Goal: Task Accomplishment & Management: Complete application form

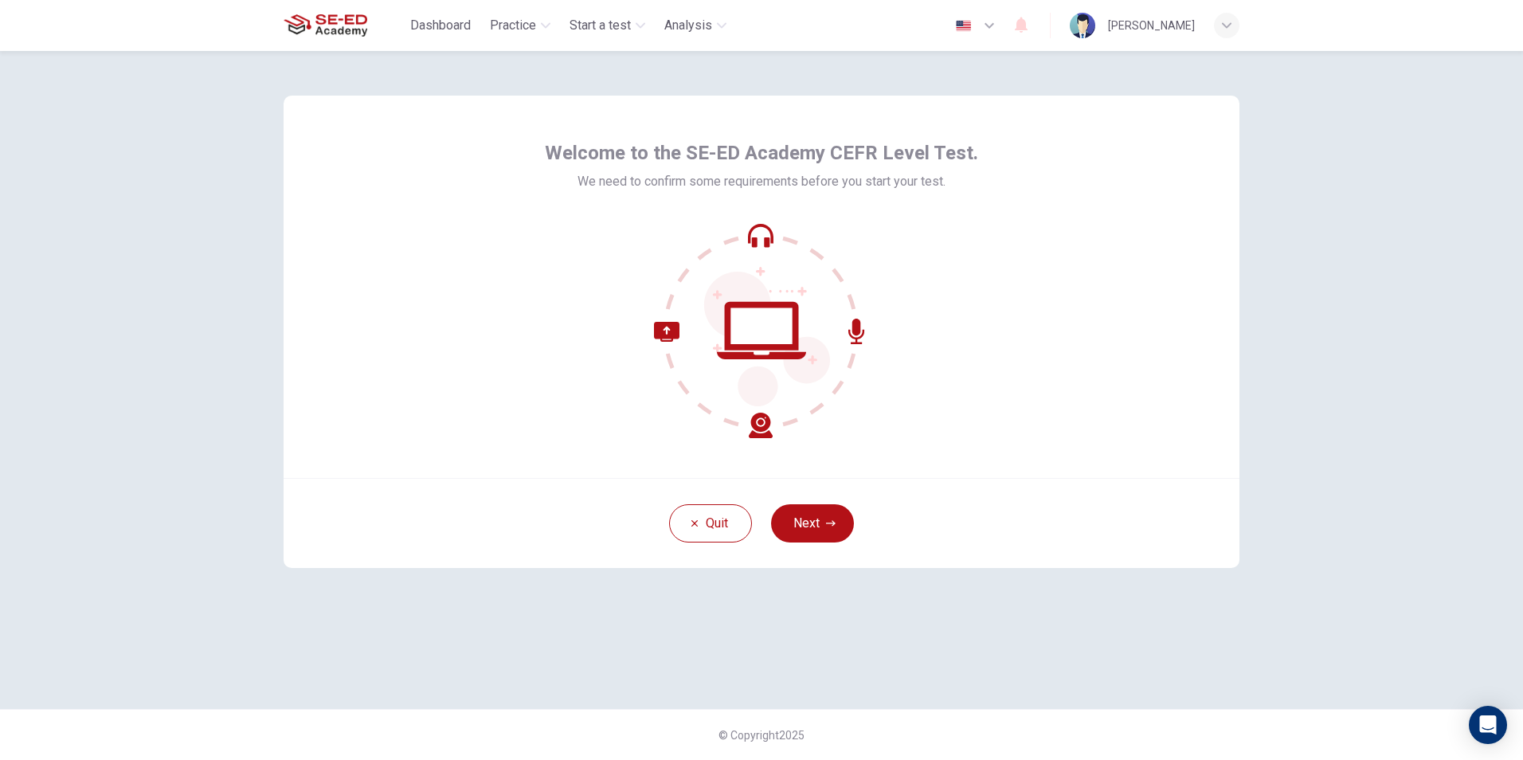
drag, startPoint x: 831, startPoint y: 519, endPoint x: 841, endPoint y: 515, distance: 11.1
click at [831, 519] on icon "button" at bounding box center [831, 524] width 10 height 10
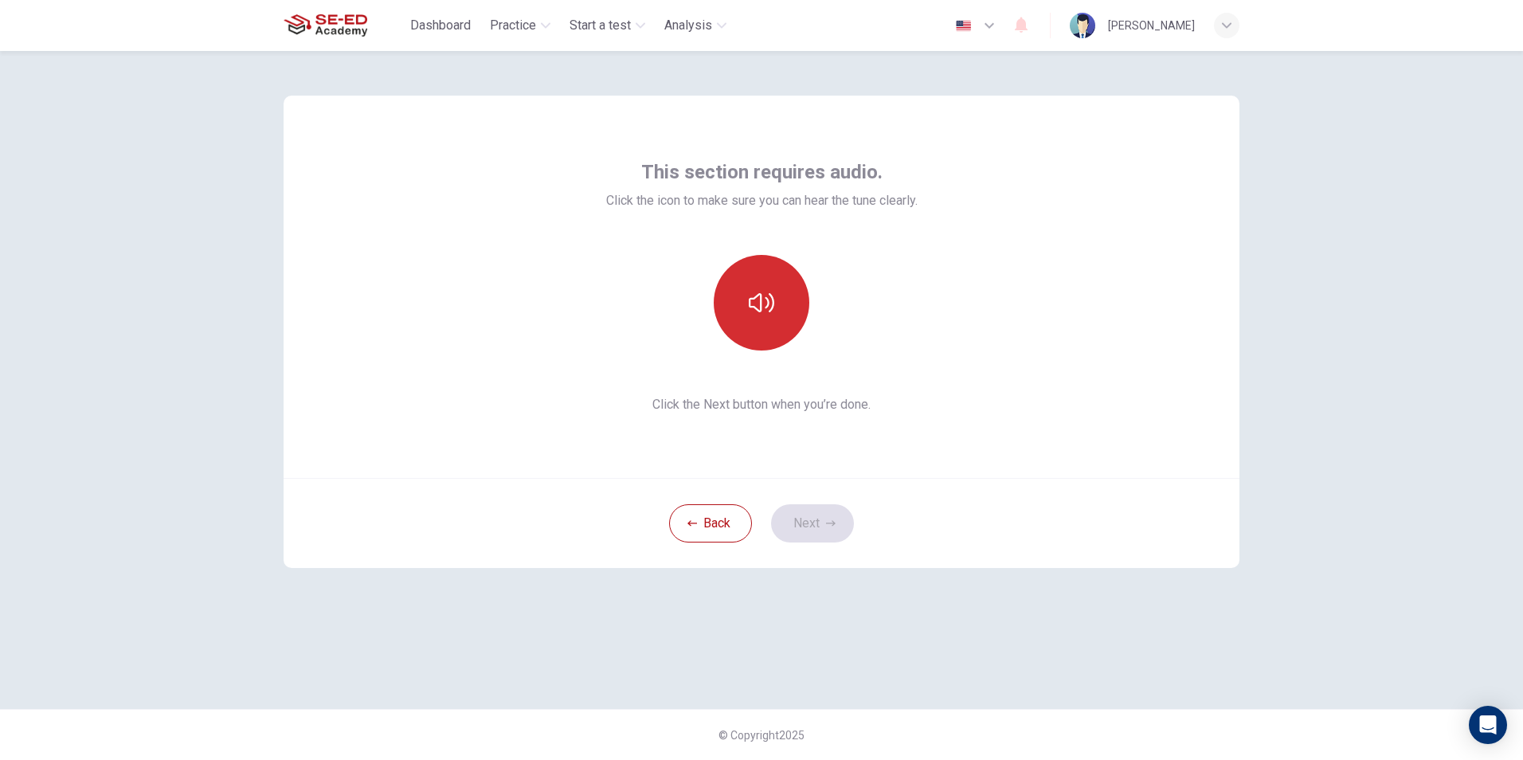
click at [760, 303] on icon "button" at bounding box center [761, 302] width 25 height 25
click at [838, 522] on button "Next" at bounding box center [812, 523] width 83 height 38
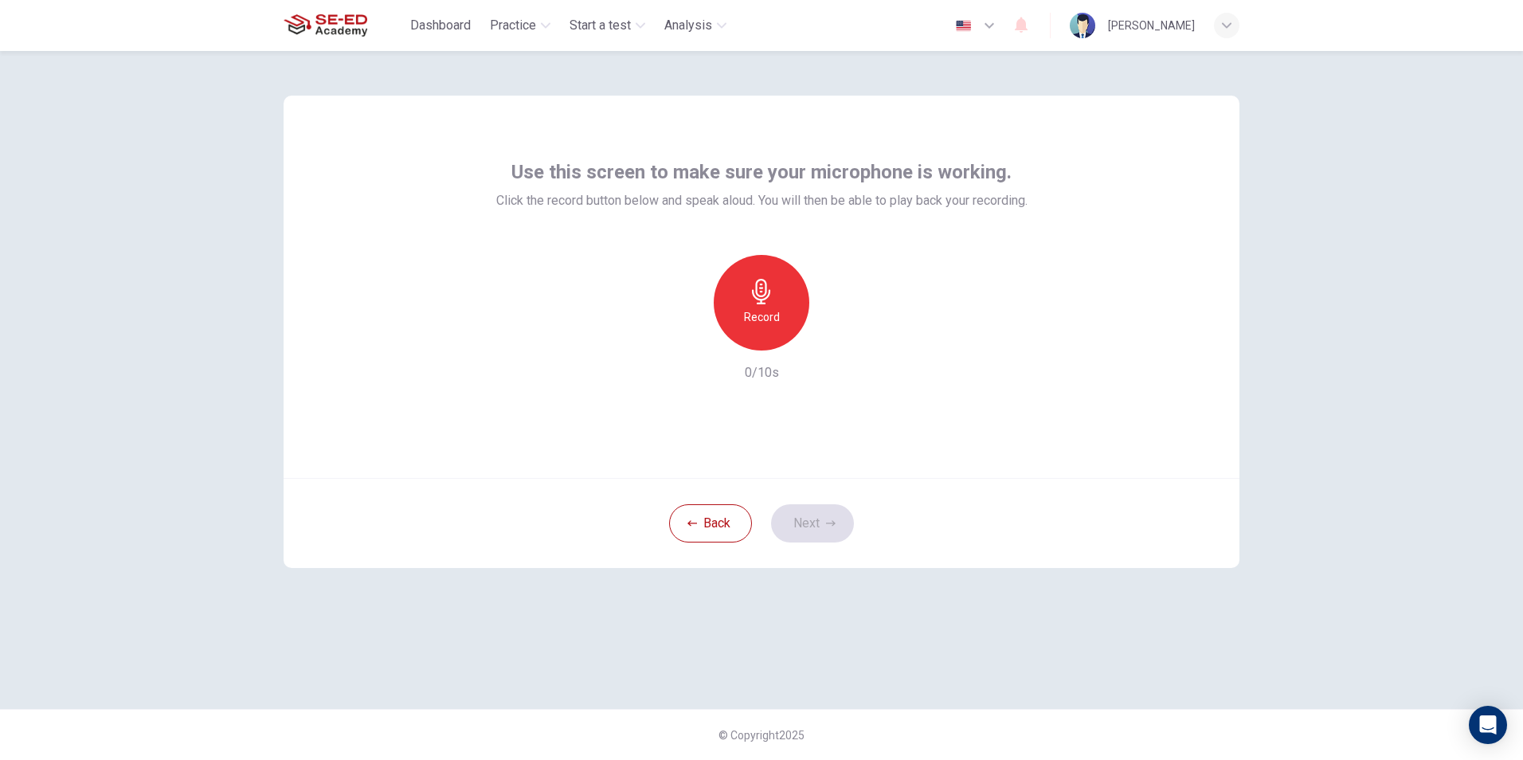
click at [743, 257] on div "Record" at bounding box center [761, 303] width 172 height 96
click at [753, 288] on icon "button" at bounding box center [761, 291] width 25 height 25
click at [777, 308] on div "Stop" at bounding box center [762, 303] width 96 height 96
click at [736, 299] on div "Record" at bounding box center [762, 303] width 96 height 96
click at [753, 310] on h6 "Stop" at bounding box center [761, 316] width 24 height 19
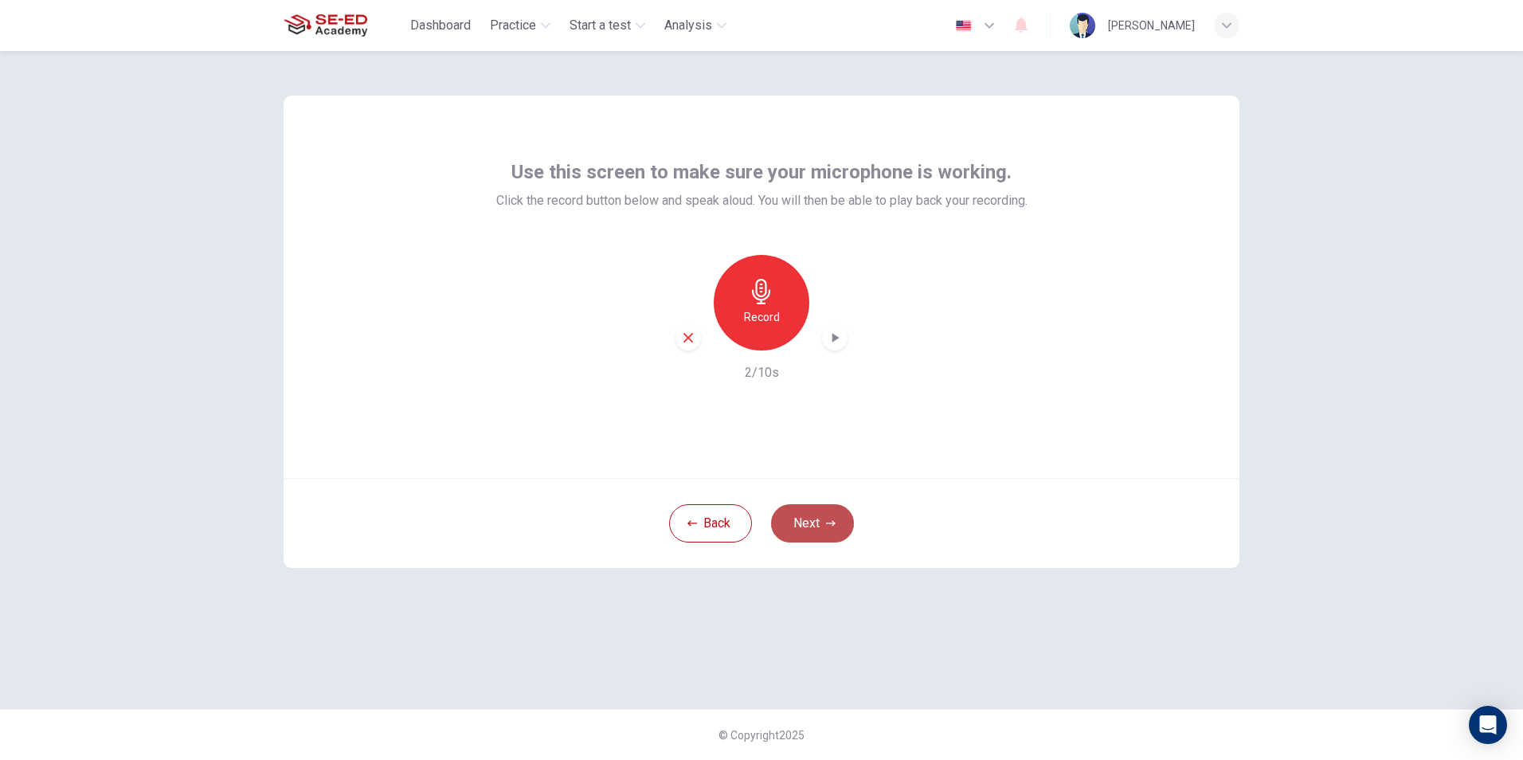
click at [825, 512] on button "Next" at bounding box center [812, 523] width 83 height 38
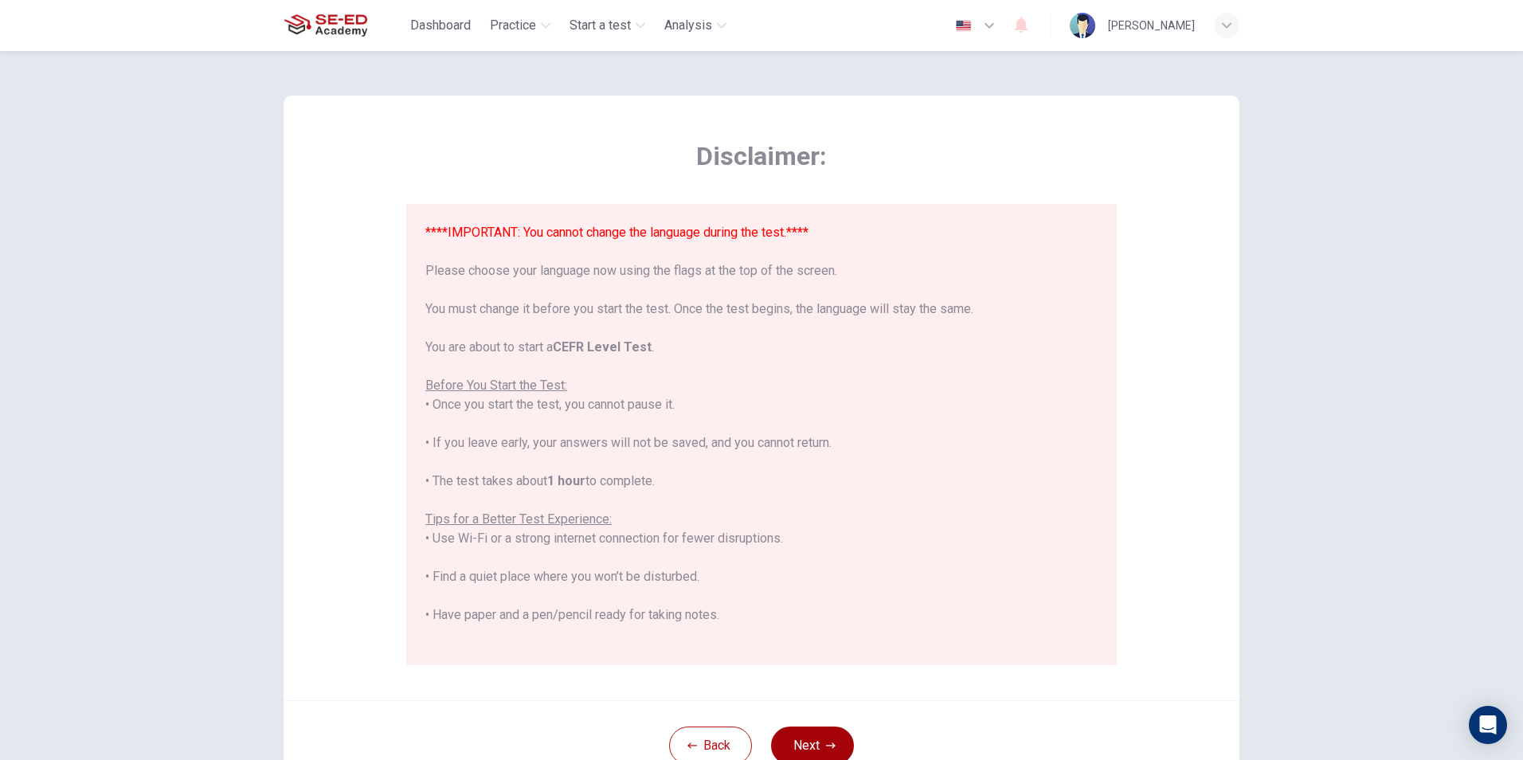
click at [813, 739] on button "Next" at bounding box center [812, 745] width 83 height 38
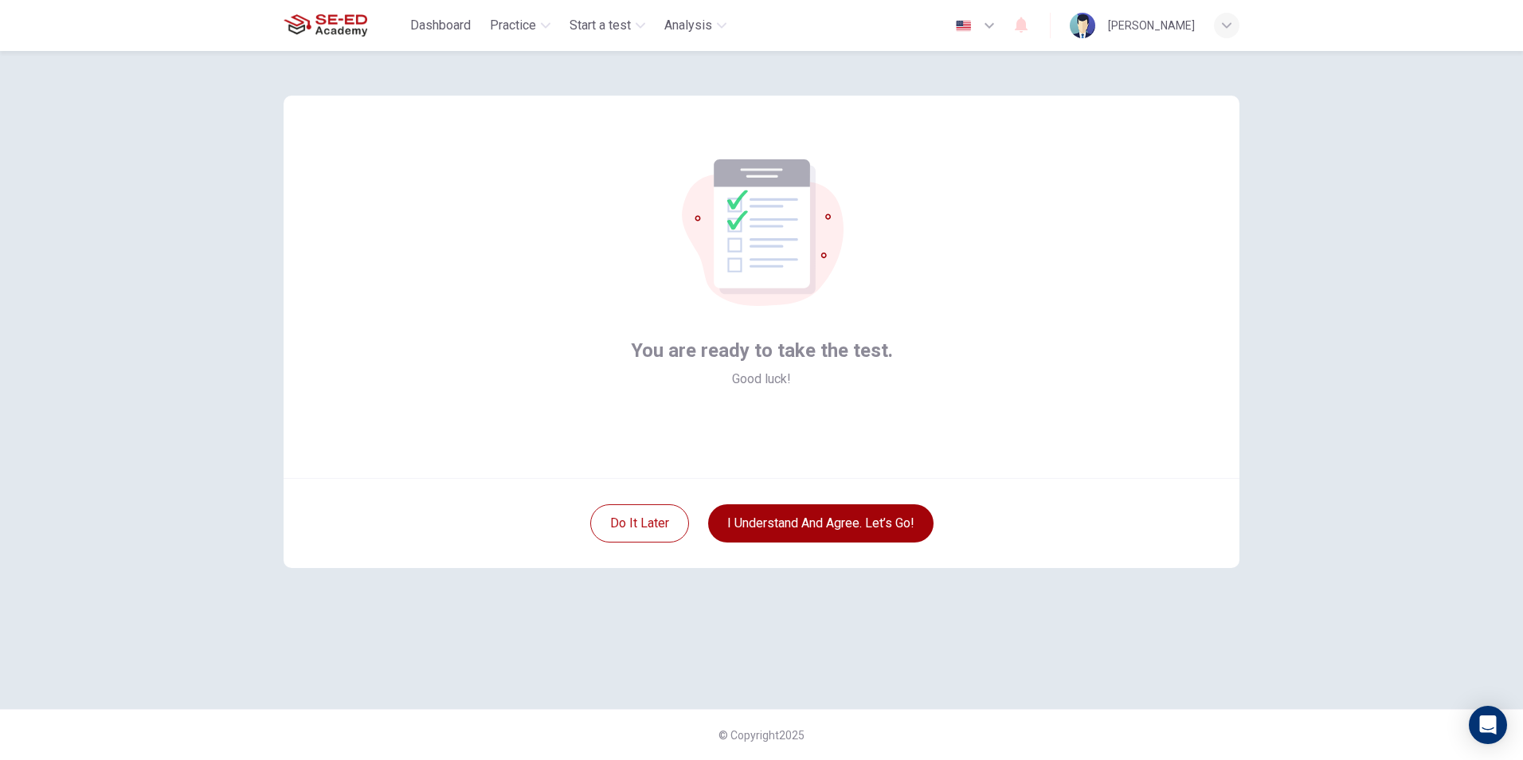
click at [841, 505] on button "I understand and agree. Let’s go!" at bounding box center [820, 523] width 225 height 38
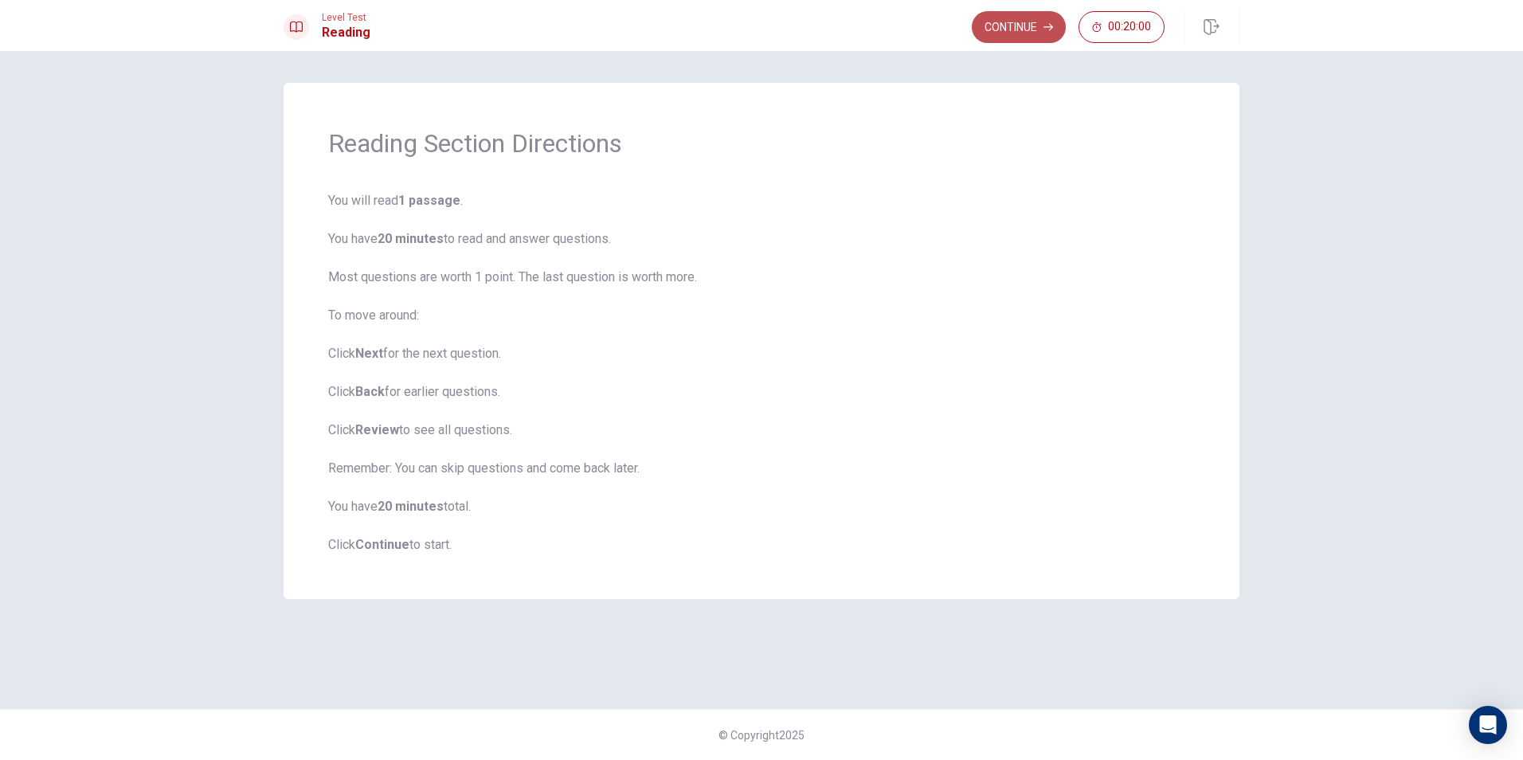
click at [991, 30] on button "Continue" at bounding box center [1019, 27] width 94 height 32
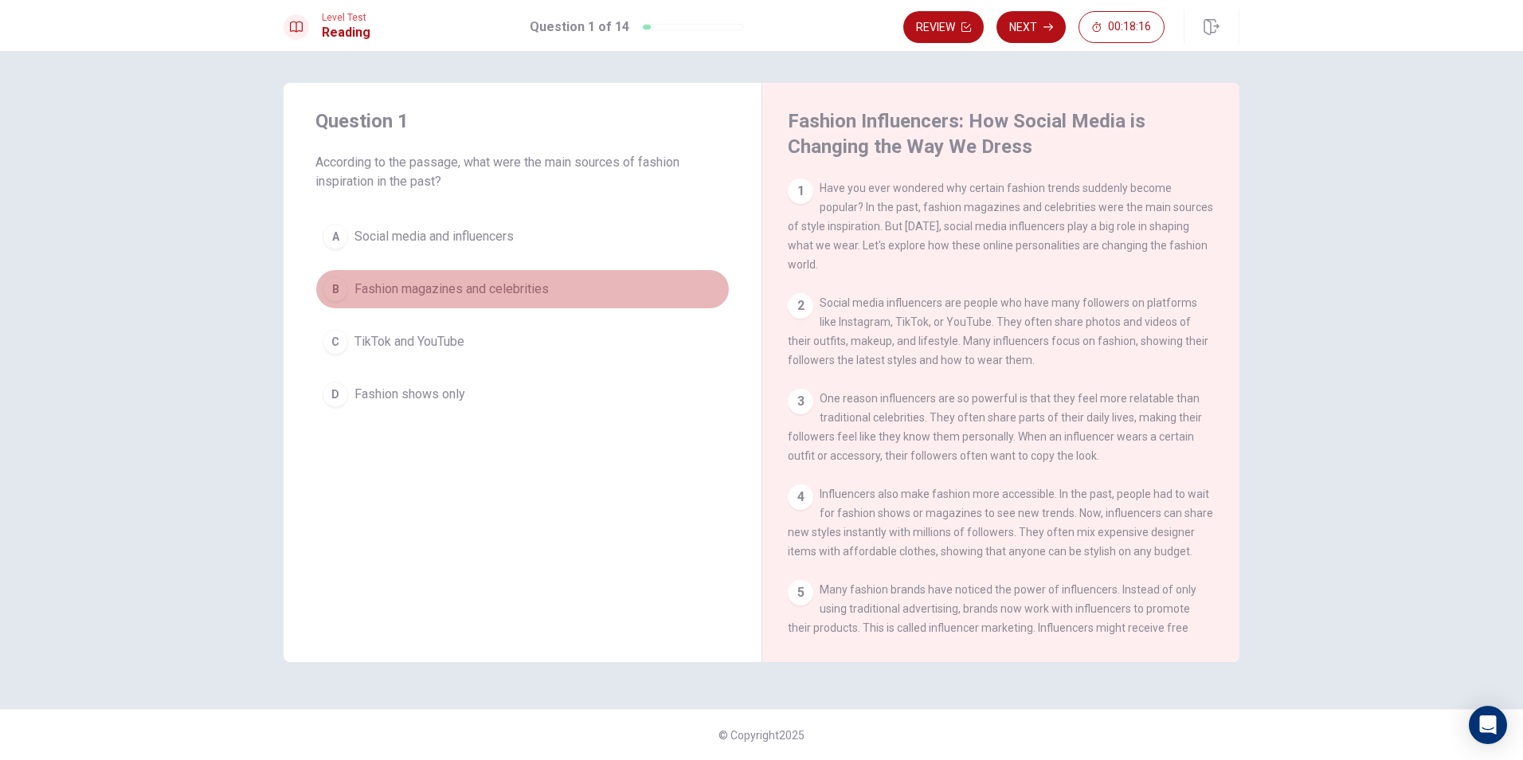
click at [453, 292] on span "Fashion magazines and celebrities" at bounding box center [451, 289] width 194 height 19
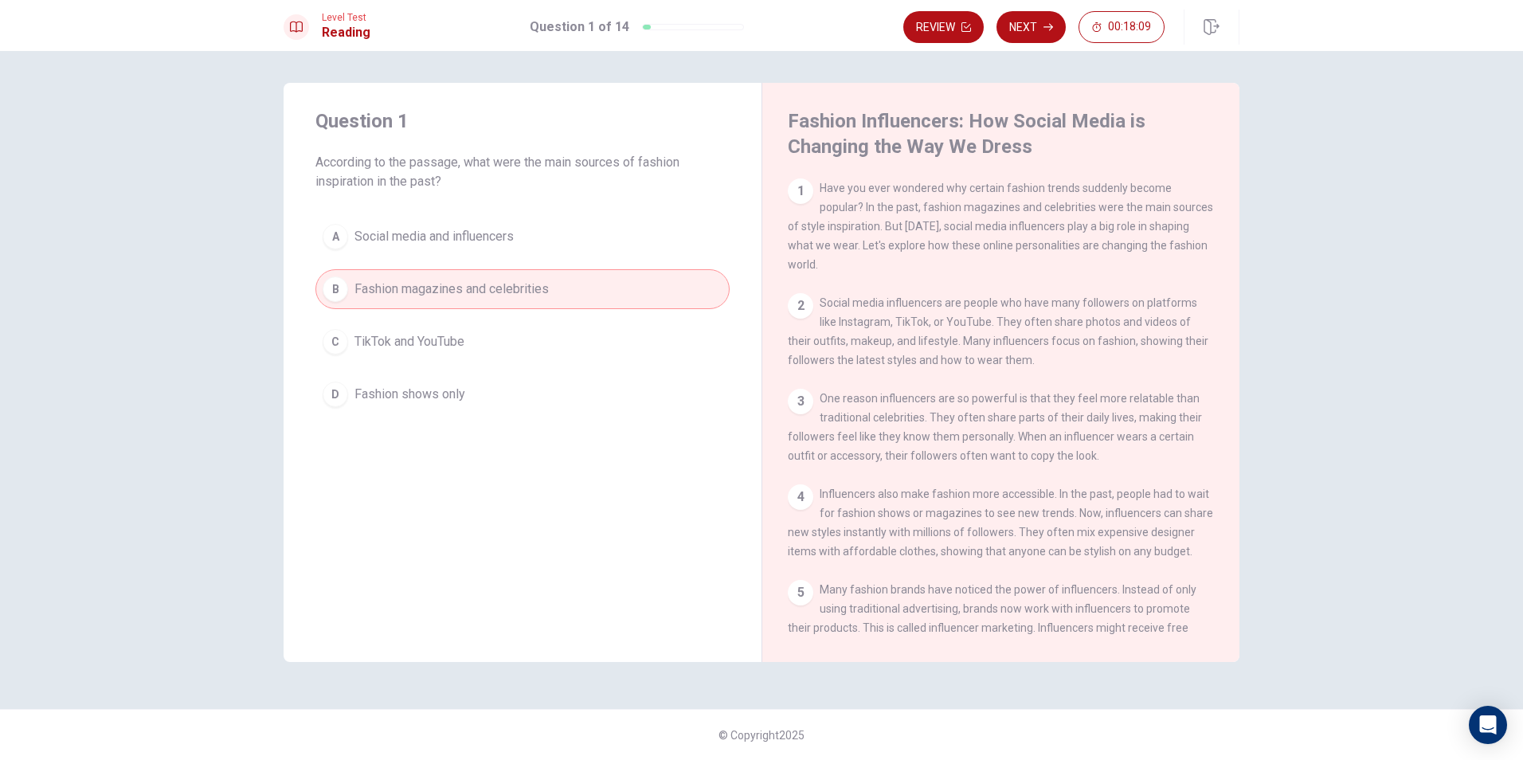
click at [622, 290] on button "B Fashion magazines and celebrities" at bounding box center [522, 289] width 414 height 40
click at [970, 24] on icon "button" at bounding box center [966, 27] width 10 height 10
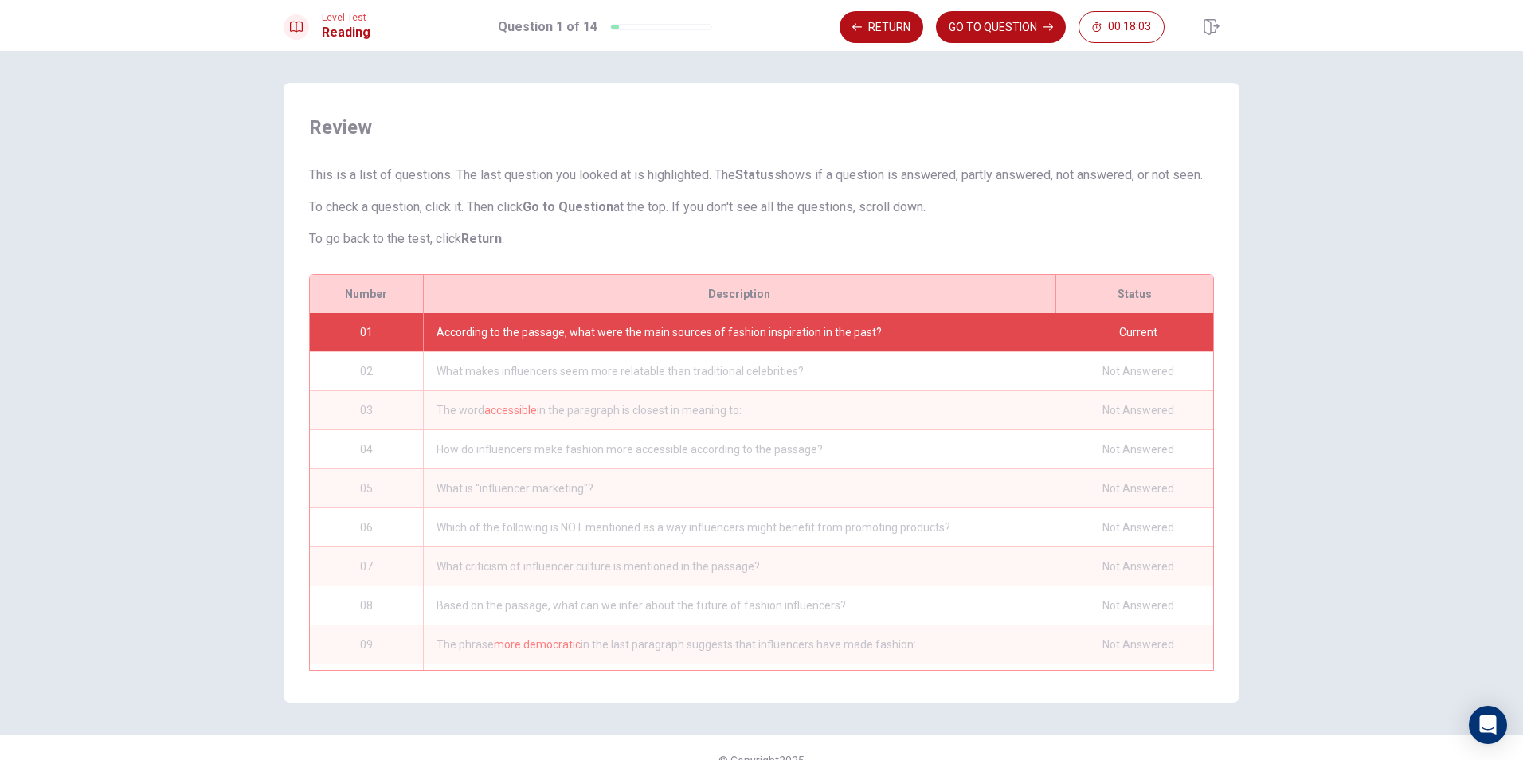
scroll to position [45, 0]
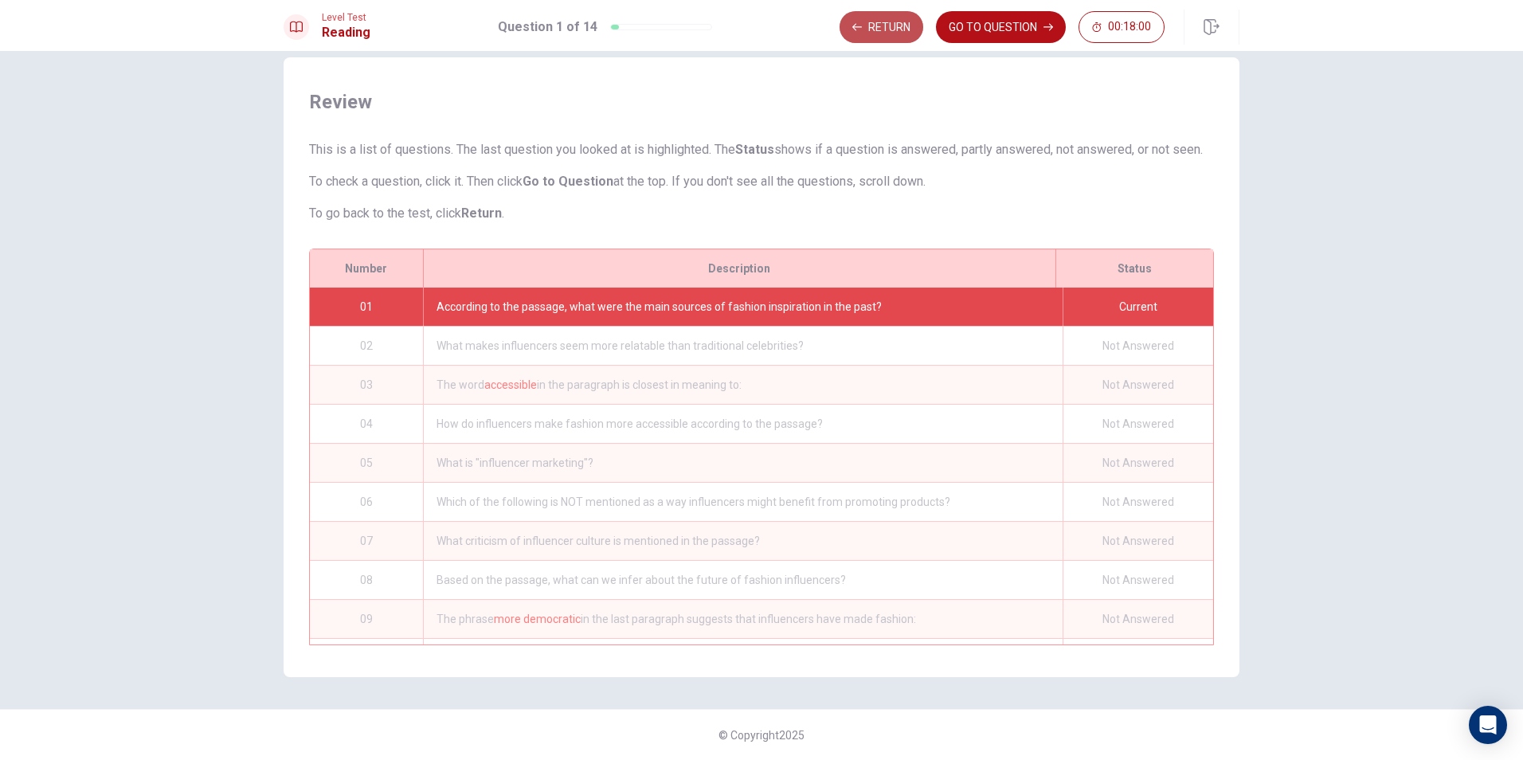
click at [904, 25] on button "Return" at bounding box center [881, 27] width 84 height 32
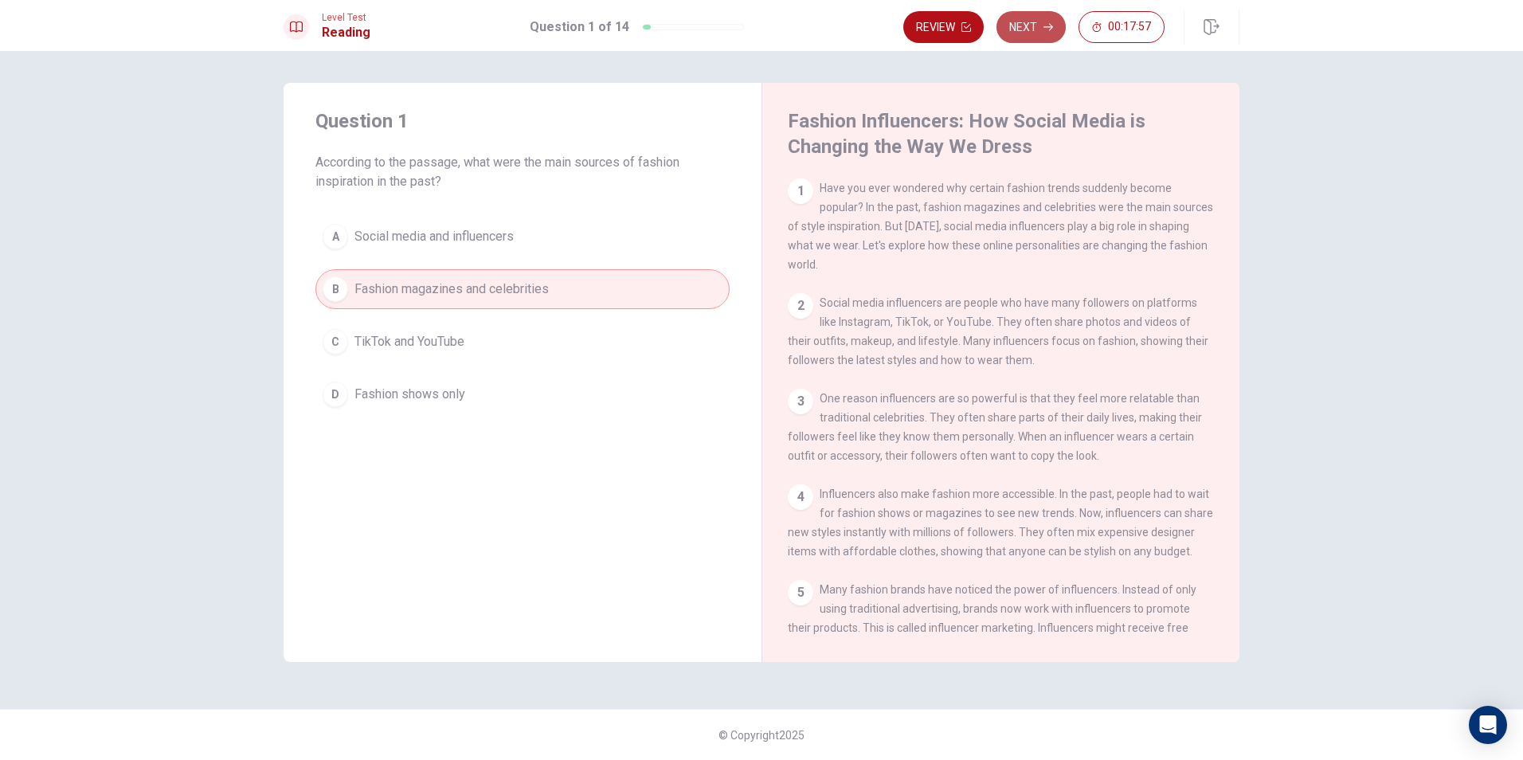
click at [1022, 20] on button "Next" at bounding box center [1030, 27] width 69 height 32
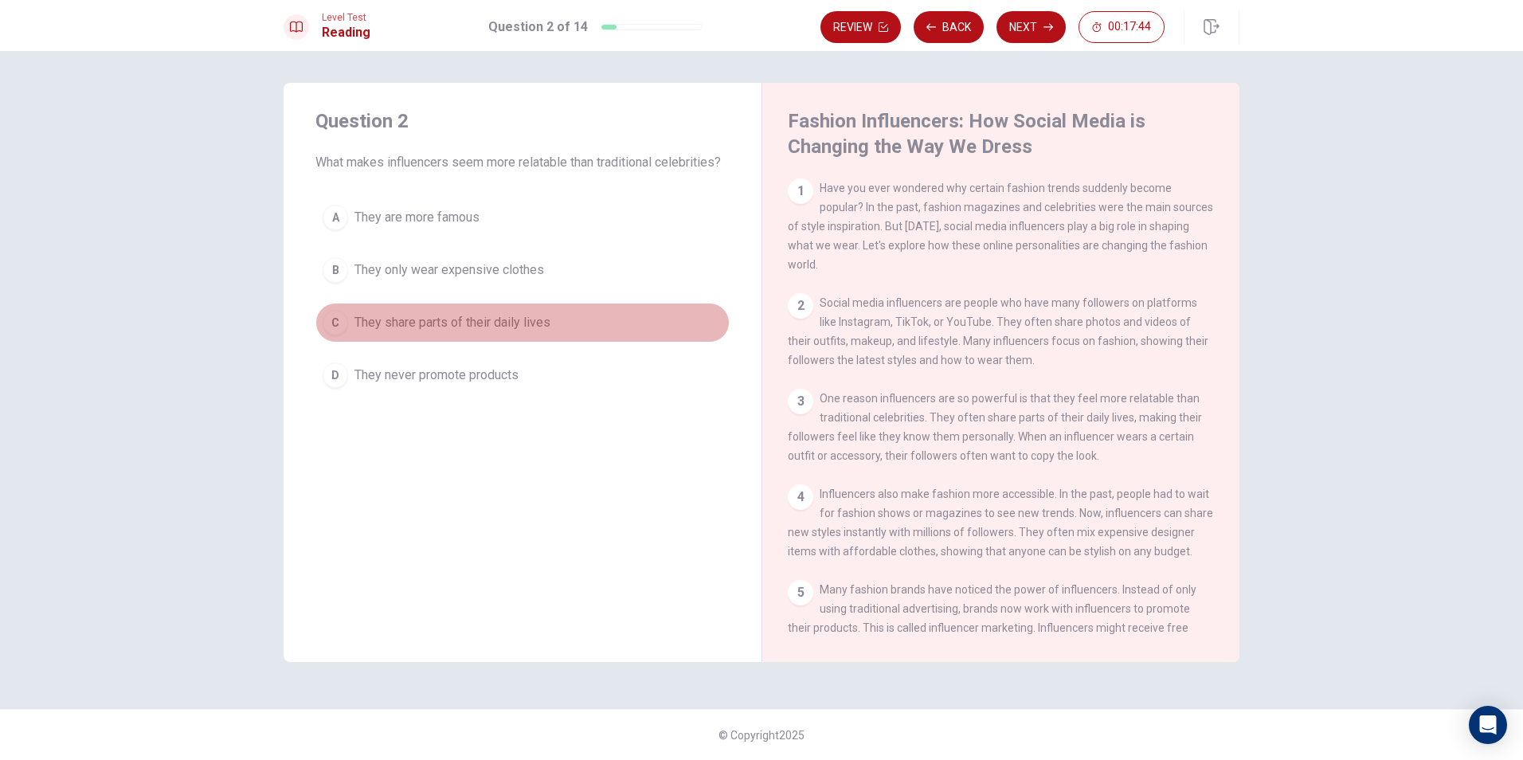
drag, startPoint x: 539, startPoint y: 329, endPoint x: 516, endPoint y: 296, distance: 40.0
click at [524, 296] on div "A They are more famous B They only wear expensive clothes C They share parts of…" at bounding box center [522, 297] width 414 height 198
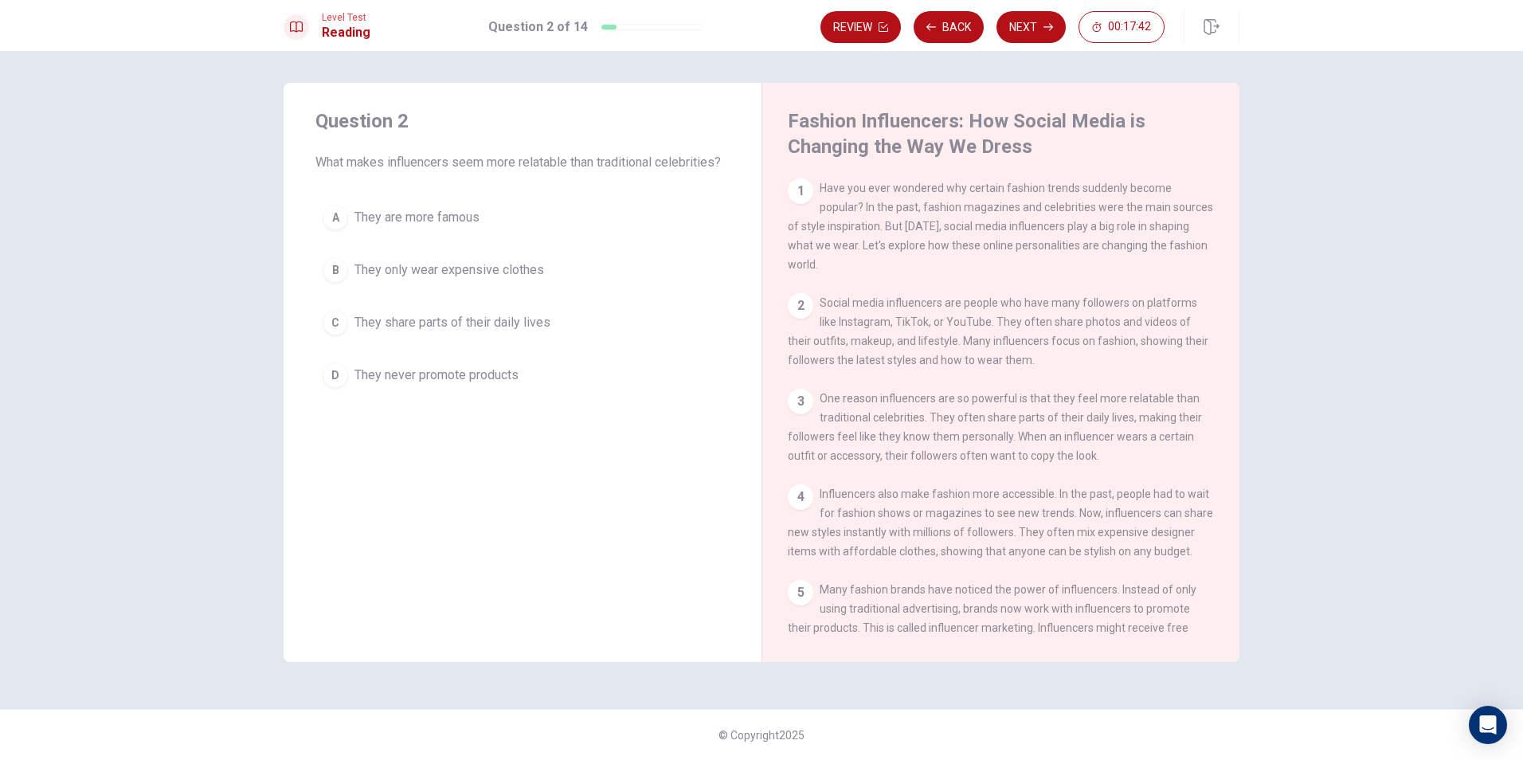
click at [353, 328] on button "C They share parts of their daily lives" at bounding box center [522, 323] width 414 height 40
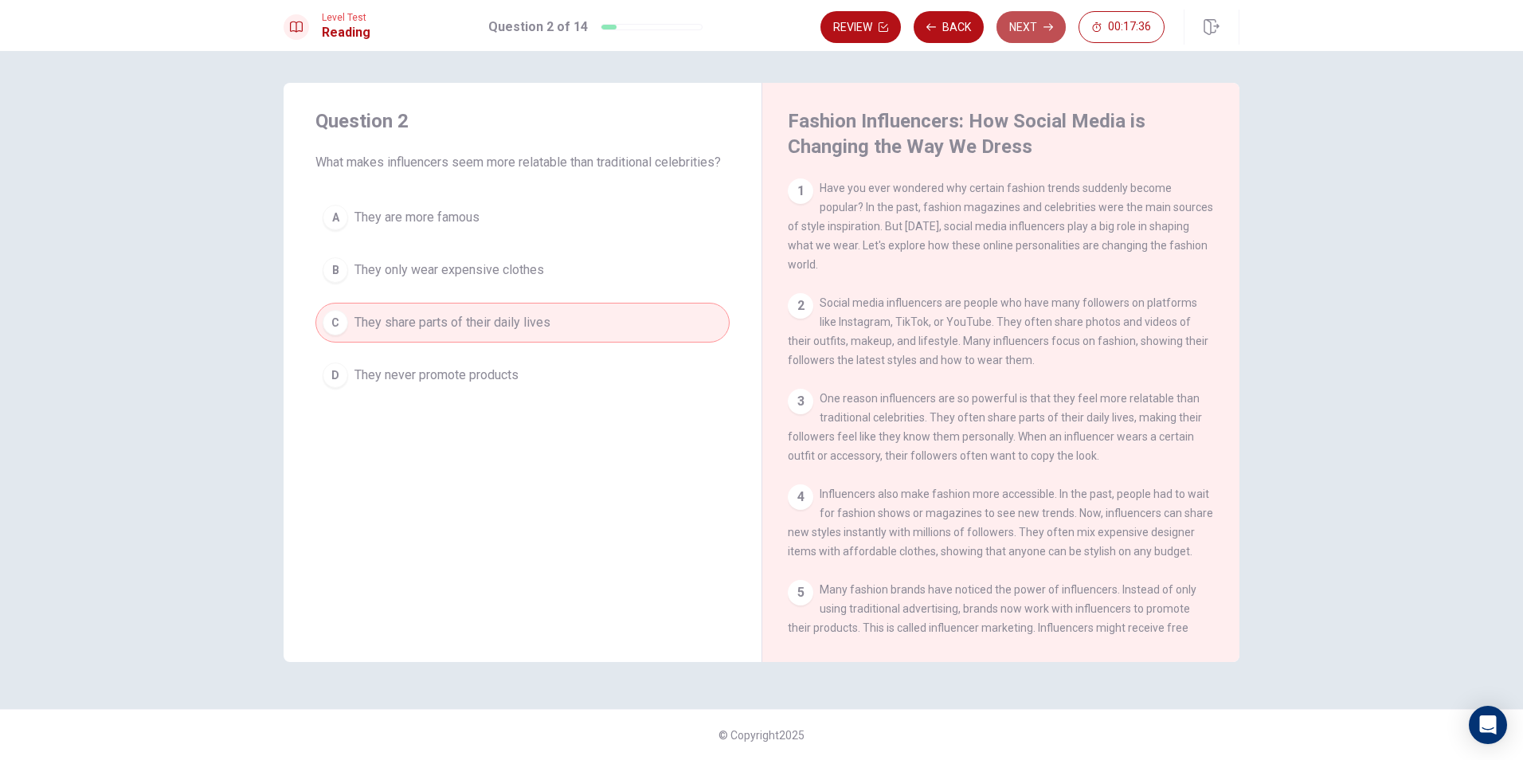
click at [1037, 27] on button "Next" at bounding box center [1030, 27] width 69 height 32
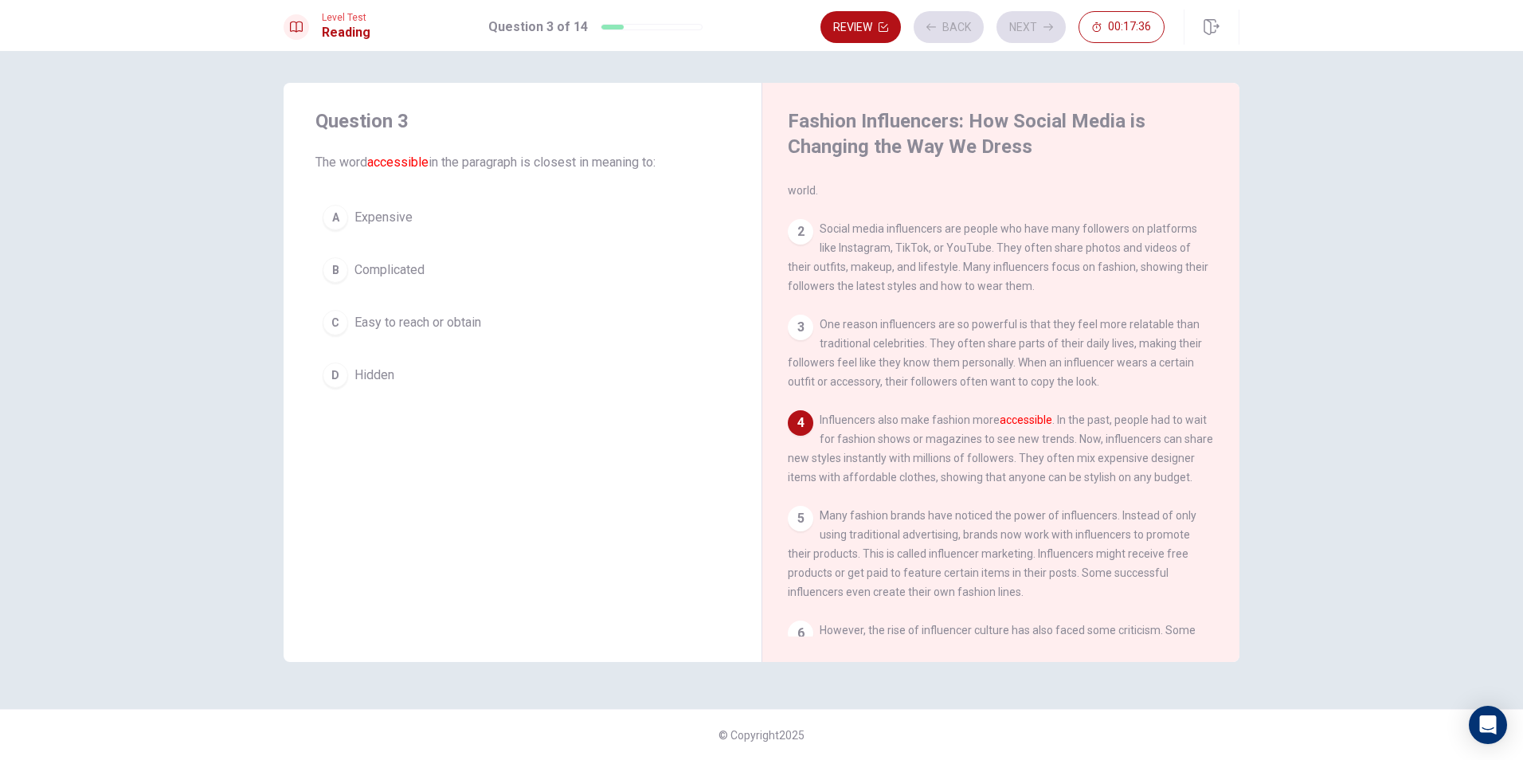
scroll to position [117, 0]
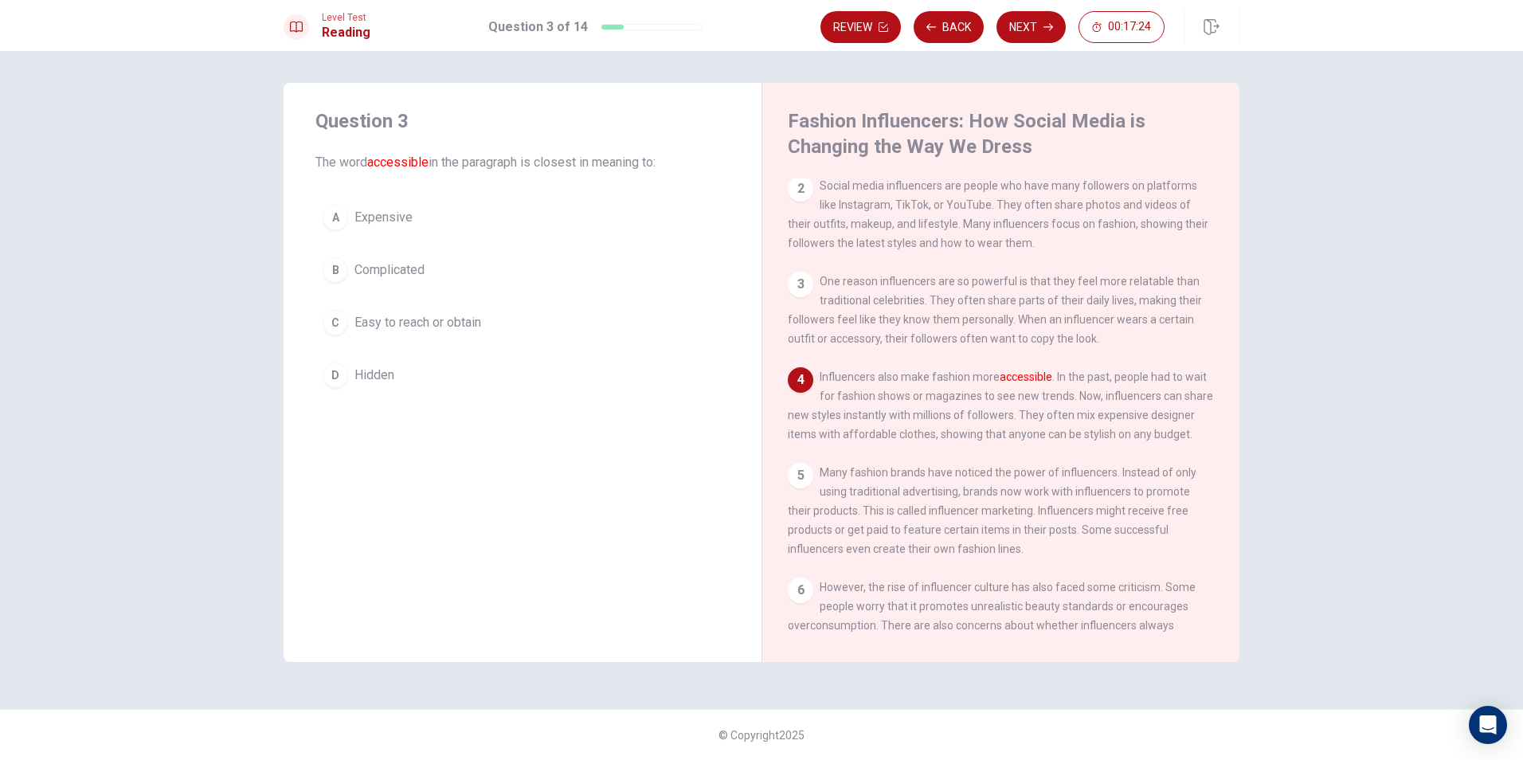
click at [407, 346] on div "A Expensive B Complicated C Easy to reach or obtain D Hidden" at bounding box center [522, 297] width 414 height 198
click at [407, 343] on div "A Expensive B Complicated C Easy to reach or obtain D Hidden" at bounding box center [522, 297] width 414 height 198
click at [417, 322] on span "Easy to reach or obtain" at bounding box center [417, 322] width 127 height 19
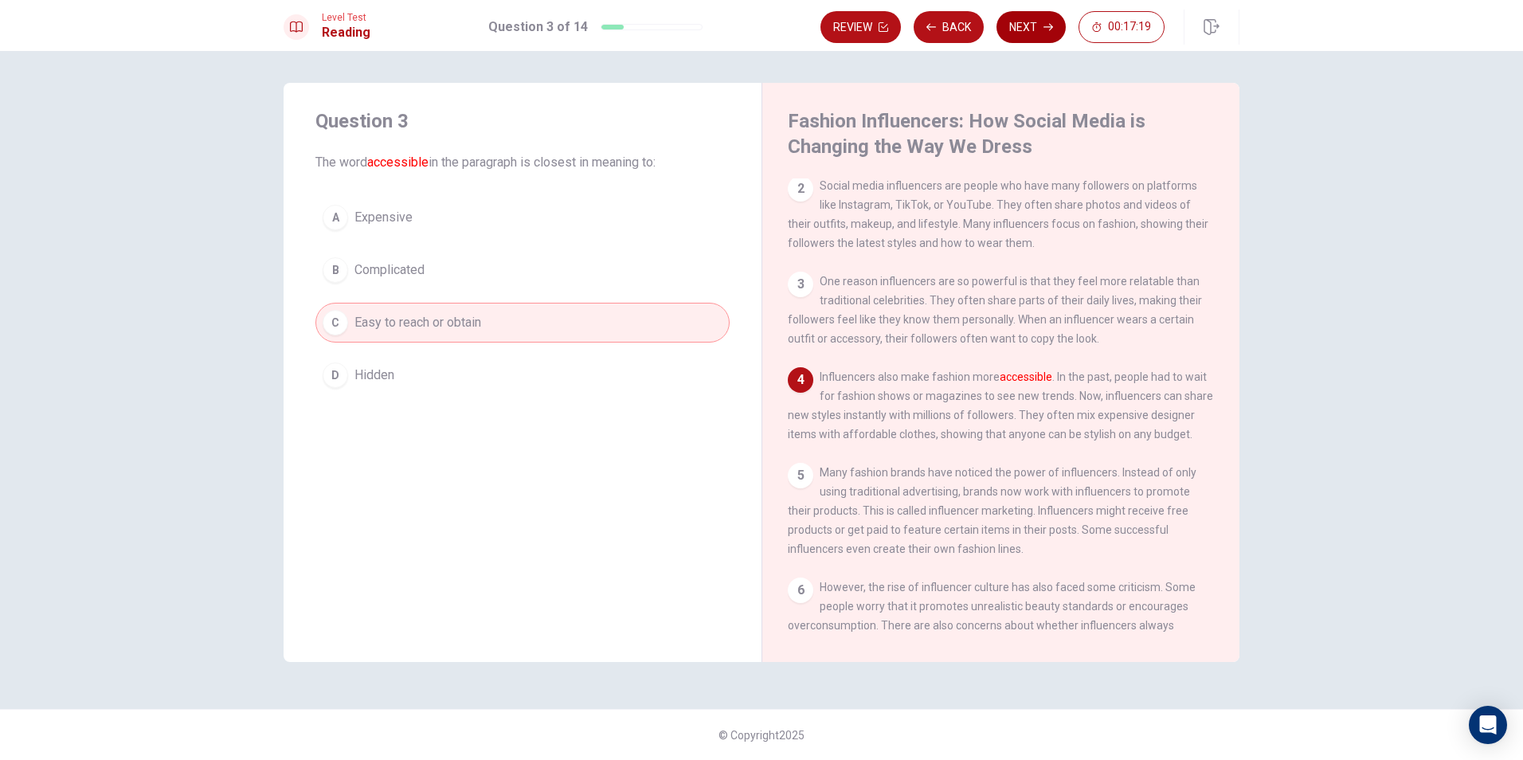
click at [1031, 23] on button "Next" at bounding box center [1030, 27] width 69 height 32
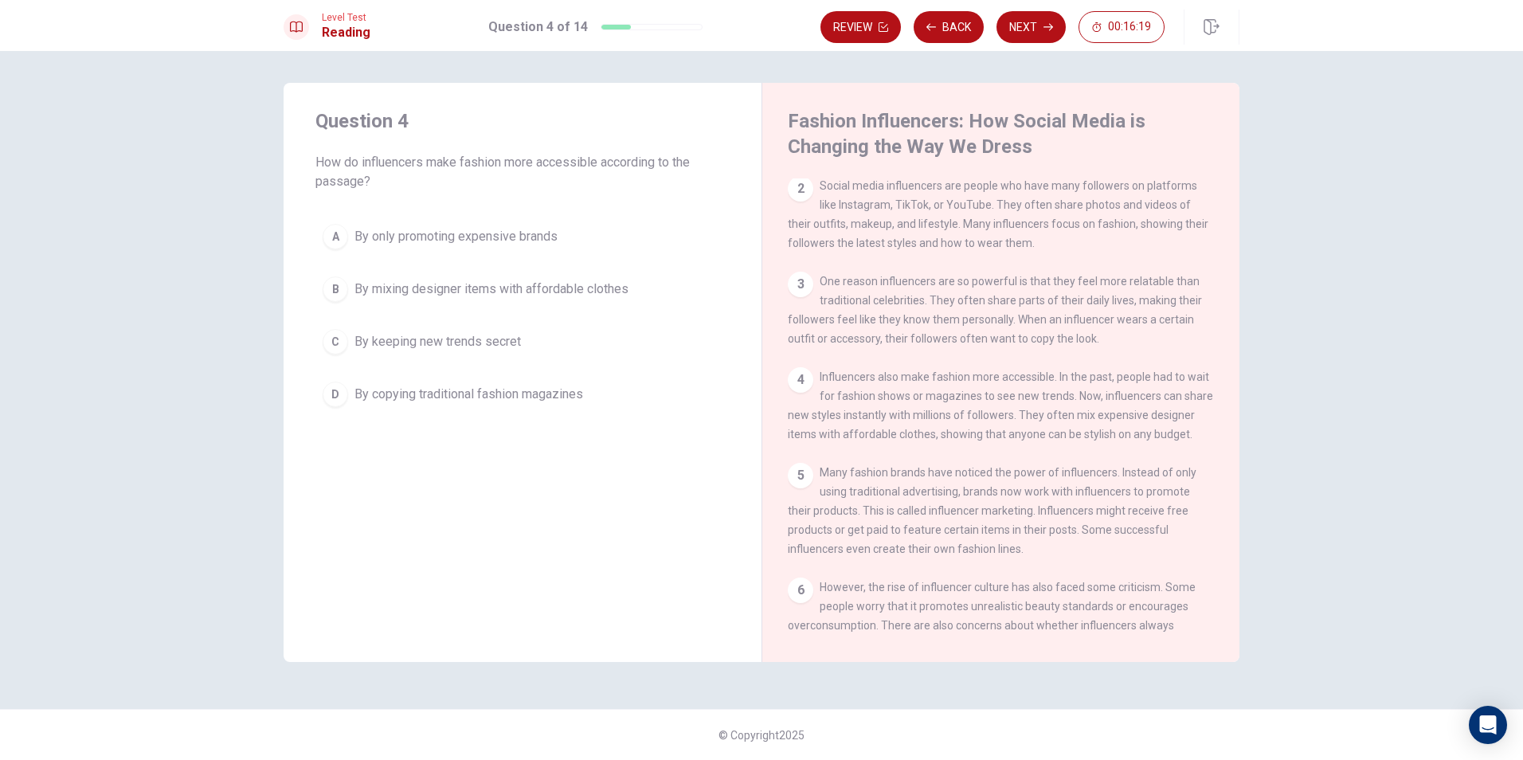
click at [348, 232] on button "A By only promoting expensive brands" at bounding box center [522, 237] width 414 height 40
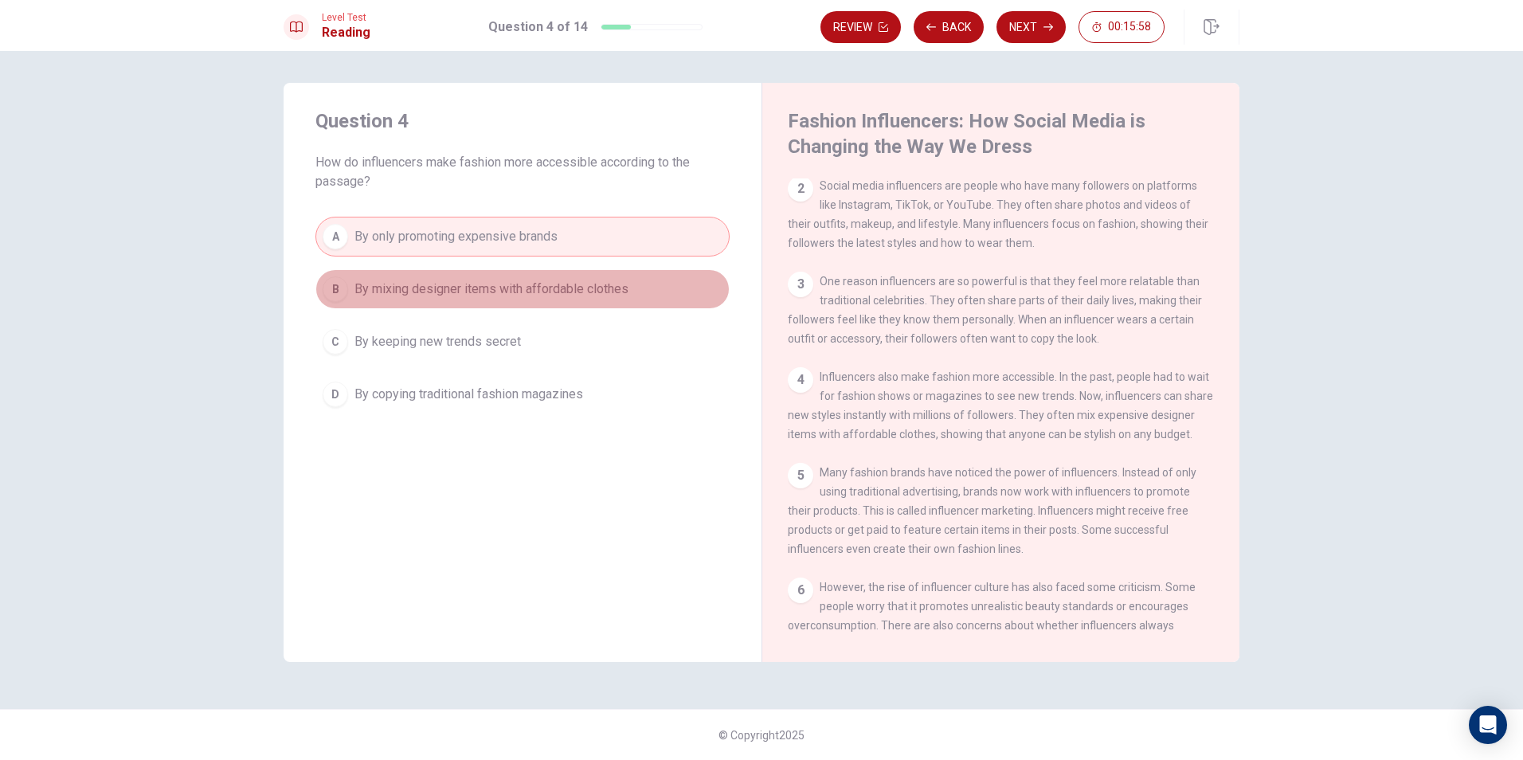
click at [397, 292] on span "By mixing designer items with affordable clothes" at bounding box center [491, 289] width 274 height 19
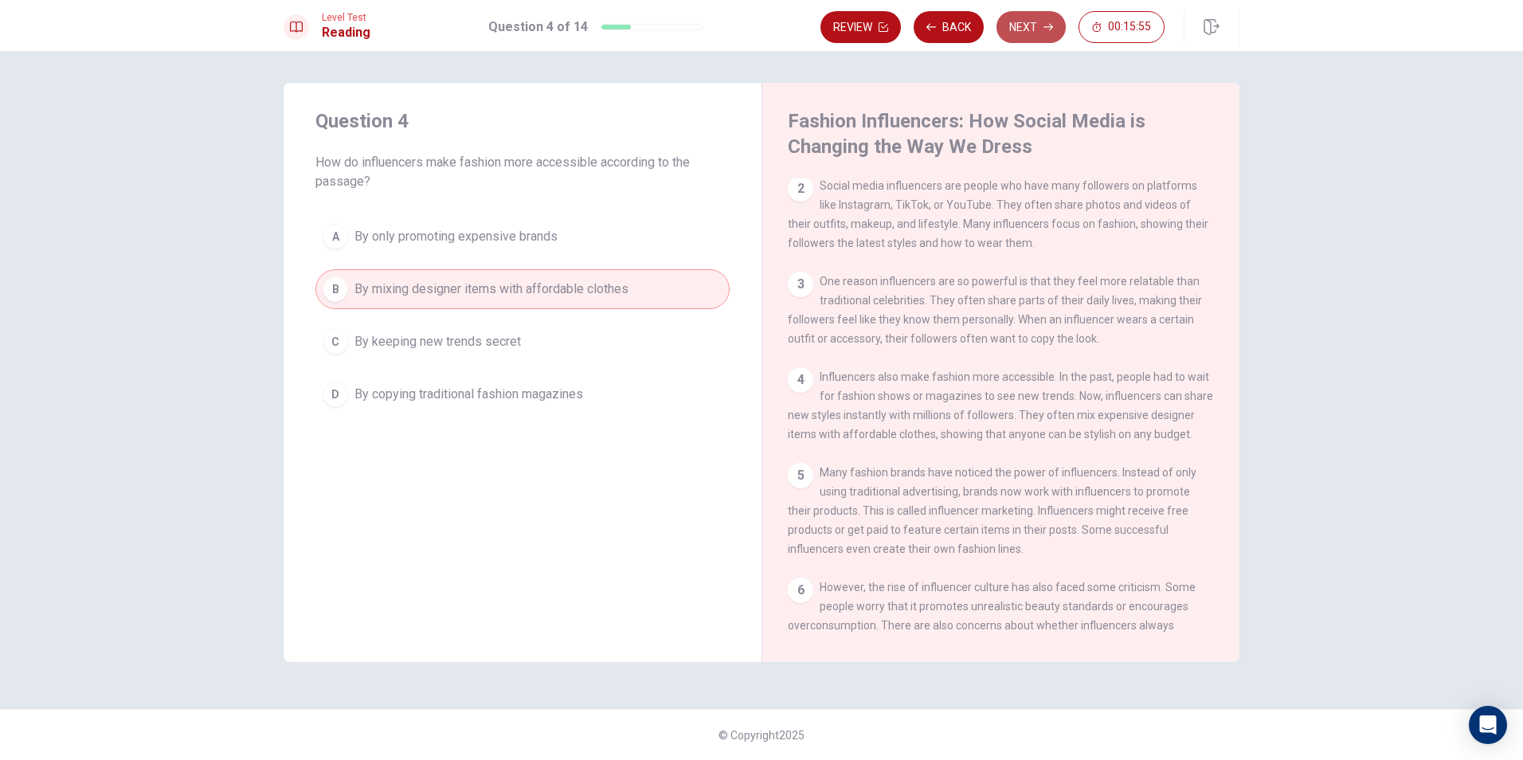
click at [1034, 13] on button "Next" at bounding box center [1030, 27] width 69 height 32
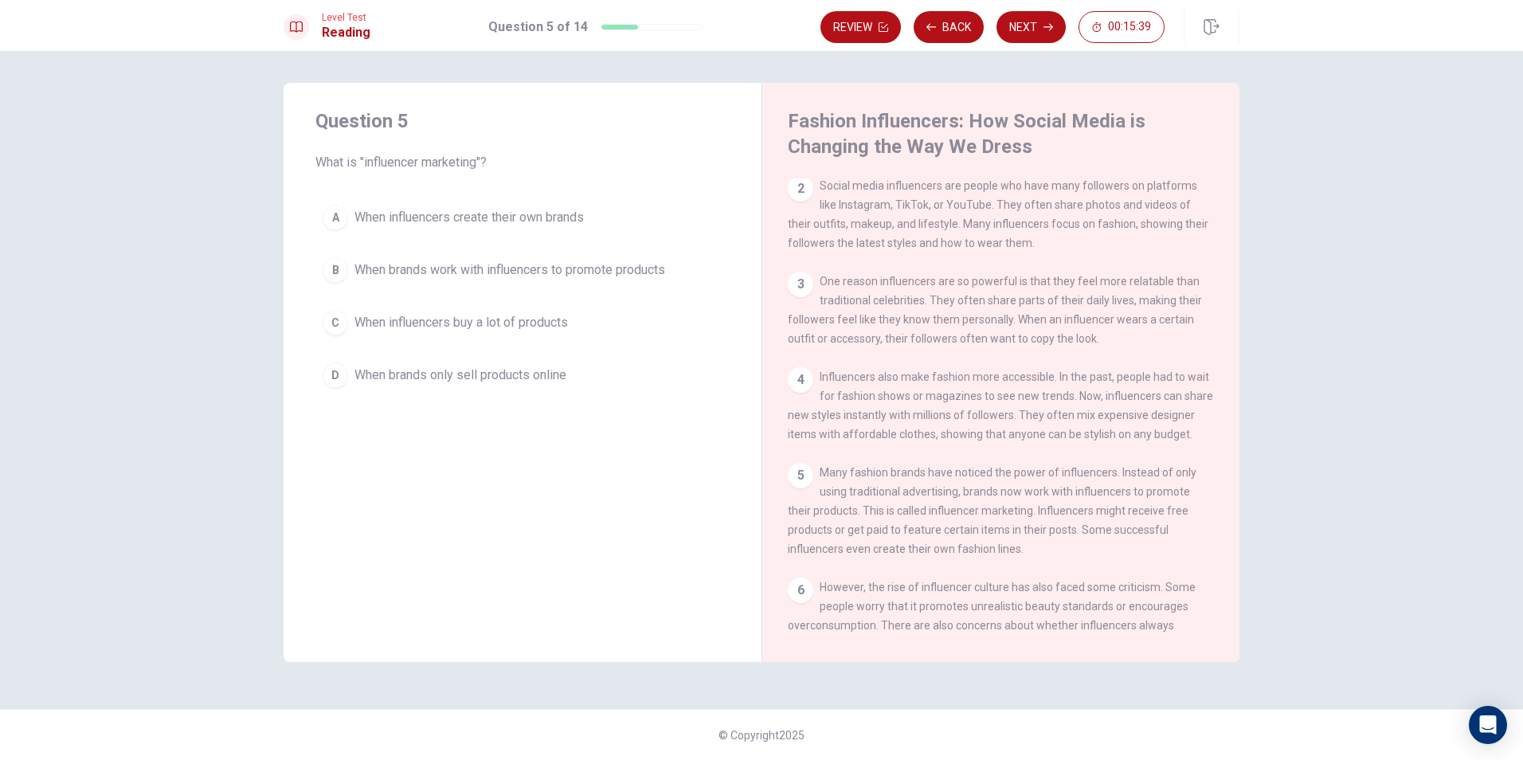
click at [490, 262] on span "When brands work with influencers to promote products" at bounding box center [509, 269] width 311 height 19
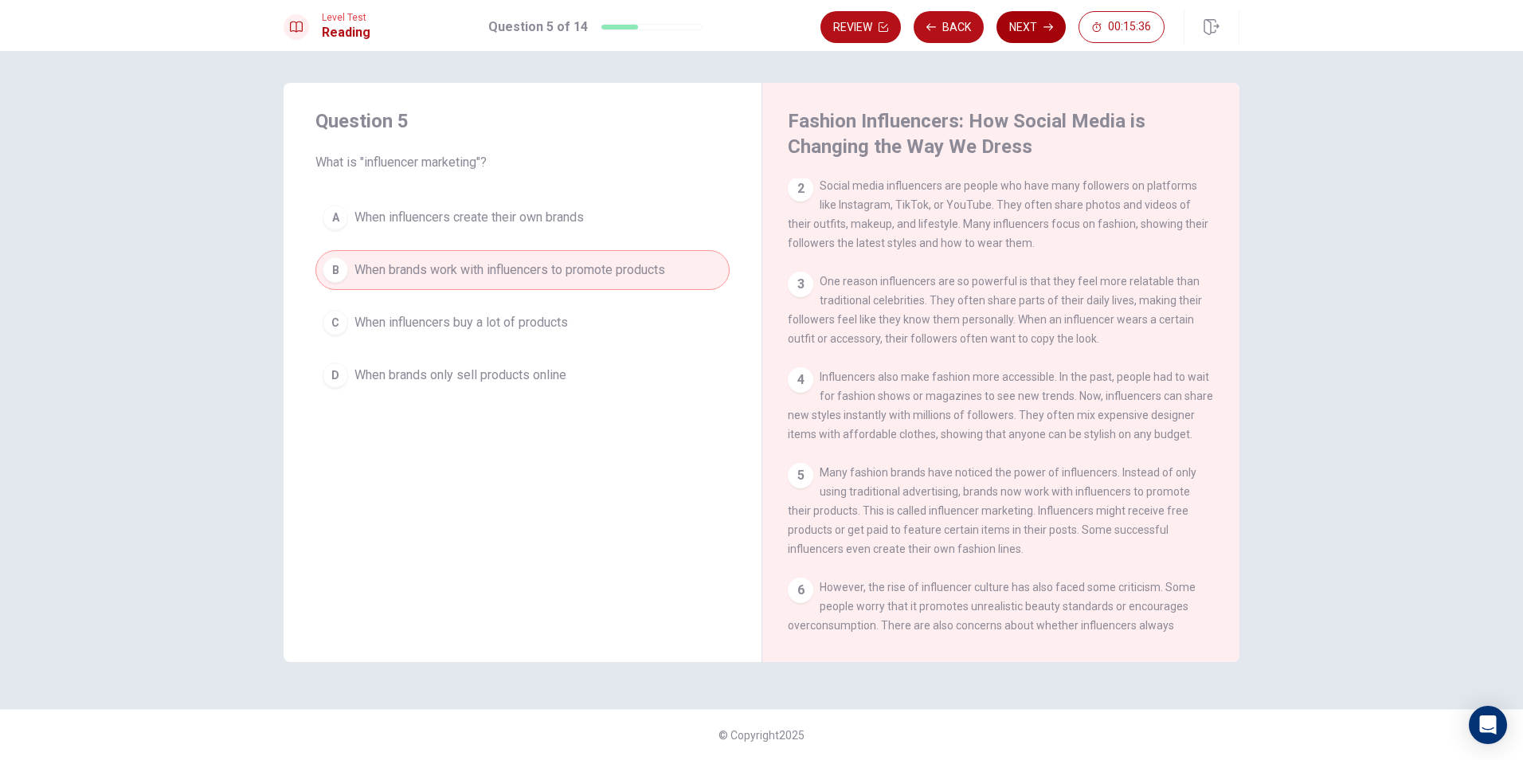
click at [1056, 24] on button "Next" at bounding box center [1030, 27] width 69 height 32
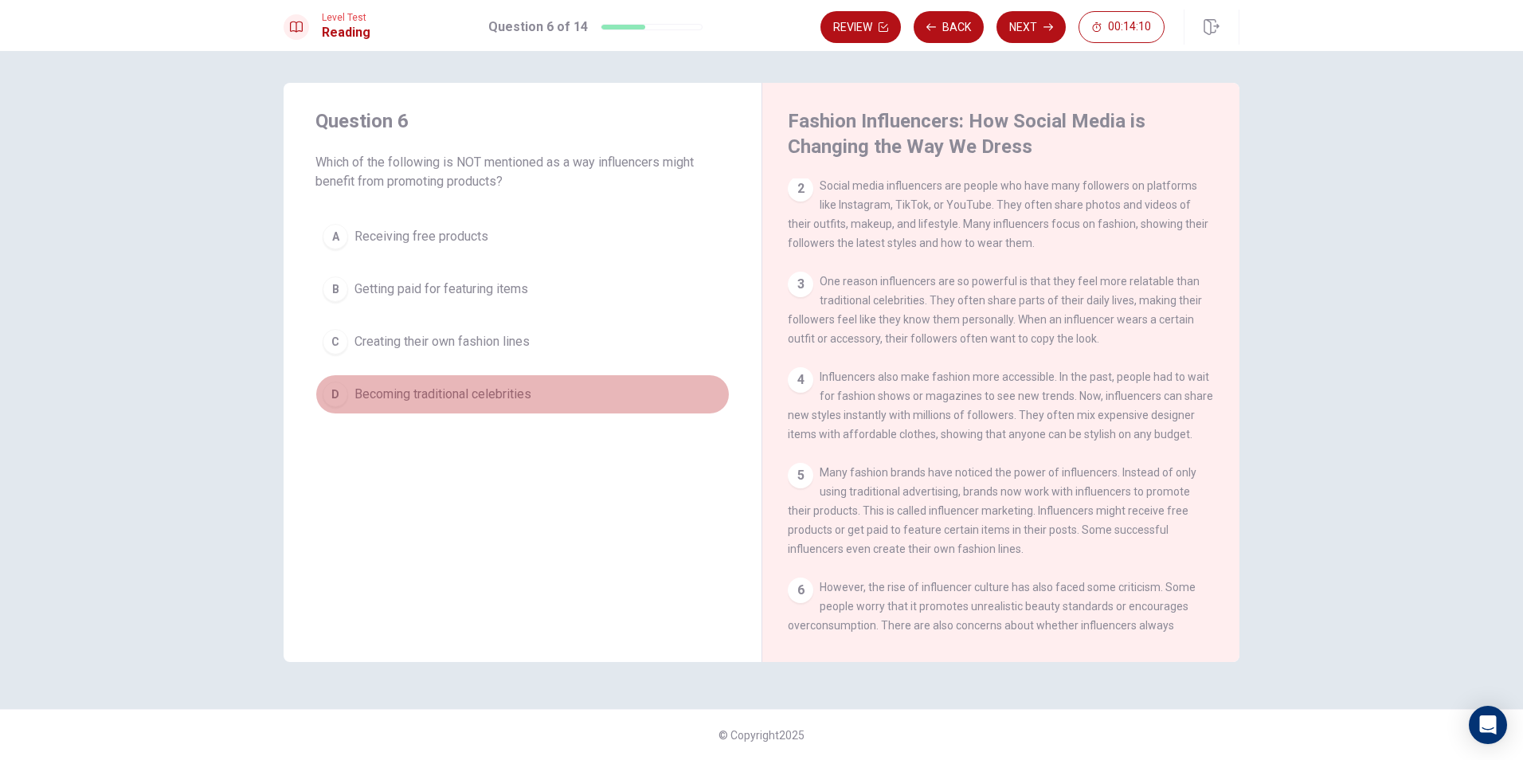
click at [352, 380] on button "D Becoming traditional celebrities" at bounding box center [522, 394] width 414 height 40
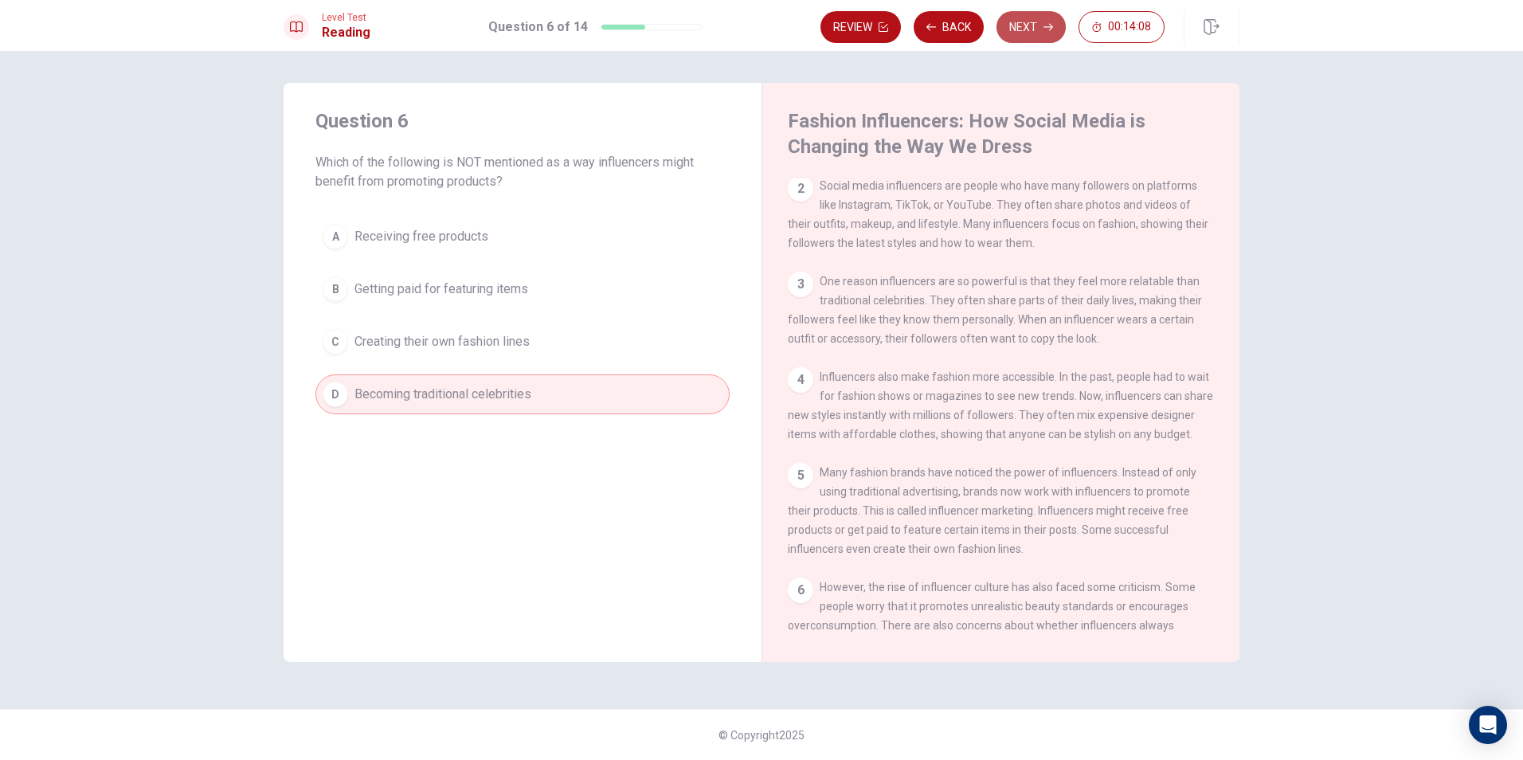
click at [1051, 25] on icon "button" at bounding box center [1048, 27] width 10 height 7
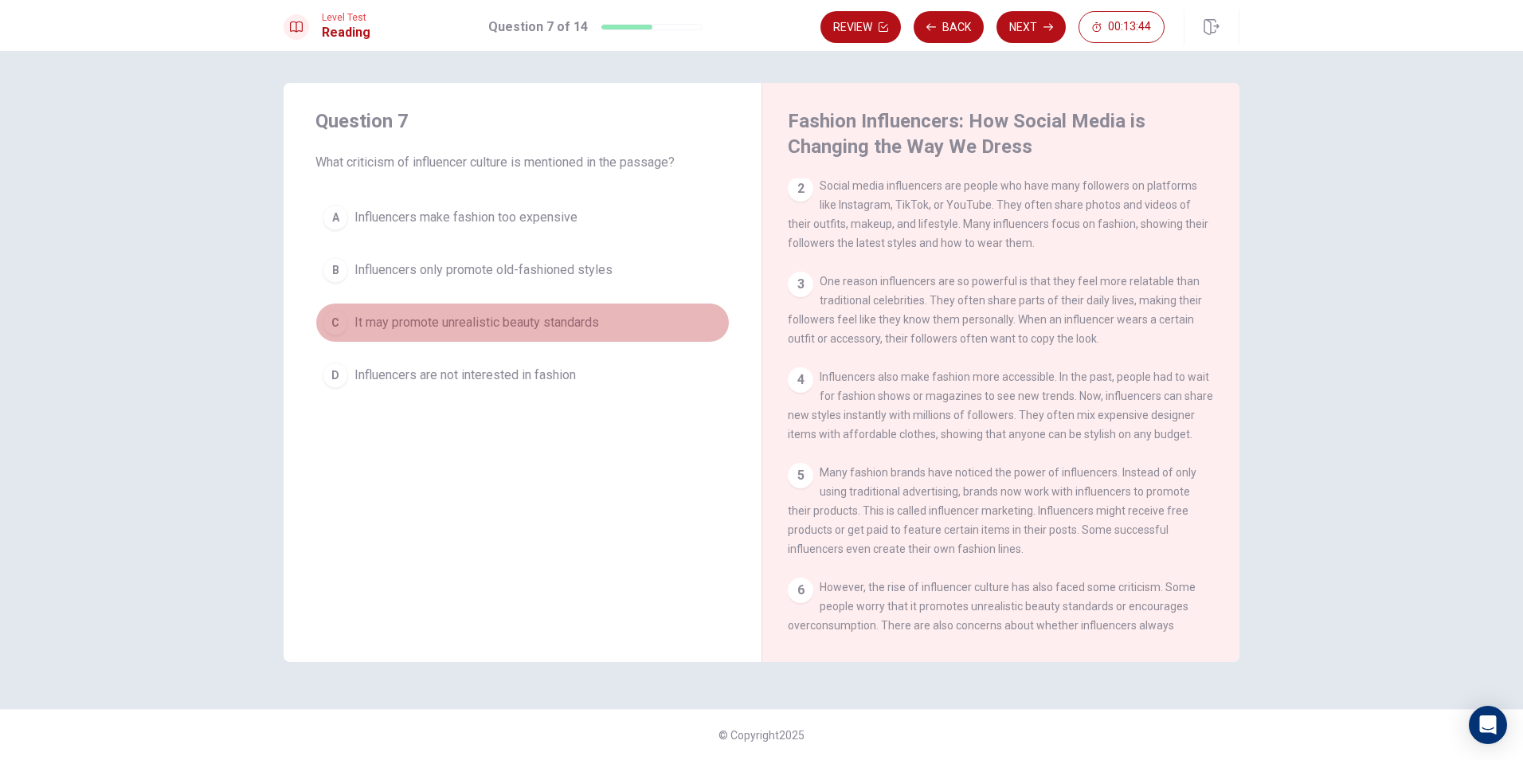
click at [508, 329] on span "It may promote unrealistic beauty standards" at bounding box center [476, 322] width 245 height 19
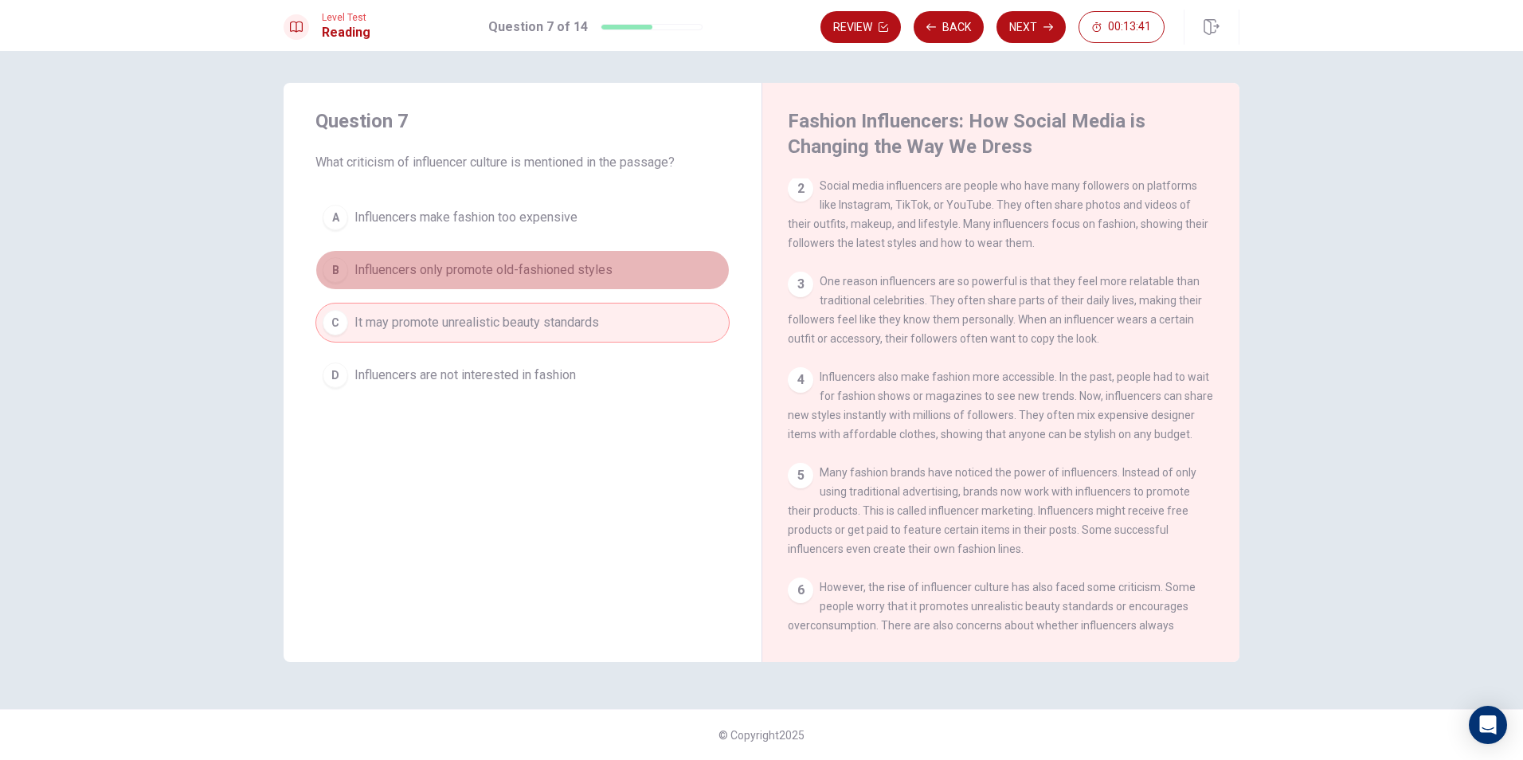
click at [585, 279] on span "Influencers only promote old-fashioned styles" at bounding box center [483, 269] width 258 height 19
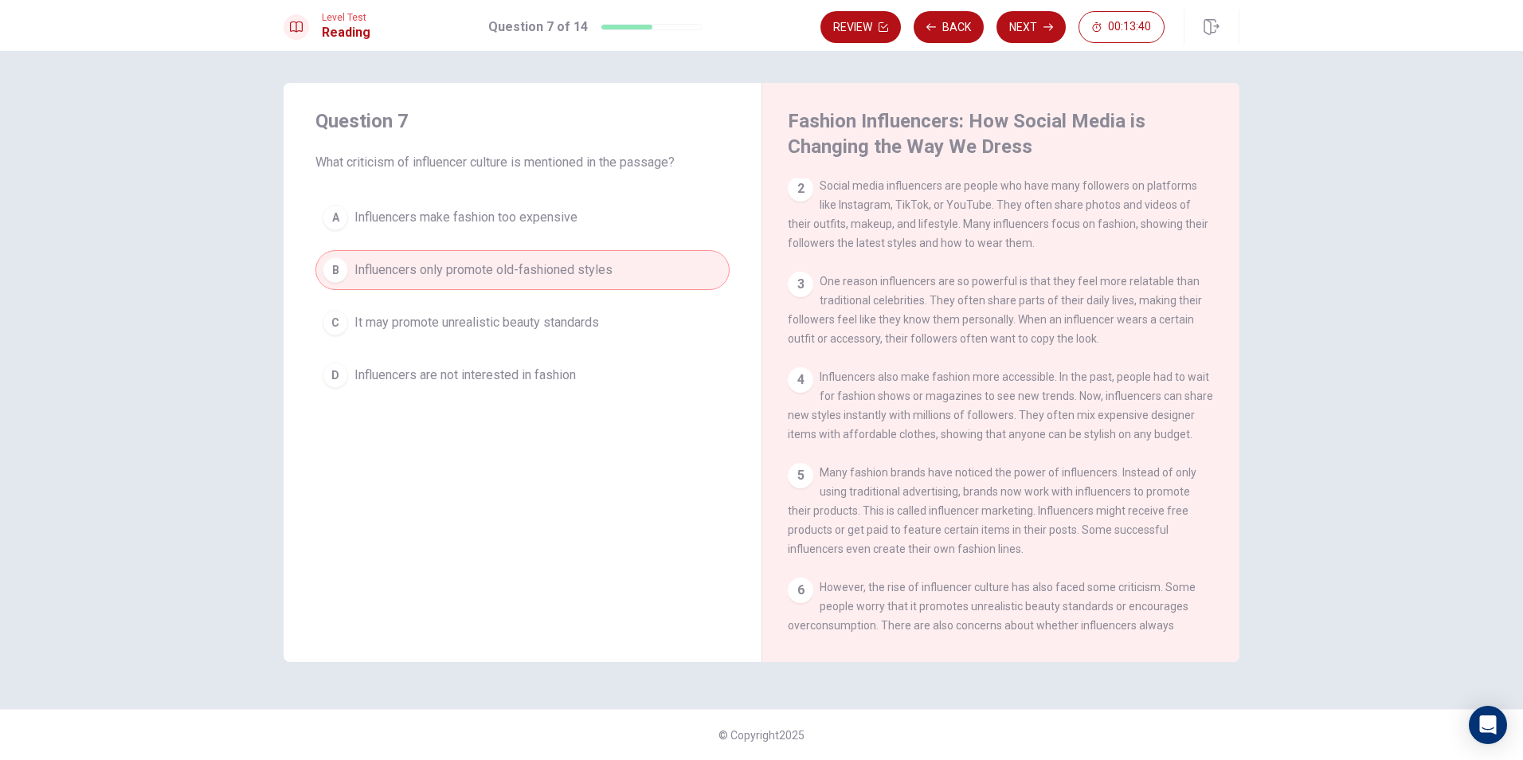
click at [553, 218] on span "Influencers make fashion too expensive" at bounding box center [465, 217] width 223 height 19
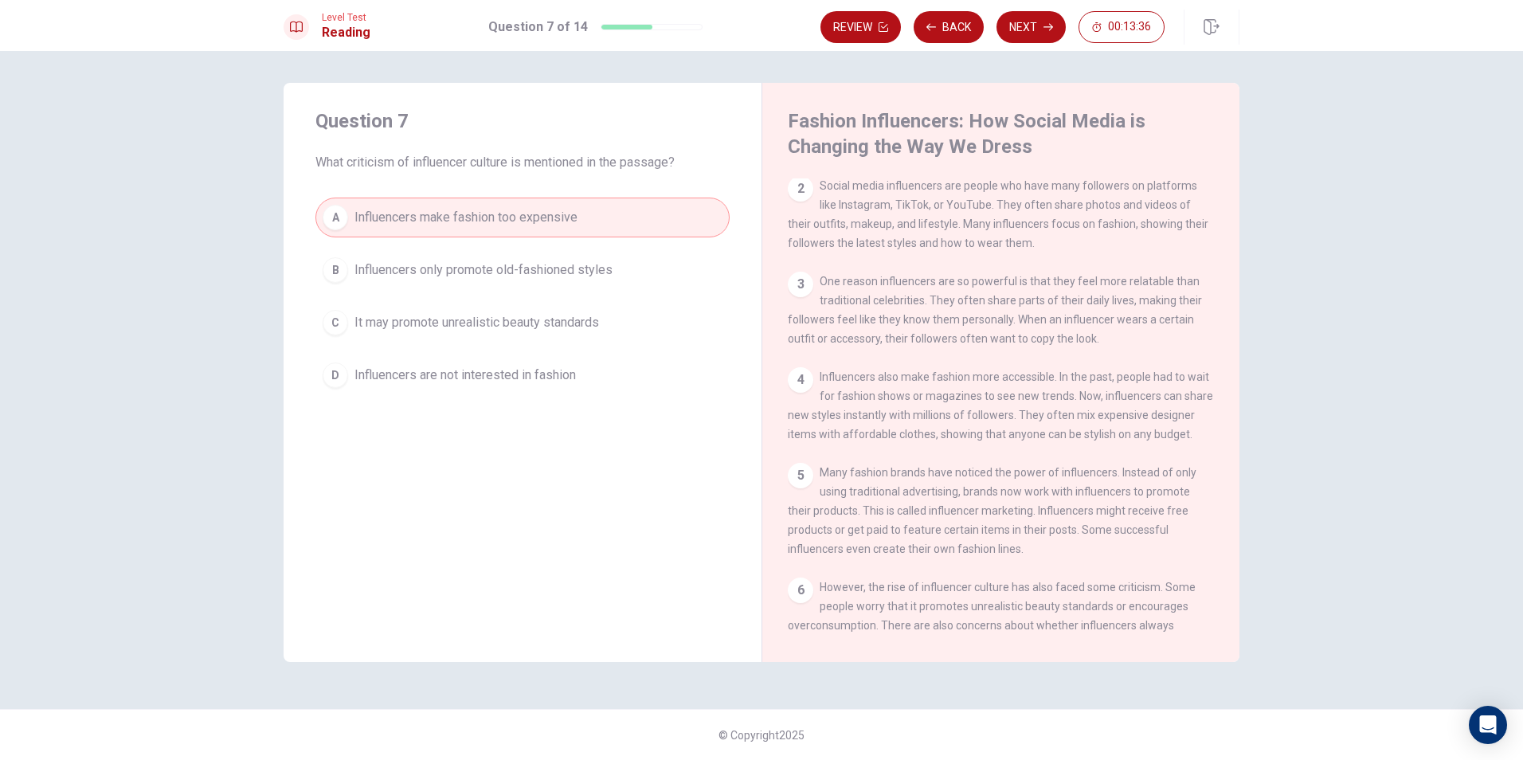
click at [1027, 20] on button "Next" at bounding box center [1030, 27] width 69 height 32
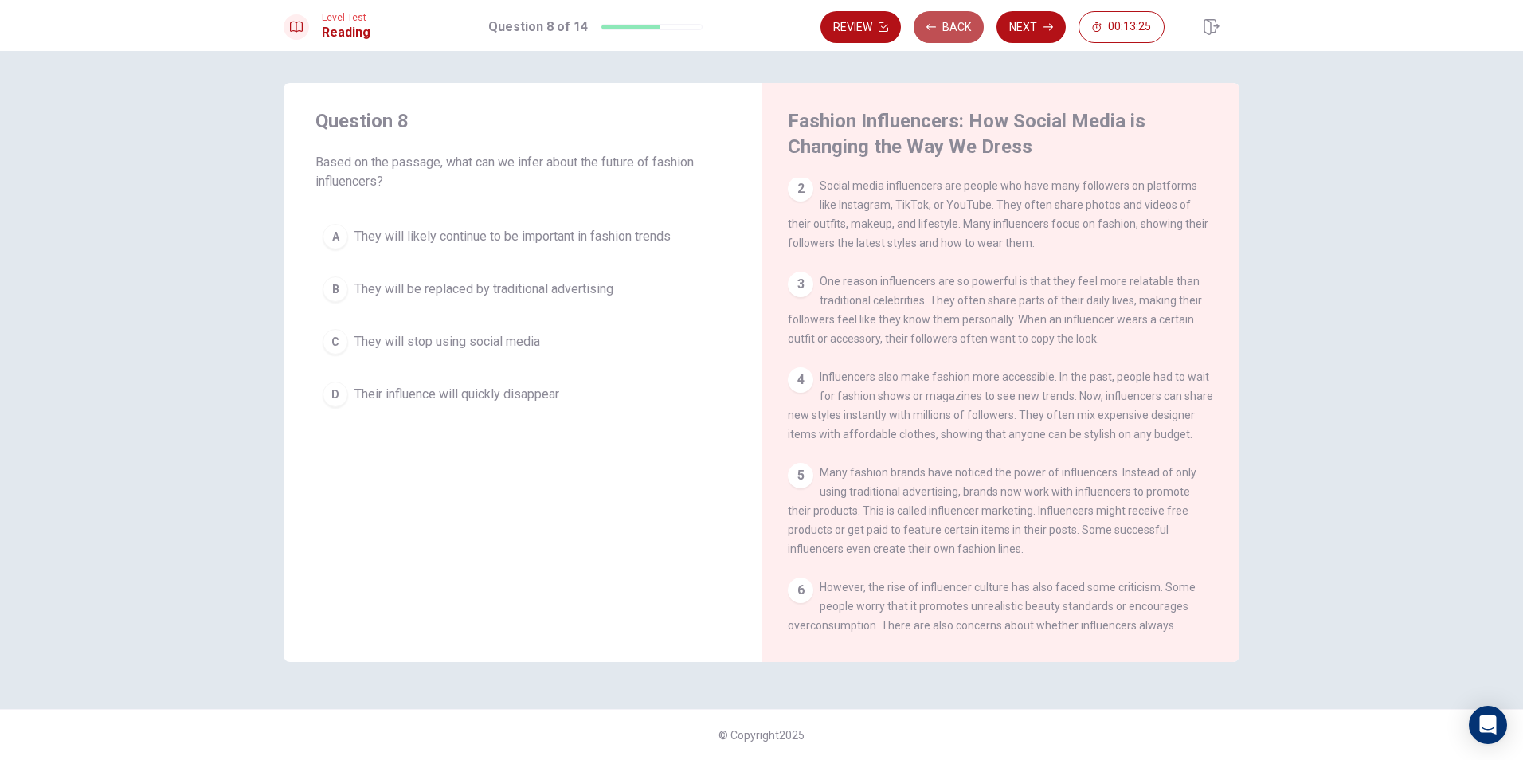
click at [955, 32] on button "Back" at bounding box center [949, 27] width 70 height 32
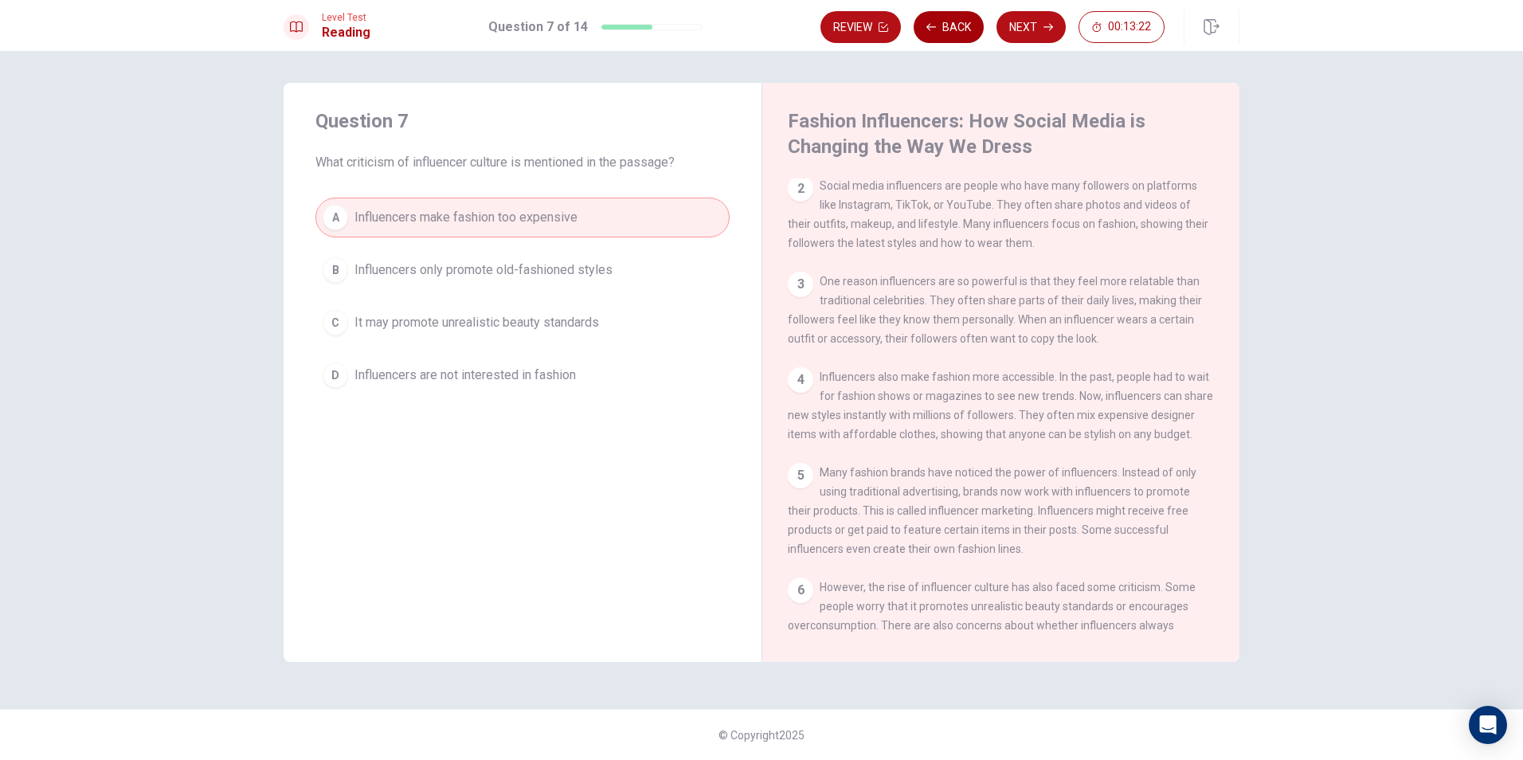
click at [914, 11] on button "Back" at bounding box center [949, 27] width 70 height 32
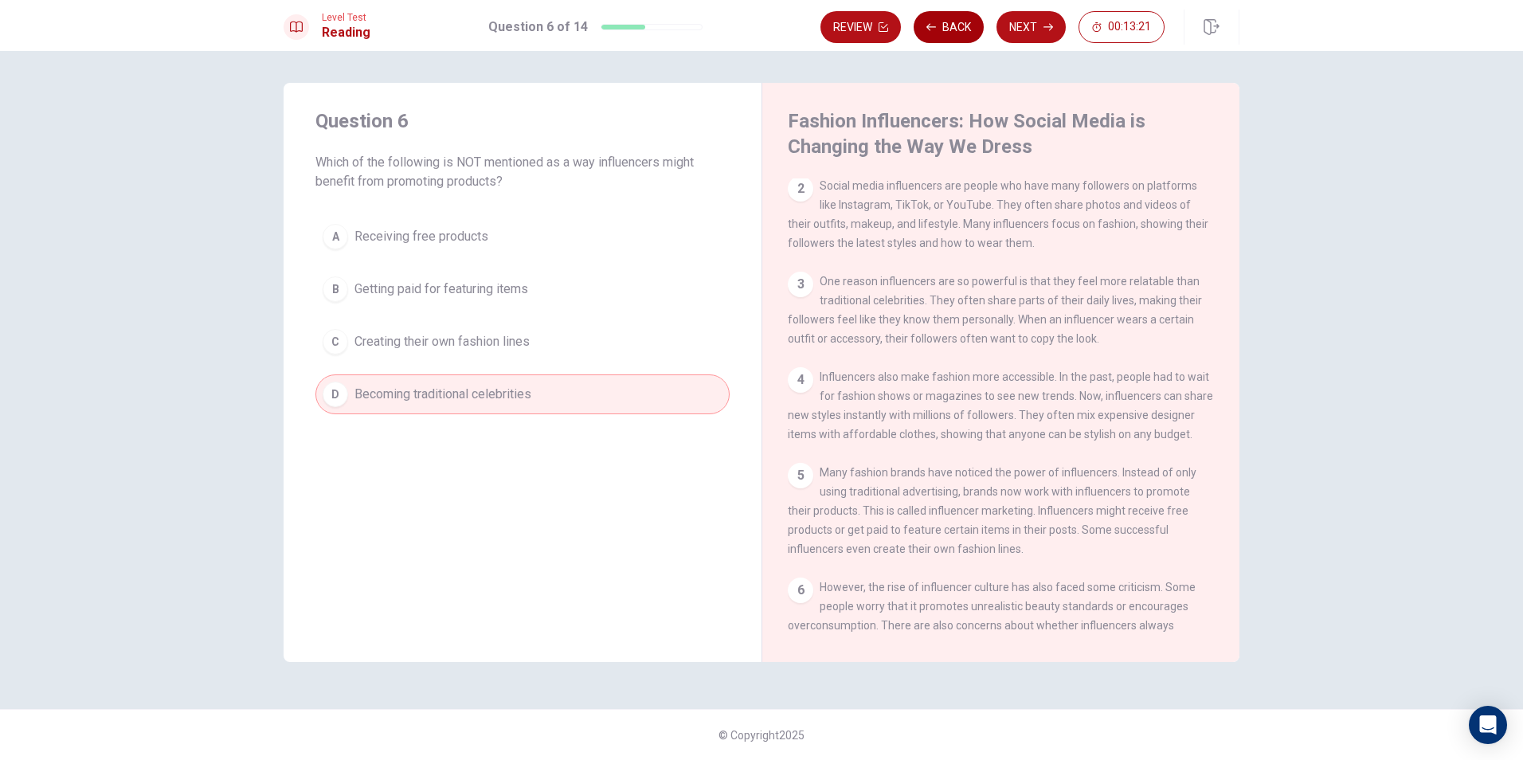
click at [914, 11] on button "Back" at bounding box center [949, 27] width 70 height 32
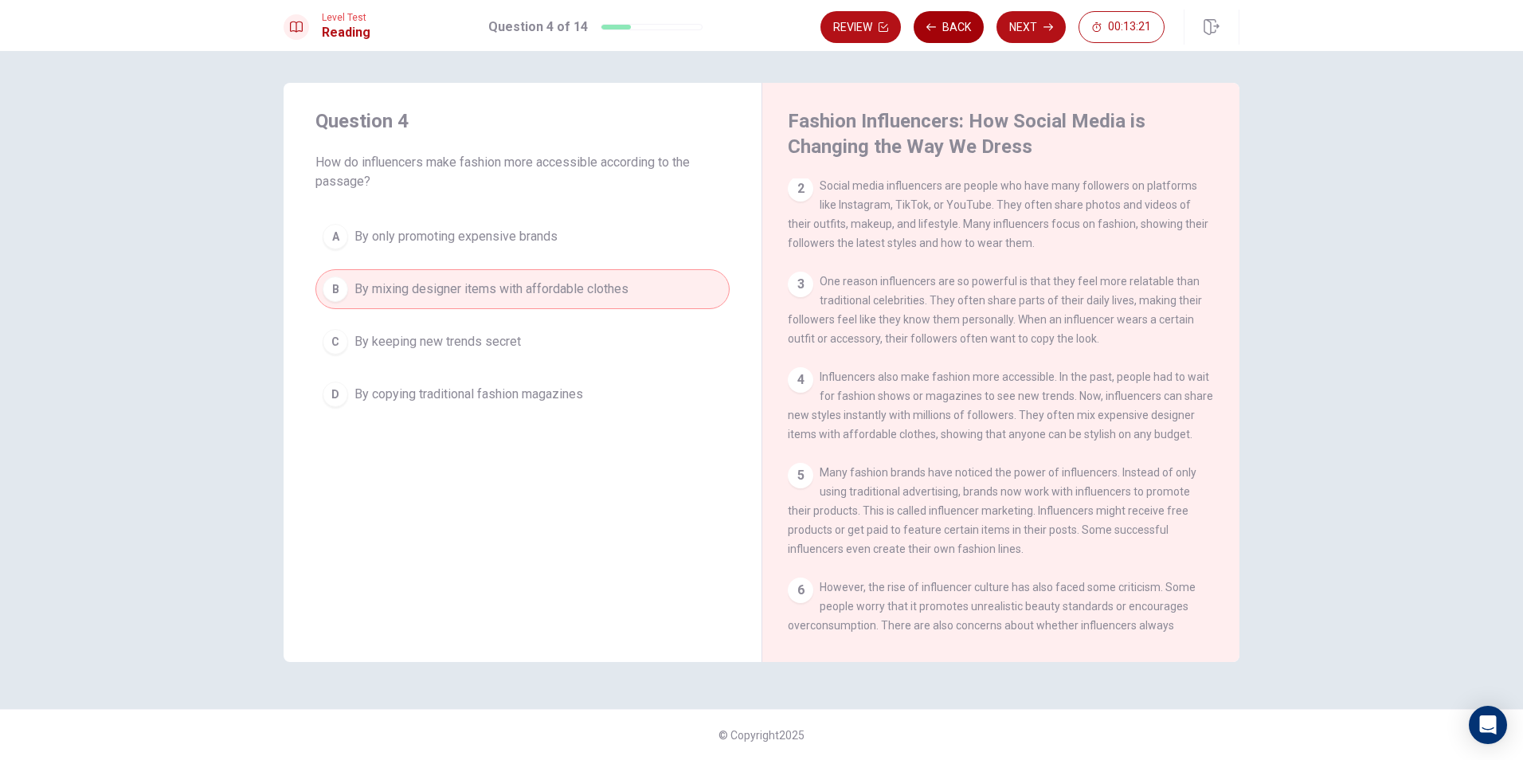
click at [914, 11] on button "Back" at bounding box center [949, 27] width 70 height 32
click button "Back" at bounding box center [949, 27] width 70 height 32
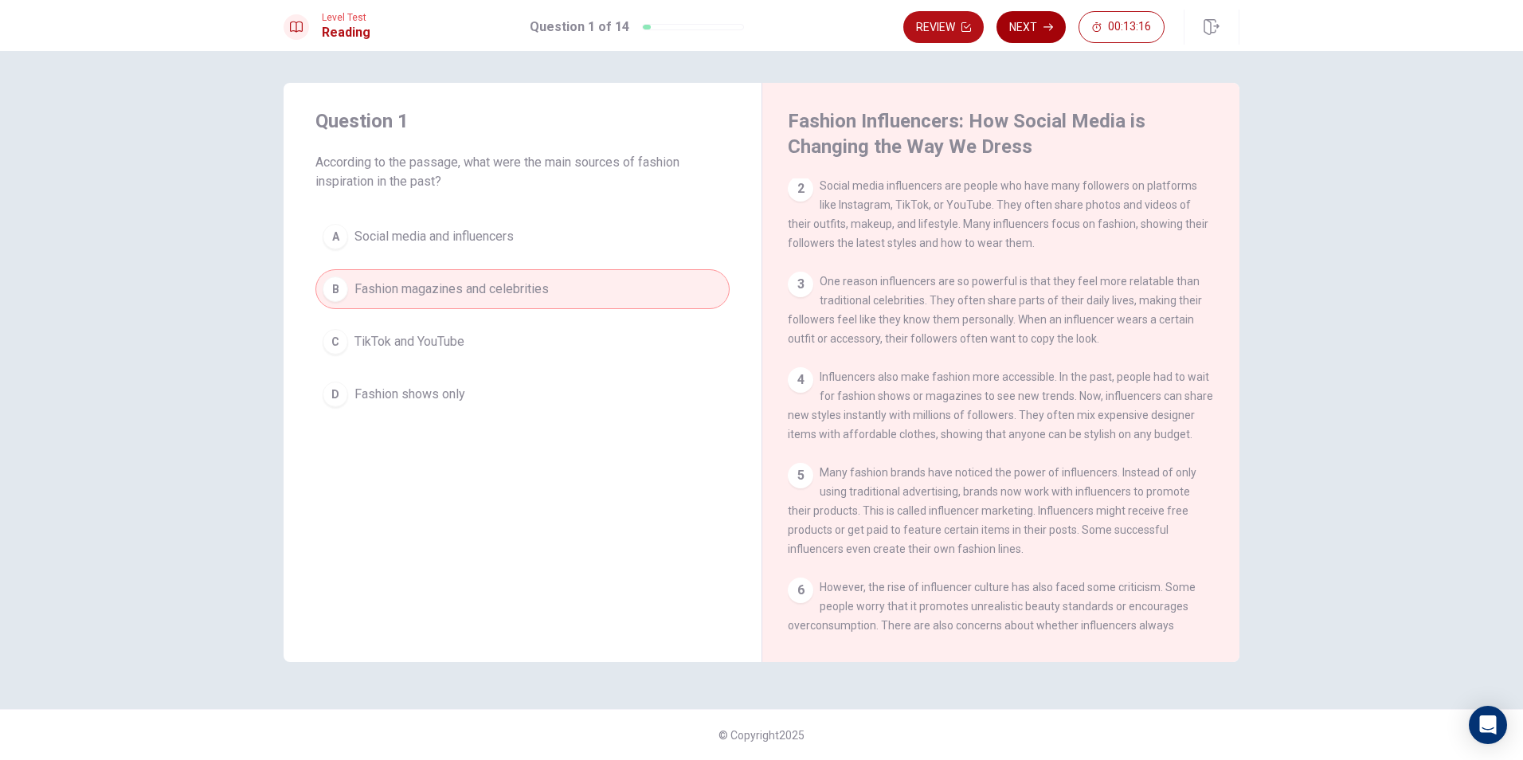
click at [1057, 16] on button "Next" at bounding box center [1030, 27] width 69 height 32
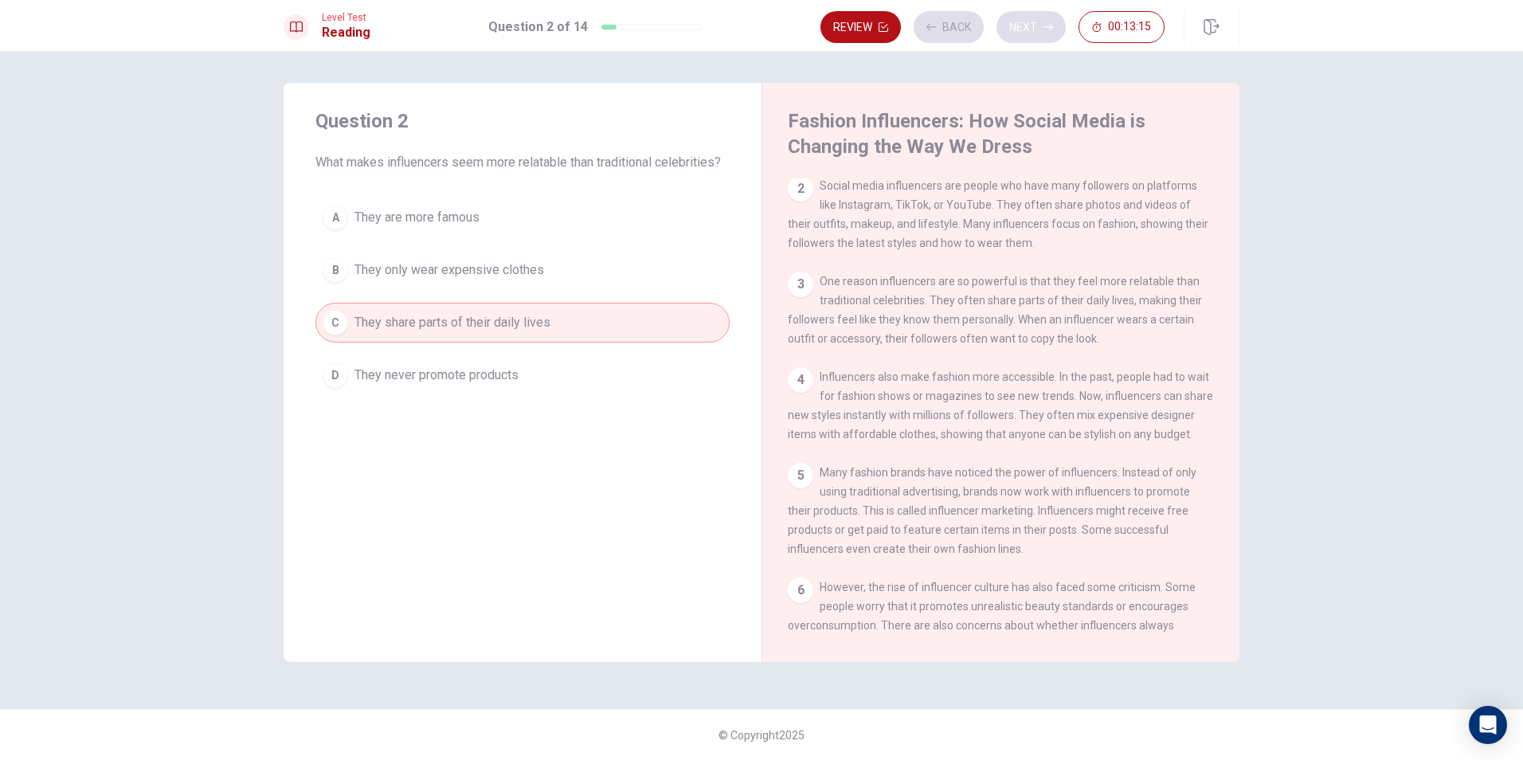
click at [1057, 16] on div "Review Back Next 00:13:15" at bounding box center [992, 27] width 344 height 32
click at [1057, 16] on button "Next" at bounding box center [1030, 27] width 69 height 32
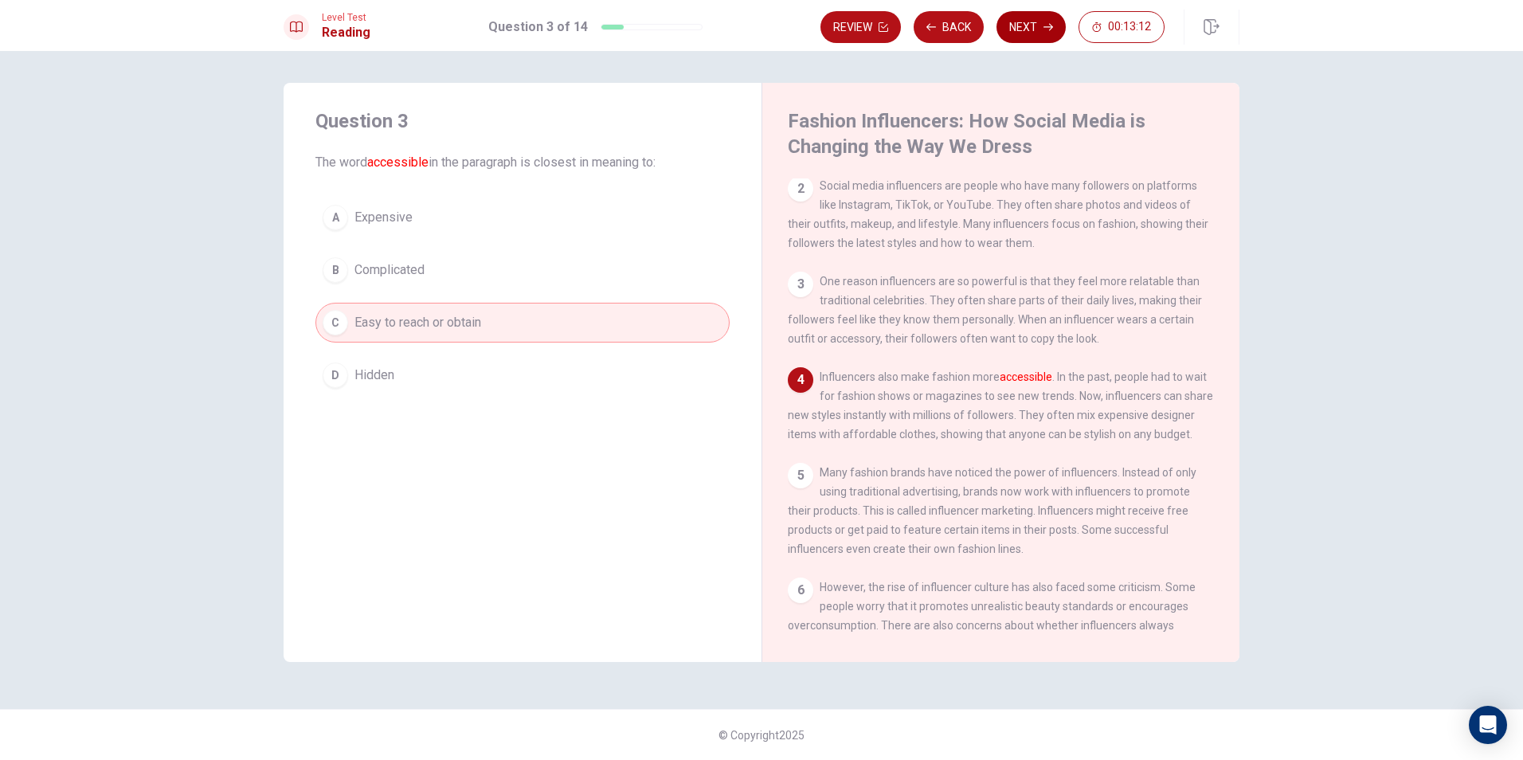
click at [1057, 16] on button "Next" at bounding box center [1030, 27] width 69 height 32
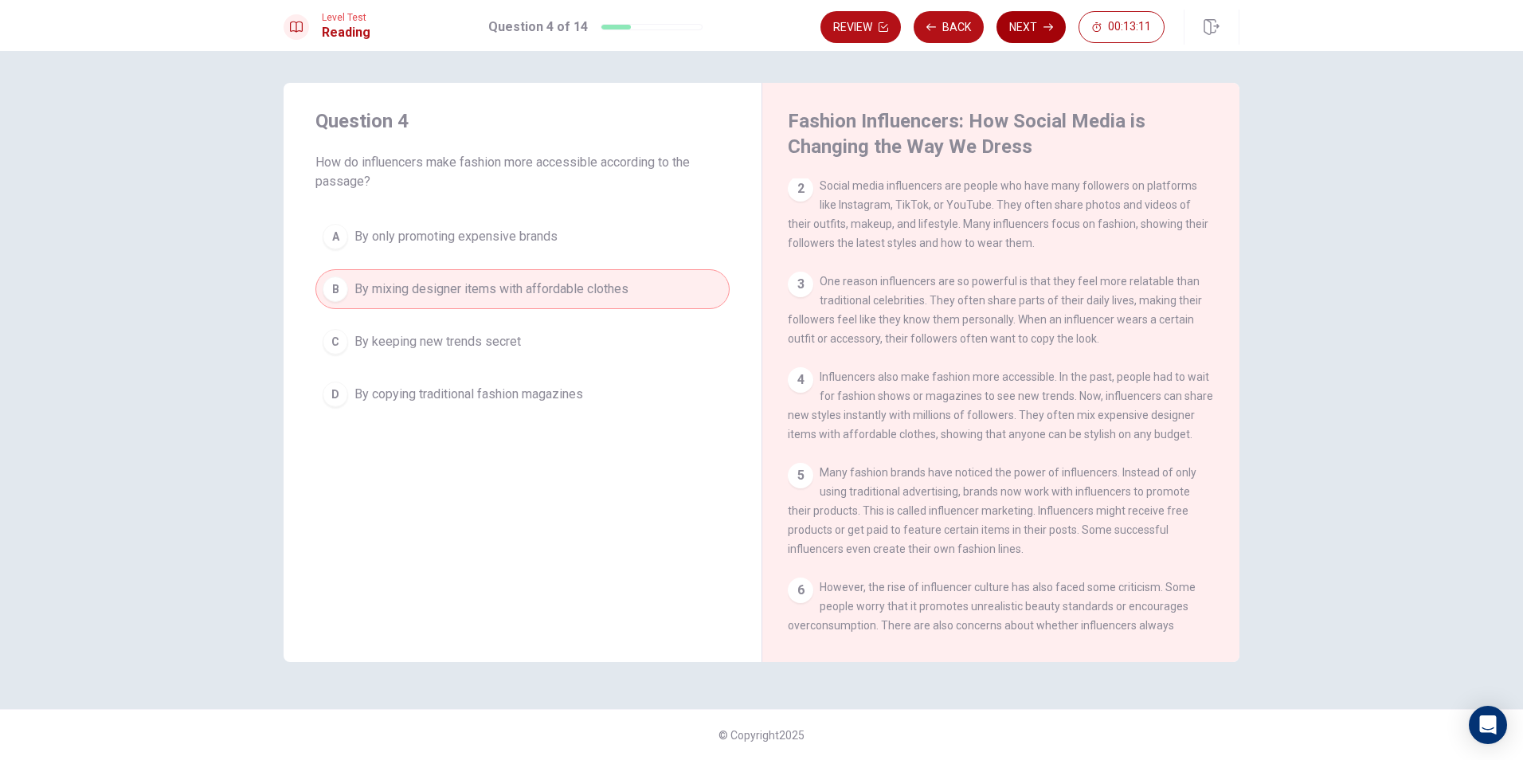
click at [1057, 16] on button "Next" at bounding box center [1030, 27] width 69 height 32
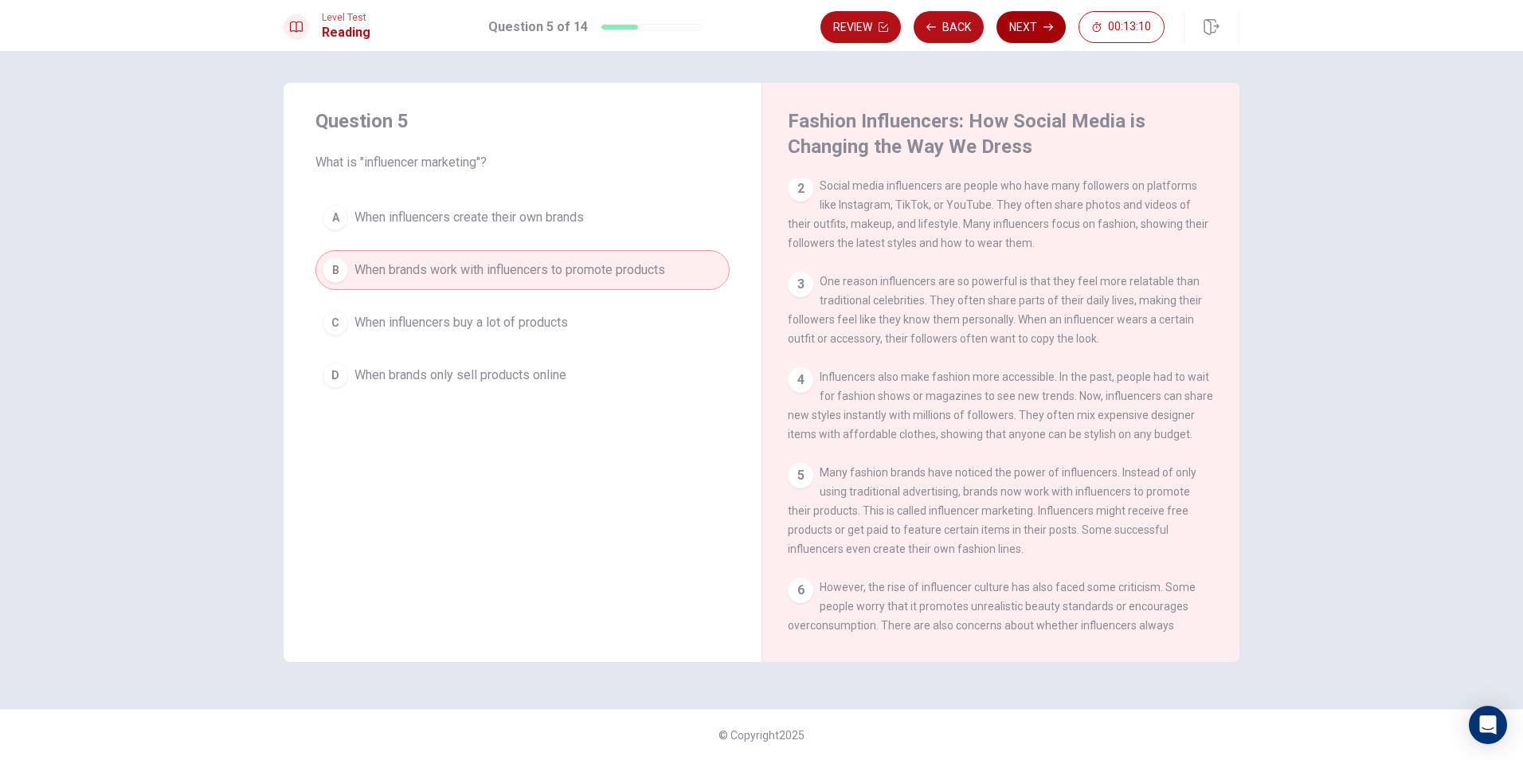
click at [1057, 16] on button "Next" at bounding box center [1030, 27] width 69 height 32
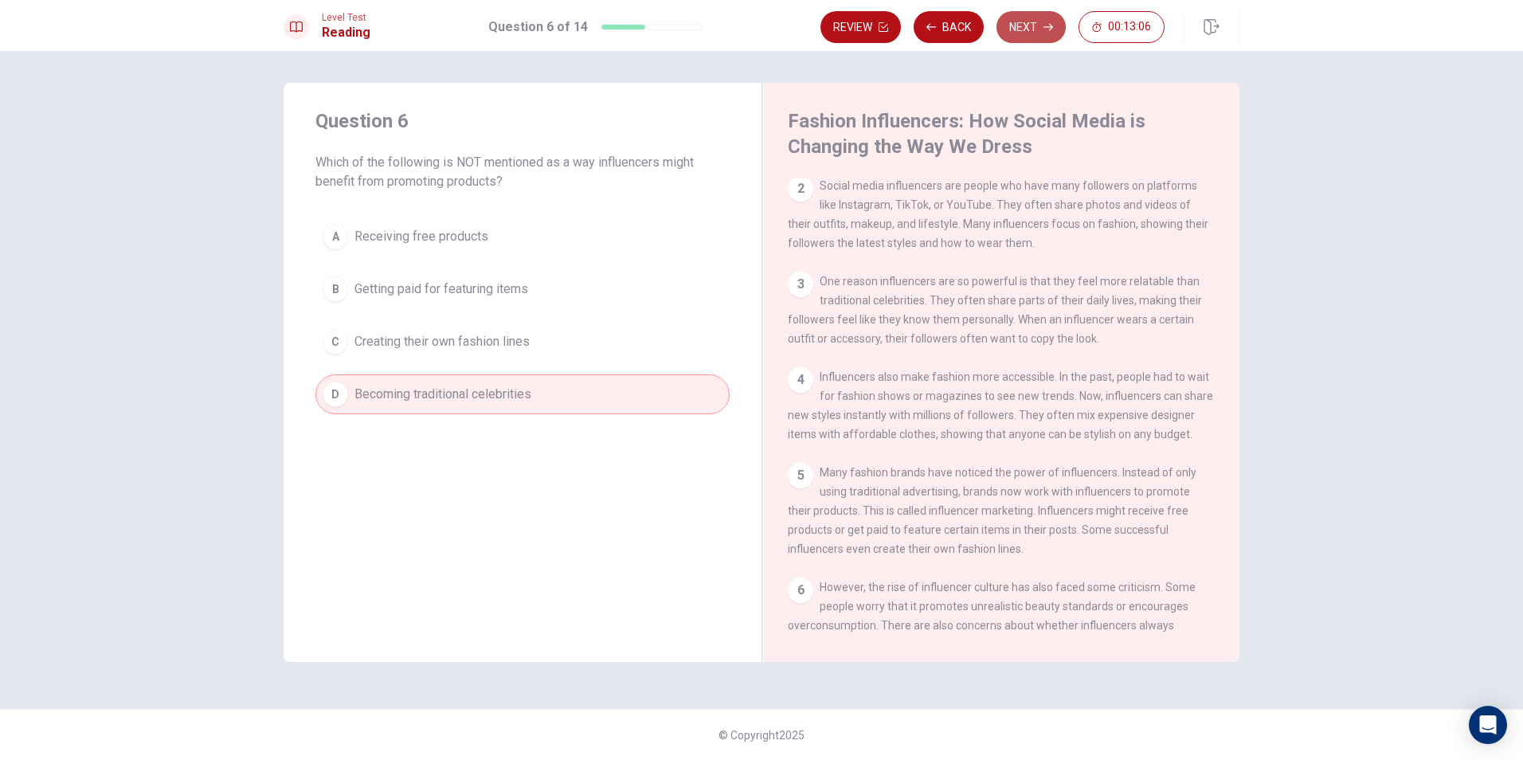
click at [1038, 27] on button "Next" at bounding box center [1030, 27] width 69 height 32
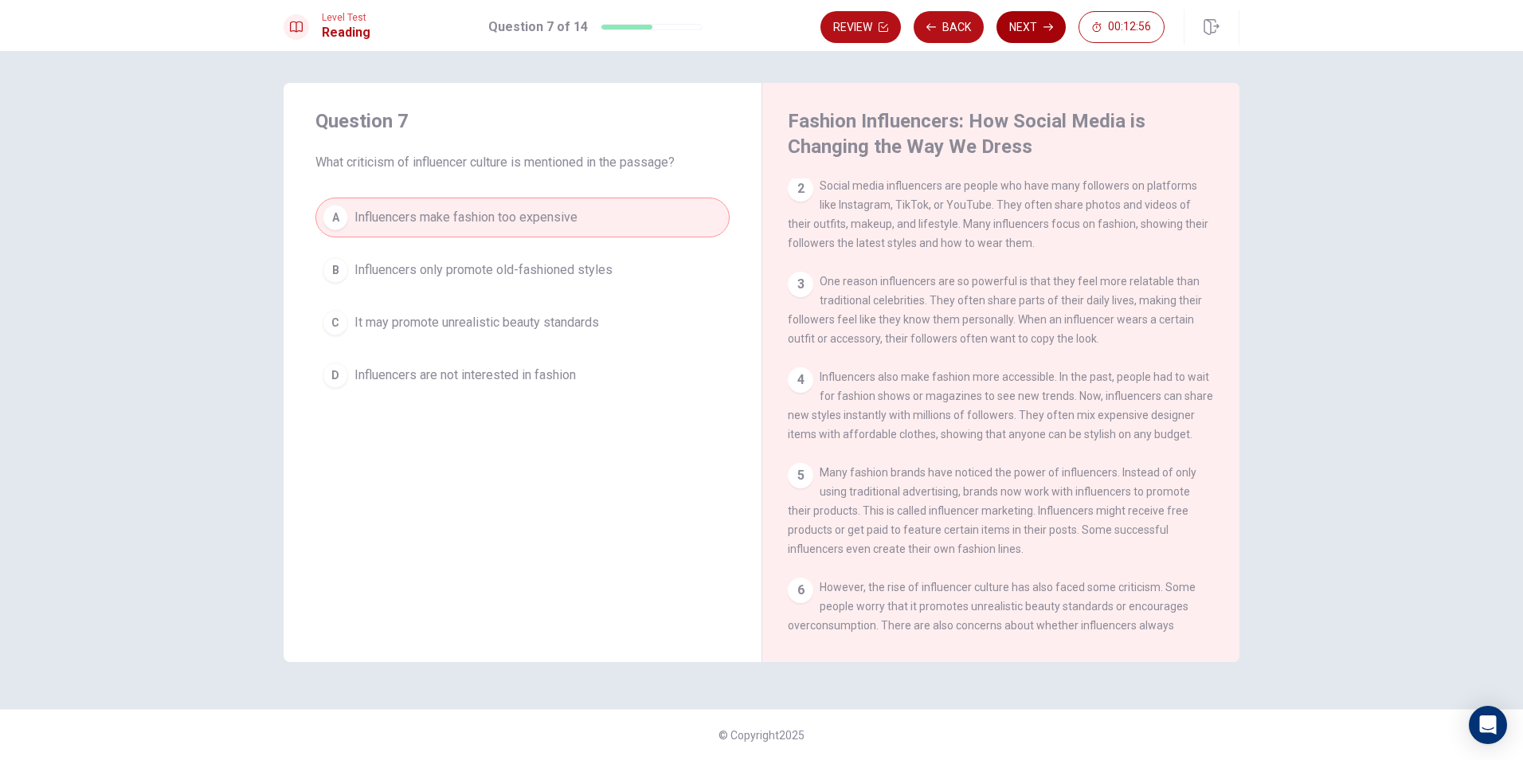
click at [1035, 20] on button "Next" at bounding box center [1030, 27] width 69 height 32
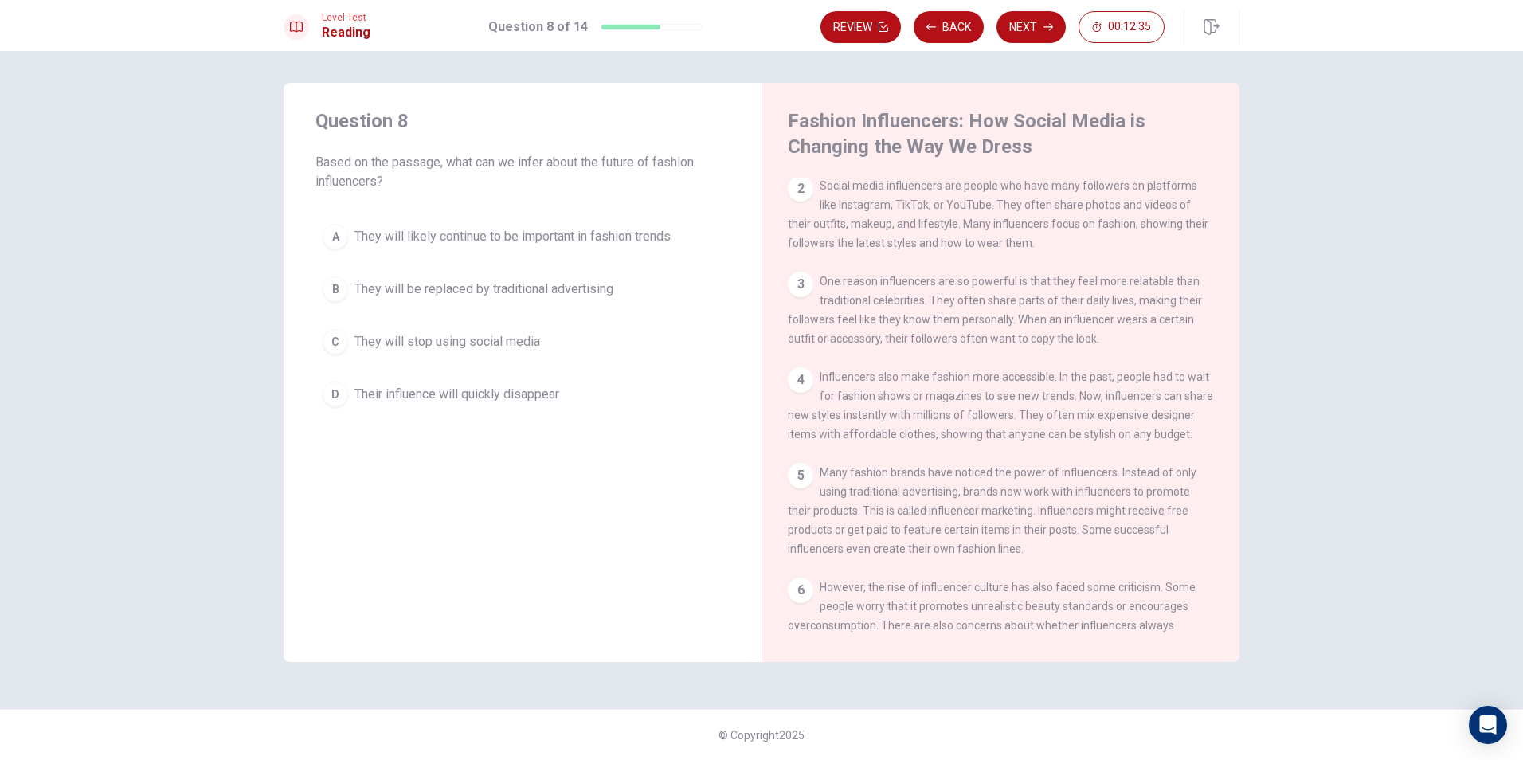
scroll to position [293, 0]
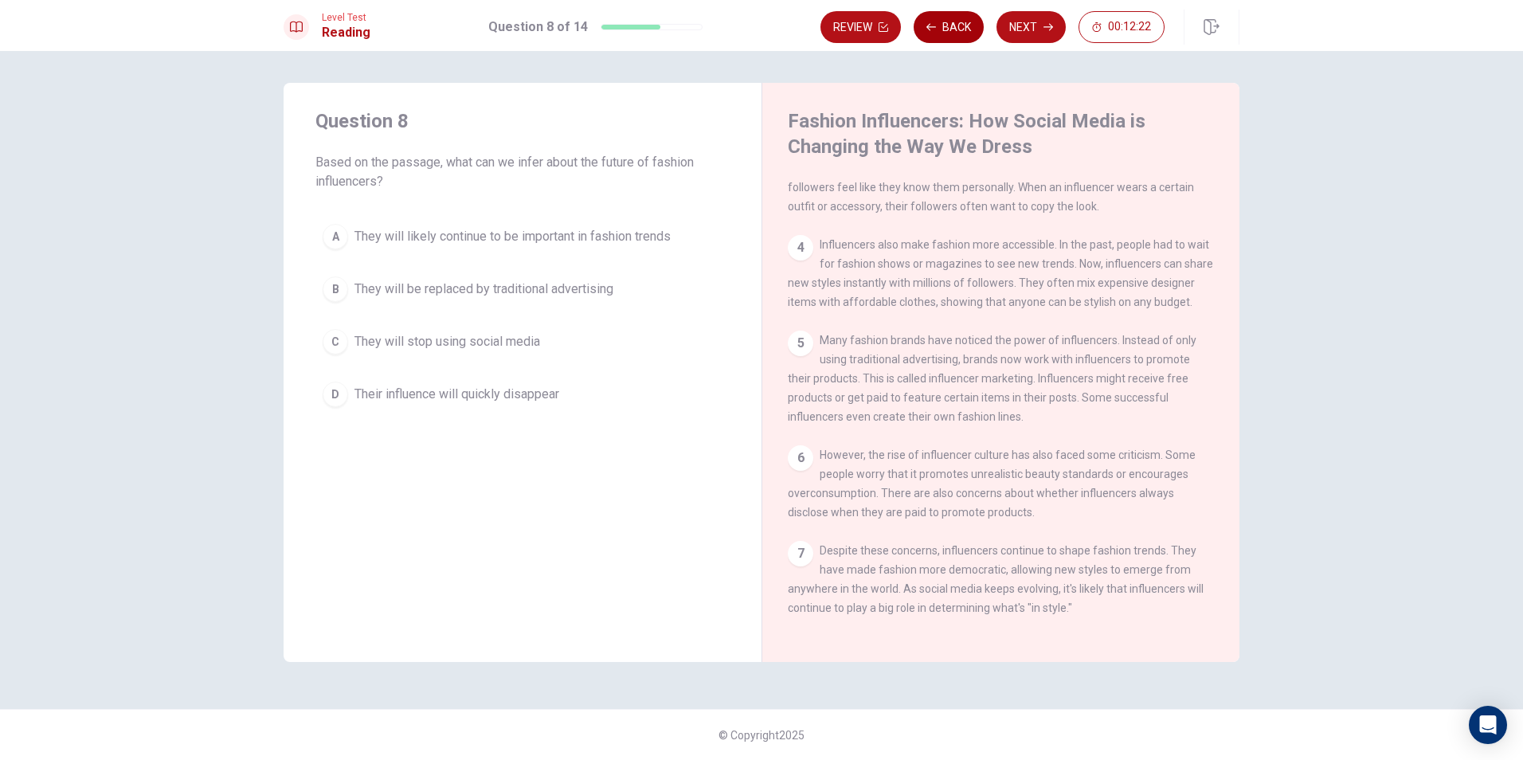
click at [923, 23] on button "Back" at bounding box center [949, 27] width 70 height 32
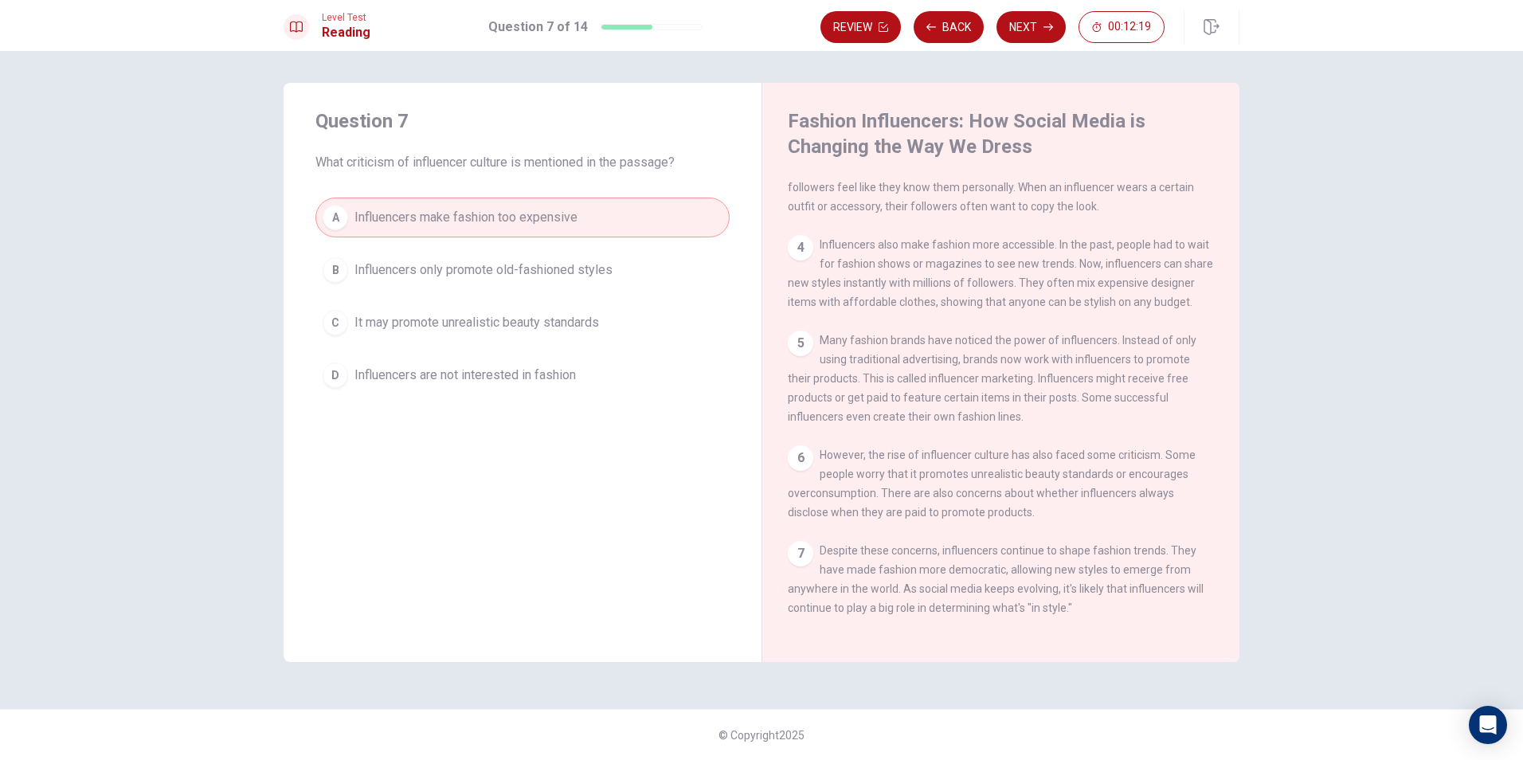
click at [489, 333] on button "C It may promote unrealistic beauty standards" at bounding box center [522, 323] width 414 height 40
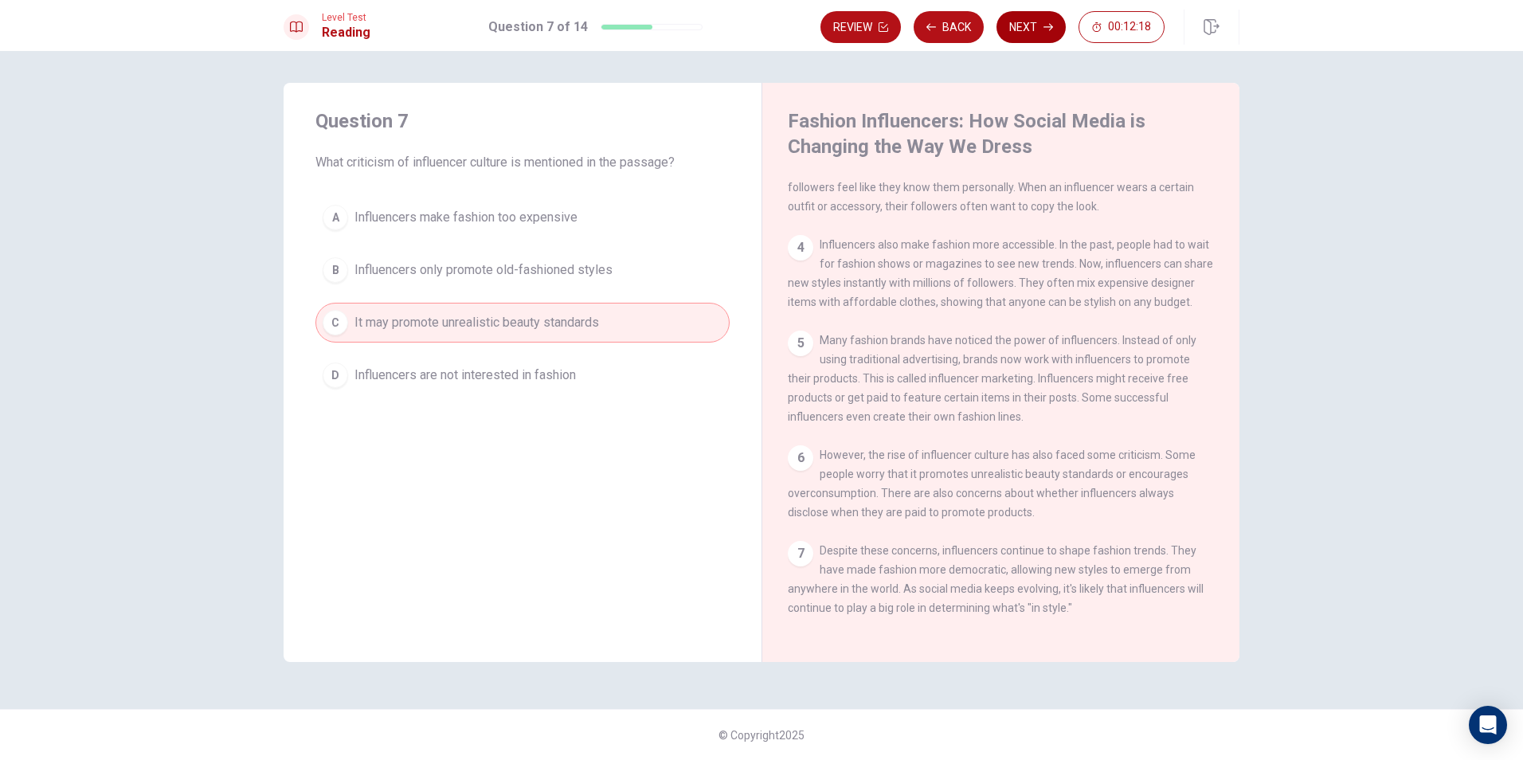
click at [1049, 31] on icon "button" at bounding box center [1048, 27] width 10 height 10
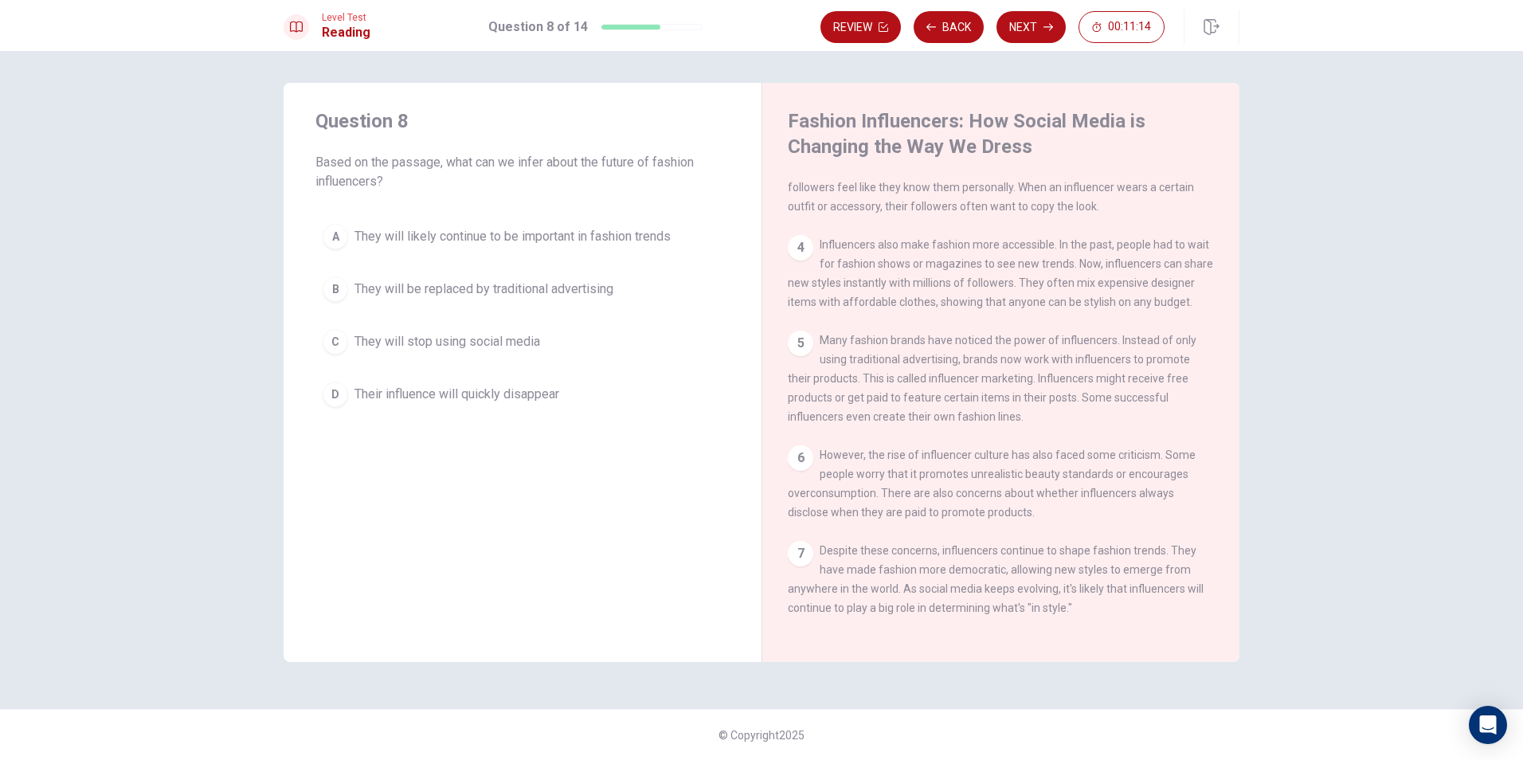
click at [490, 233] on span "They will likely continue to be important in fashion trends" at bounding box center [512, 236] width 316 height 19
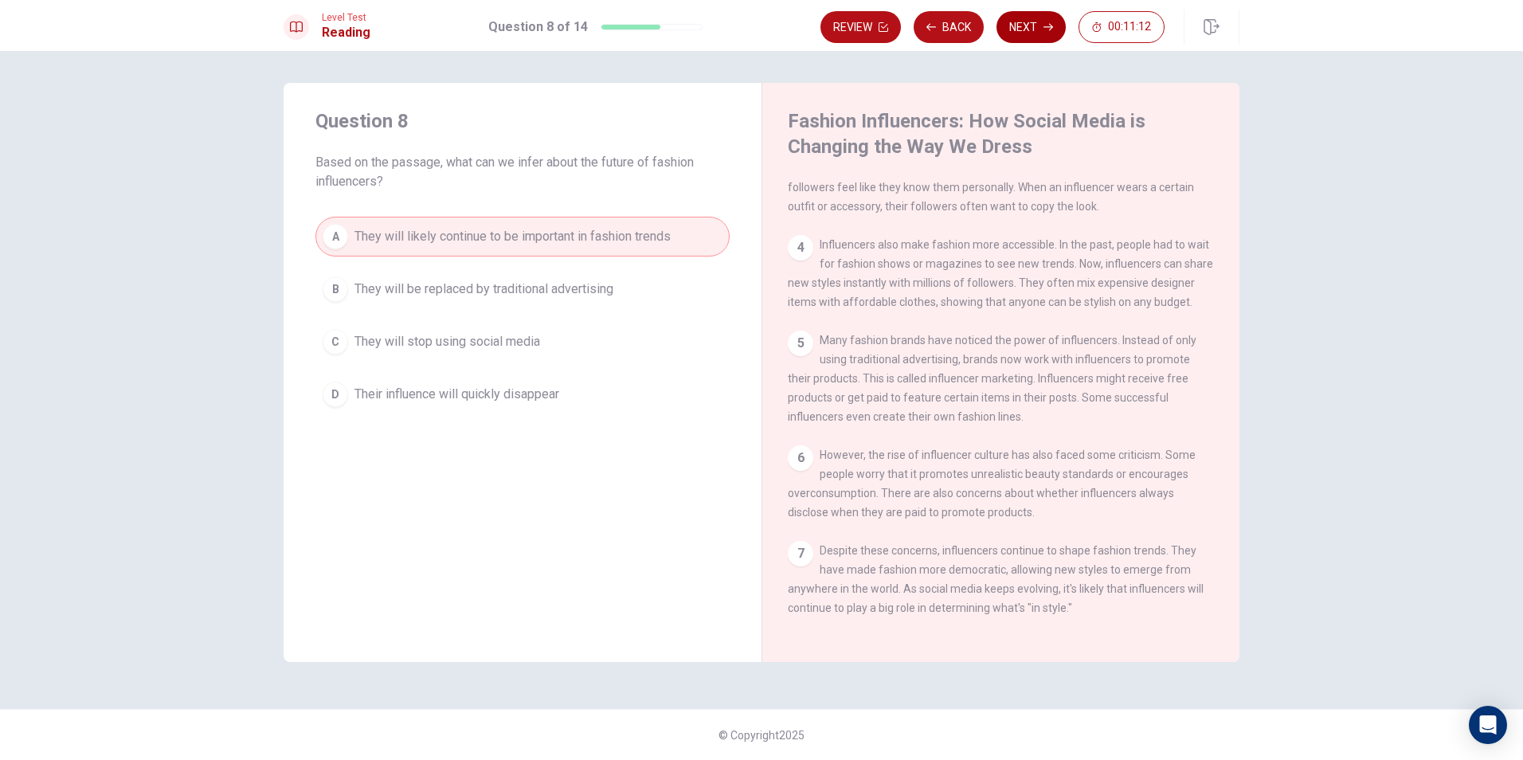
click at [1055, 22] on button "Next" at bounding box center [1030, 27] width 69 height 32
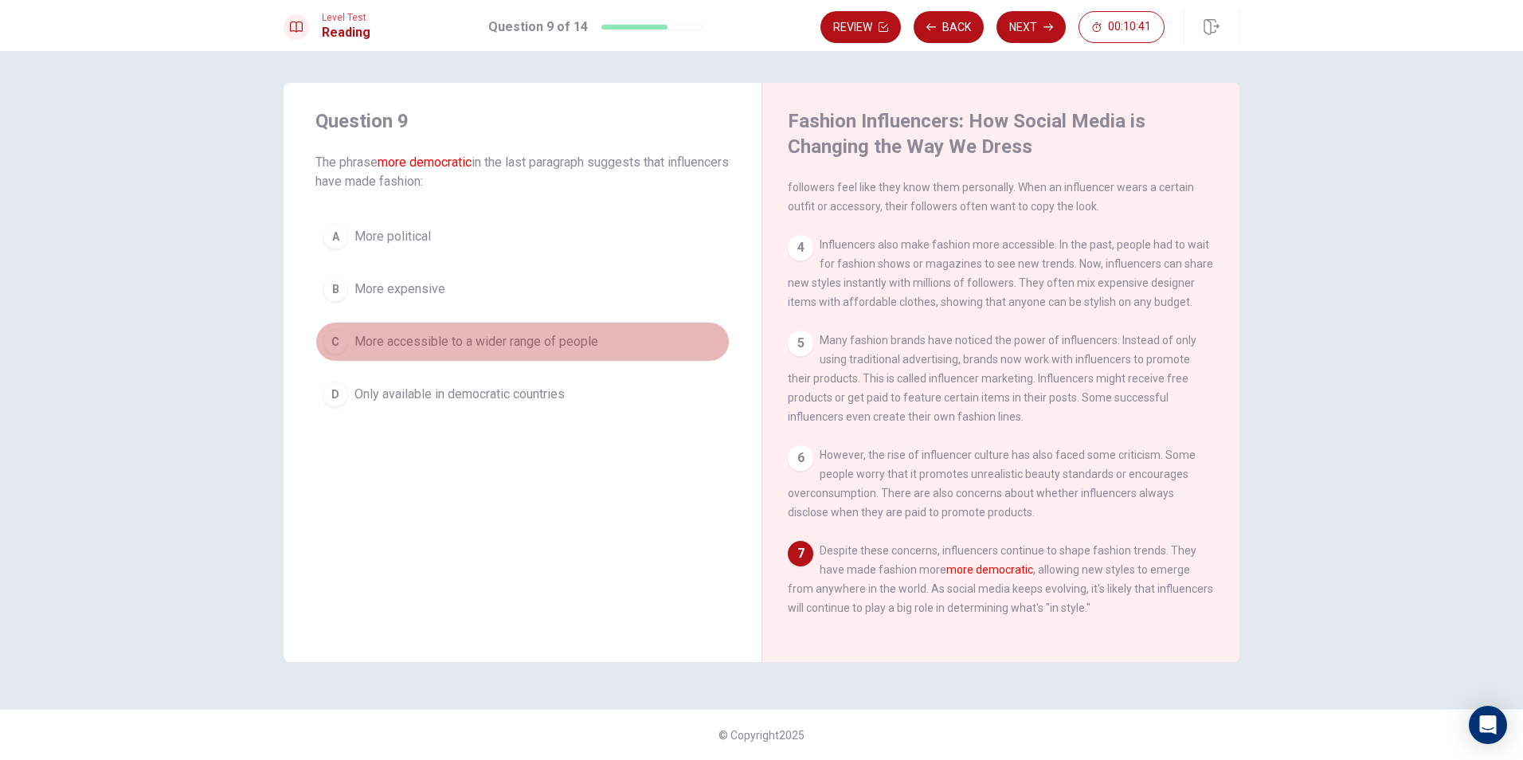
click at [560, 332] on span "More accessible to a wider range of people" at bounding box center [476, 341] width 244 height 19
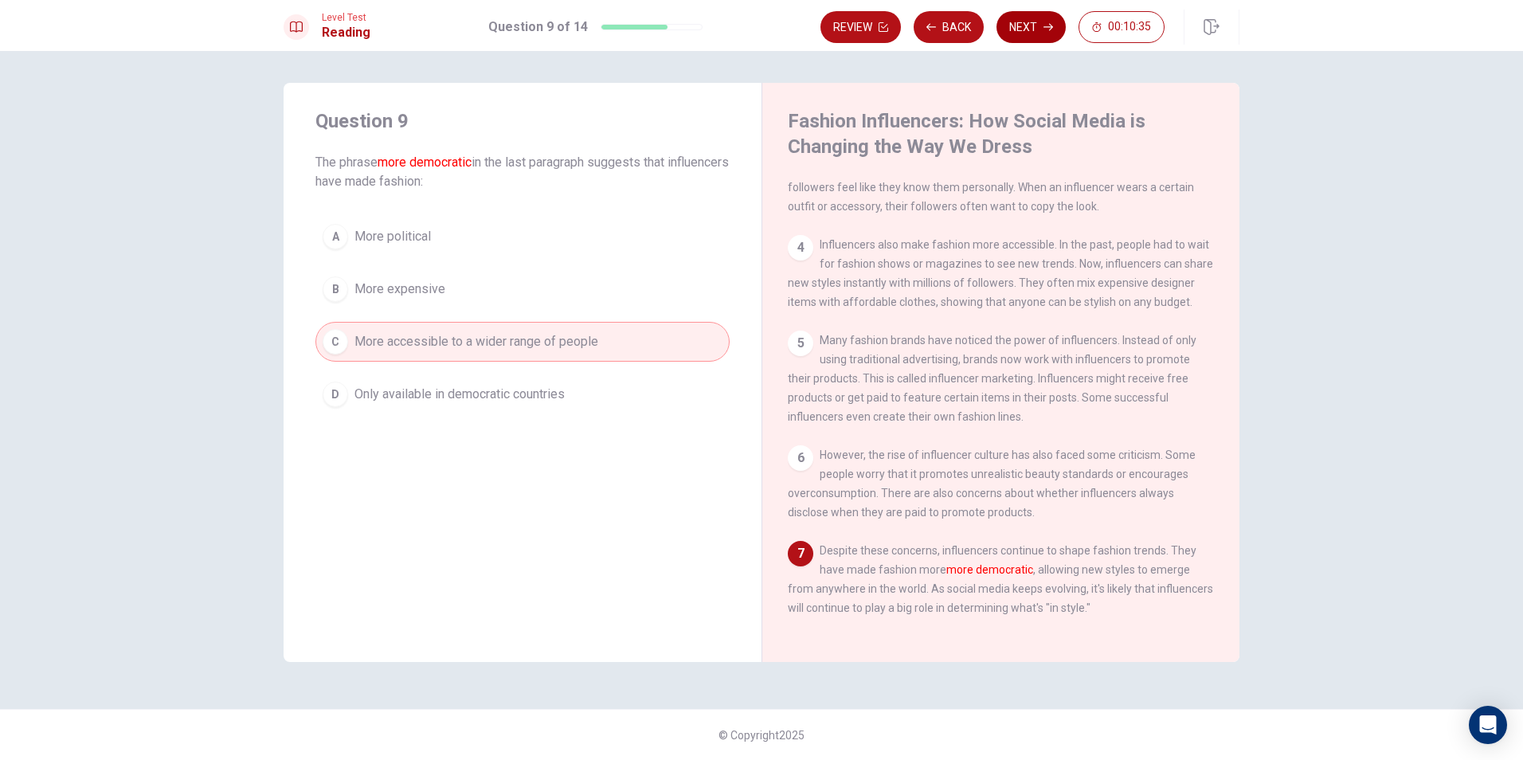
click at [1041, 30] on button "Next" at bounding box center [1030, 27] width 69 height 32
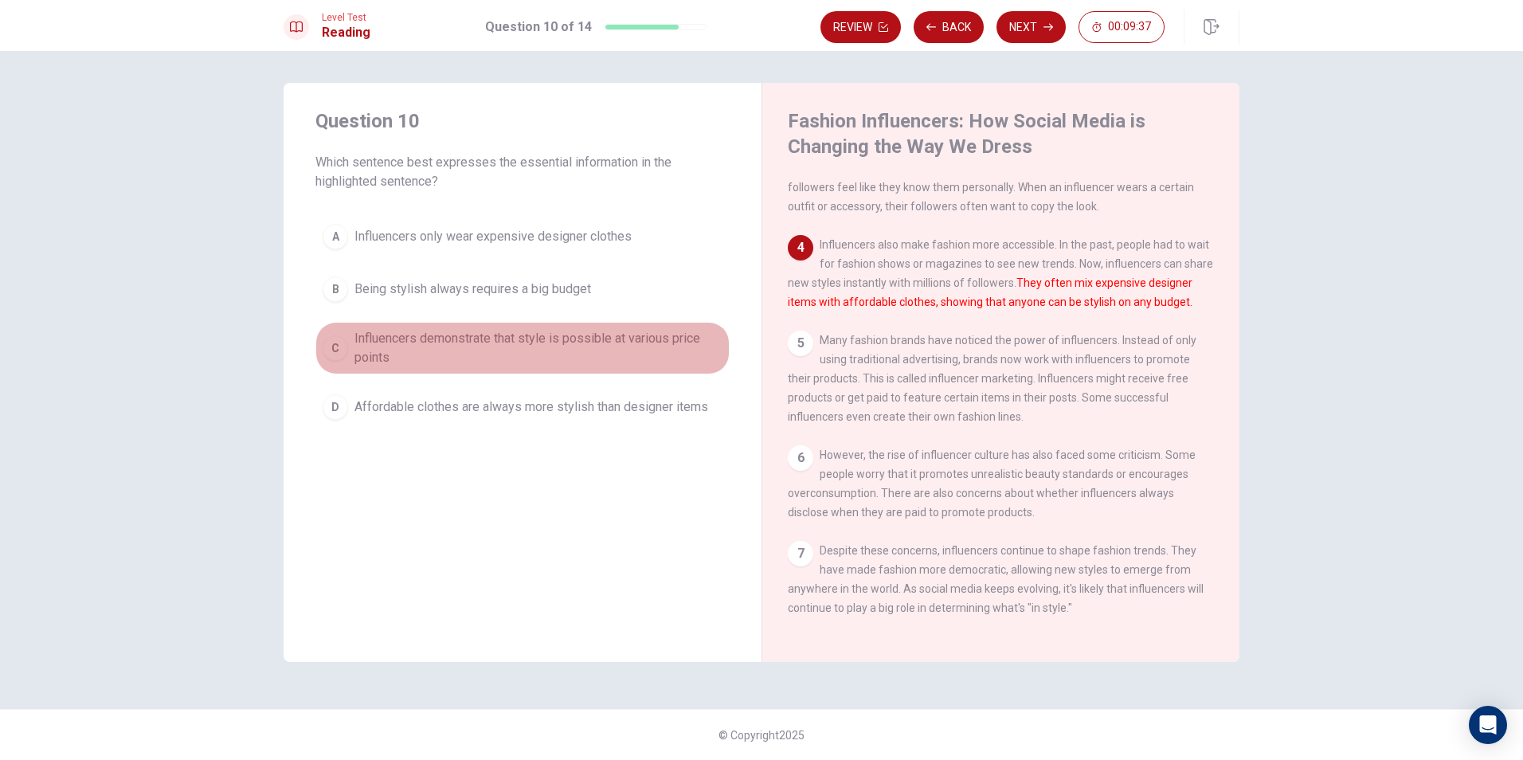
click at [432, 346] on span "Influencers demonstrate that style is possible at various price points" at bounding box center [538, 348] width 368 height 38
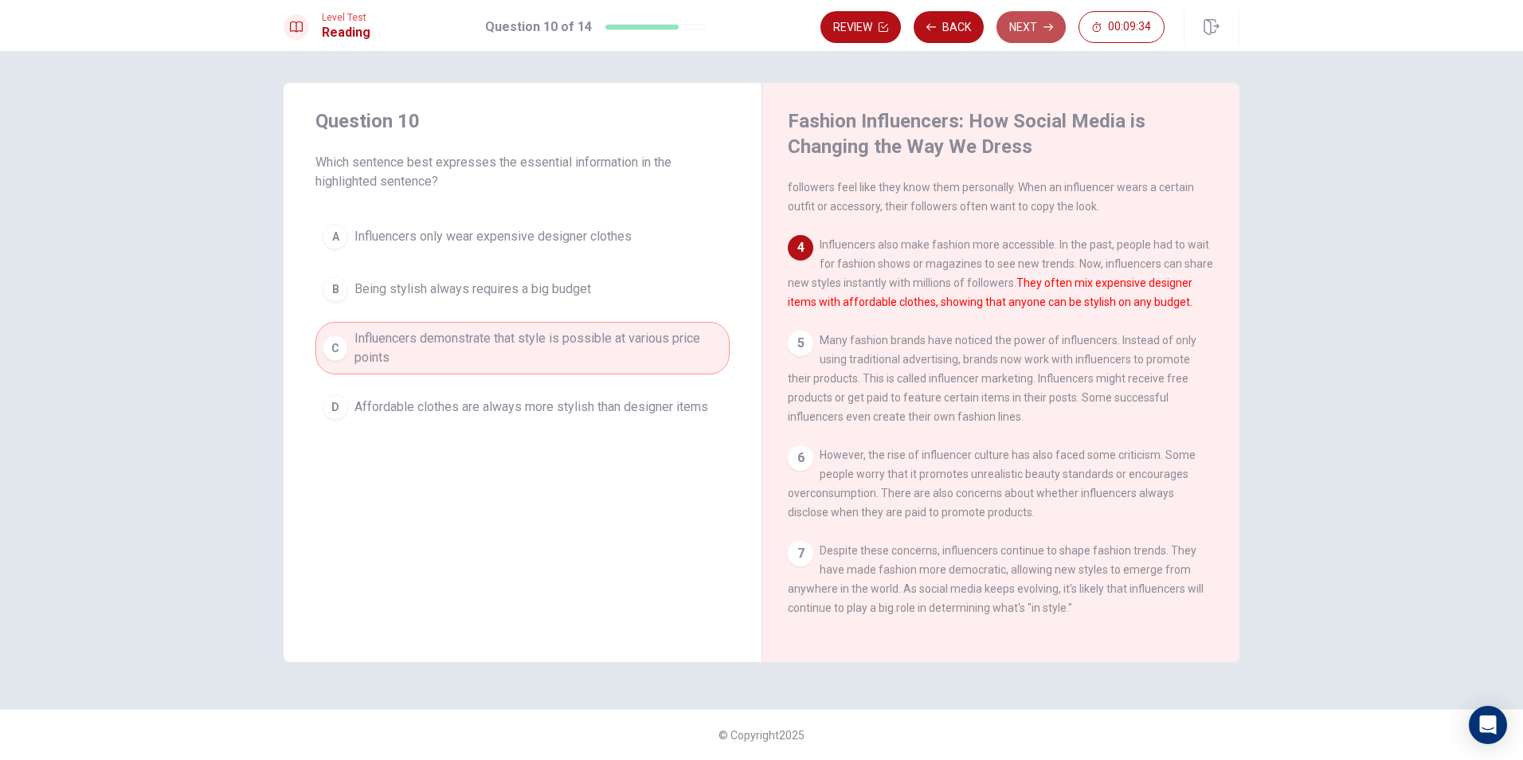
click at [1049, 31] on icon "button" at bounding box center [1048, 27] width 10 height 10
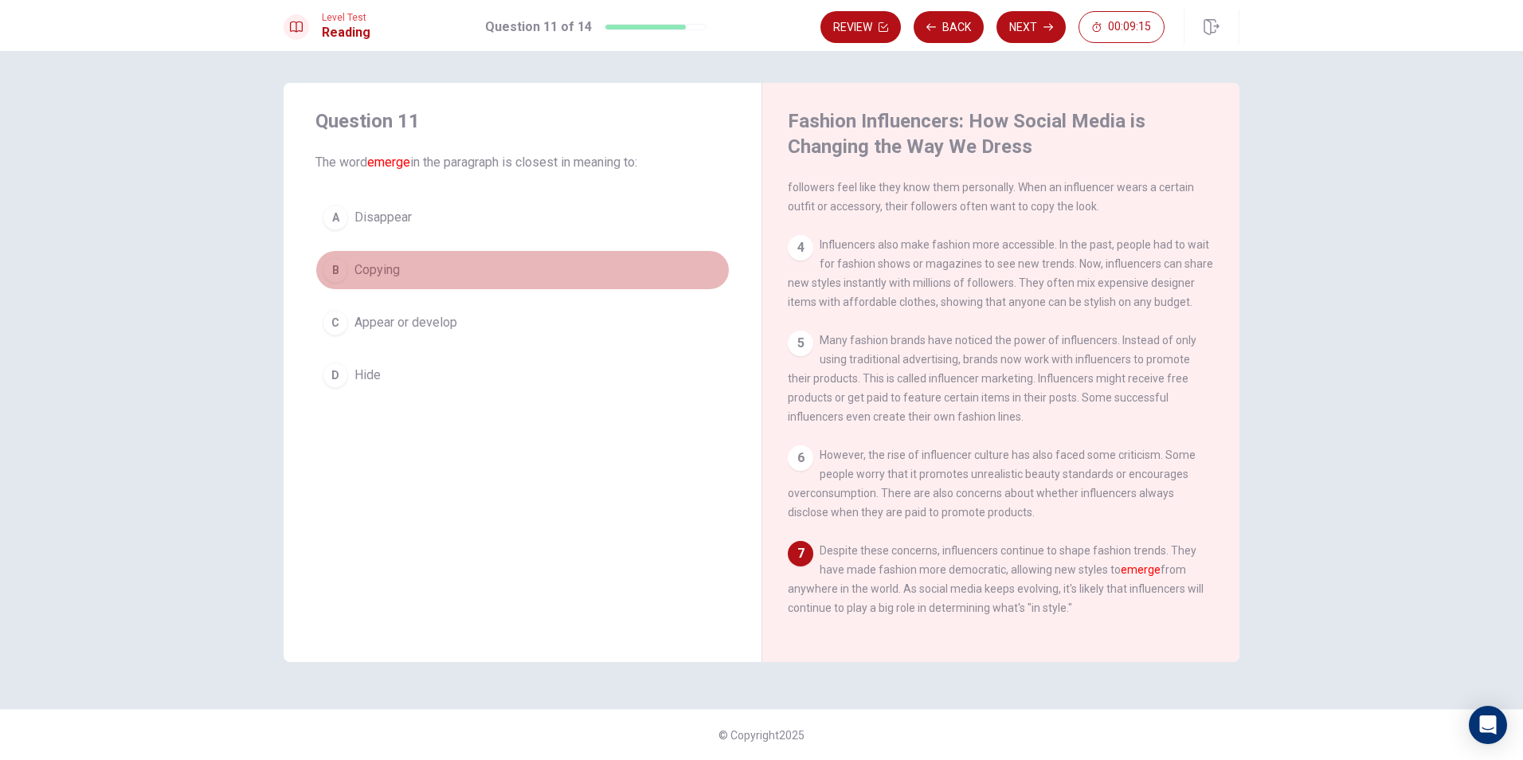
click at [369, 274] on span "Copying" at bounding box center [376, 269] width 45 height 19
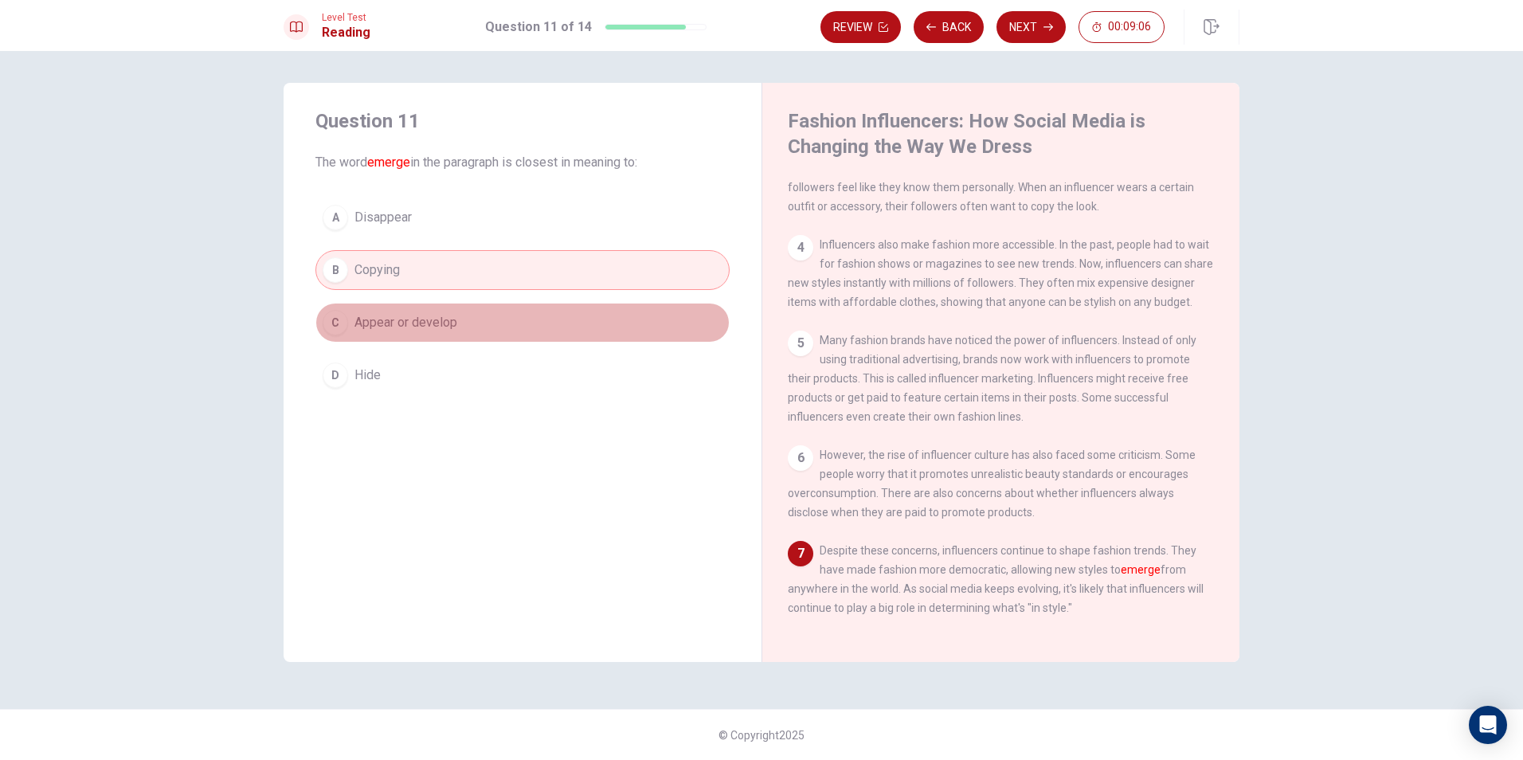
click at [412, 328] on span "Appear or develop" at bounding box center [405, 322] width 103 height 19
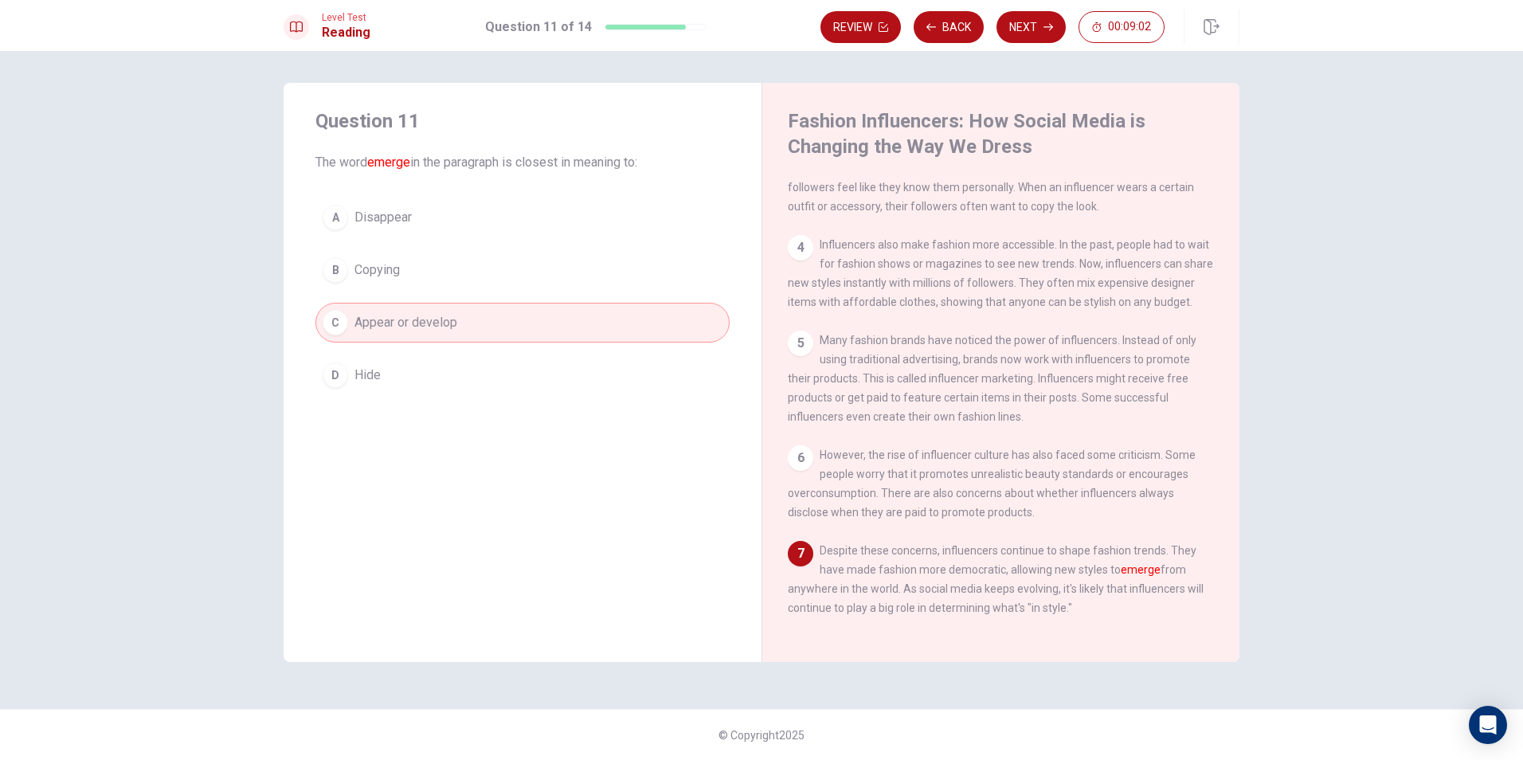
click at [334, 229] on div "A" at bounding box center [335, 217] width 25 height 25
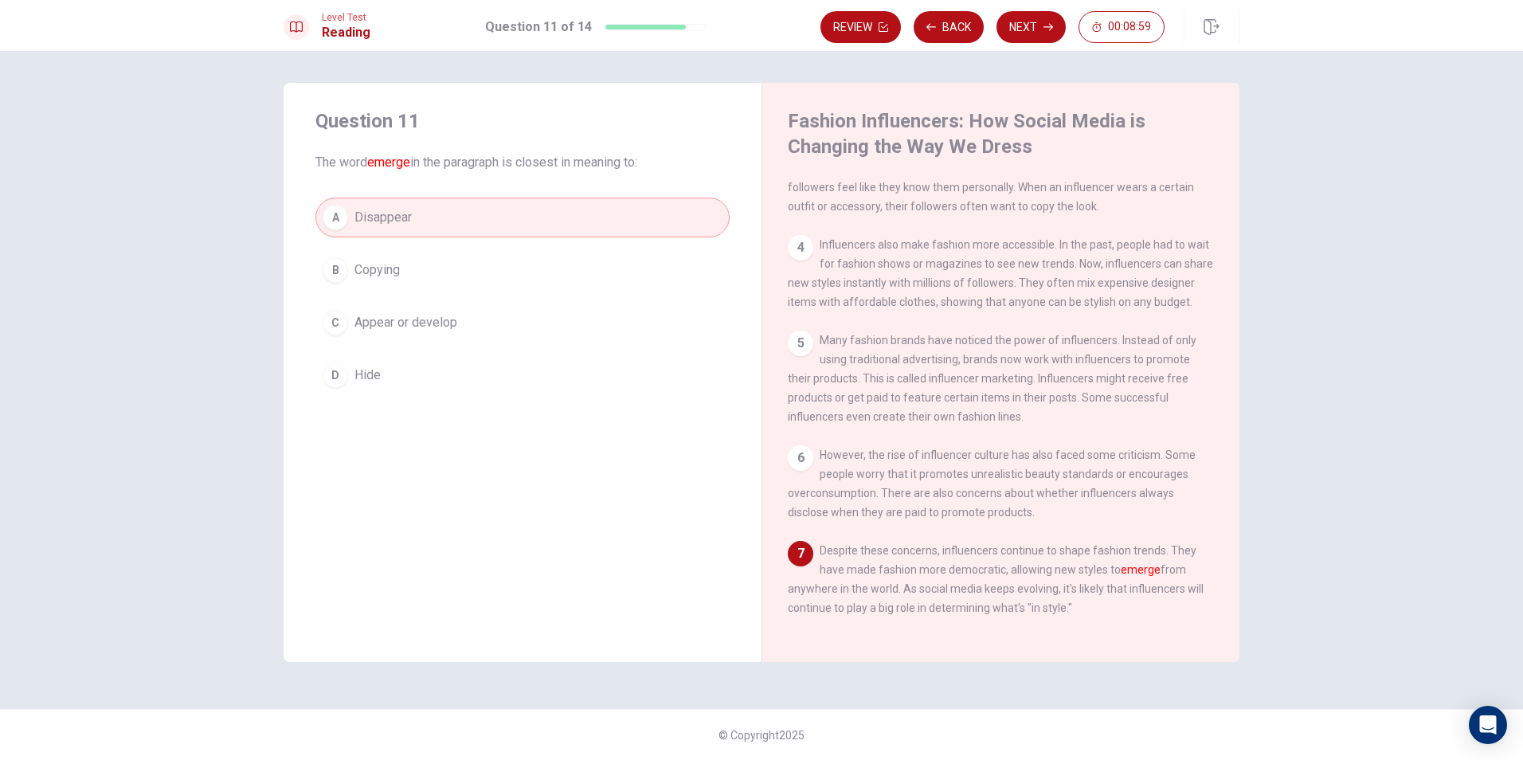
click at [364, 275] on span "Copying" at bounding box center [376, 269] width 45 height 19
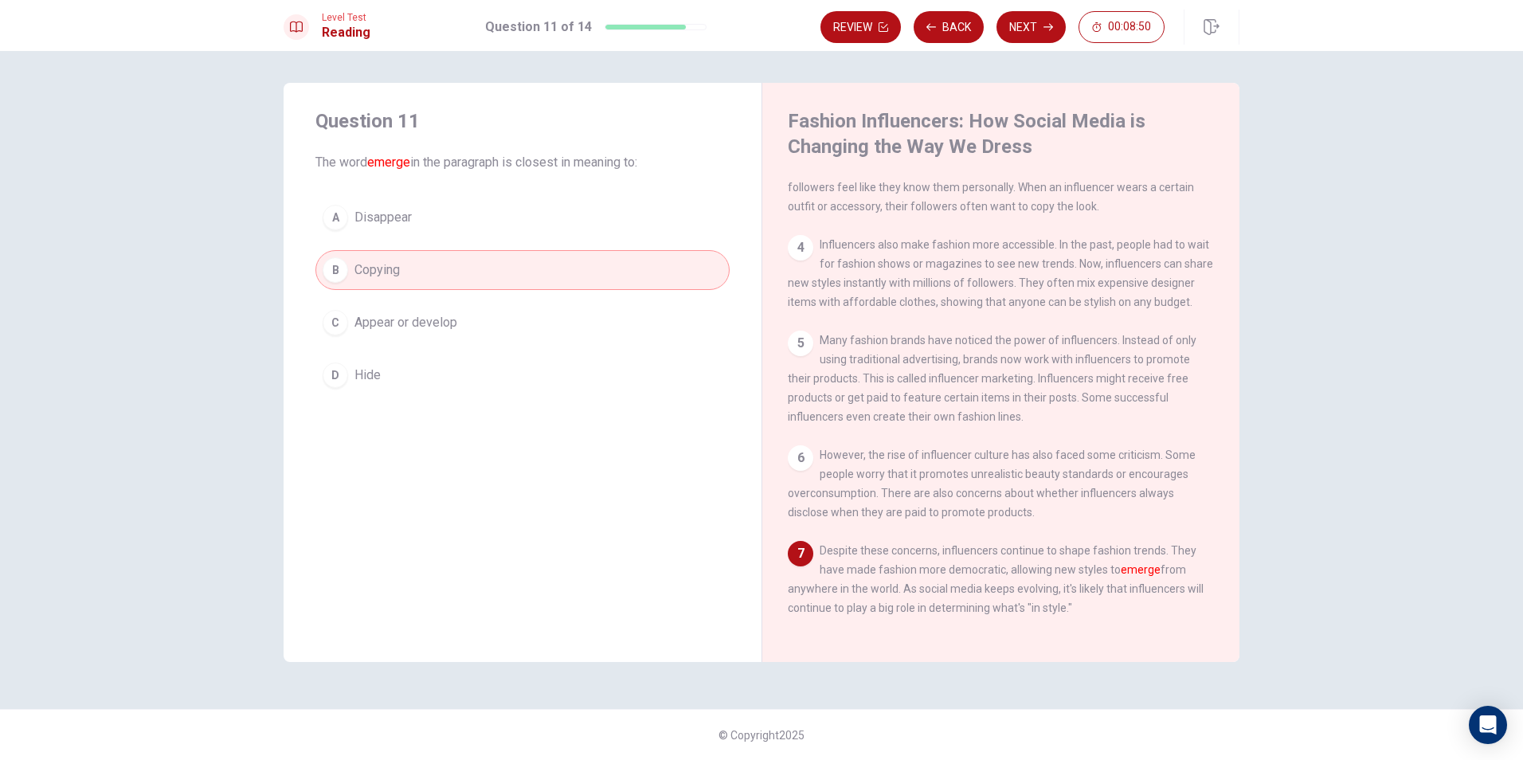
click at [448, 321] on span "Appear or develop" at bounding box center [405, 322] width 103 height 19
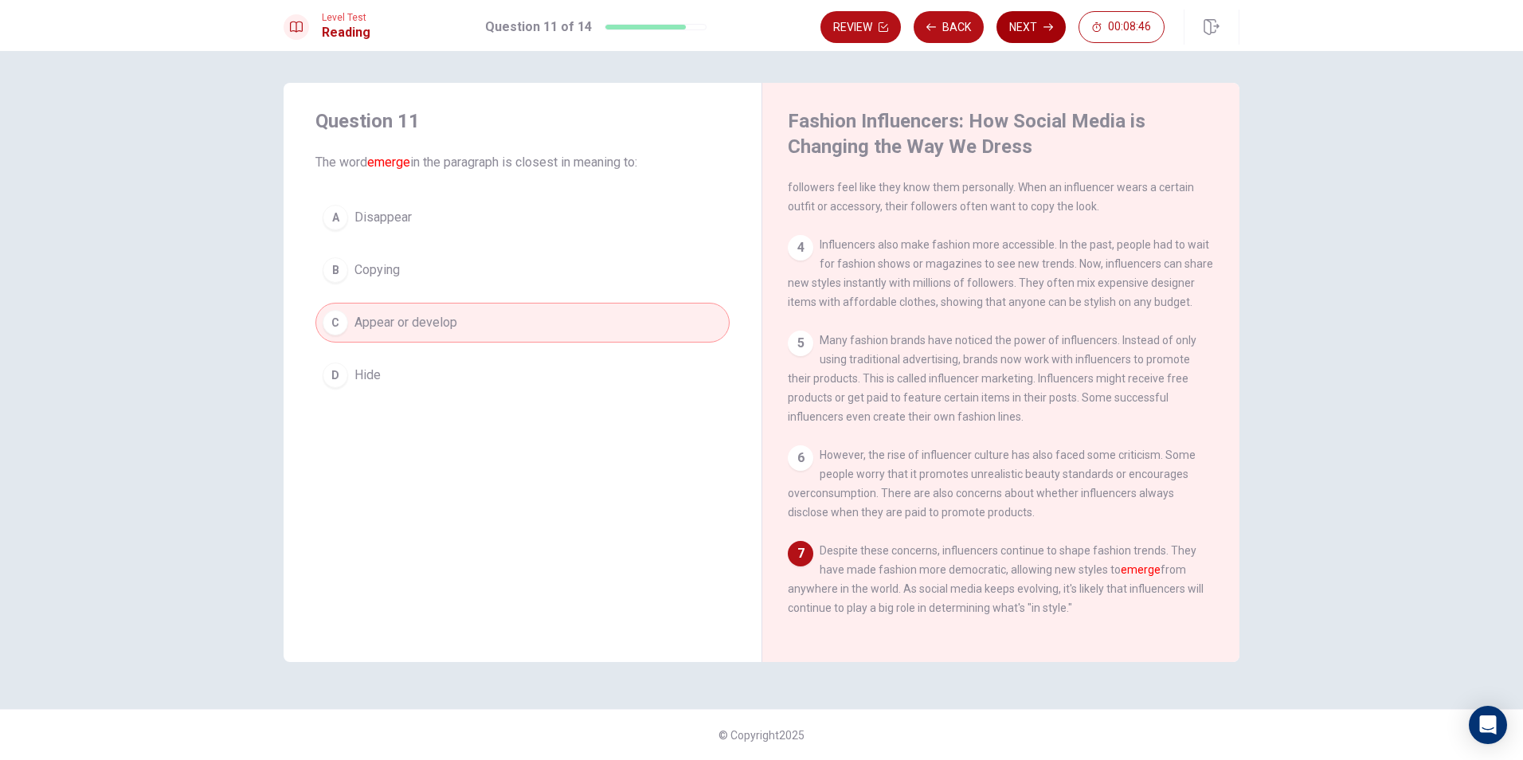
click at [1024, 25] on button "Next" at bounding box center [1030, 27] width 69 height 32
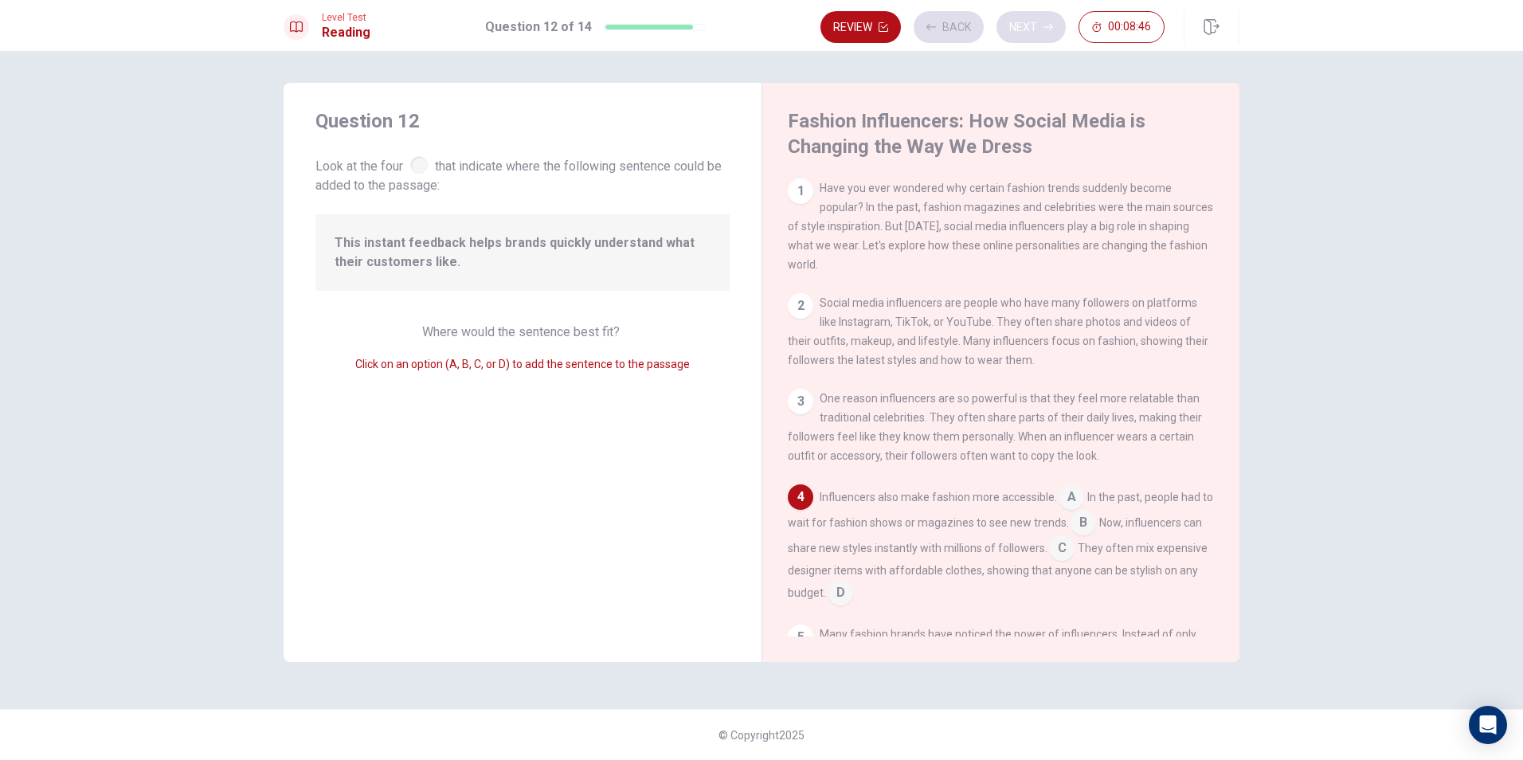
scroll to position [139, 0]
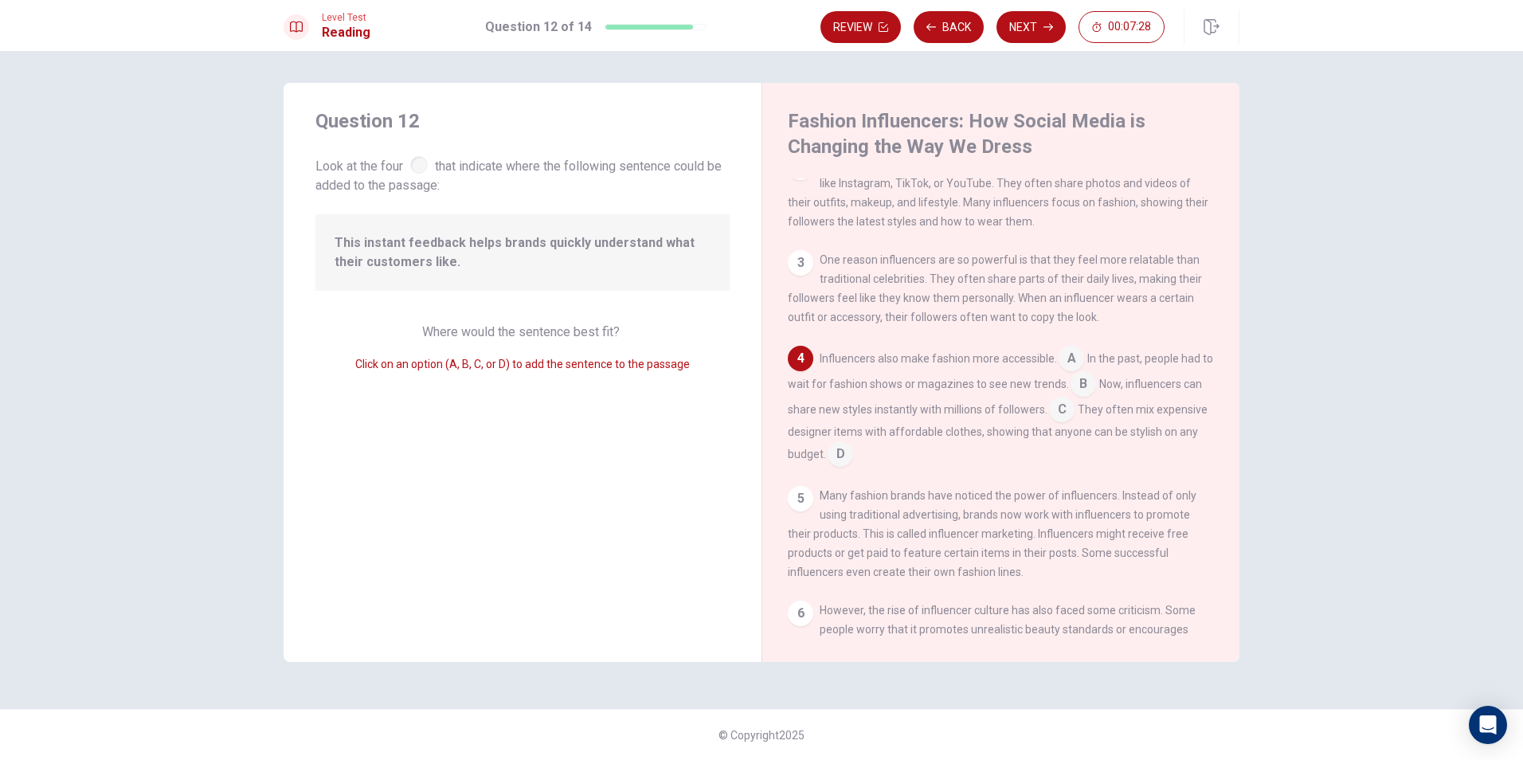
click at [853, 464] on input at bounding box center [840, 455] width 25 height 25
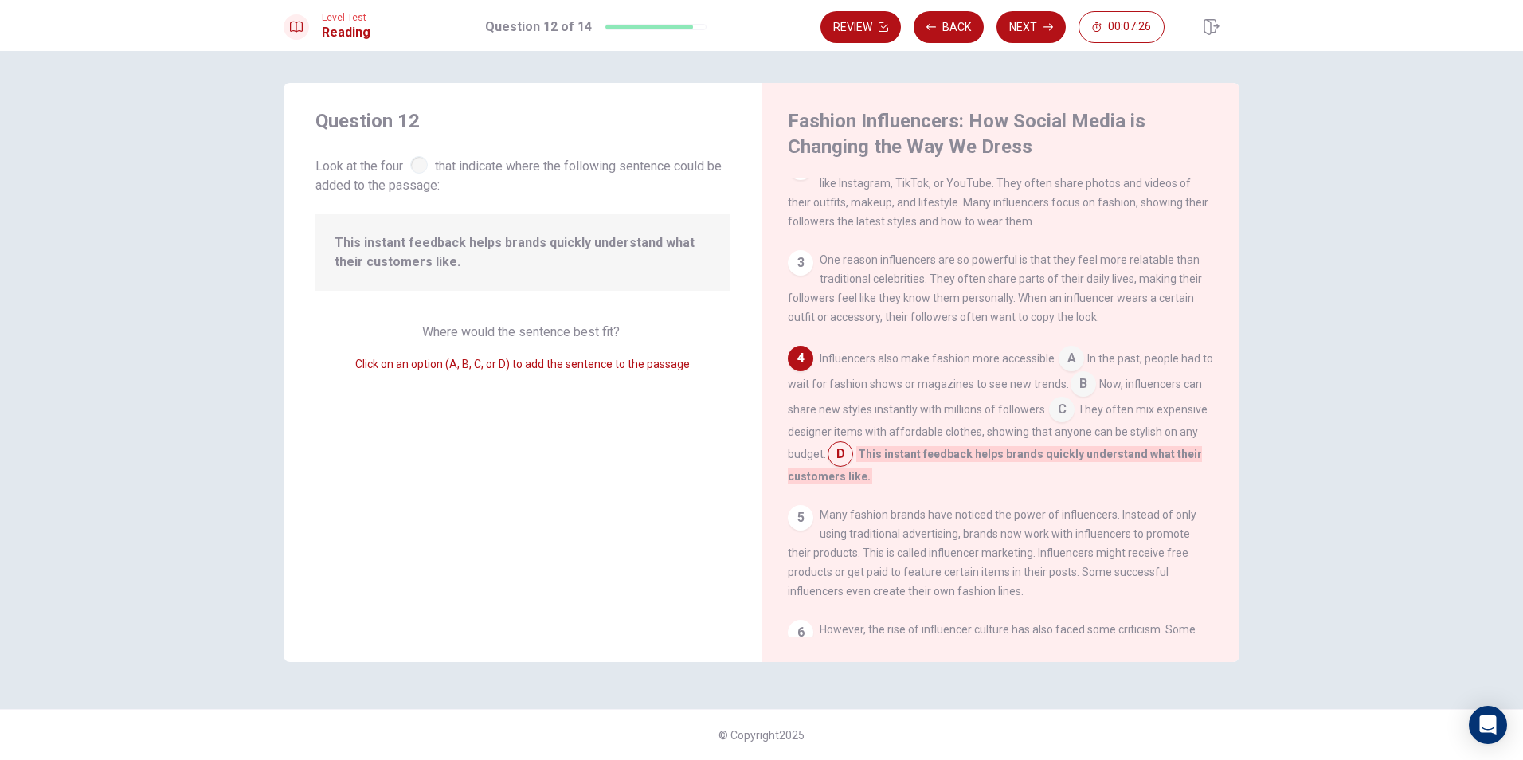
click at [1074, 424] on input at bounding box center [1061, 410] width 25 height 25
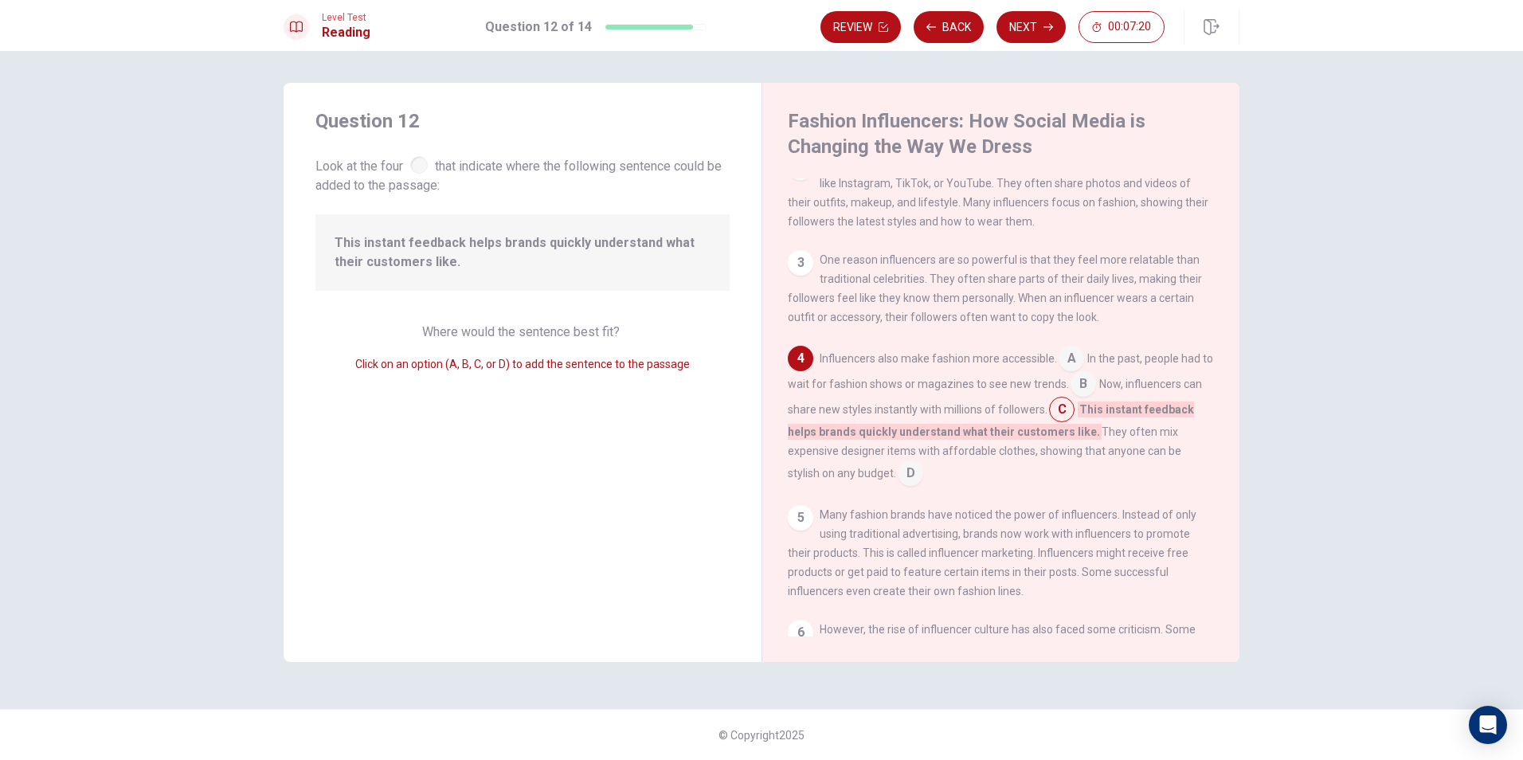
click at [1067, 373] on input at bounding box center [1071, 359] width 25 height 25
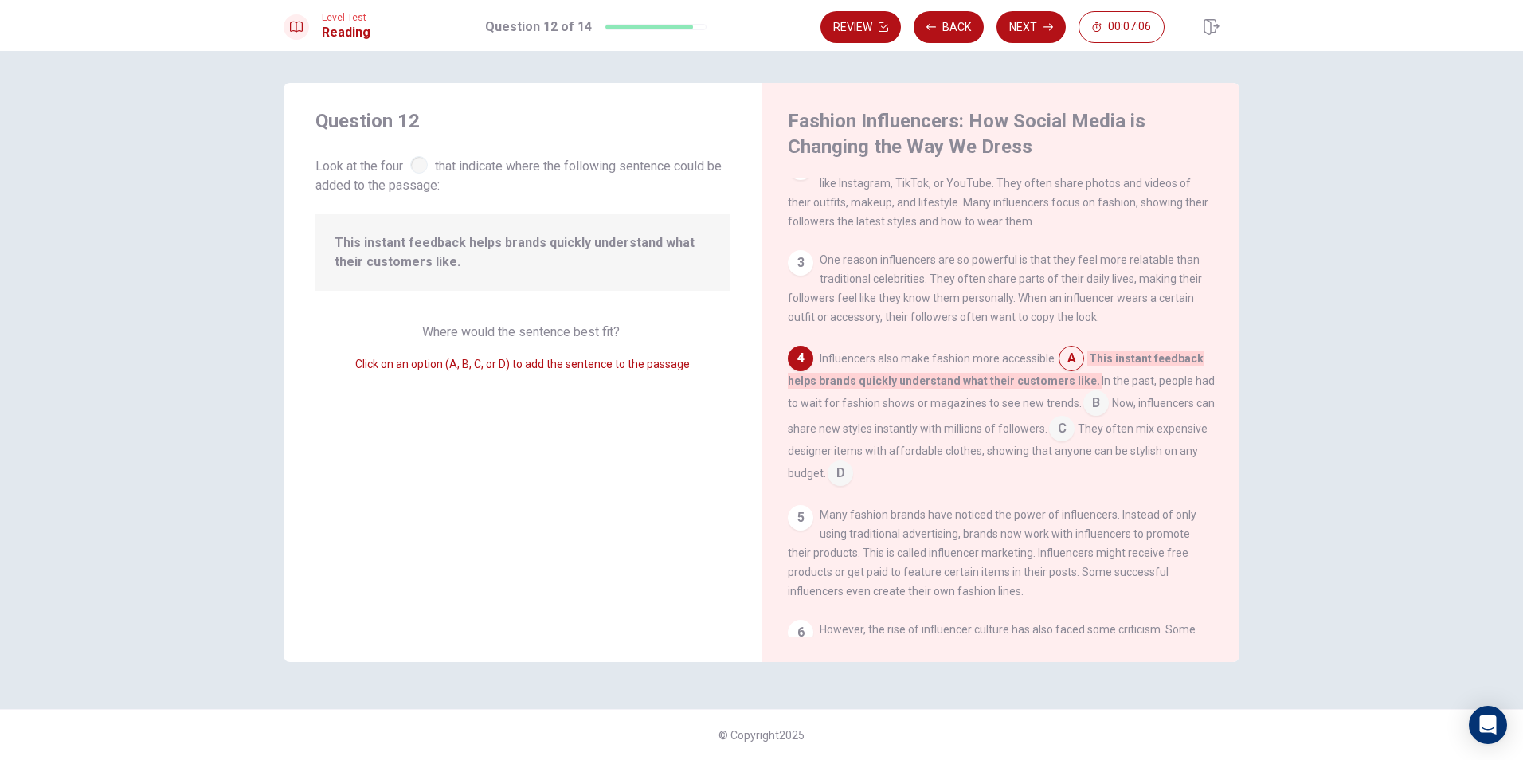
click at [882, 499] on div "1 Have you ever wondered why certain fashion trends suddenly become popular? In…" at bounding box center [1012, 407] width 448 height 458
click at [853, 482] on input at bounding box center [840, 474] width 25 height 25
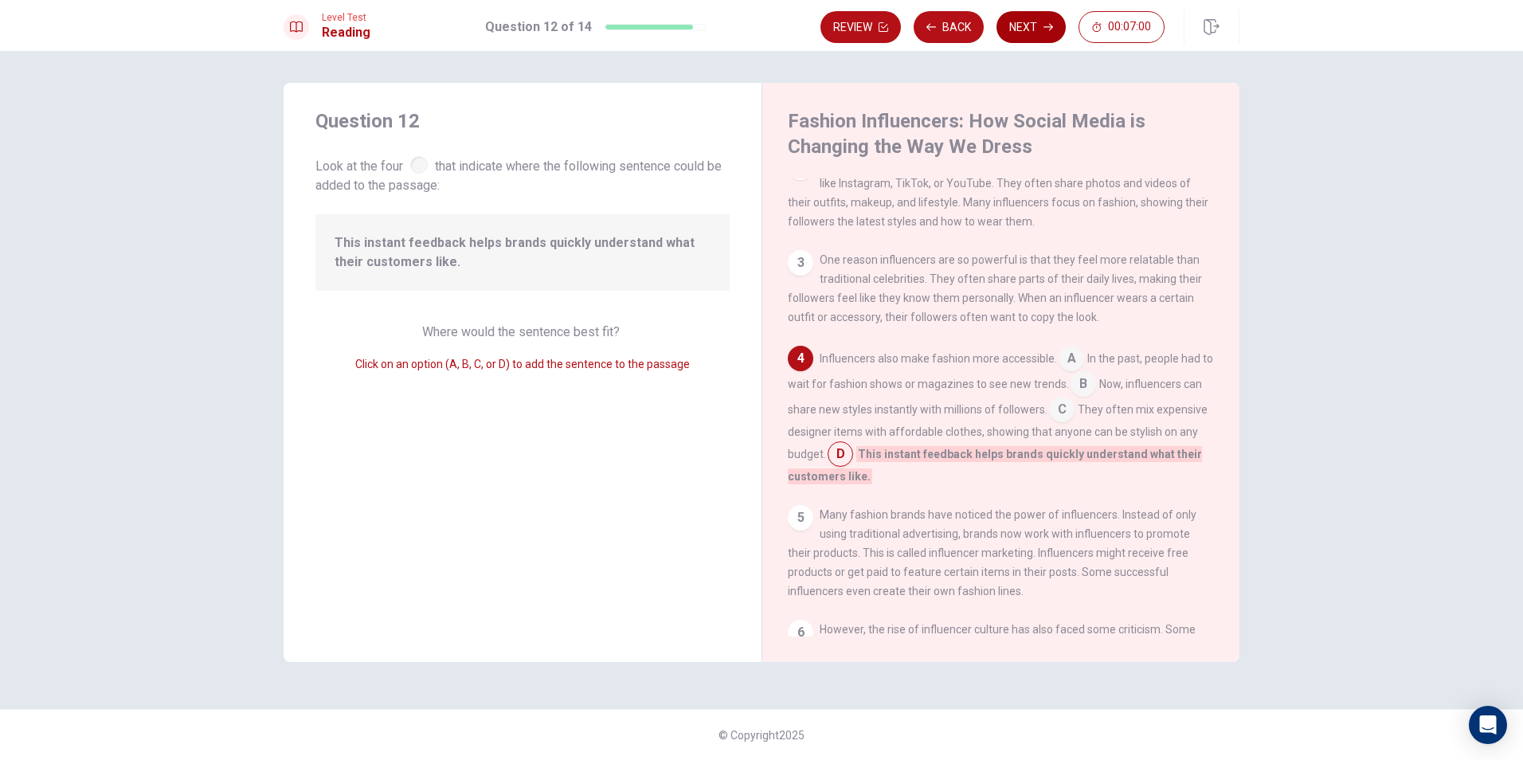
click at [1020, 26] on button "Next" at bounding box center [1030, 27] width 69 height 32
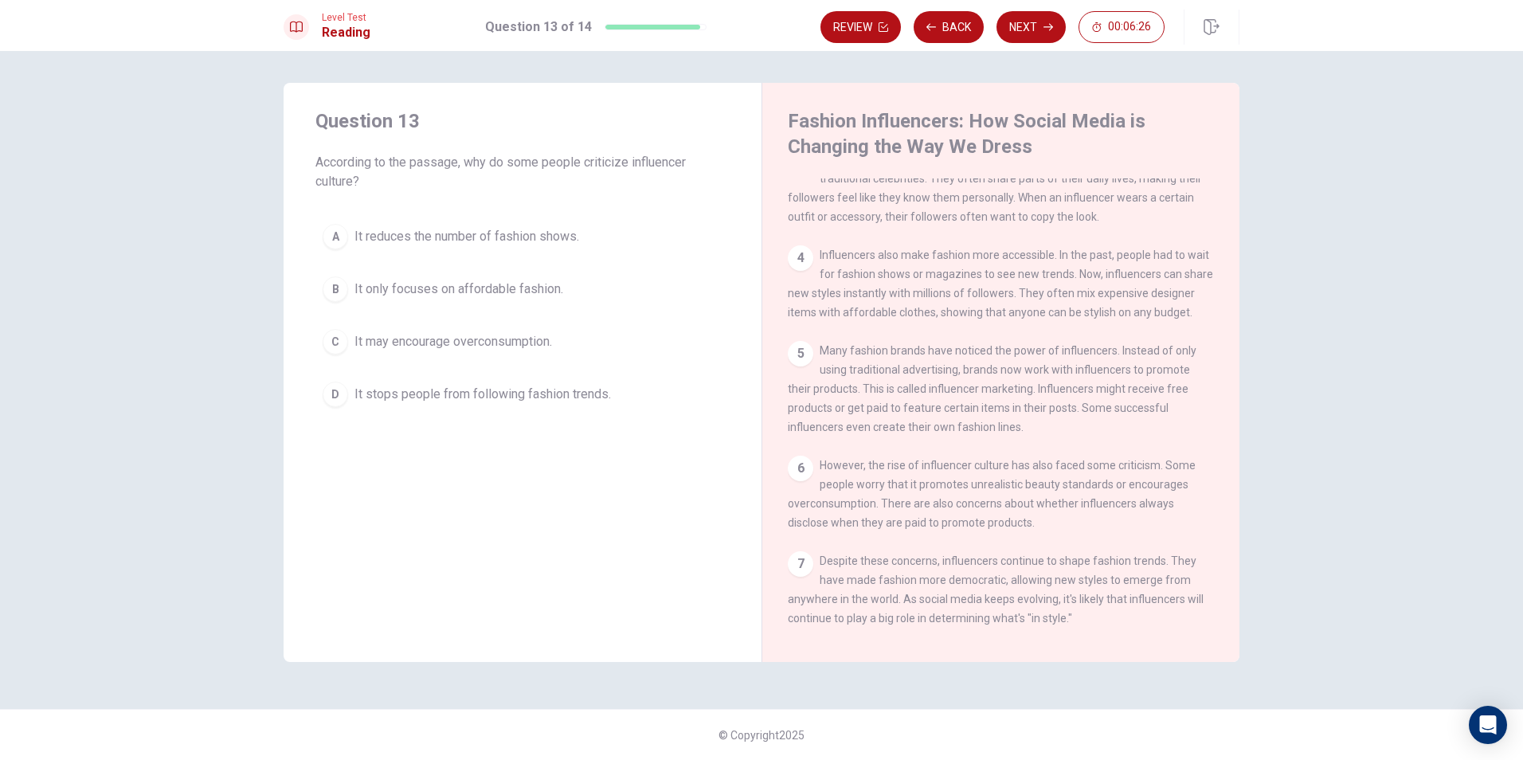
scroll to position [293, 0]
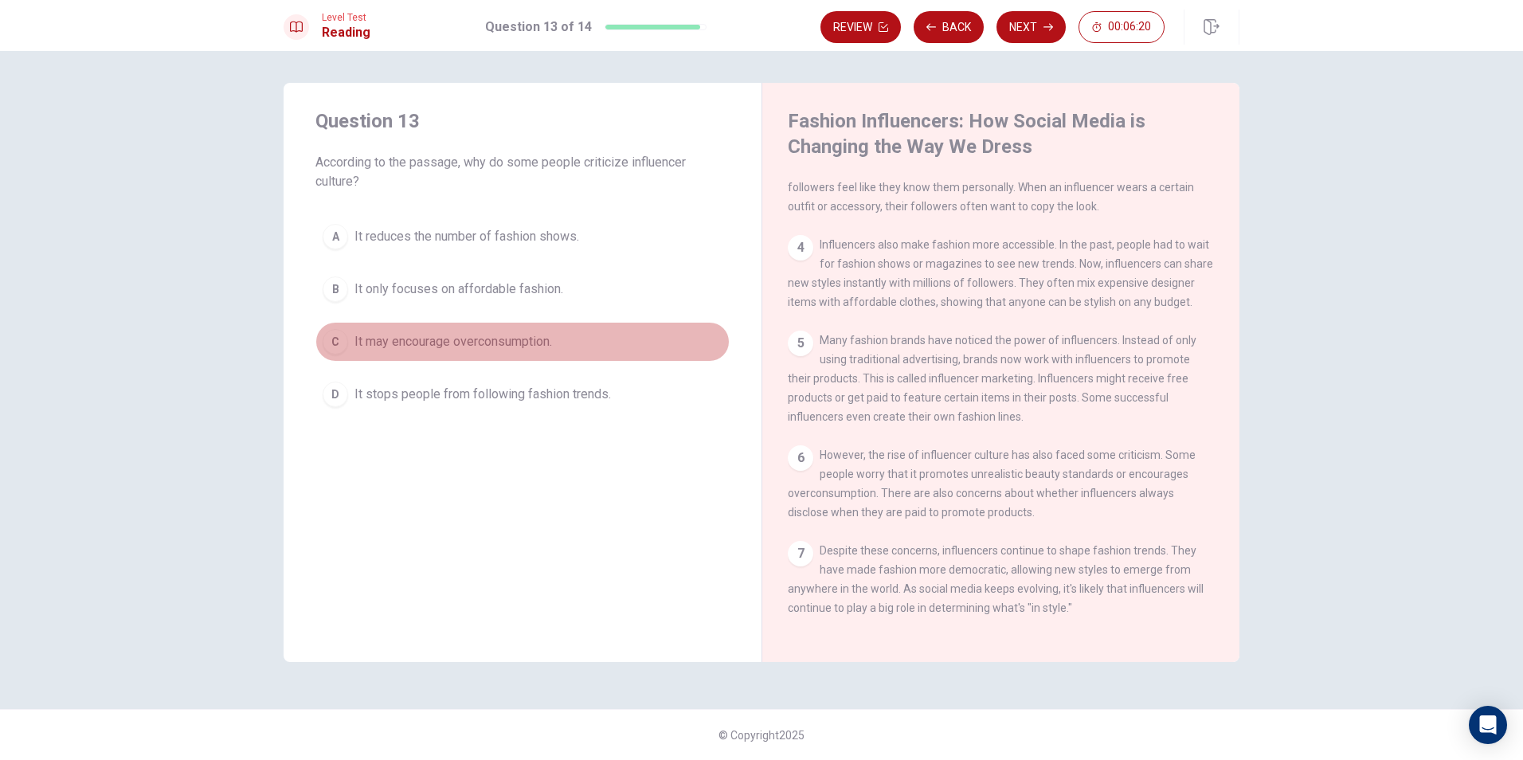
click at [503, 342] on span "It may encourage overconsumption." at bounding box center [453, 341] width 198 height 19
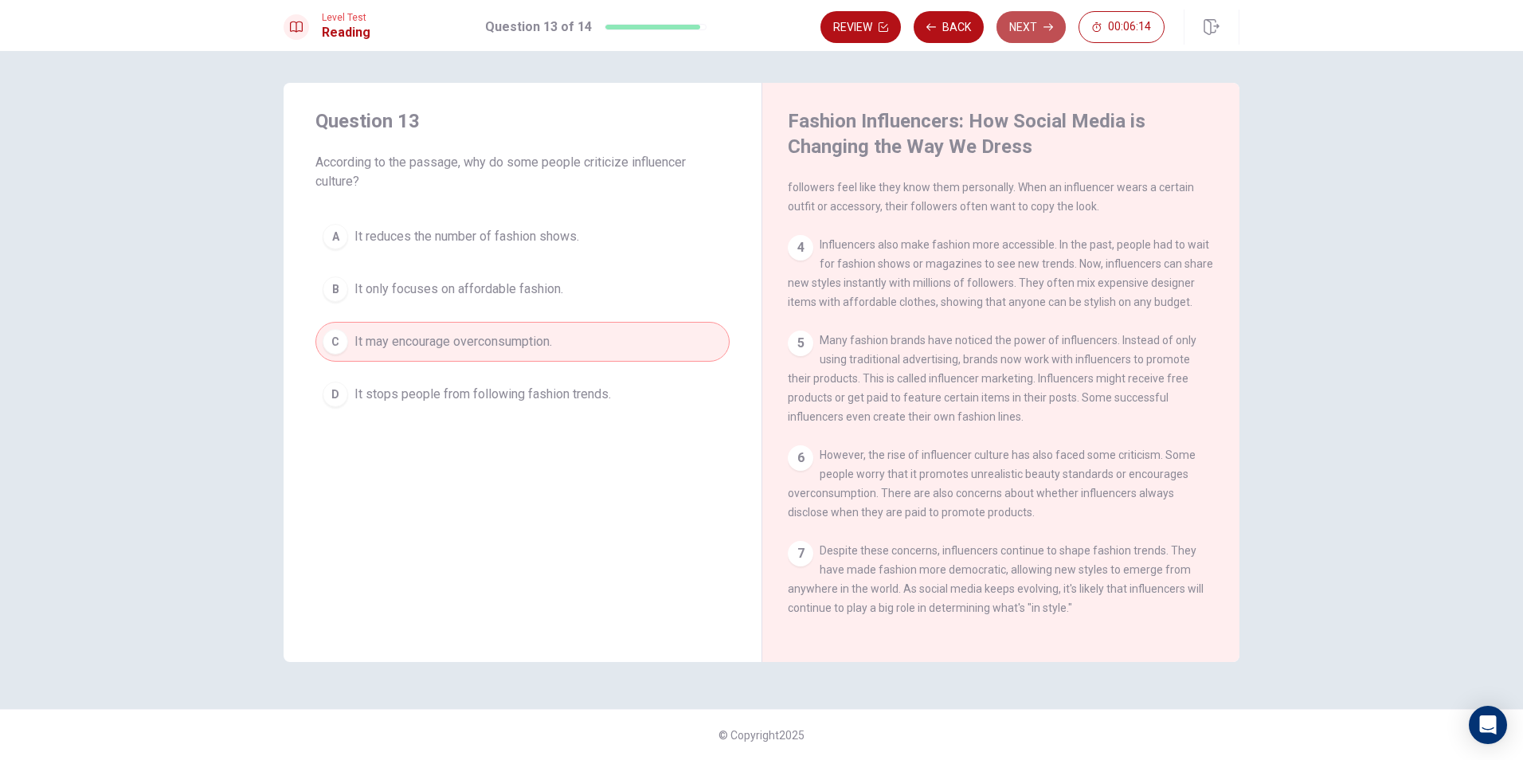
click at [1034, 25] on button "Next" at bounding box center [1030, 27] width 69 height 32
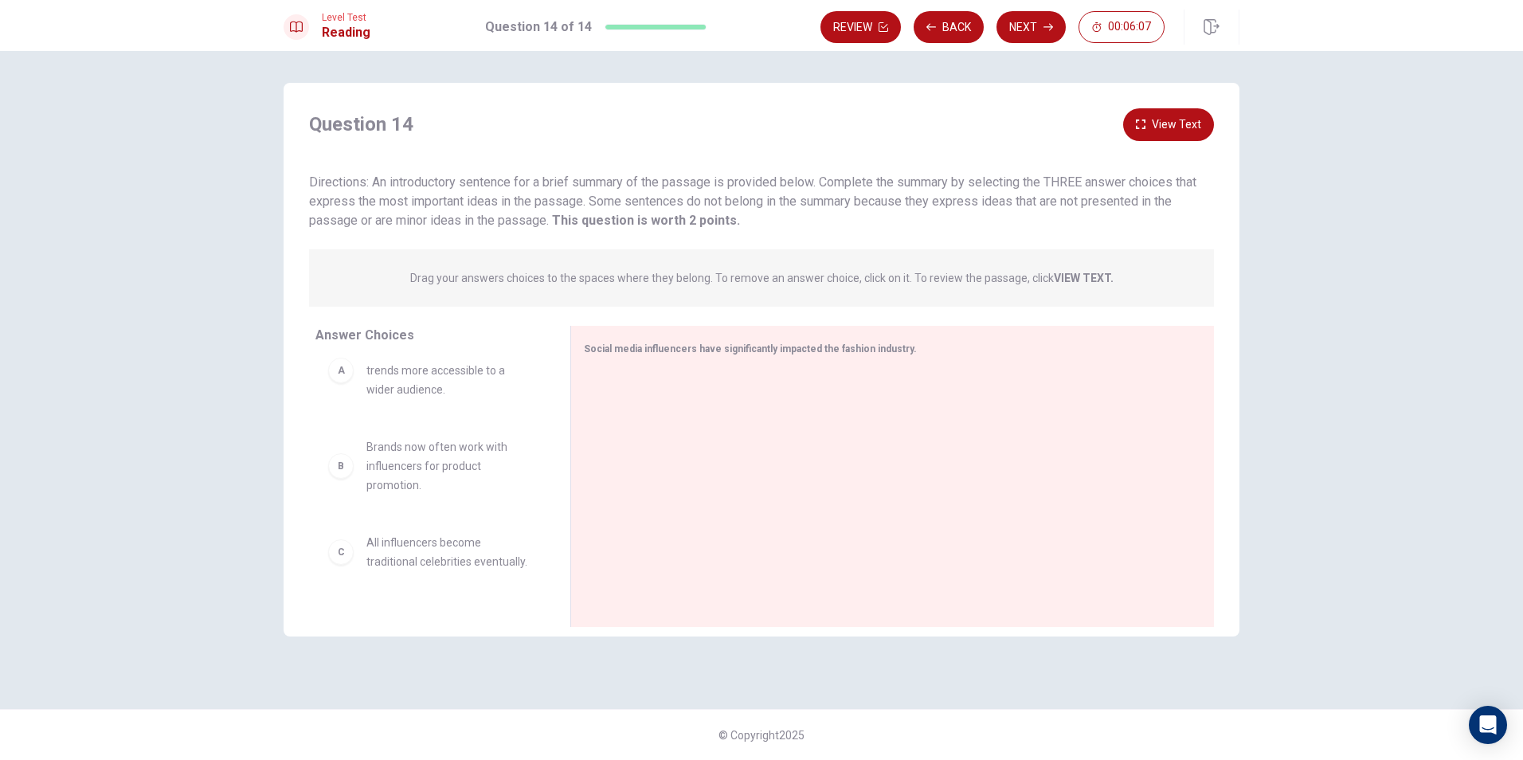
scroll to position [0, 0]
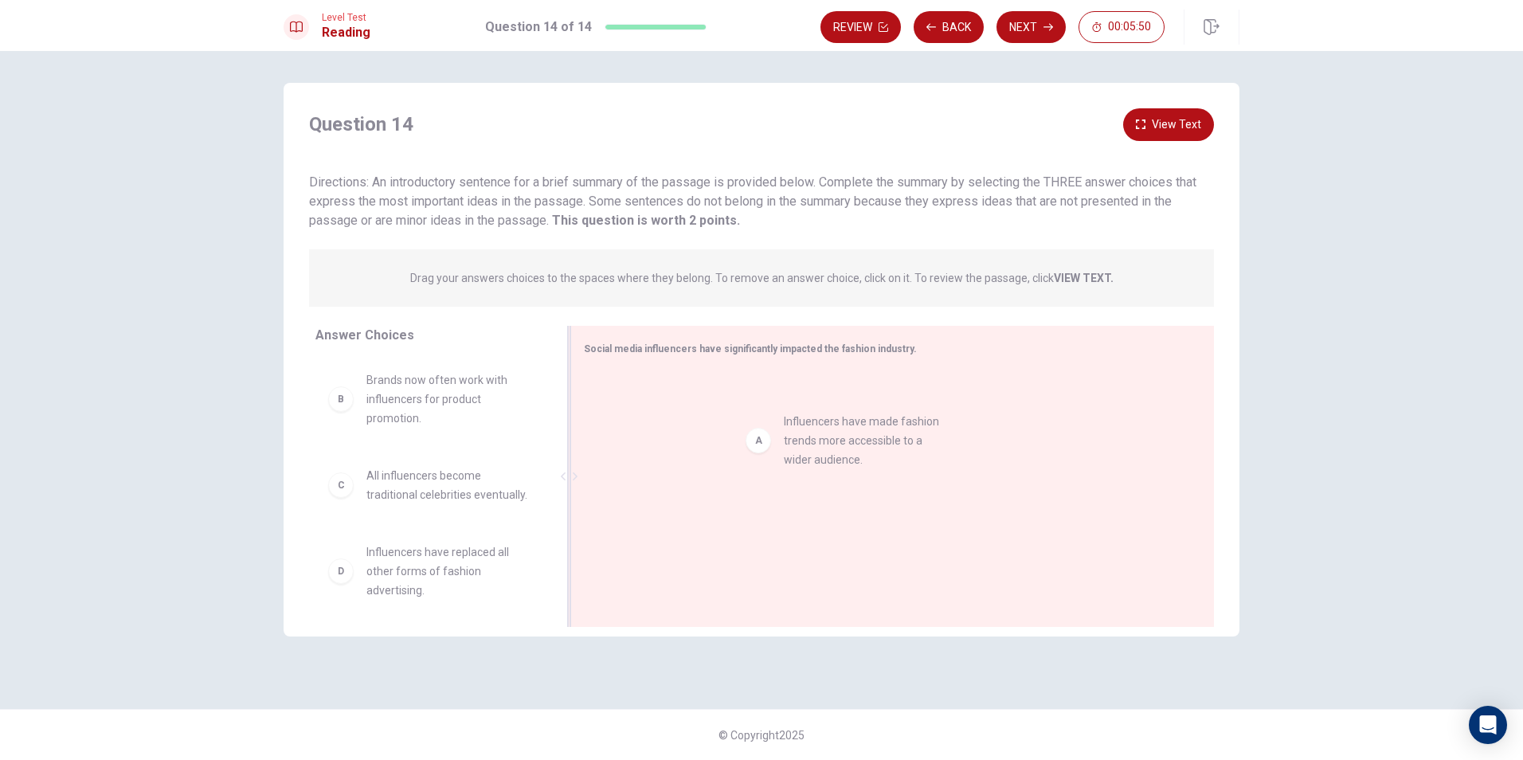
drag, startPoint x: 338, startPoint y: 403, endPoint x: 769, endPoint y: 443, distance: 433.5
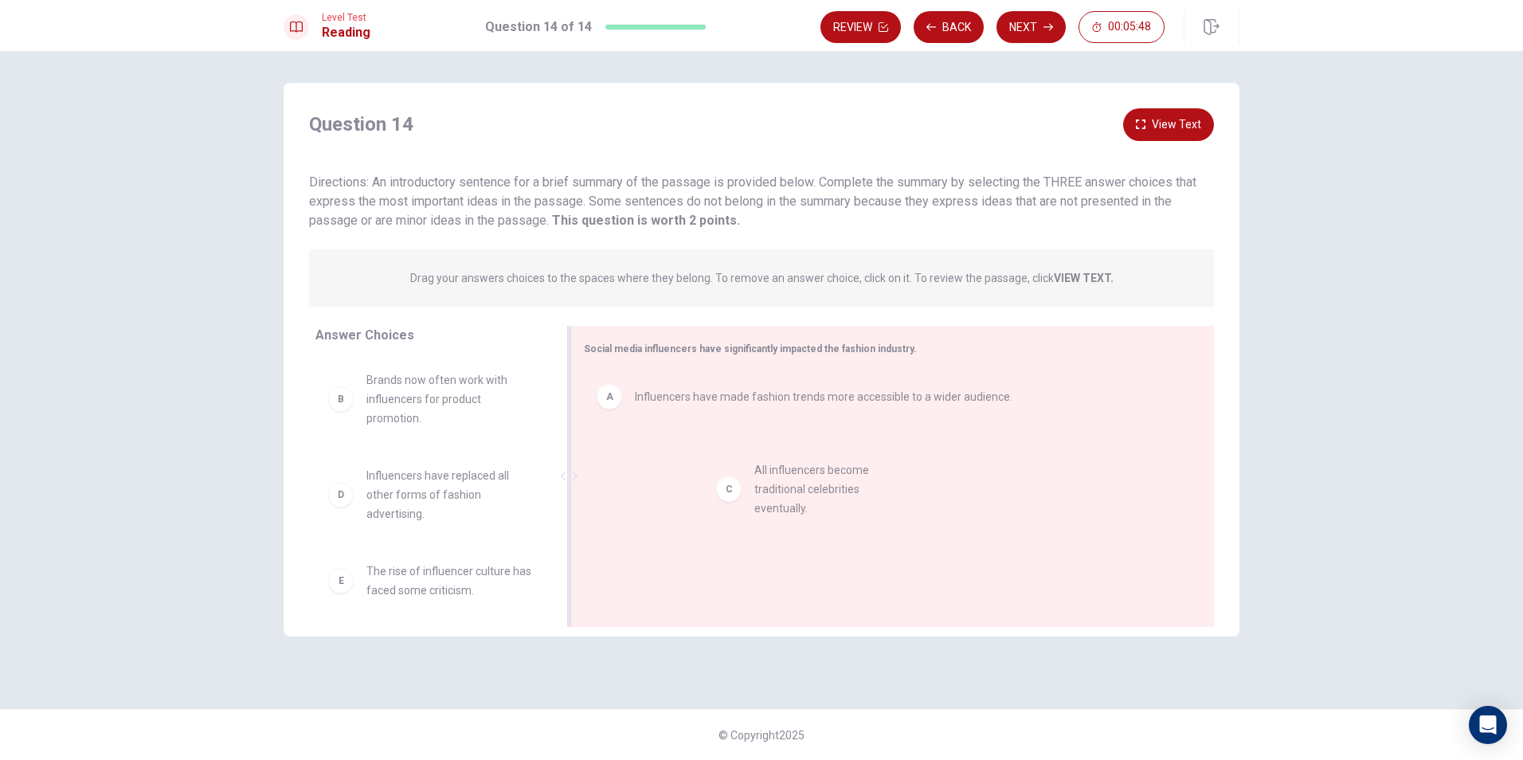
drag, startPoint x: 351, startPoint y: 505, endPoint x: 743, endPoint y: 500, distance: 391.9
drag, startPoint x: 321, startPoint y: 592, endPoint x: 579, endPoint y: 546, distance: 262.0
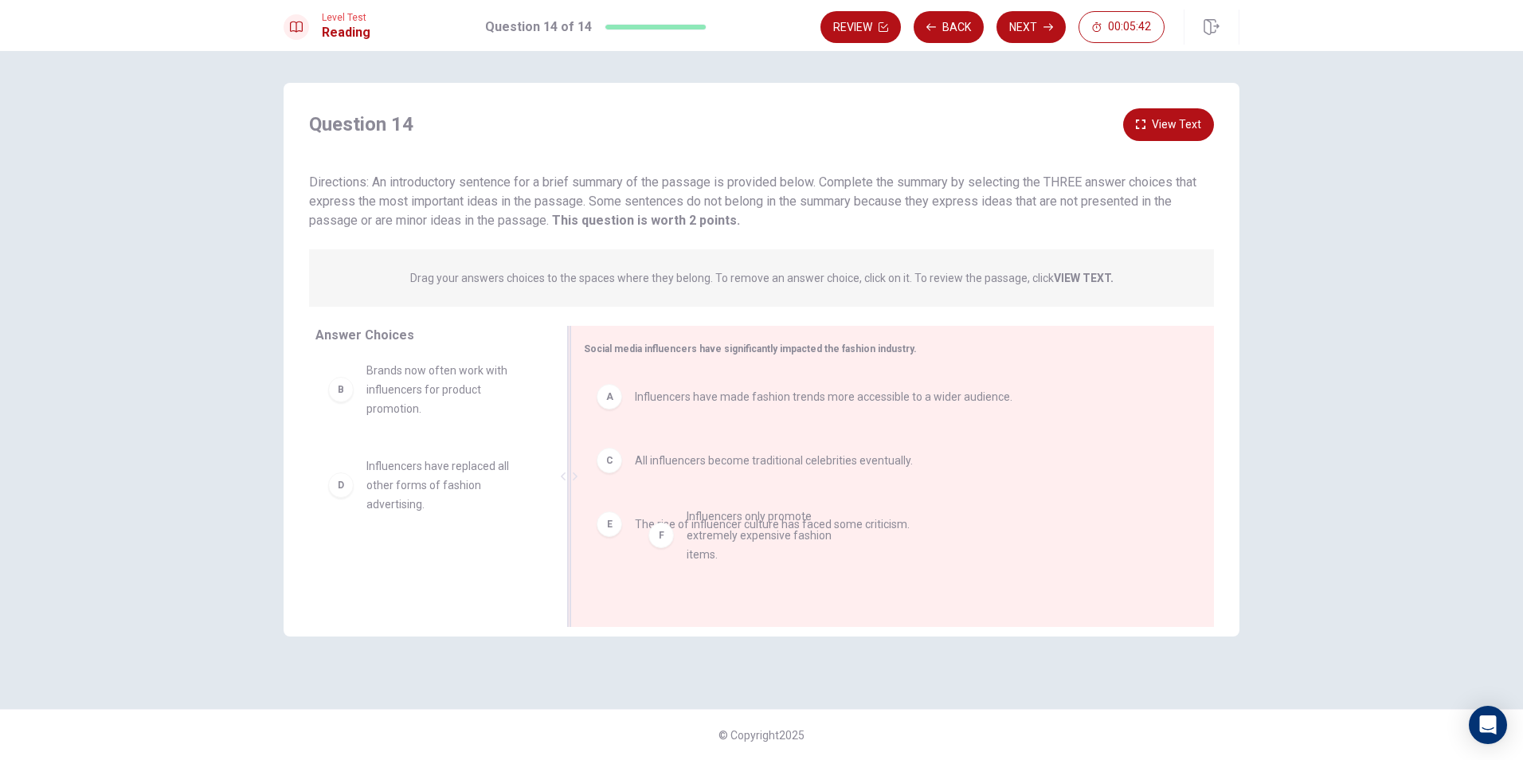
drag, startPoint x: 341, startPoint y: 595, endPoint x: 664, endPoint y: 585, distance: 323.5
drag, startPoint x: 617, startPoint y: 536, endPoint x: 393, endPoint y: 528, distance: 224.7
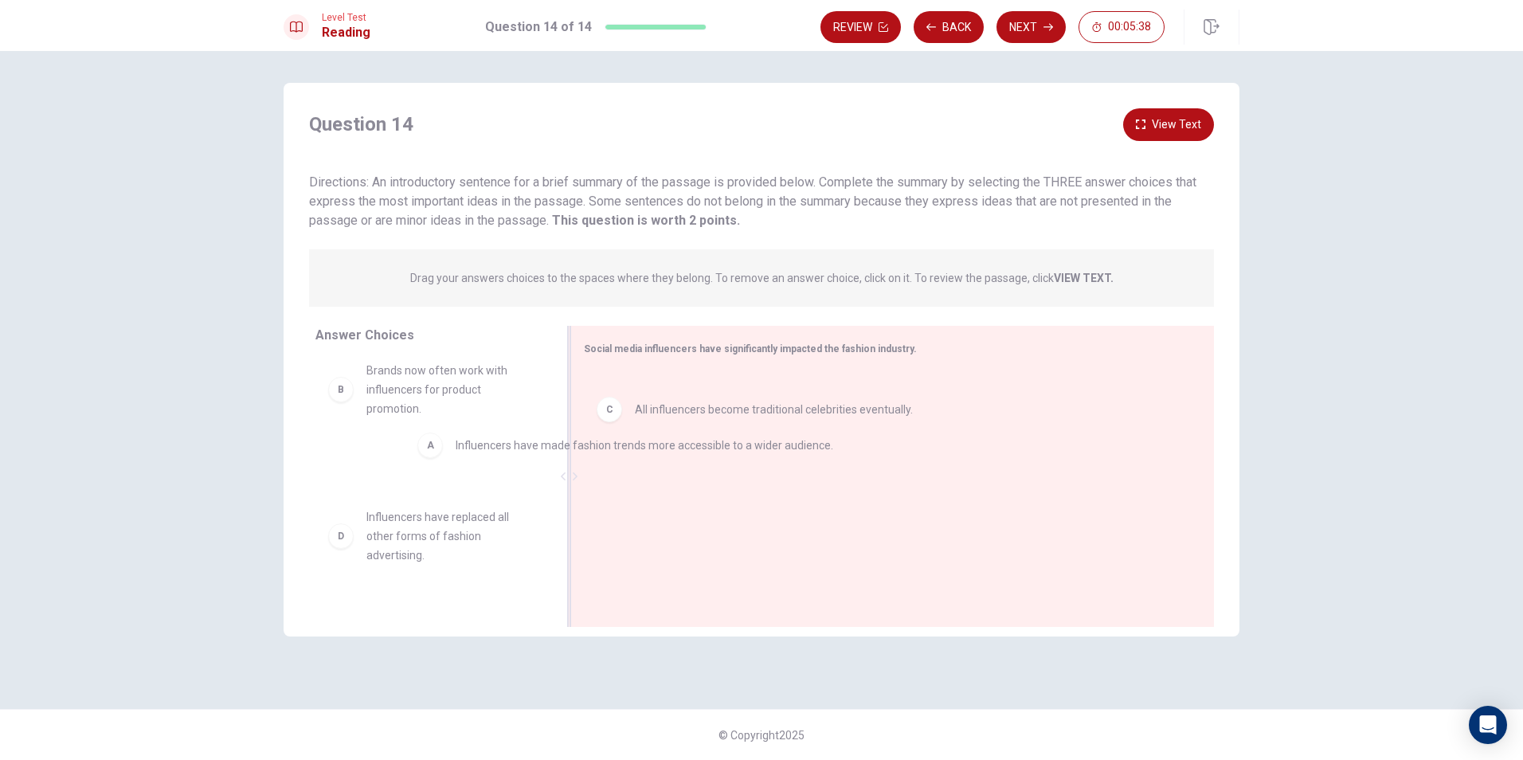
drag, startPoint x: 604, startPoint y: 406, endPoint x: 370, endPoint y: 454, distance: 239.0
drag, startPoint x: 609, startPoint y: 407, endPoint x: 311, endPoint y: 473, distance: 305.1
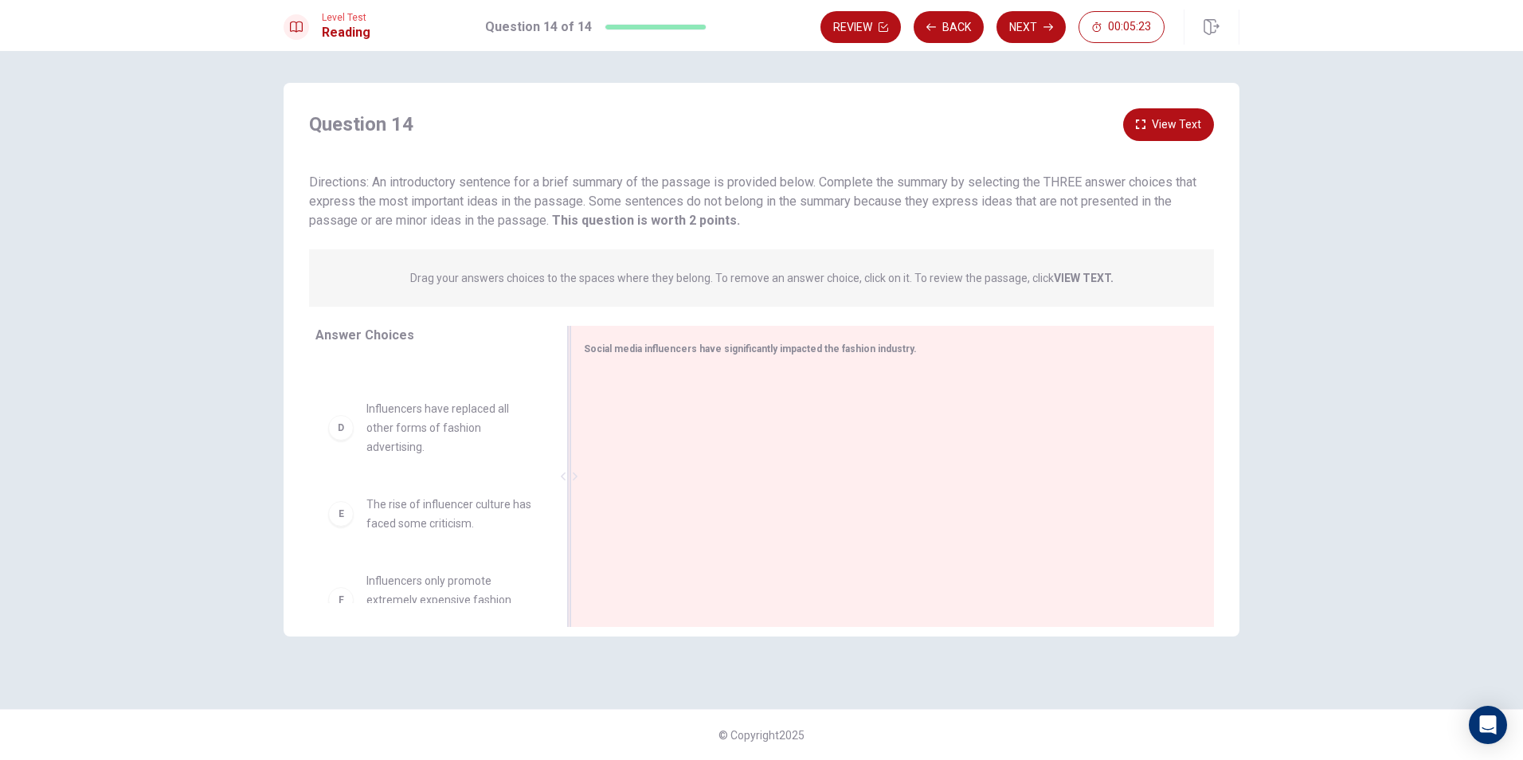
scroll to position [296, 0]
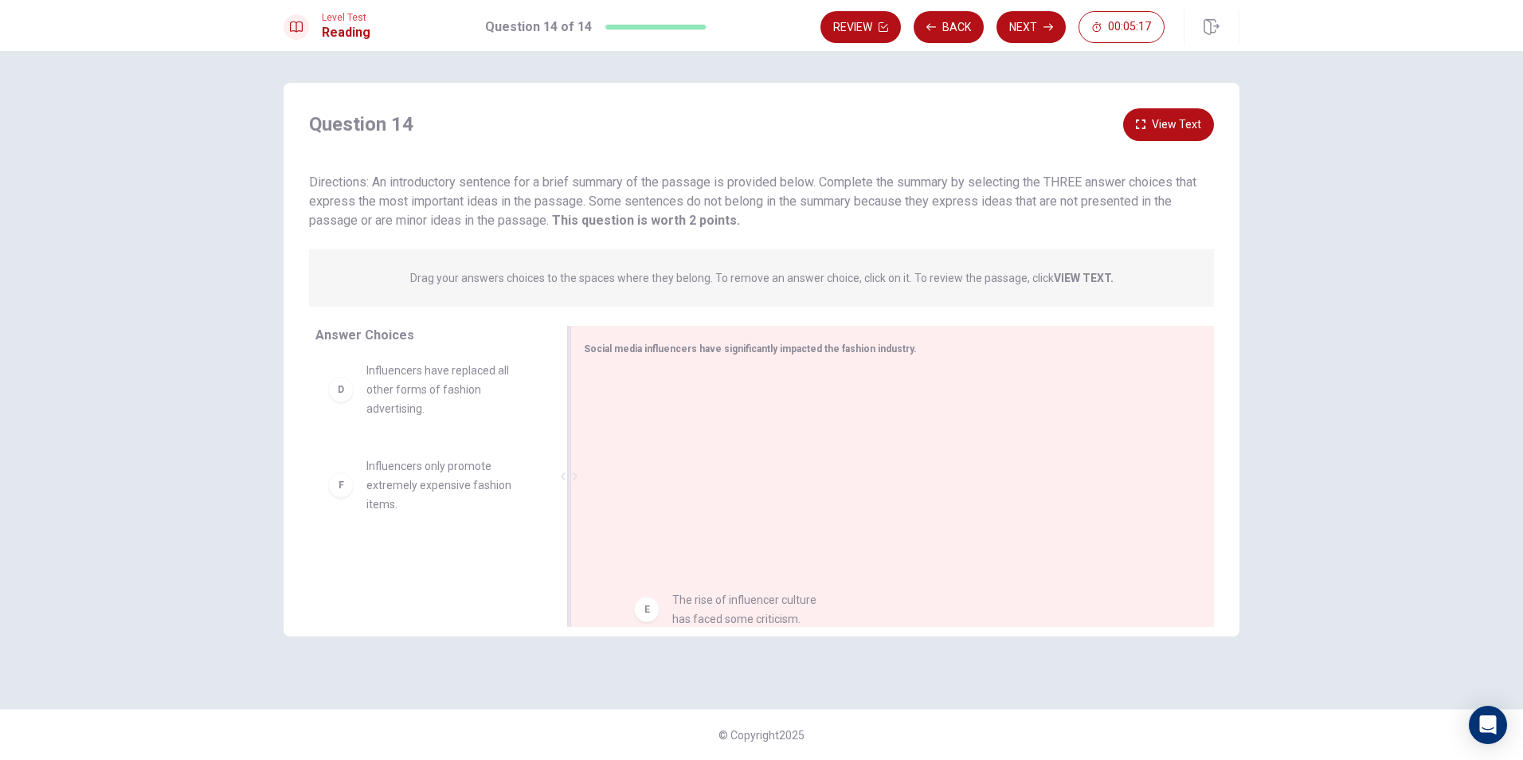
drag, startPoint x: 393, startPoint y: 482, endPoint x: 670, endPoint y: 609, distance: 304.3
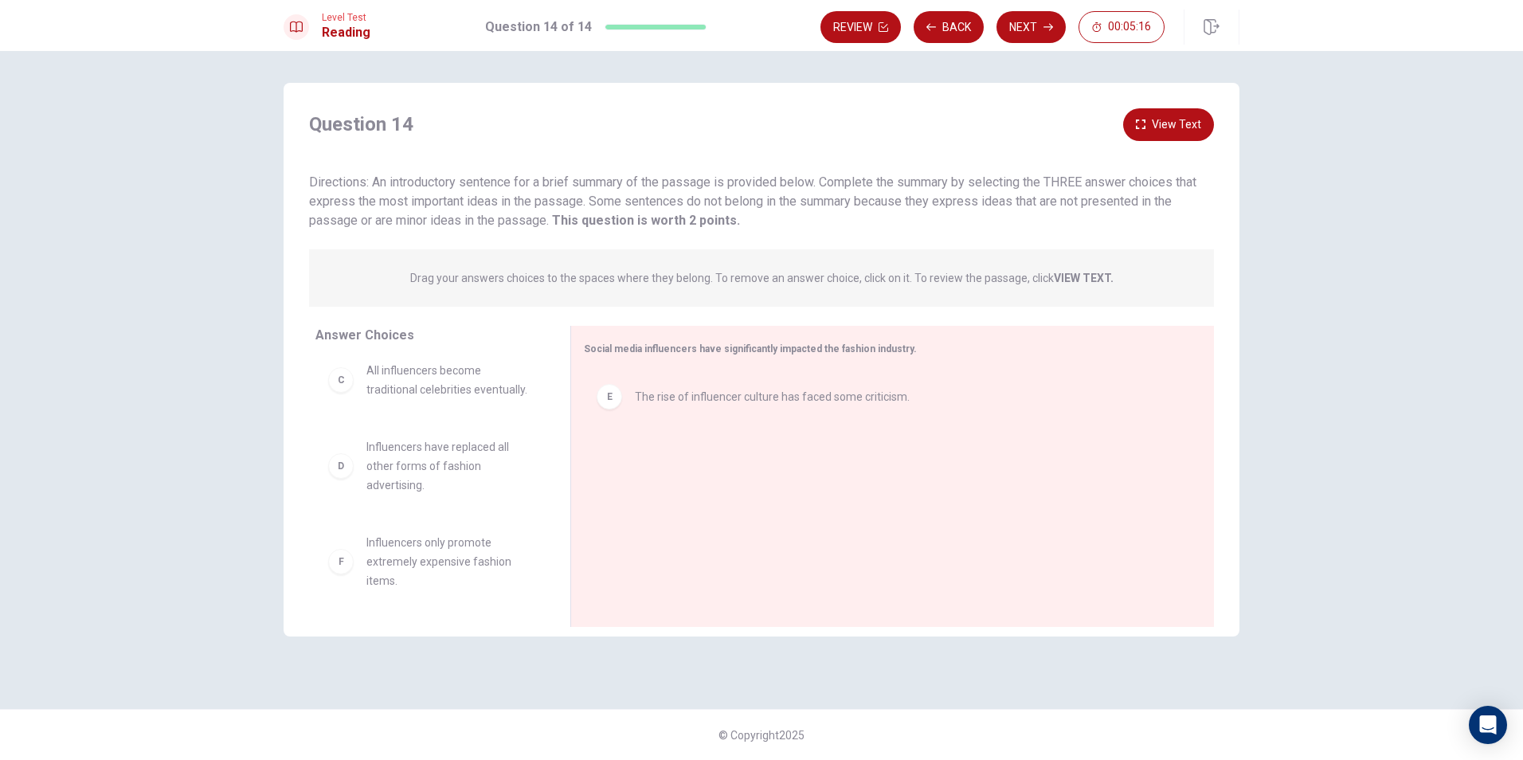
scroll to position [220, 0]
drag, startPoint x: 418, startPoint y: 559, endPoint x: 692, endPoint y: 362, distance: 337.8
drag, startPoint x: 736, startPoint y: 397, endPoint x: 749, endPoint y: 507, distance: 110.0
drag, startPoint x: 720, startPoint y: 409, endPoint x: 706, endPoint y: 501, distance: 92.6
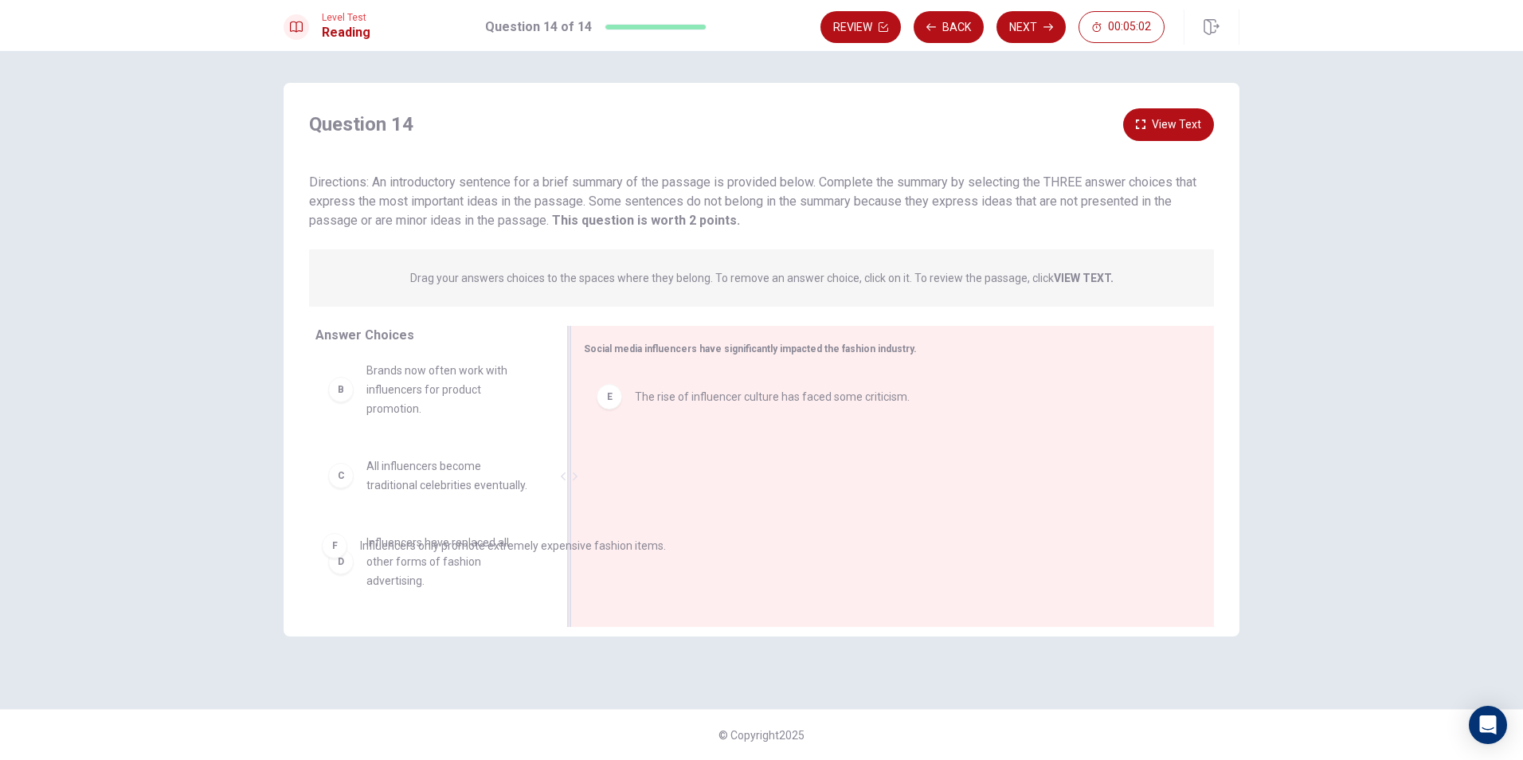
drag, startPoint x: 715, startPoint y: 473, endPoint x: 438, endPoint y: 502, distance: 278.7
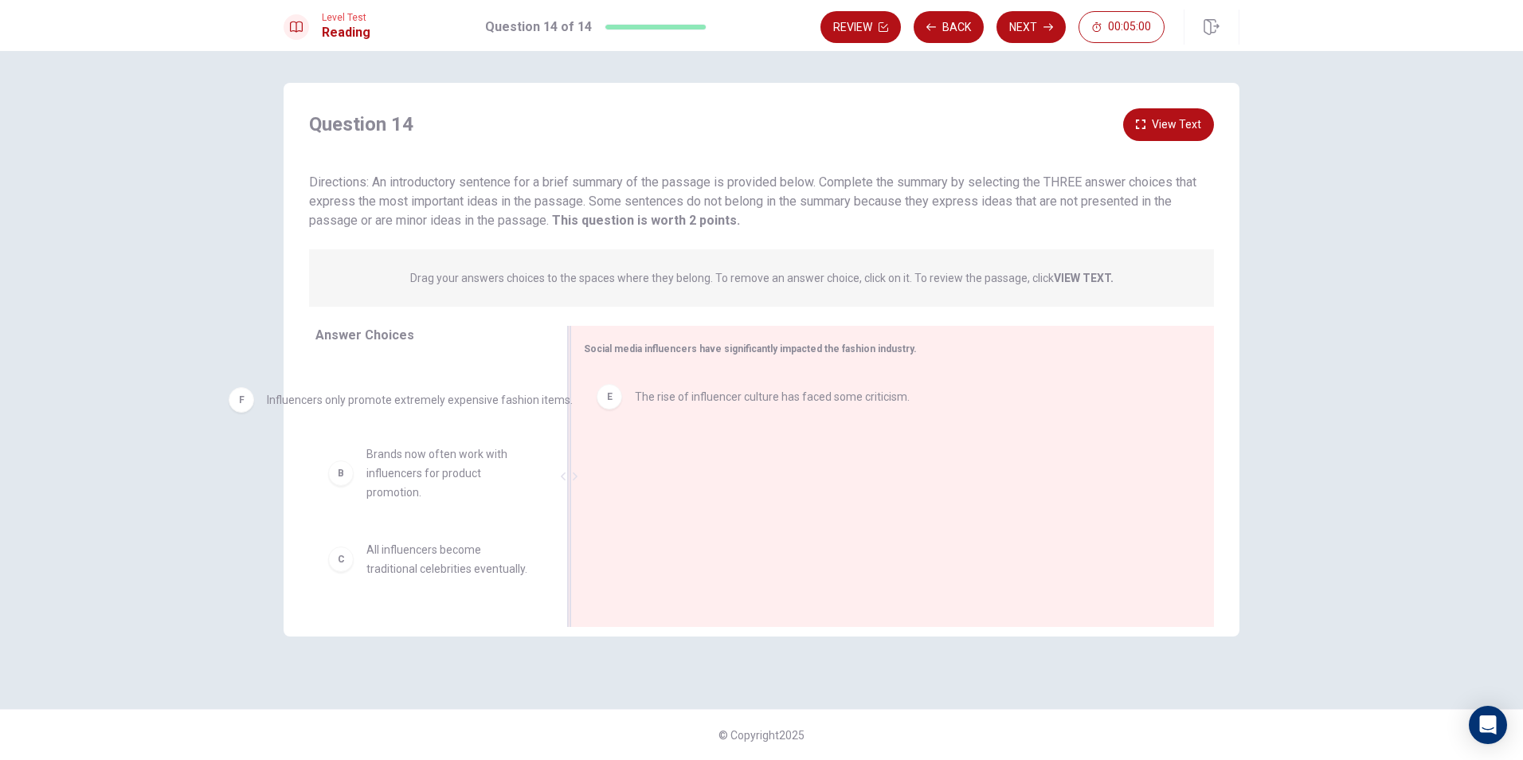
drag, startPoint x: 625, startPoint y: 480, endPoint x: 252, endPoint y: 421, distance: 377.4
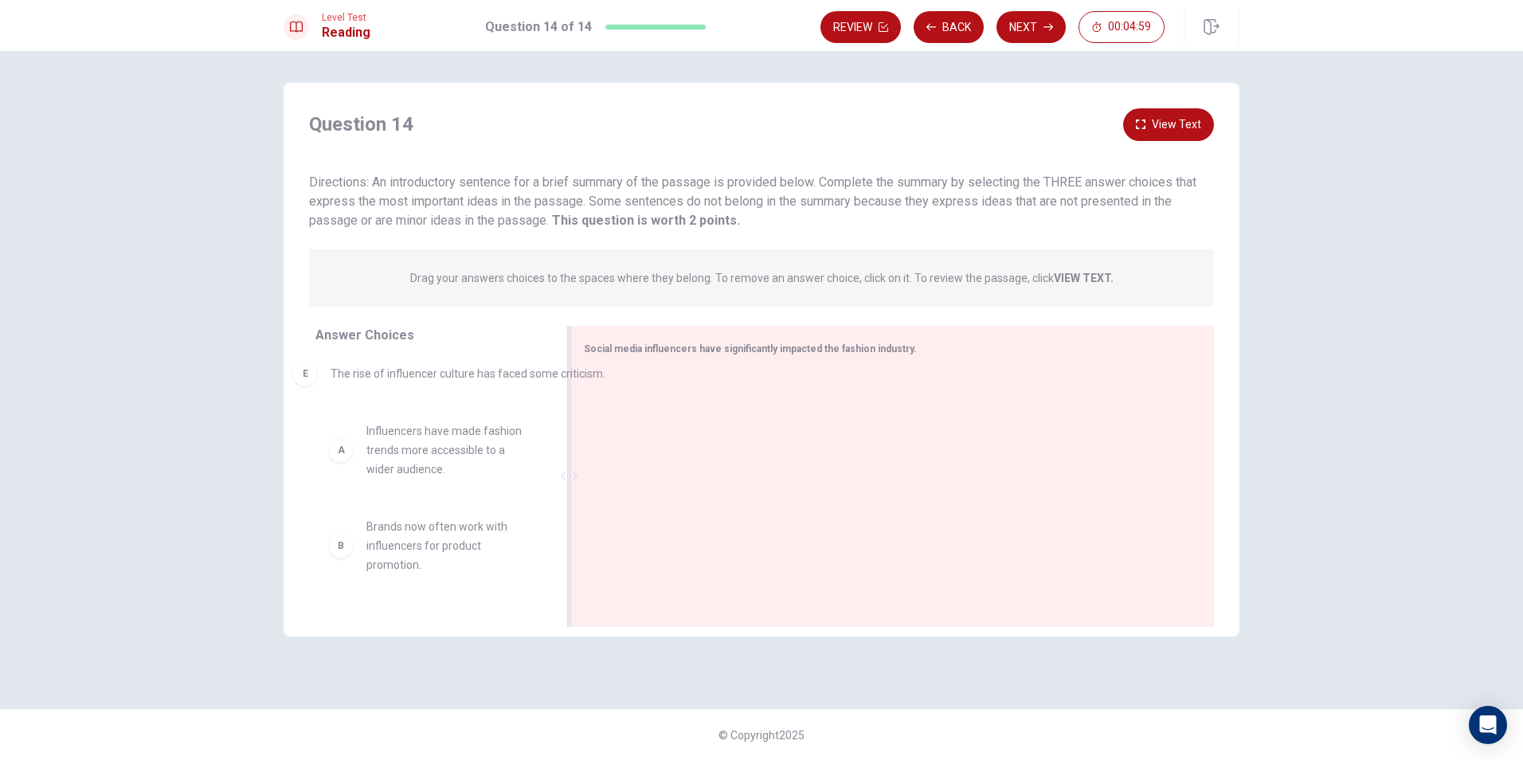
drag, startPoint x: 672, startPoint y: 407, endPoint x: 363, endPoint y: 384, distance: 309.9
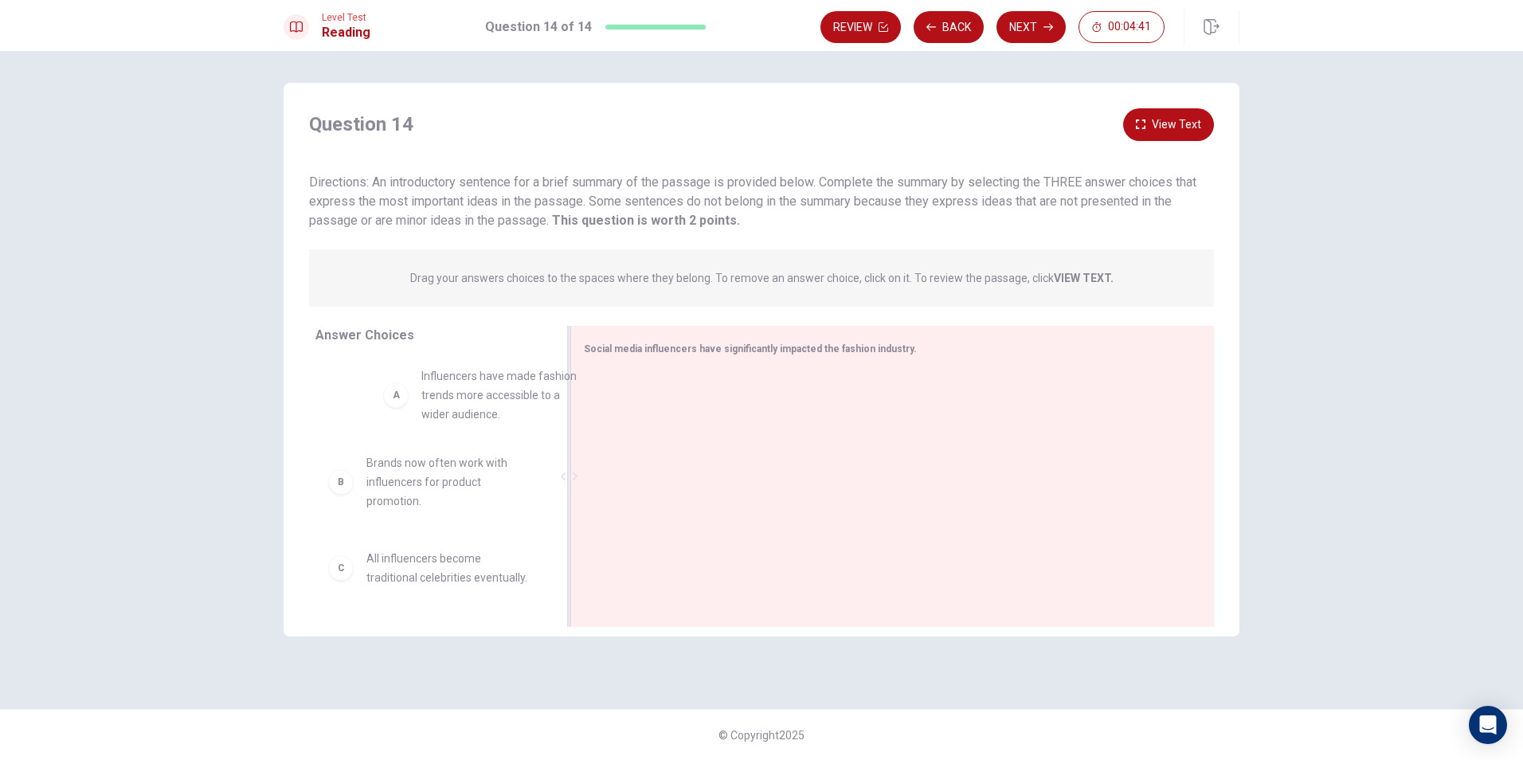
drag, startPoint x: 468, startPoint y: 404, endPoint x: 521, endPoint y: 398, distance: 52.9
drag, startPoint x: 409, startPoint y: 409, endPoint x: 702, endPoint y: 434, distance: 294.1
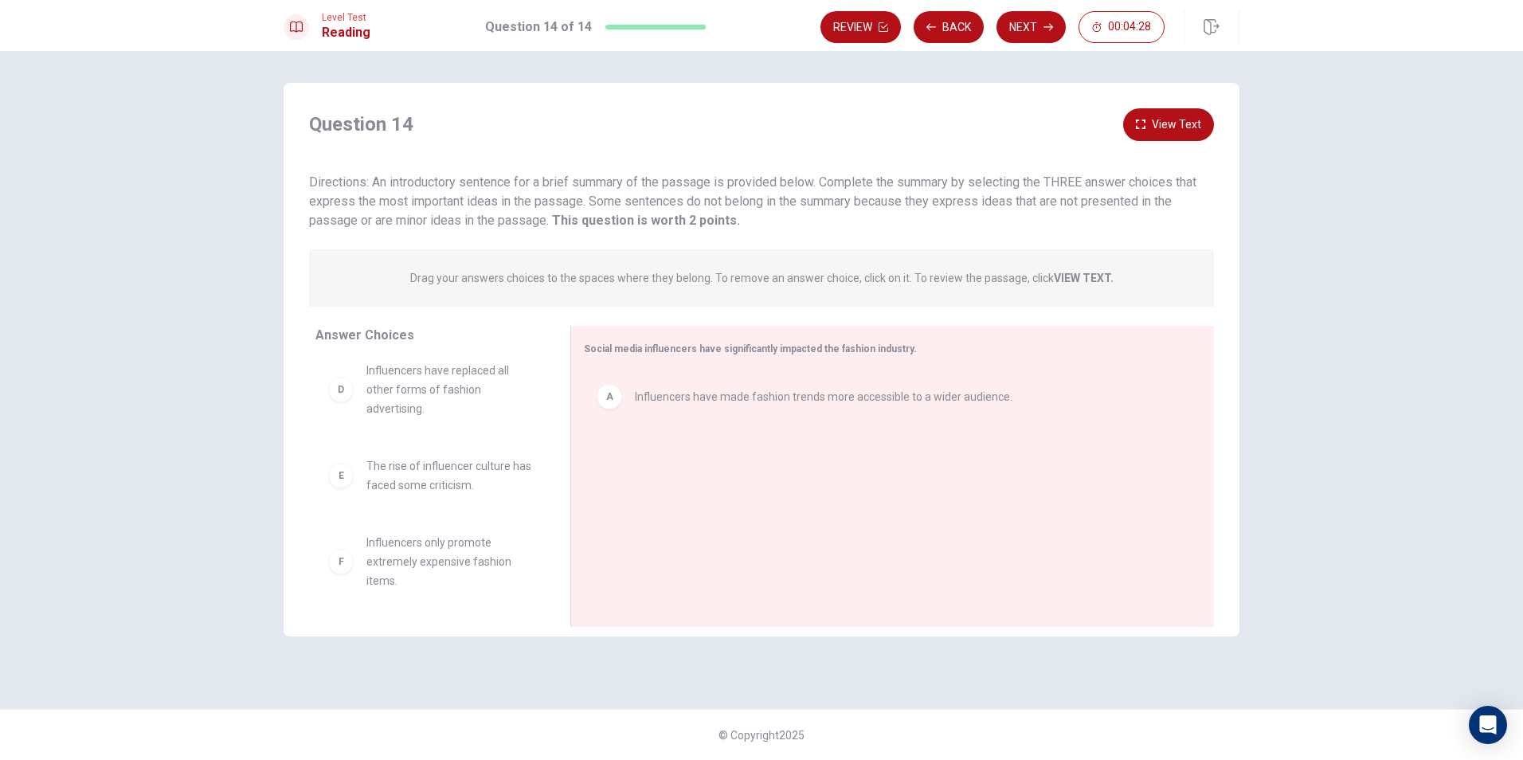
scroll to position [201, 0]
drag, startPoint x: 394, startPoint y: 373, endPoint x: 742, endPoint y: 437, distance: 353.2
drag, startPoint x: 421, startPoint y: 470, endPoint x: 432, endPoint y: 474, distance: 12.6
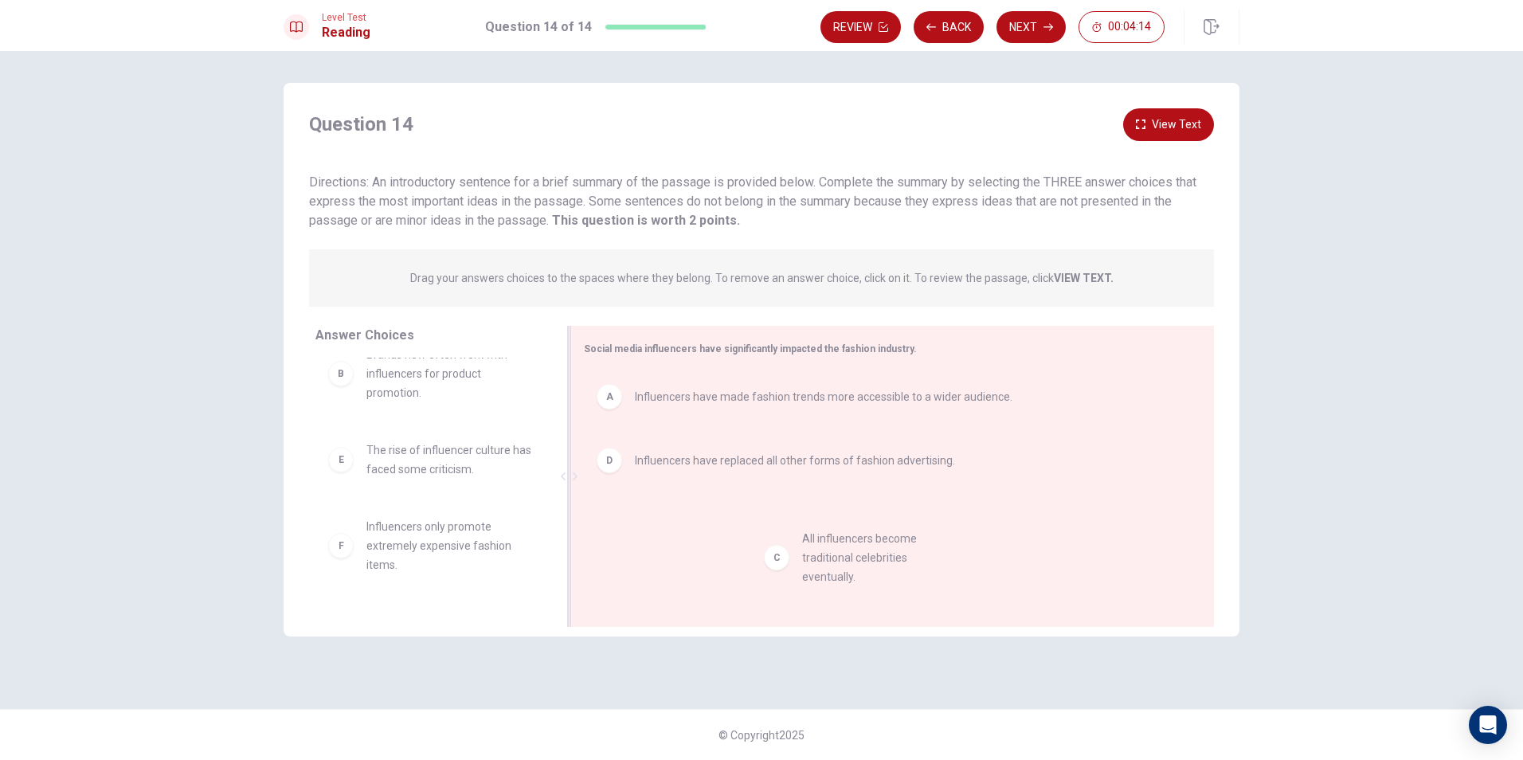
drag, startPoint x: 434, startPoint y: 472, endPoint x: 876, endPoint y: 558, distance: 450.5
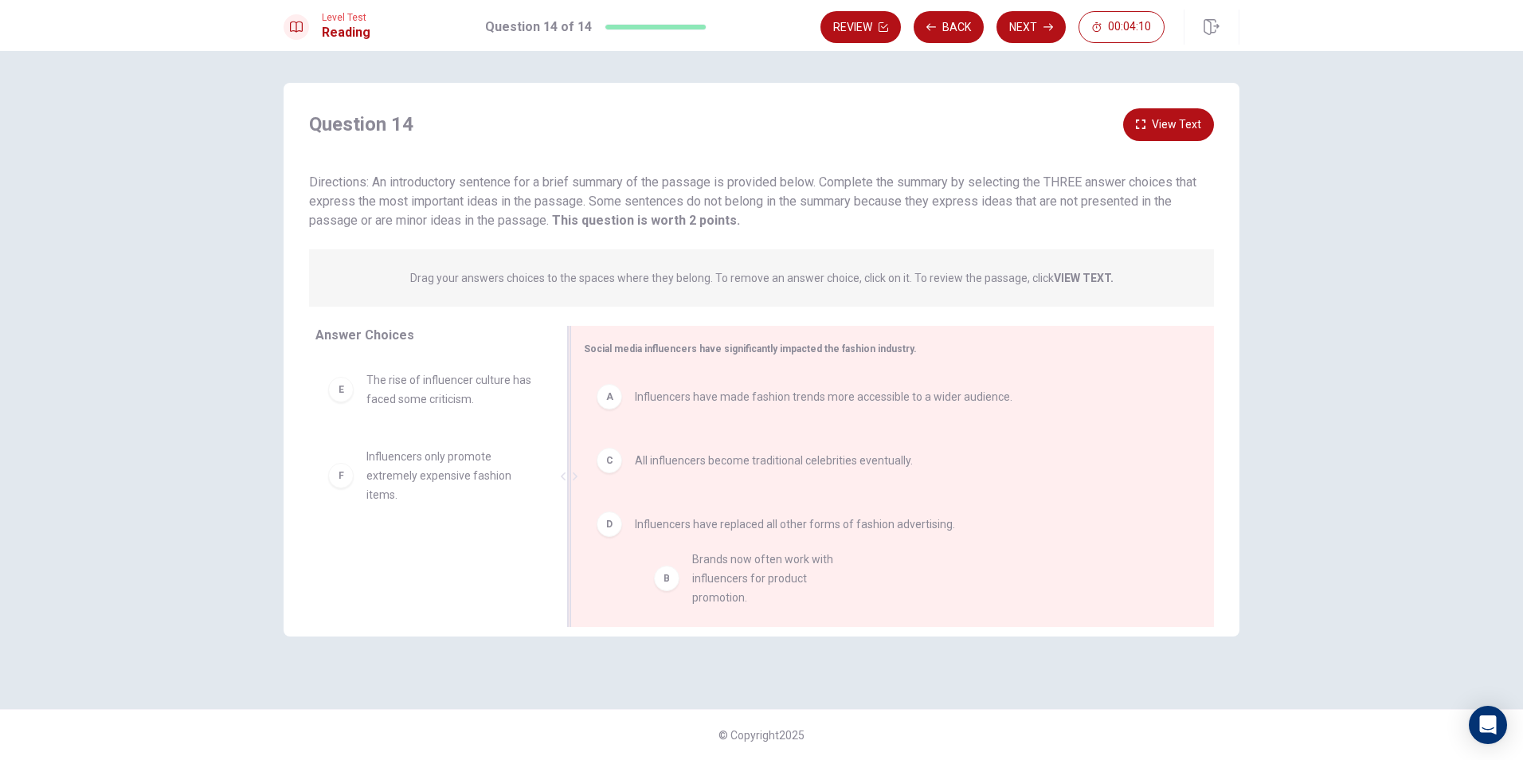
drag, startPoint x: 430, startPoint y: 398, endPoint x: 761, endPoint y: 586, distance: 380.2
drag, startPoint x: 416, startPoint y: 405, endPoint x: 717, endPoint y: 597, distance: 357.1
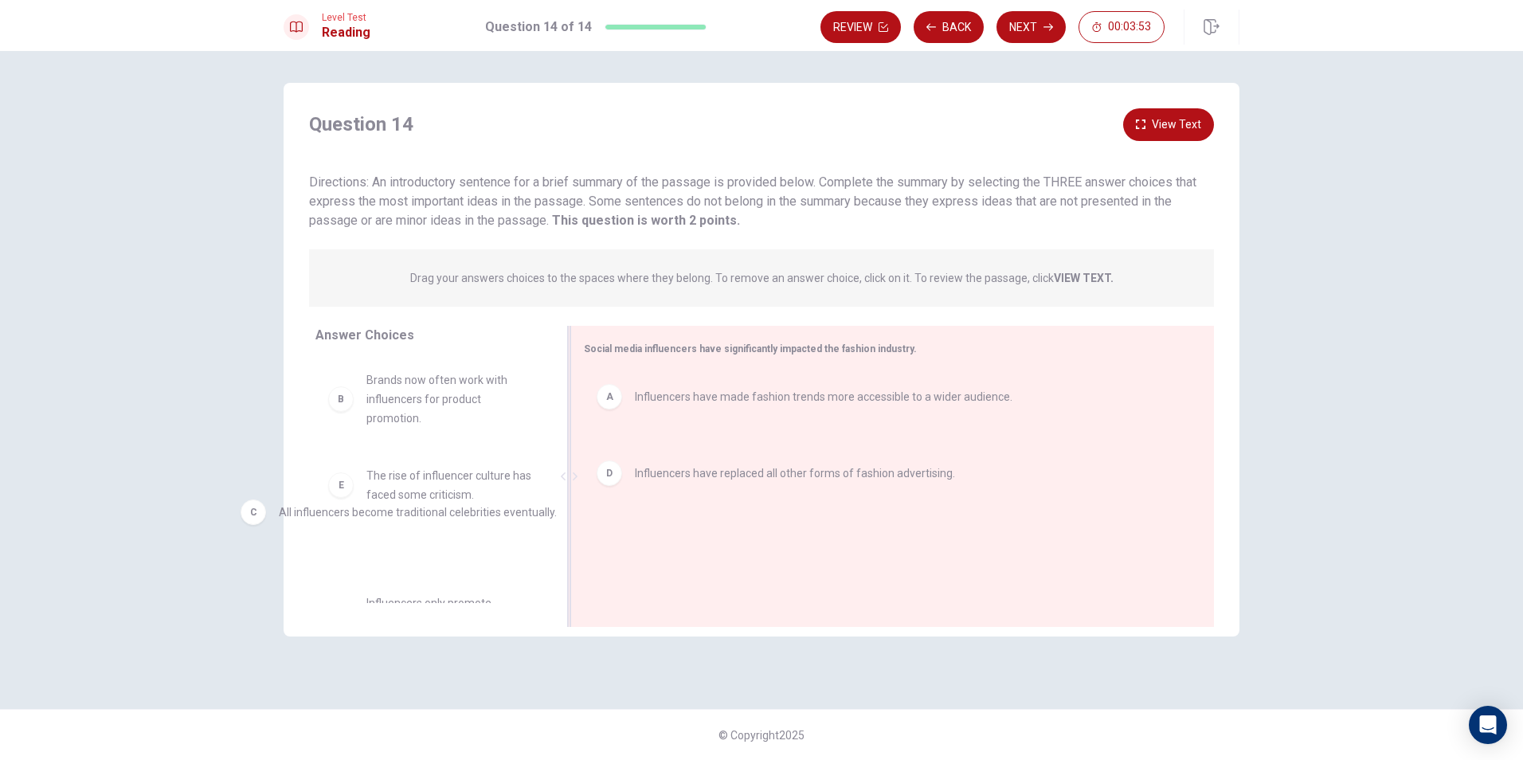
drag, startPoint x: 789, startPoint y: 468, endPoint x: 429, endPoint y: 522, distance: 364.1
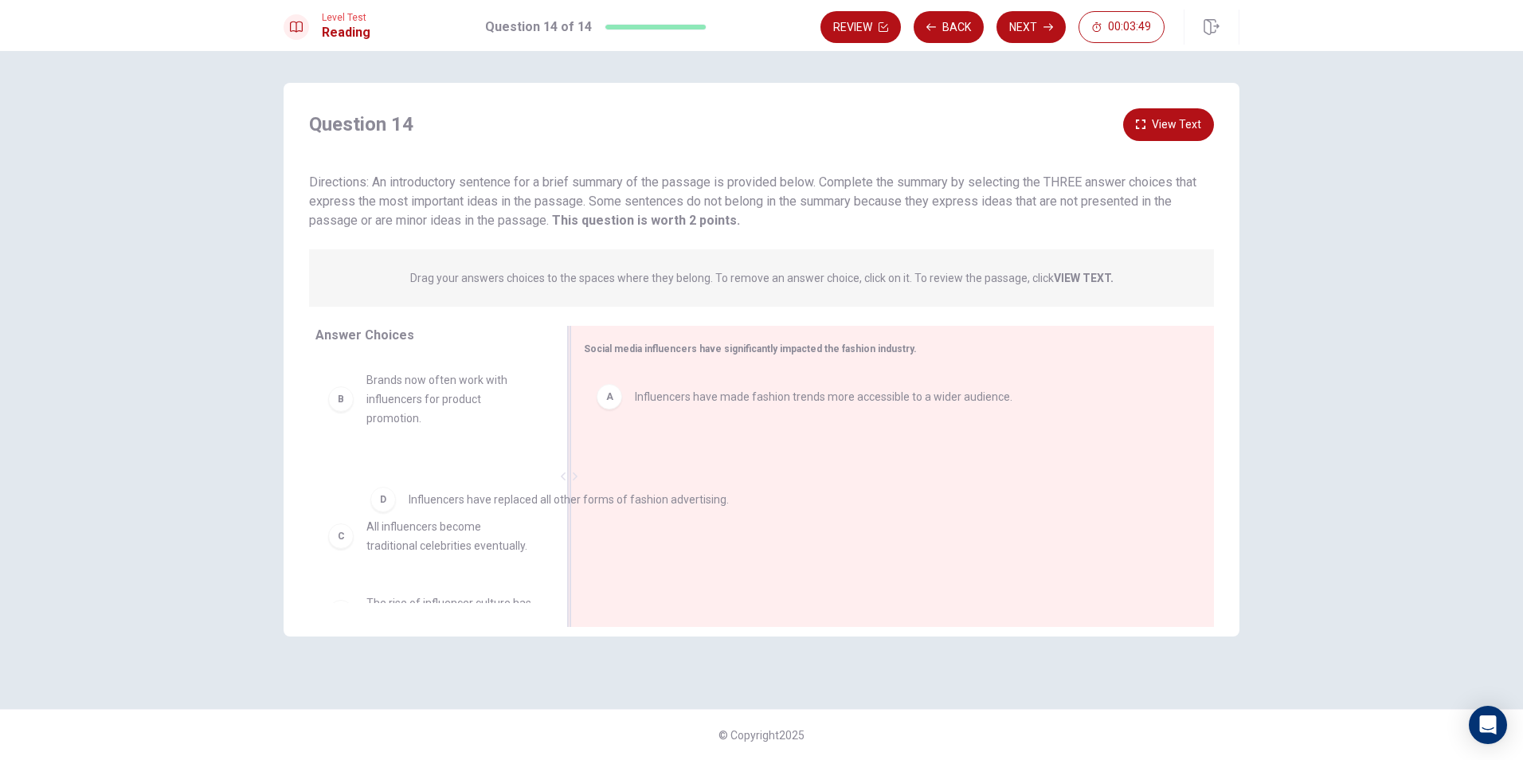
drag, startPoint x: 629, startPoint y: 470, endPoint x: 383, endPoint y: 514, distance: 250.0
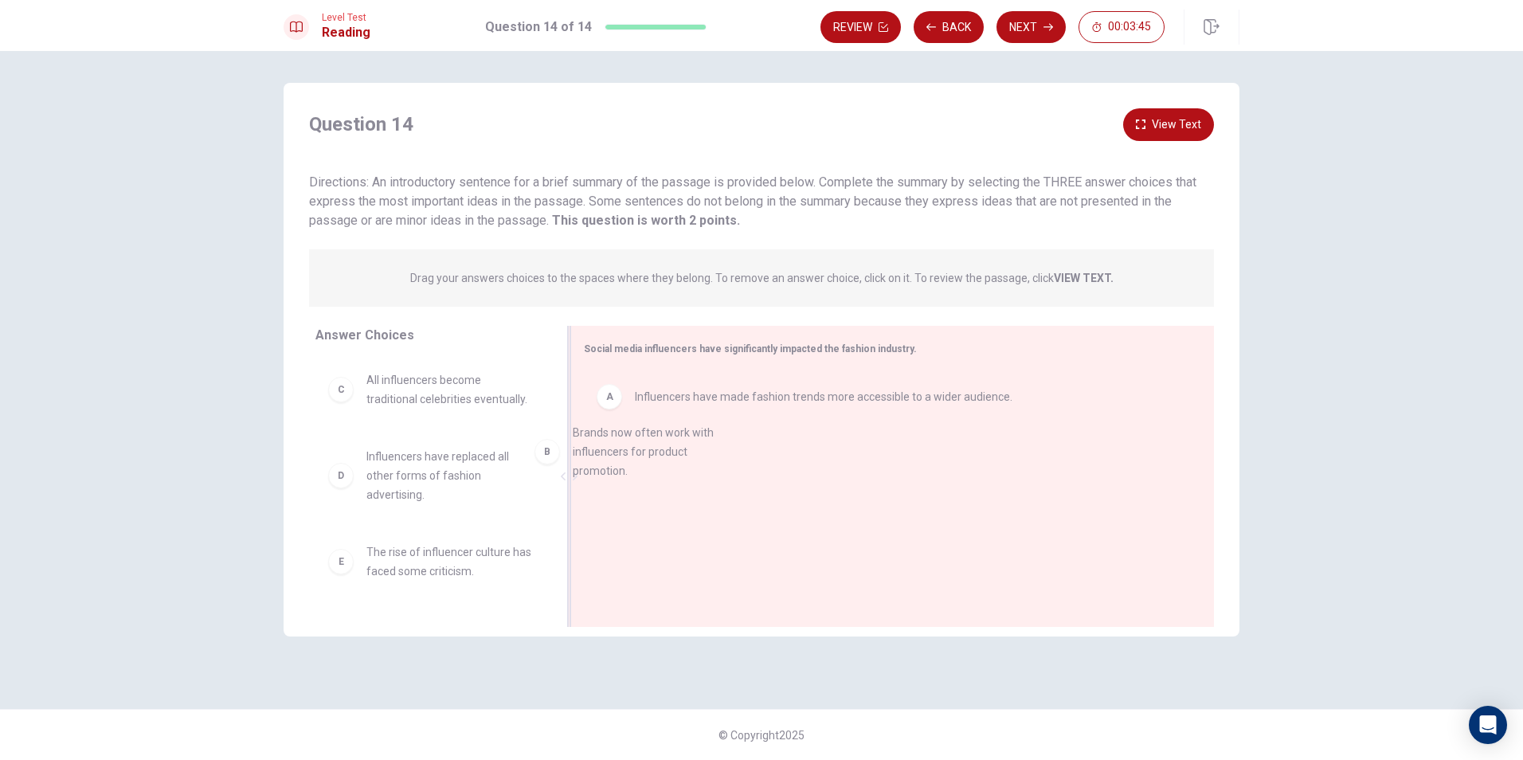
drag, startPoint x: 430, startPoint y: 409, endPoint x: 746, endPoint y: 480, distance: 324.1
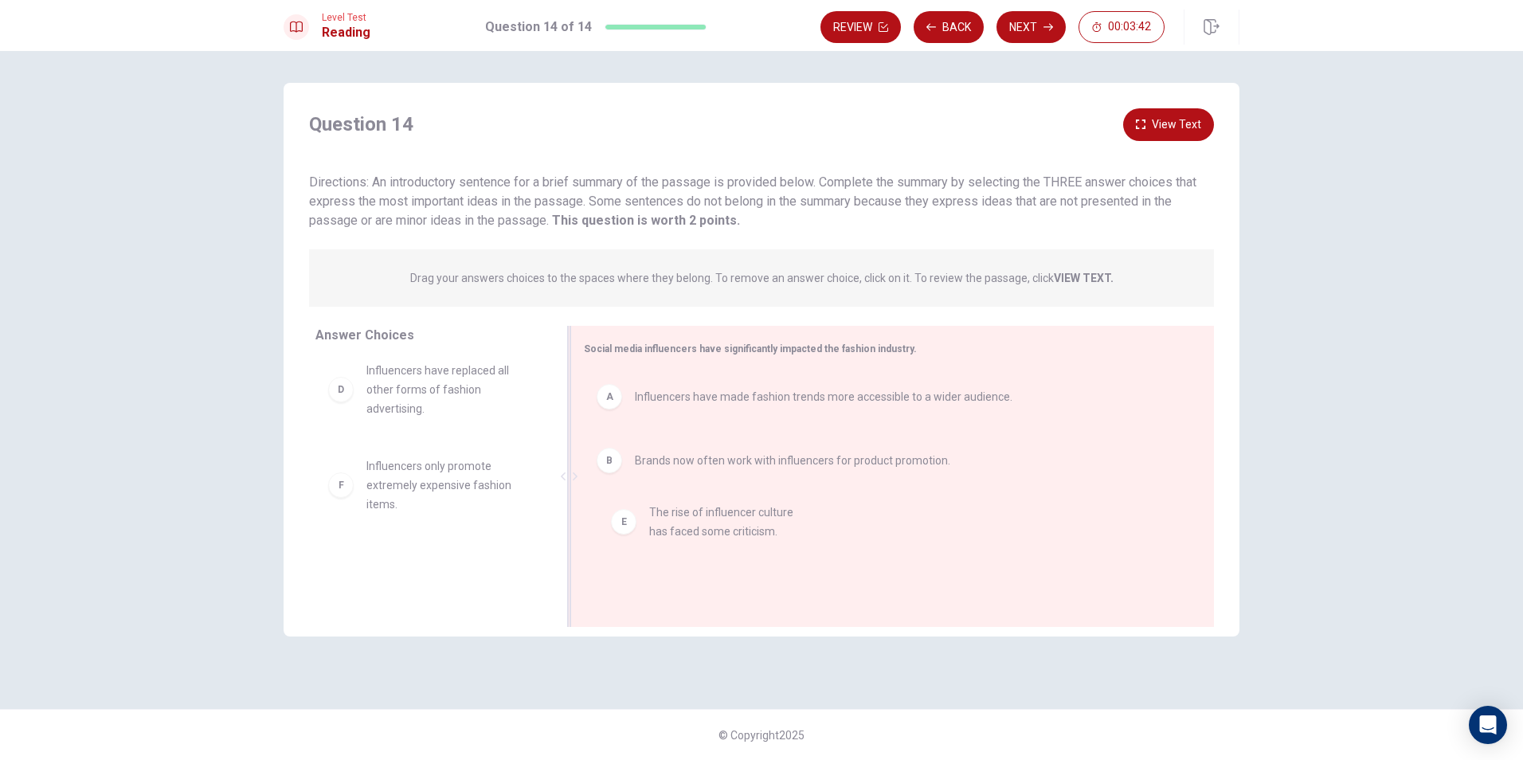
drag, startPoint x: 452, startPoint y: 472, endPoint x: 739, endPoint y: 519, distance: 290.4
click at [1051, 18] on button "Next" at bounding box center [1030, 27] width 69 height 32
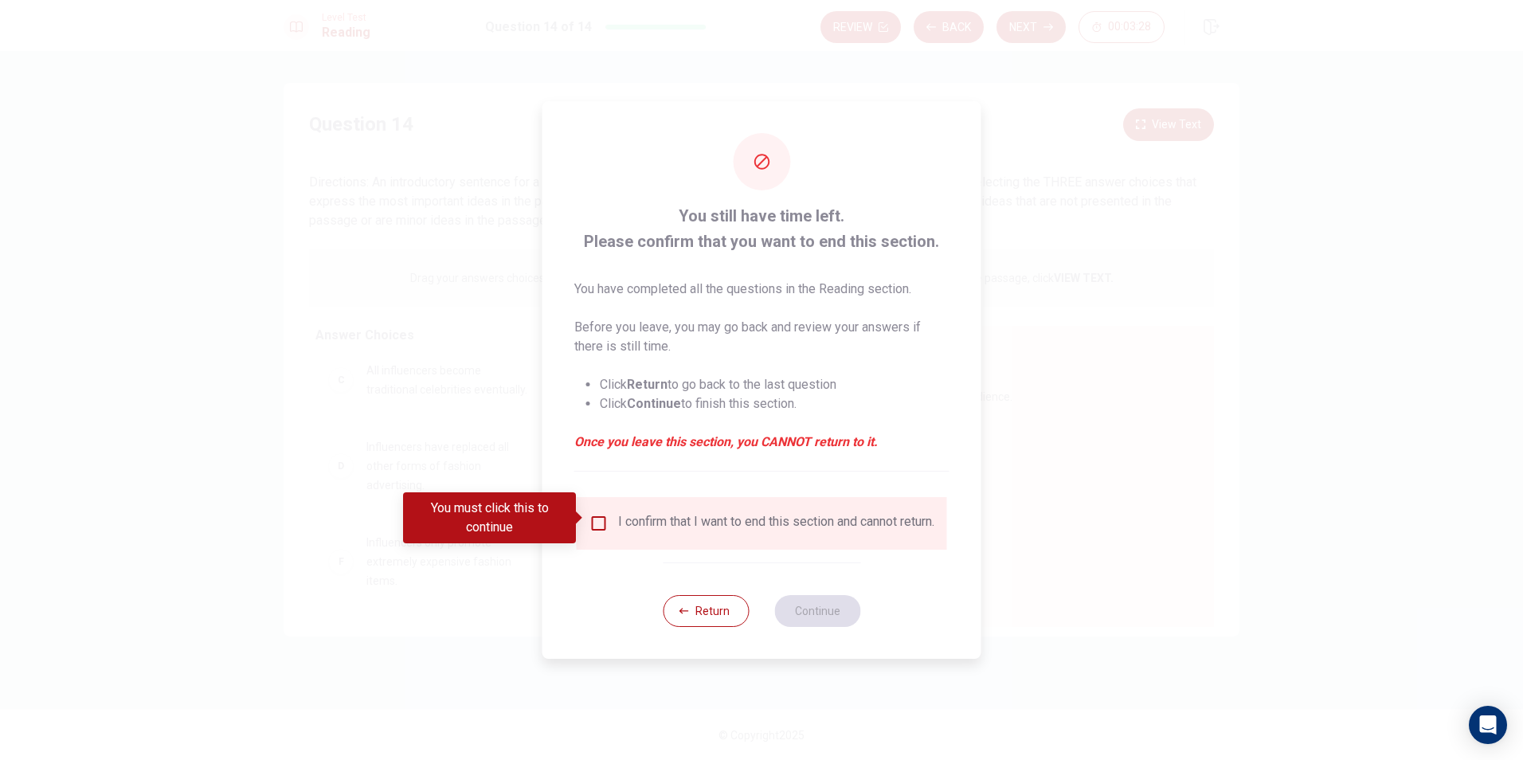
click at [584, 527] on div "You must click this to continue" at bounding box center [495, 517] width 184 height 51
click at [601, 518] on input "You must click this to continue" at bounding box center [598, 523] width 19 height 19
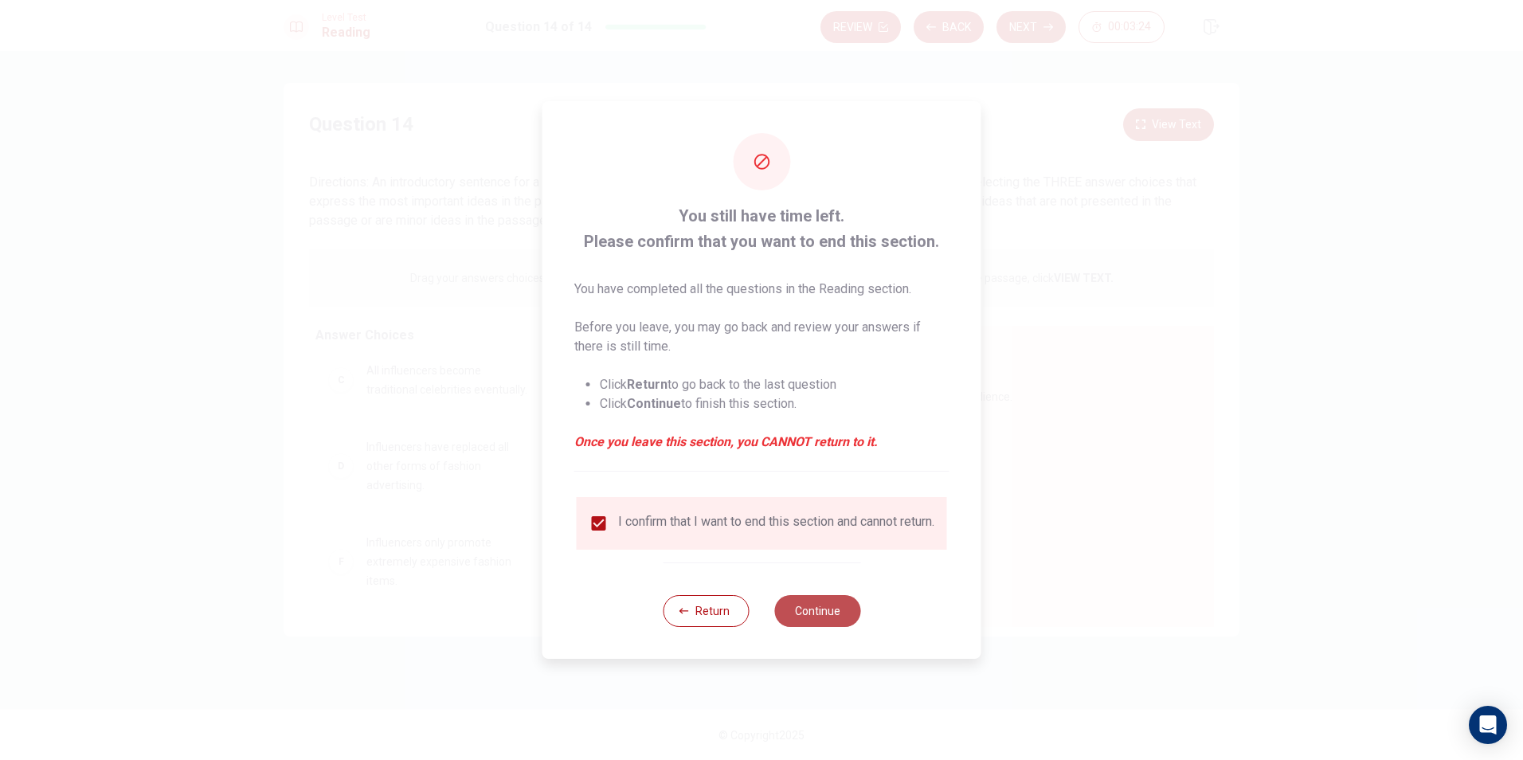
click at [813, 627] on button "Continue" at bounding box center [817, 611] width 86 height 32
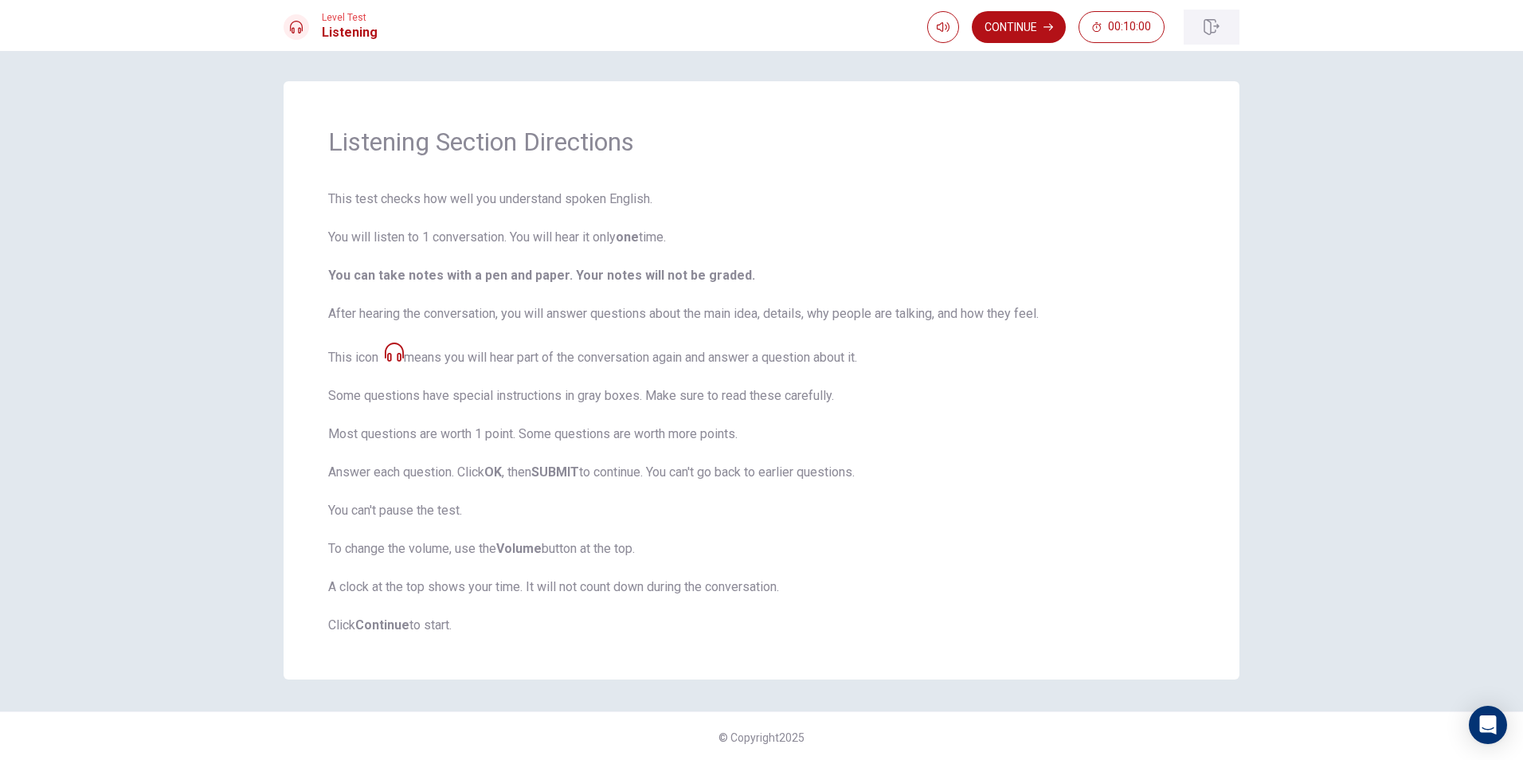
scroll to position [0, 0]
click at [1006, 20] on button "Continue" at bounding box center [1019, 27] width 94 height 32
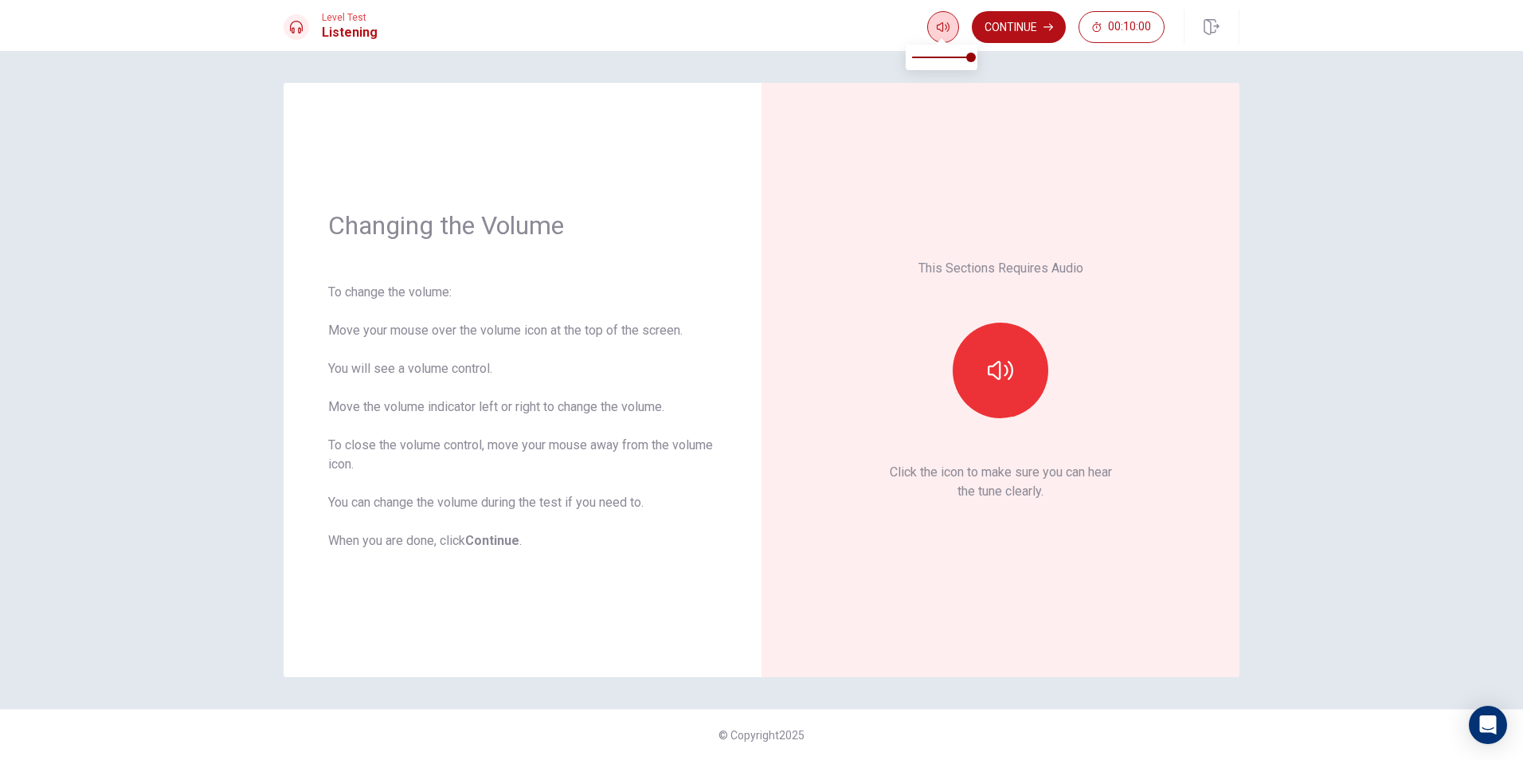
click at [937, 24] on icon "button" at bounding box center [943, 27] width 13 height 13
click at [998, 373] on icon "button" at bounding box center [1000, 370] width 25 height 25
click at [1034, 13] on button "Continue" at bounding box center [1019, 27] width 94 height 32
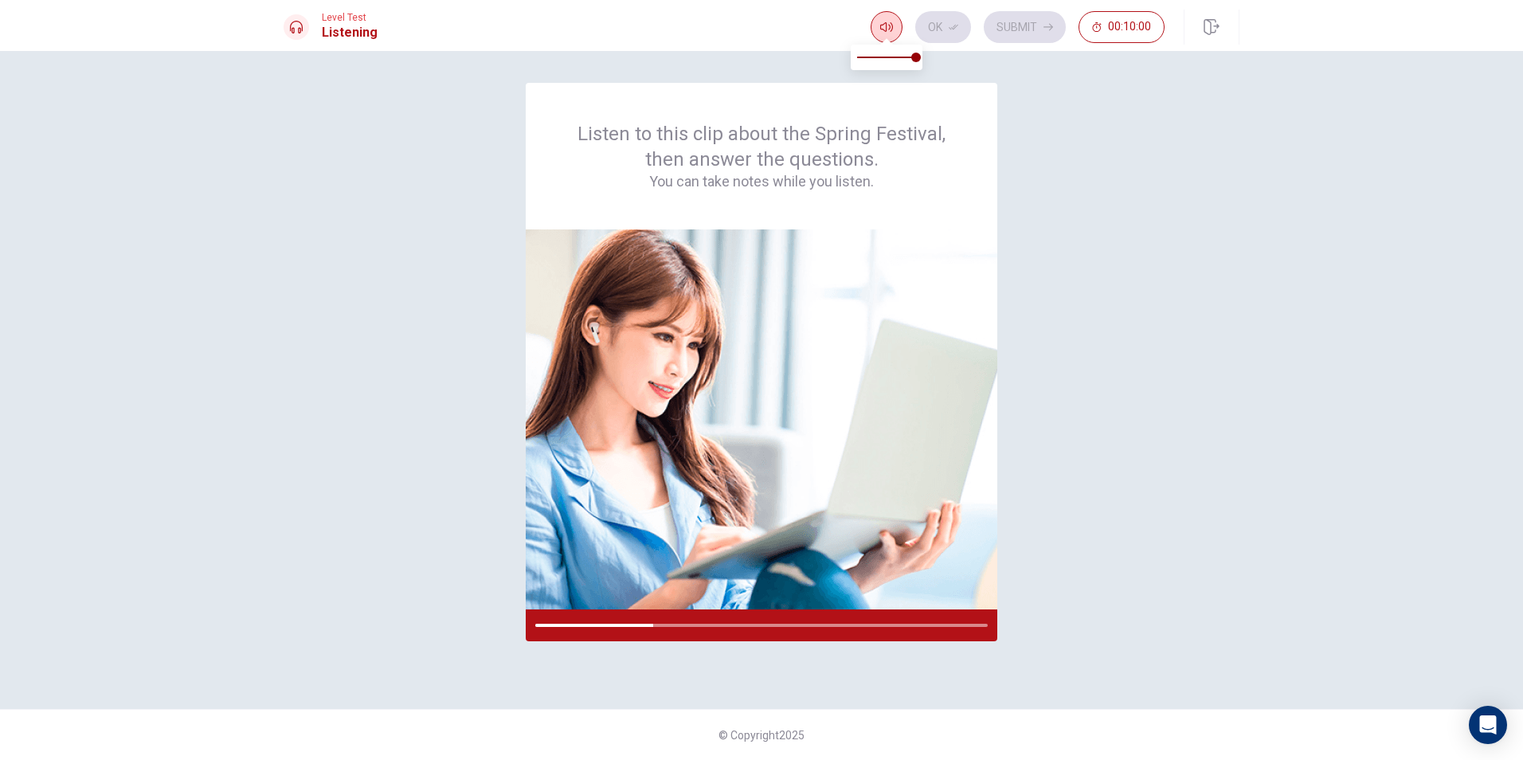
click at [883, 18] on button "button" at bounding box center [887, 27] width 32 height 32
drag, startPoint x: 914, startPoint y: 59, endPoint x: 940, endPoint y: 62, distance: 25.7
click at [940, 62] on body "This site uses cookies, as explained in our Privacy Policy . If you agree to th…" at bounding box center [761, 380] width 1523 height 760
click at [648, 257] on img at bounding box center [762, 419] width 472 height 380
click at [633, 628] on div at bounding box center [762, 625] width 472 height 32
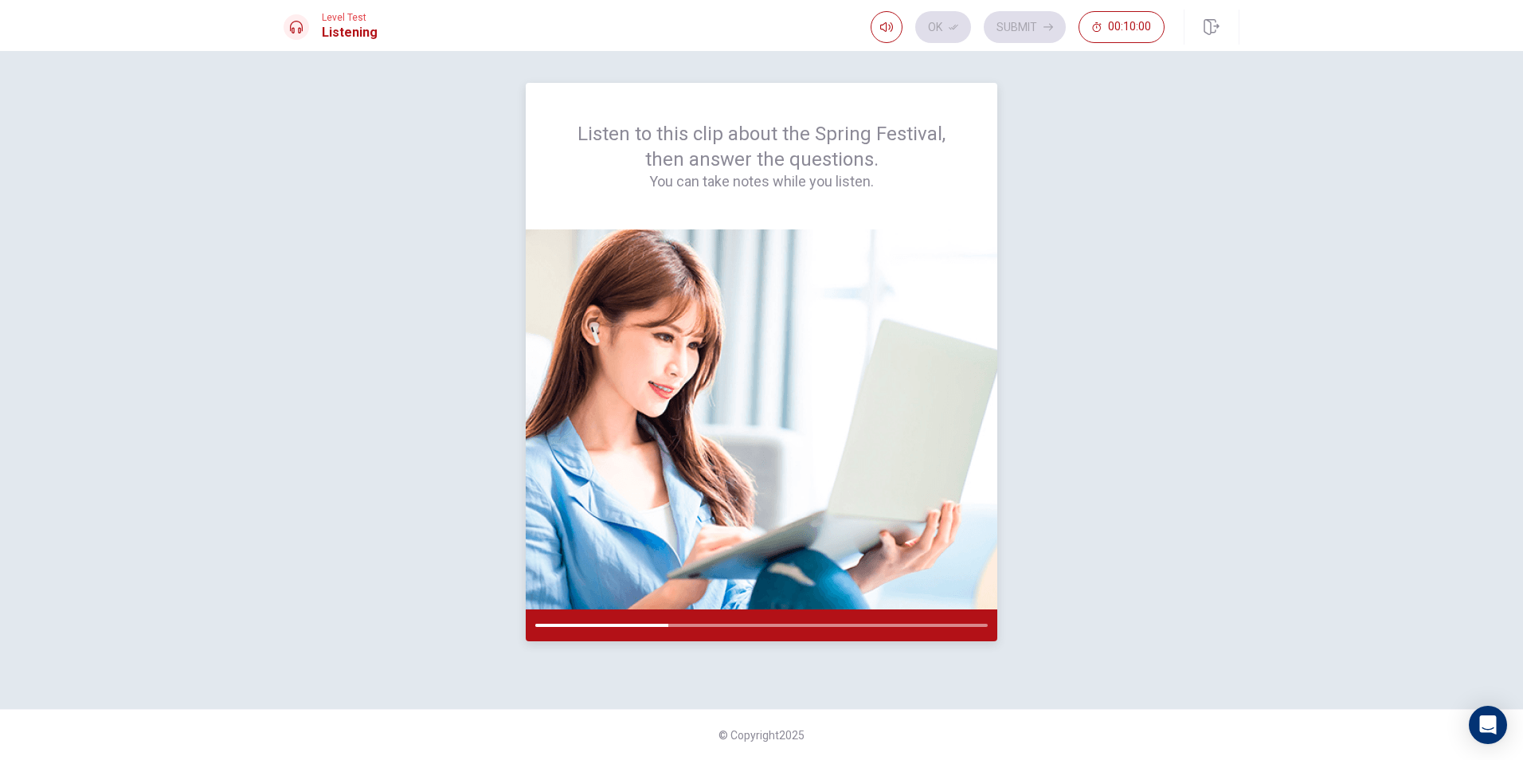
click at [646, 623] on div at bounding box center [762, 625] width 472 height 32
click at [673, 622] on div at bounding box center [762, 625] width 472 height 32
click at [686, 622] on div at bounding box center [762, 625] width 472 height 32
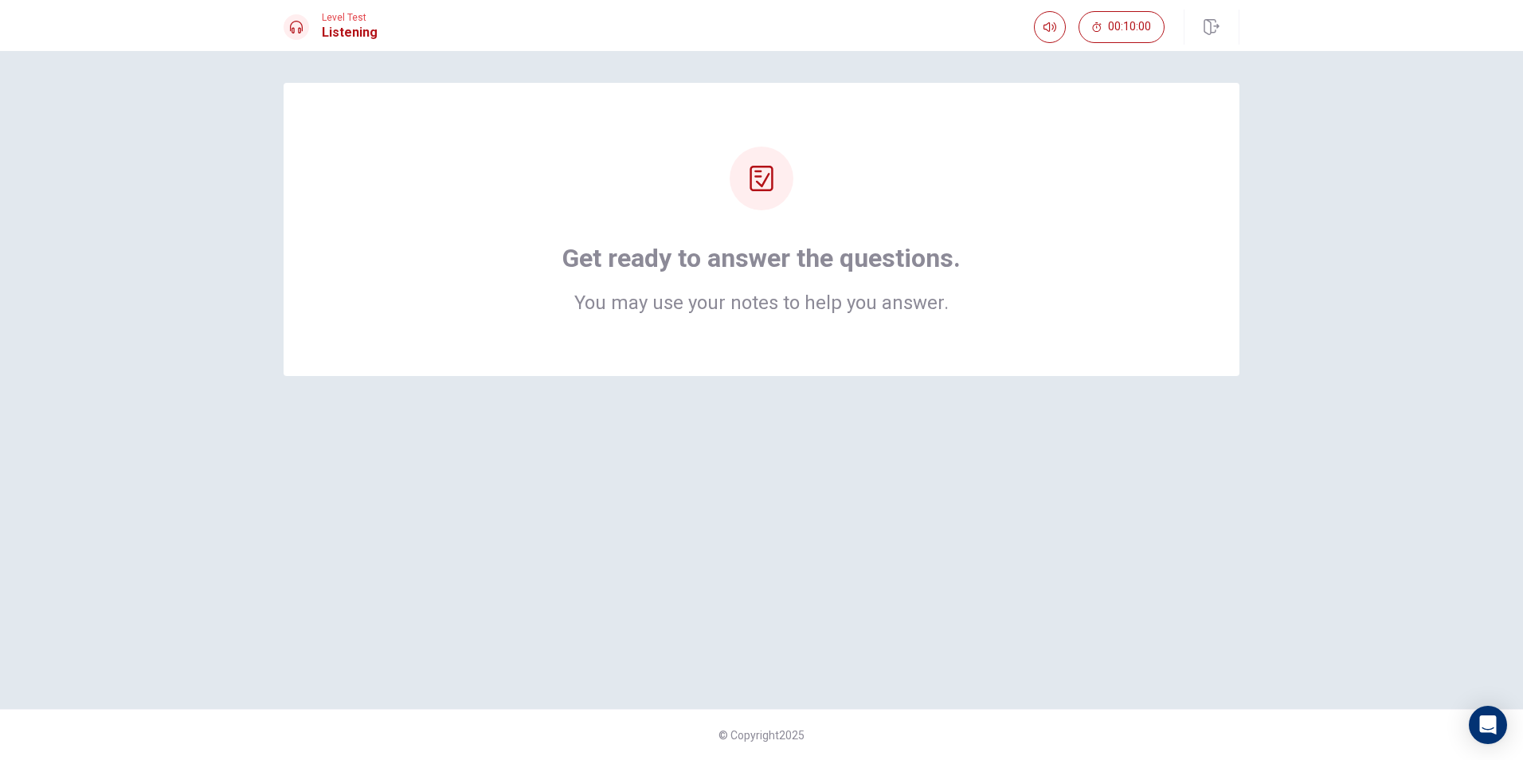
click at [1043, 258] on div "Get ready to answer the questions. You may use your notes to help you answer." at bounding box center [761, 230] width 828 height 166
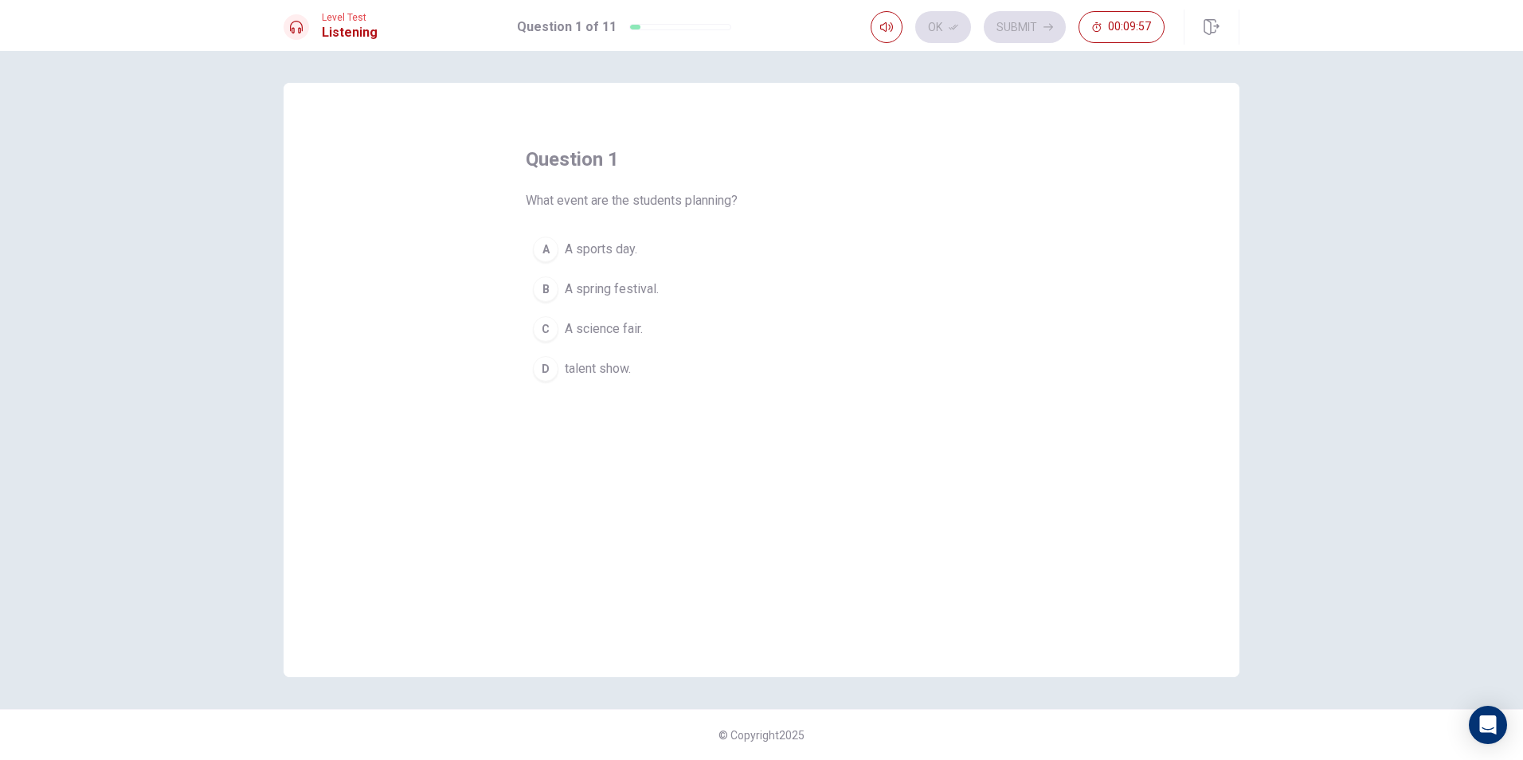
click at [633, 284] on span "A spring festival." at bounding box center [612, 289] width 94 height 19
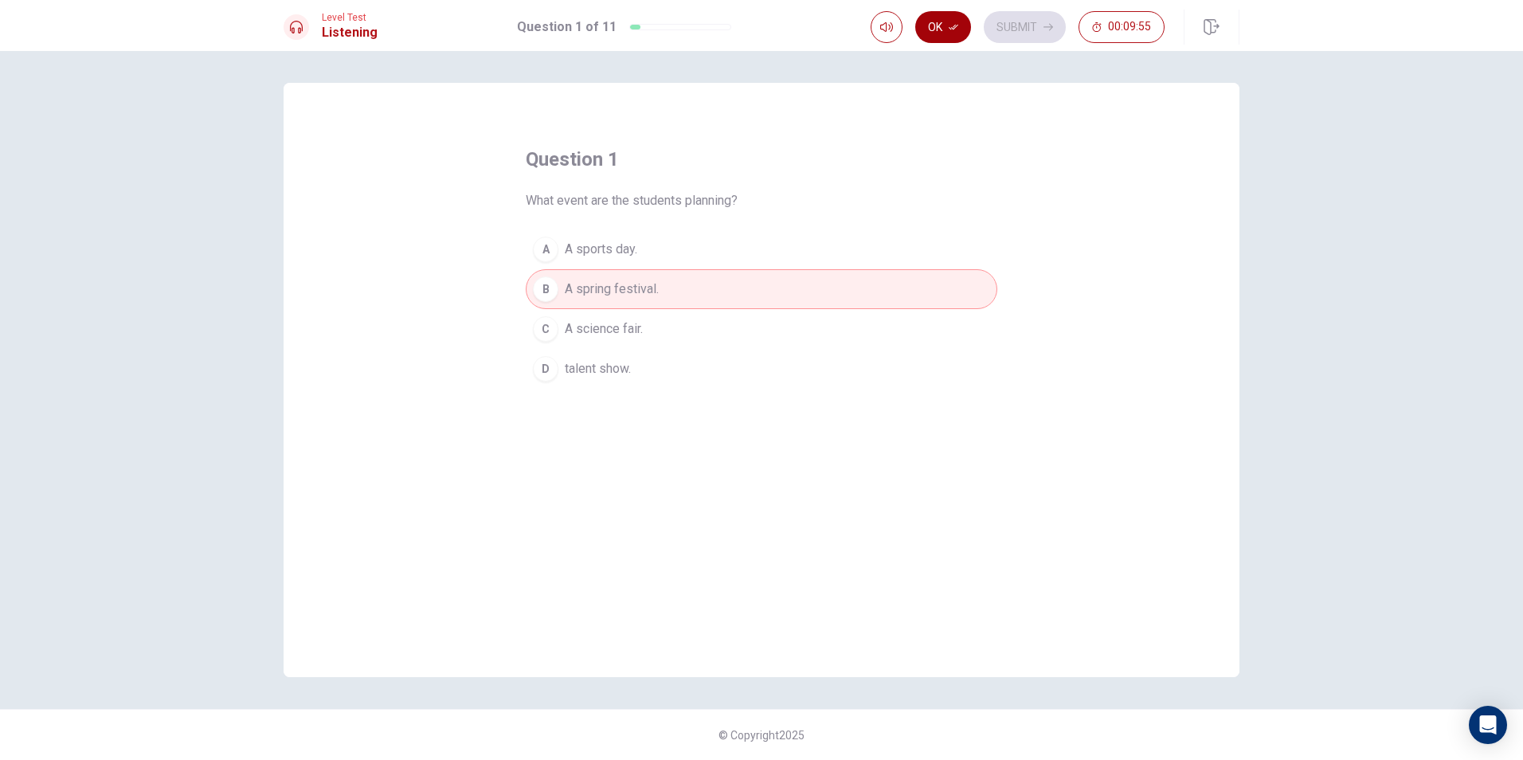
click at [937, 23] on button "Ok" at bounding box center [943, 27] width 56 height 32
click at [1013, 25] on button "Submit" at bounding box center [1025, 27] width 82 height 32
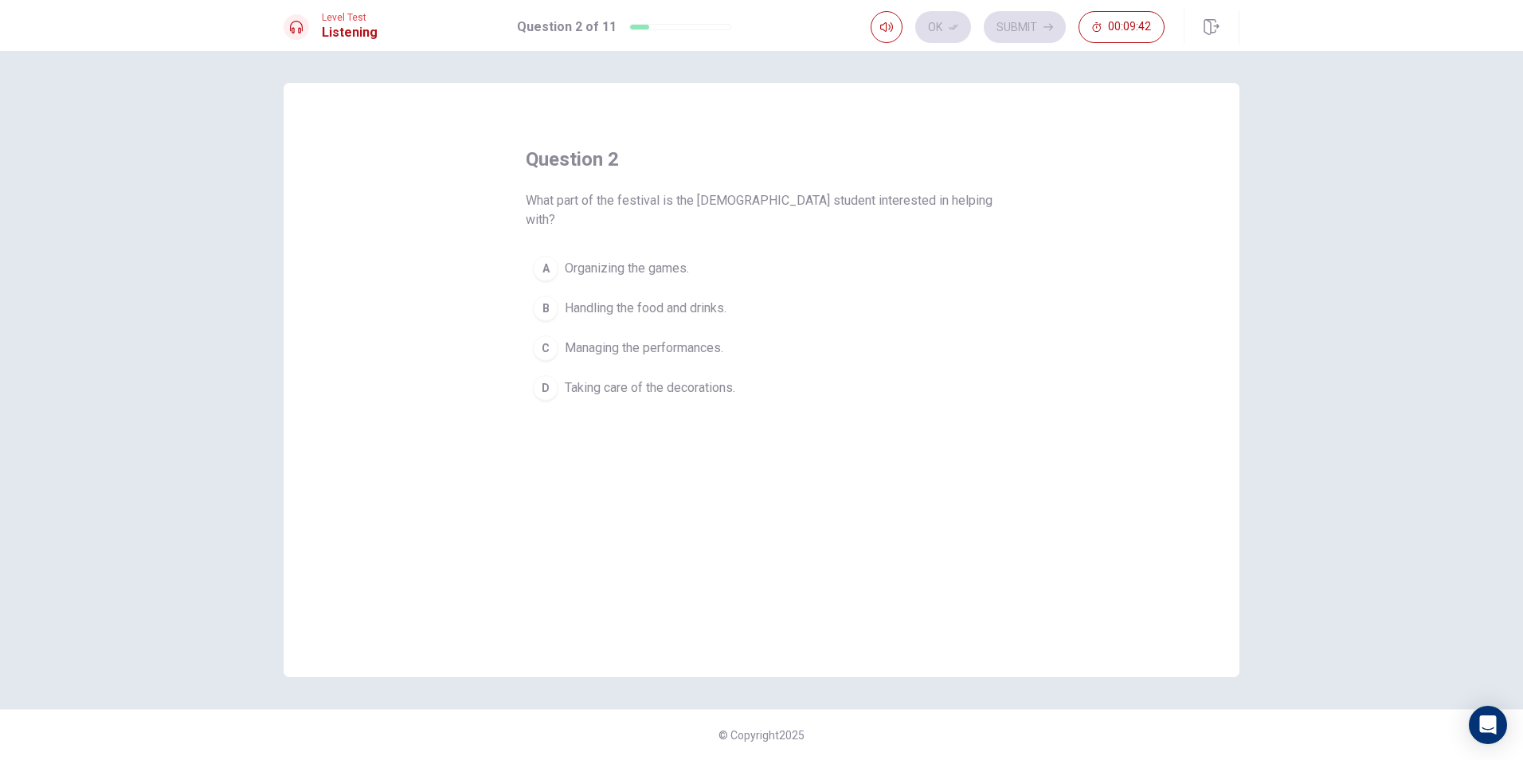
click at [694, 378] on span "Taking care of the decorations." at bounding box center [650, 387] width 170 height 19
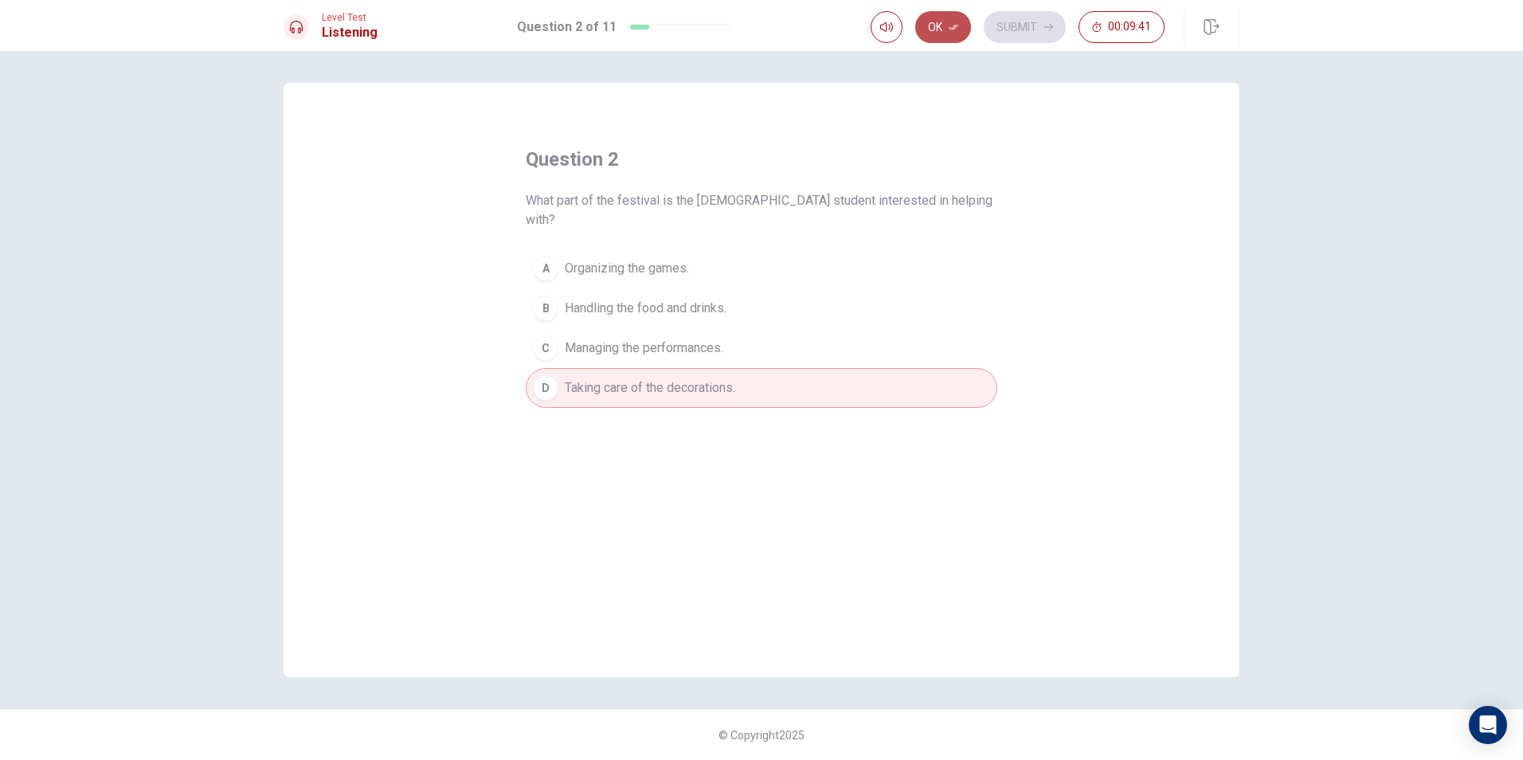
click at [956, 33] on button "Ok" at bounding box center [943, 27] width 56 height 32
click at [1015, 10] on div "Ok Submit 00:09:40" at bounding box center [1055, 27] width 369 height 35
click at [1008, 25] on button "Submit" at bounding box center [1025, 27] width 82 height 32
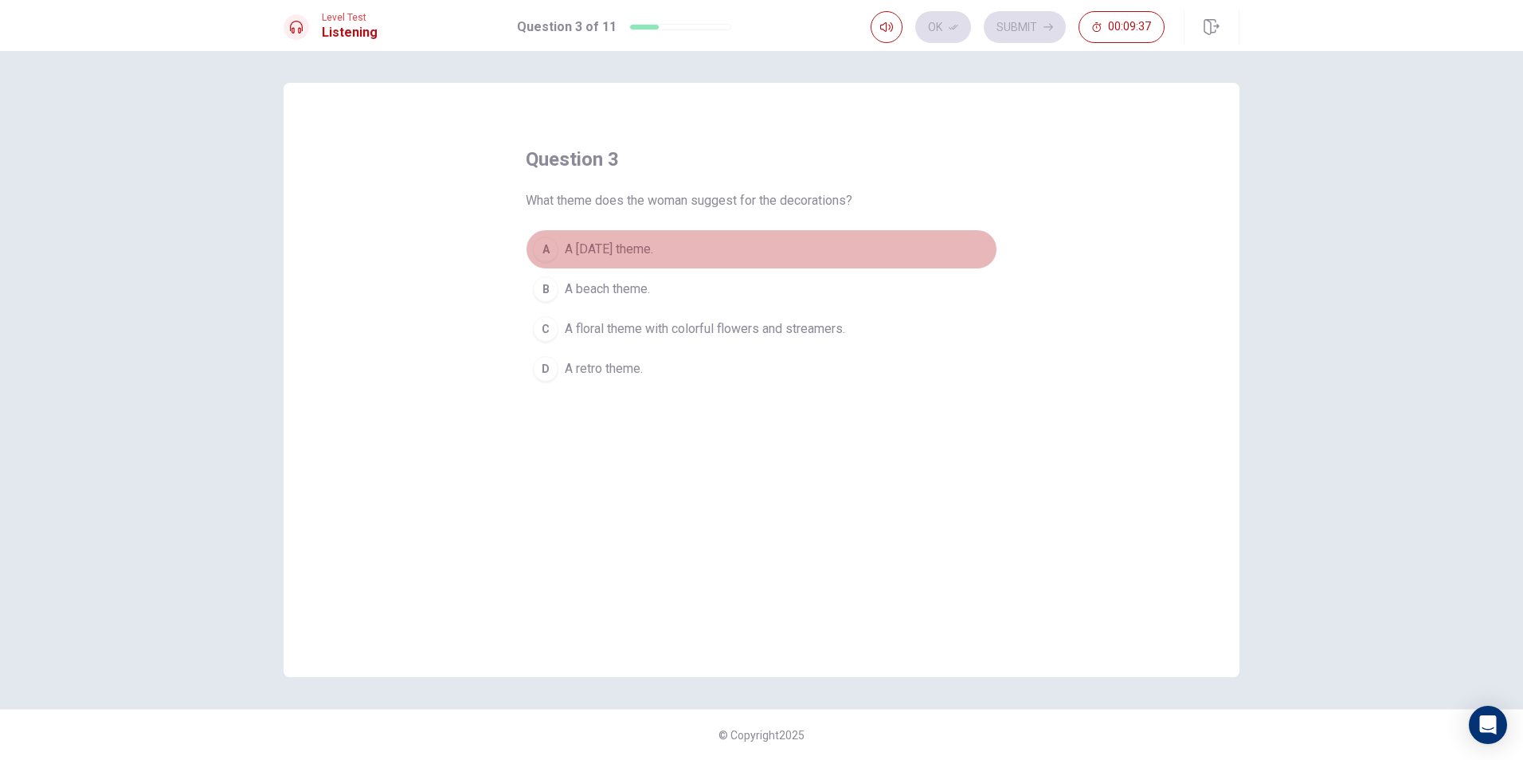
click at [624, 253] on span "A [DATE] theme." at bounding box center [609, 249] width 88 height 19
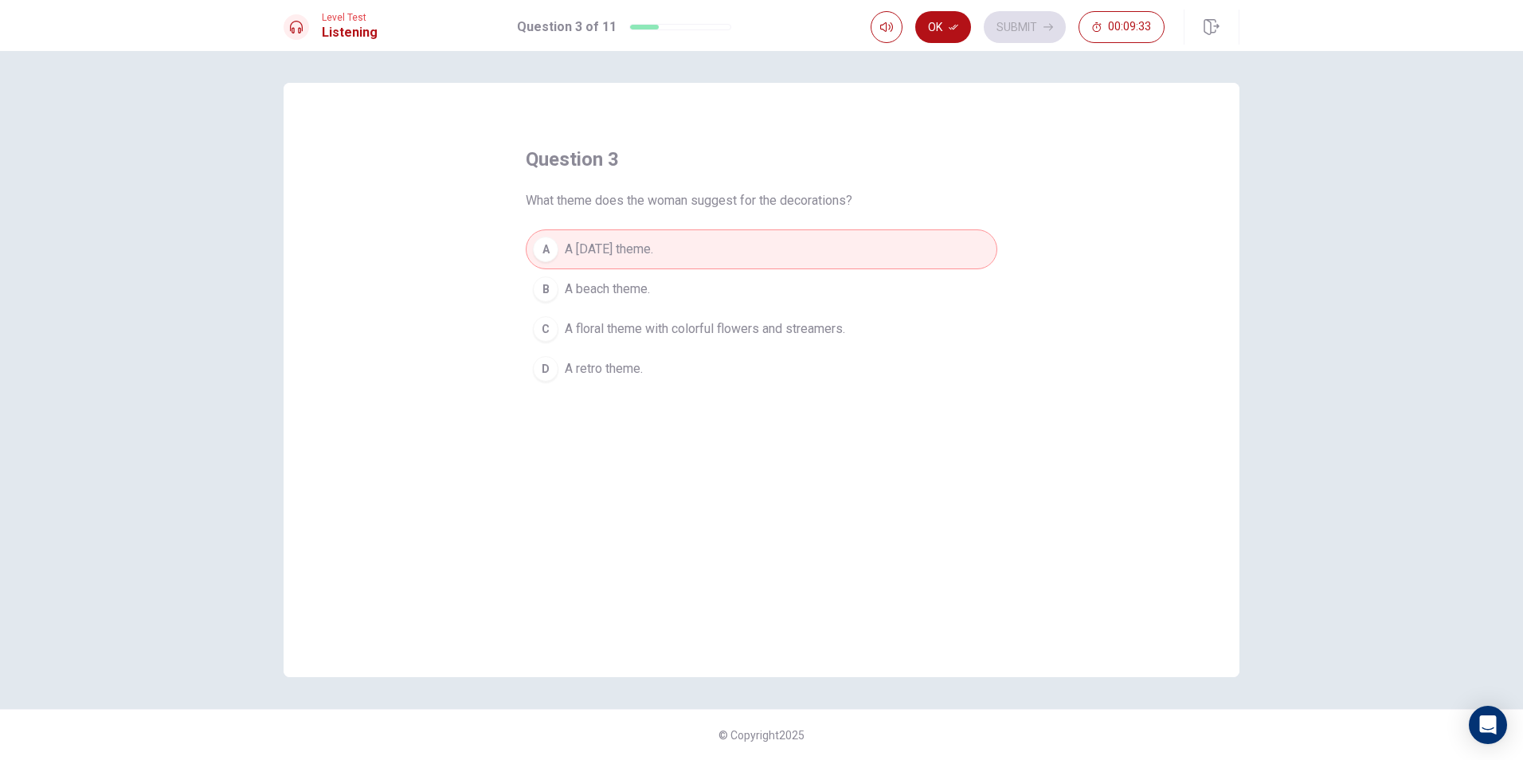
click at [843, 329] on span "A floral theme with colorful flowers and streamers." at bounding box center [705, 328] width 280 height 19
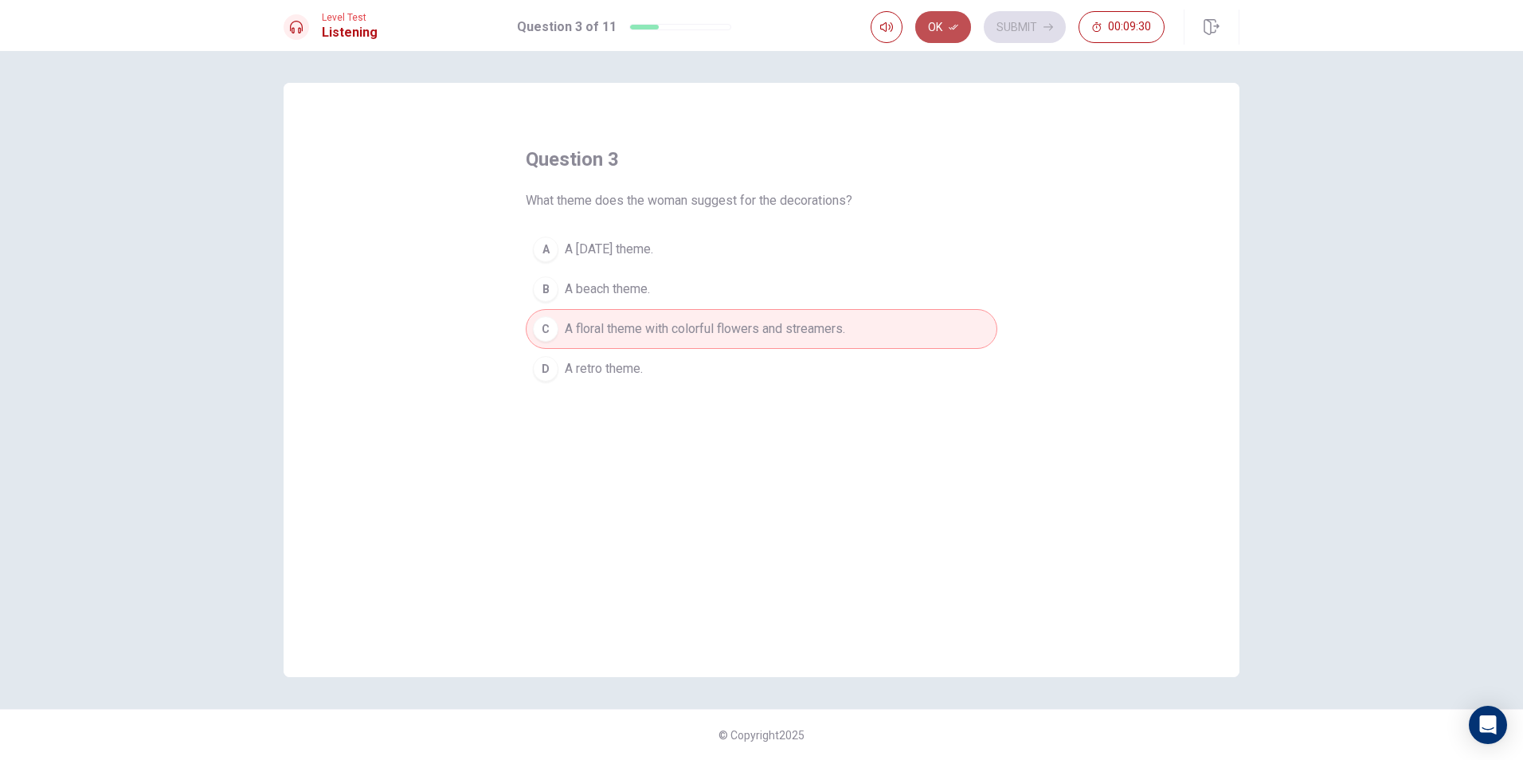
click at [929, 33] on button "Ok" at bounding box center [943, 27] width 56 height 32
click at [1004, 17] on button "Submit" at bounding box center [1025, 27] width 82 height 32
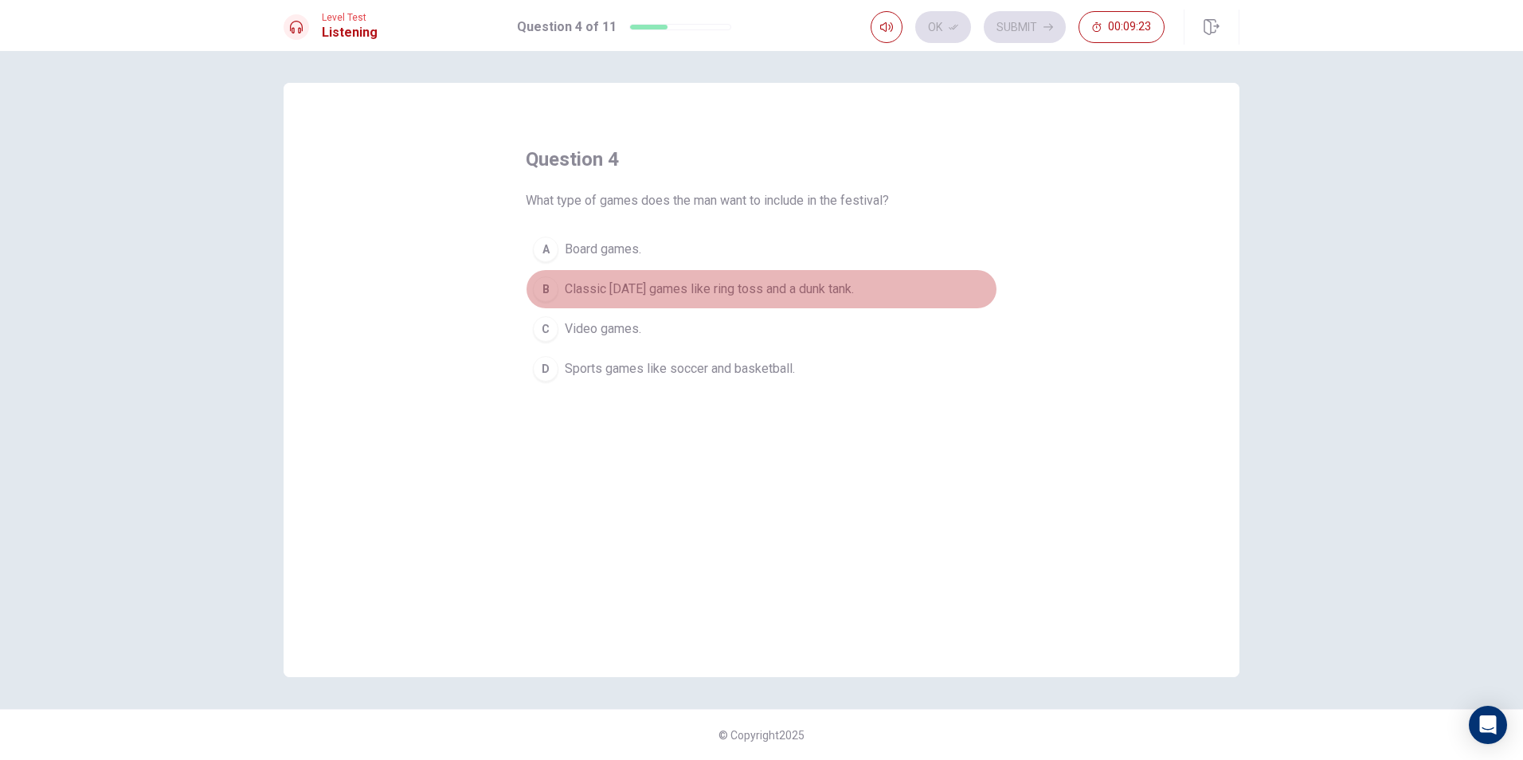
click at [600, 294] on span "Classic [DATE] games like ring toss and a dunk tank." at bounding box center [709, 289] width 289 height 19
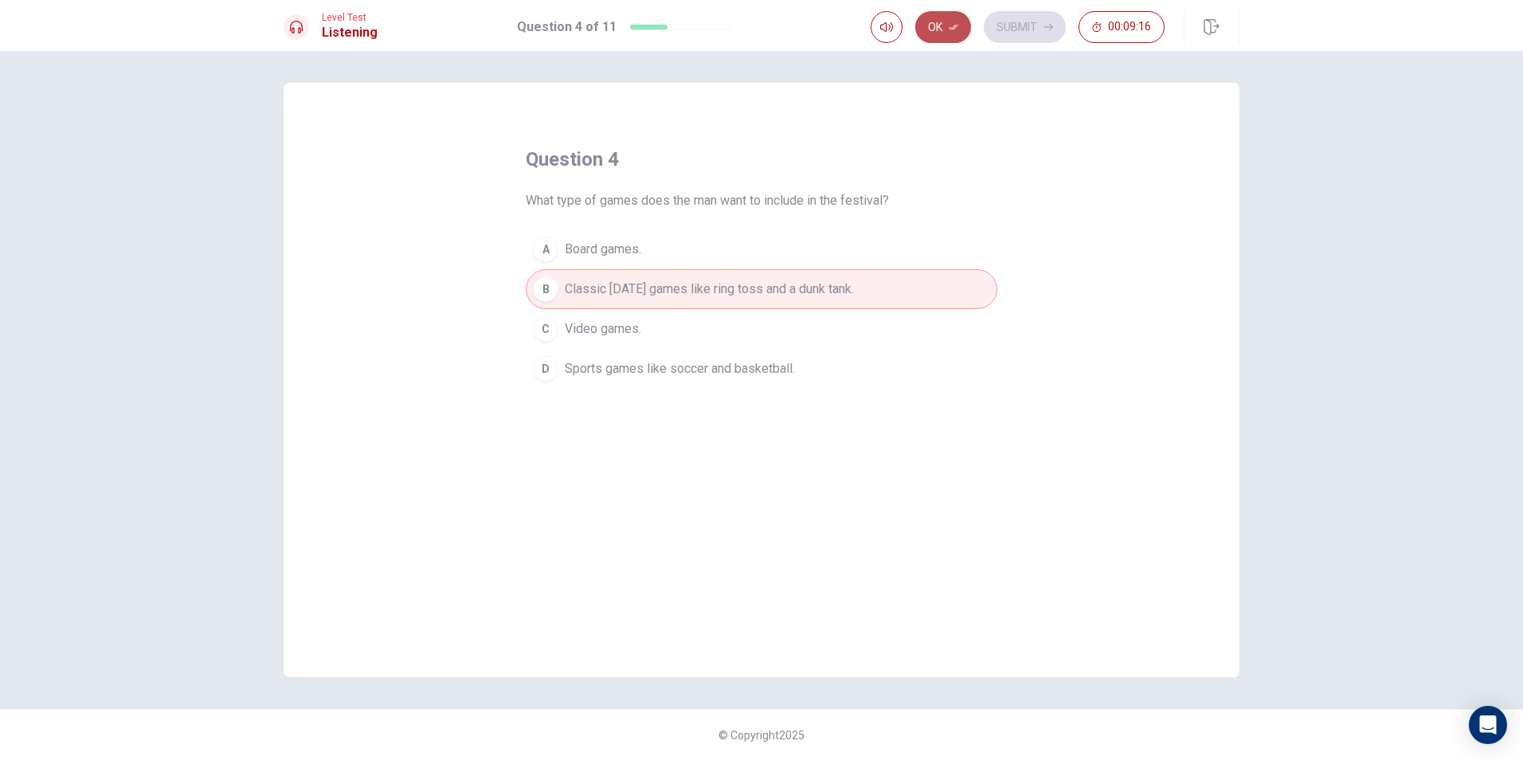
click at [923, 26] on button "Ok" at bounding box center [943, 27] width 56 height 32
click at [1009, 21] on button "Submit" at bounding box center [1025, 27] width 82 height 32
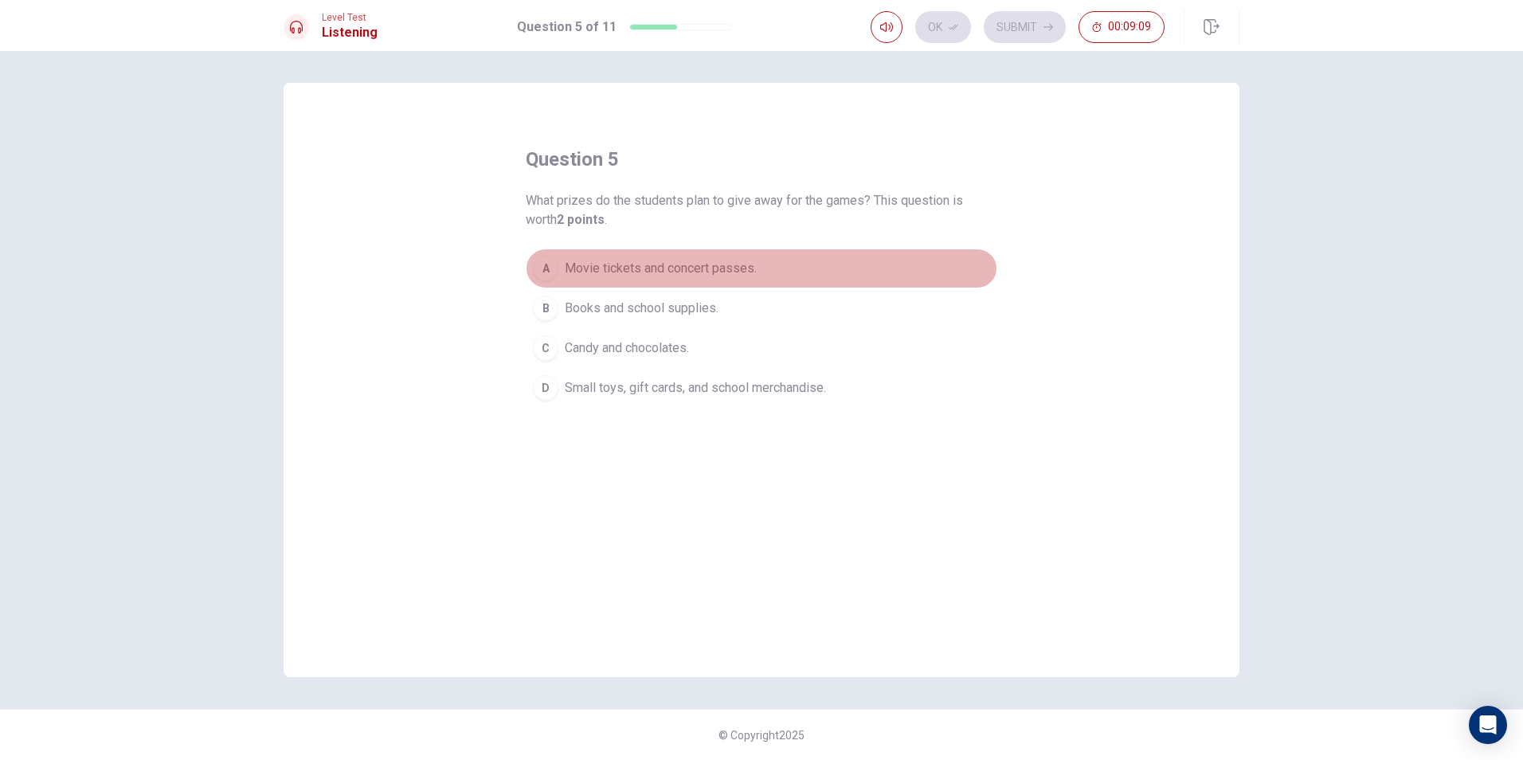
click at [725, 264] on span "Movie tickets and concert passes." at bounding box center [661, 268] width 192 height 19
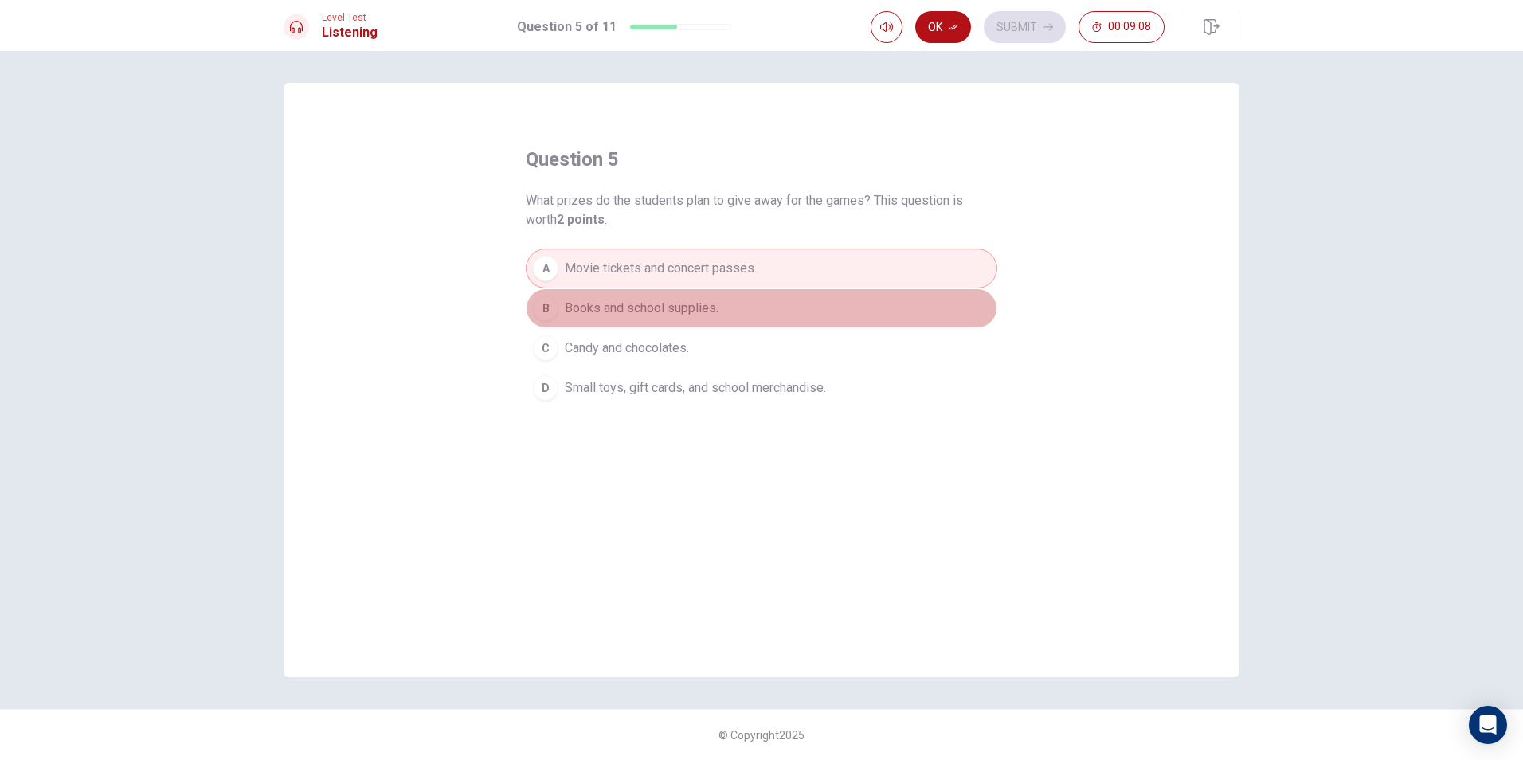
drag, startPoint x: 659, startPoint y: 317, endPoint x: 662, endPoint y: 335, distance: 17.7
click at [659, 321] on button "B Books and school supplies." at bounding box center [762, 308] width 472 height 40
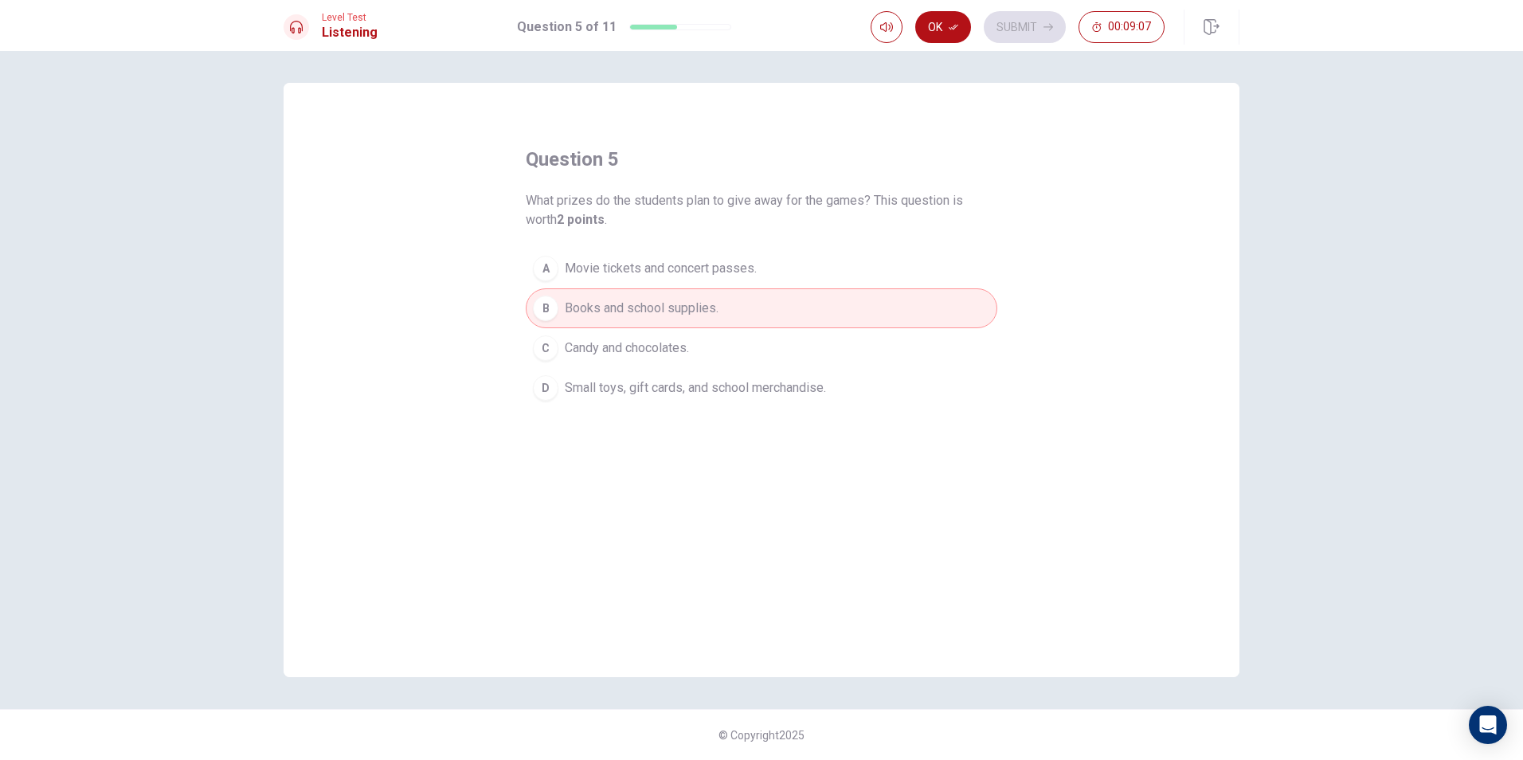
click at [682, 351] on span "Candy and chocolates." at bounding box center [627, 348] width 124 height 19
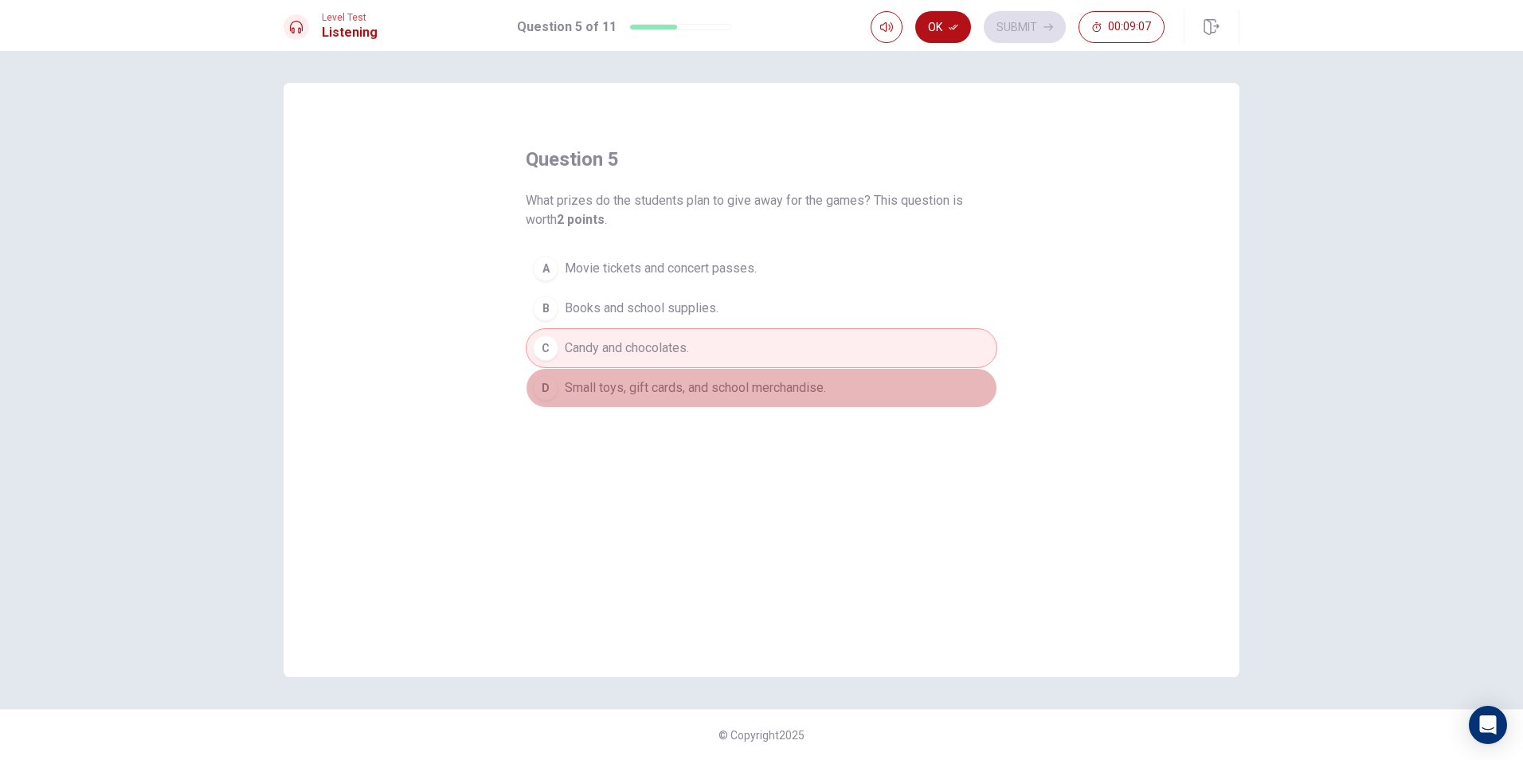
click at [714, 396] on span "Small toys, gift cards, and school merchandise." at bounding box center [695, 387] width 261 height 19
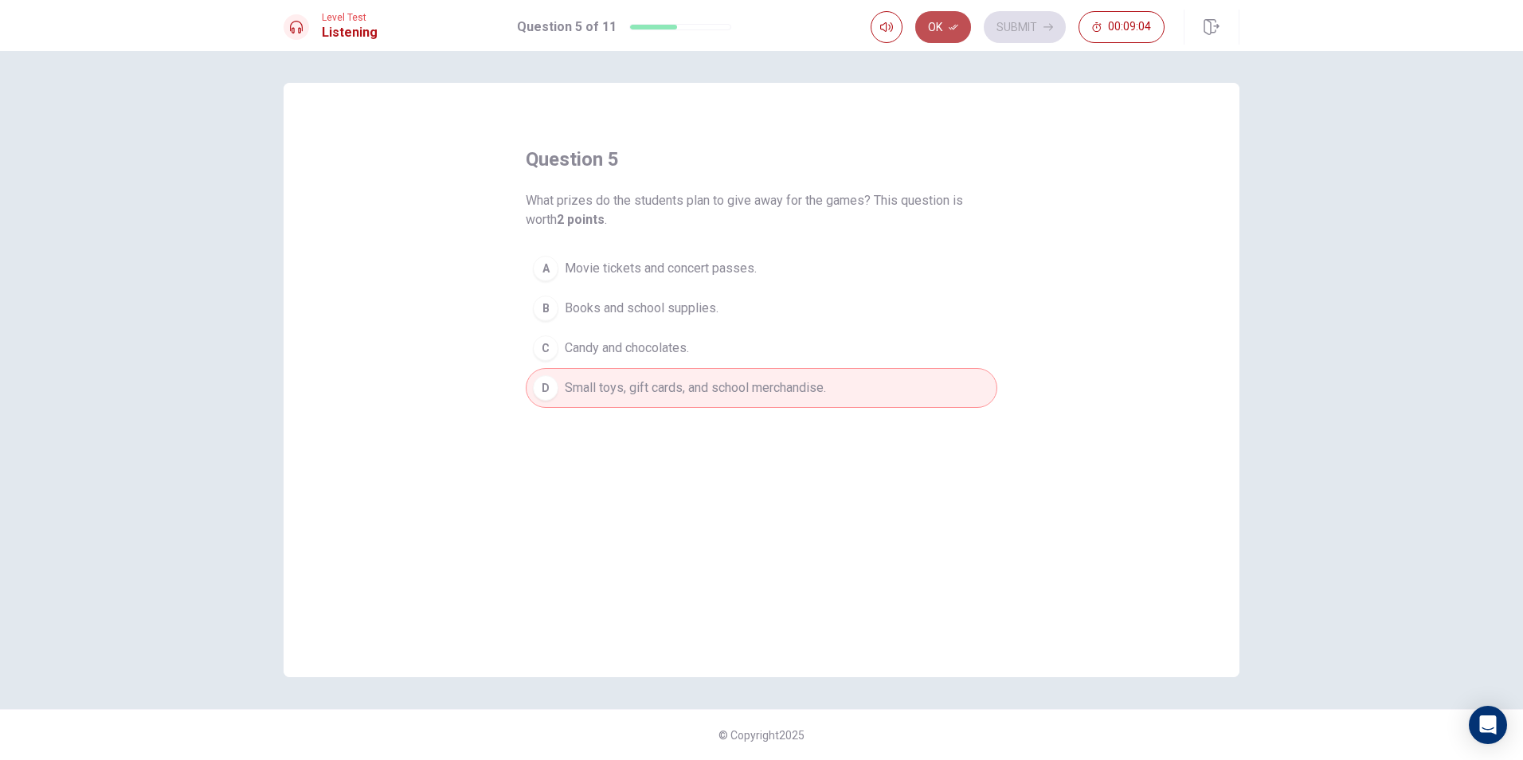
click at [953, 14] on button "Ok" at bounding box center [943, 27] width 56 height 32
click at [1022, 31] on button "Submit" at bounding box center [1025, 27] width 82 height 32
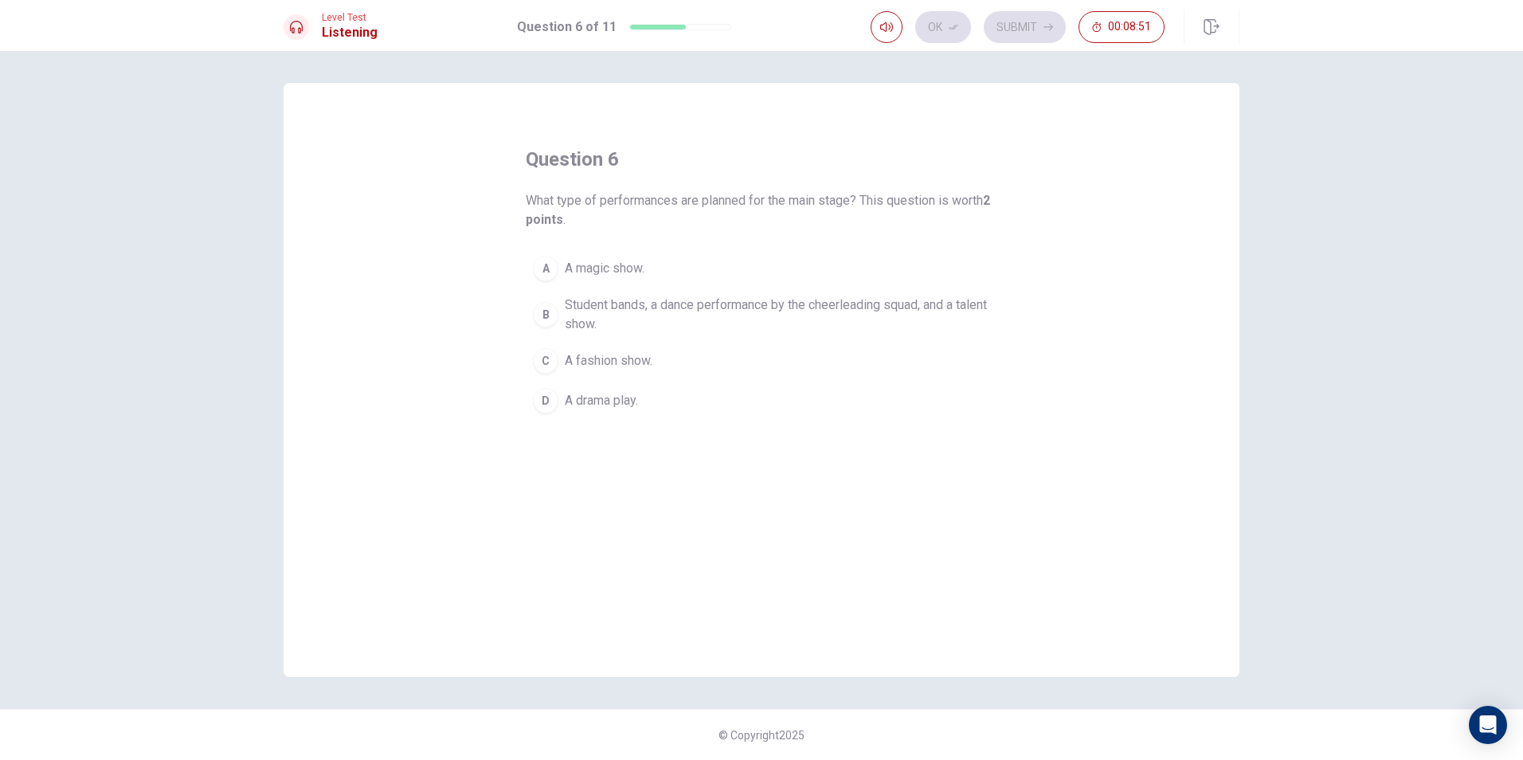
click at [659, 306] on span "Student bands, a dance performance by the cheerleading squad, and a talent show." at bounding box center [777, 314] width 425 height 38
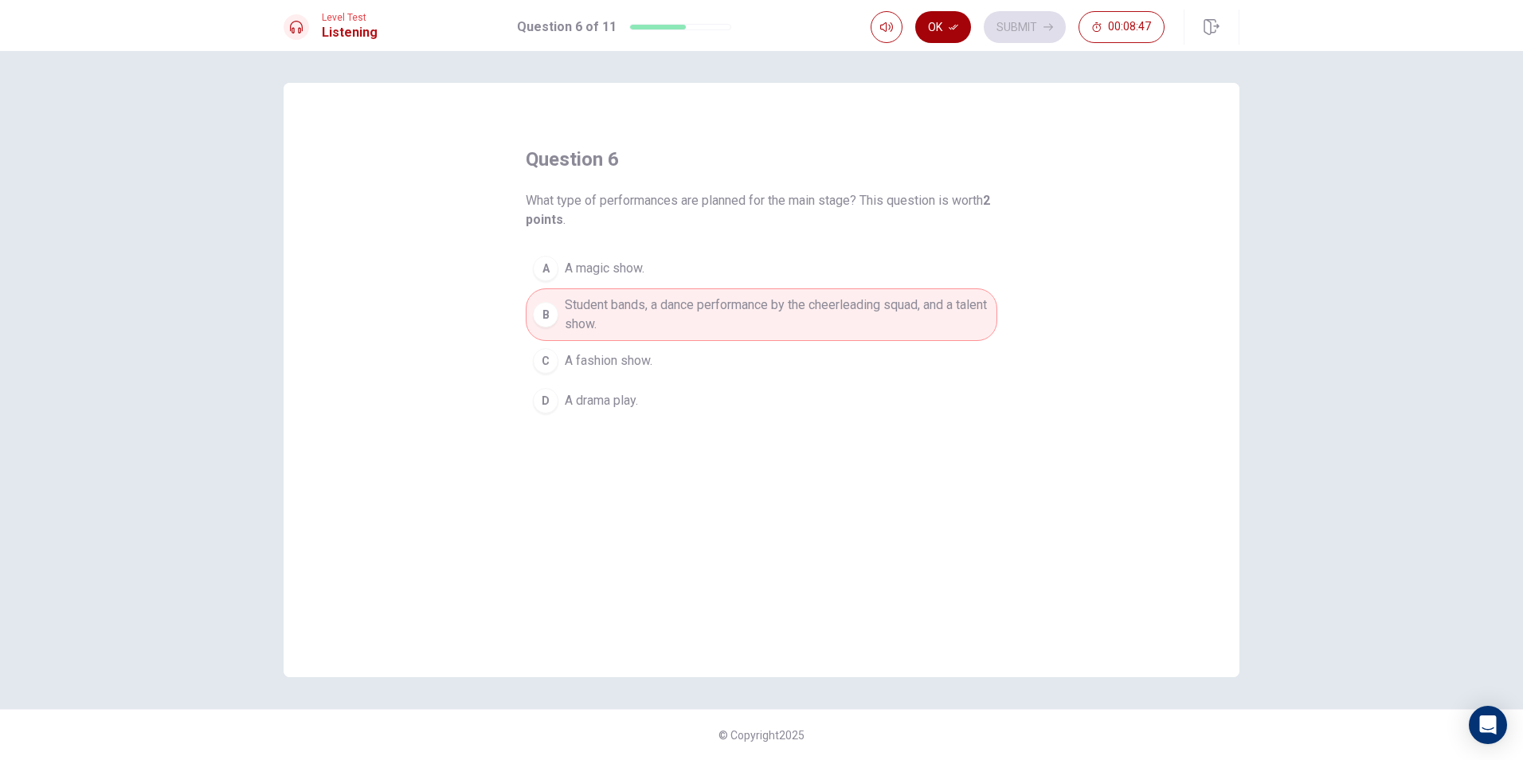
click at [930, 15] on button "Ok" at bounding box center [943, 27] width 56 height 32
click at [984, 28] on div "Ok Submit 00:08:46" at bounding box center [1018, 27] width 294 height 32
click at [1000, 29] on button "Submit" at bounding box center [1025, 27] width 82 height 32
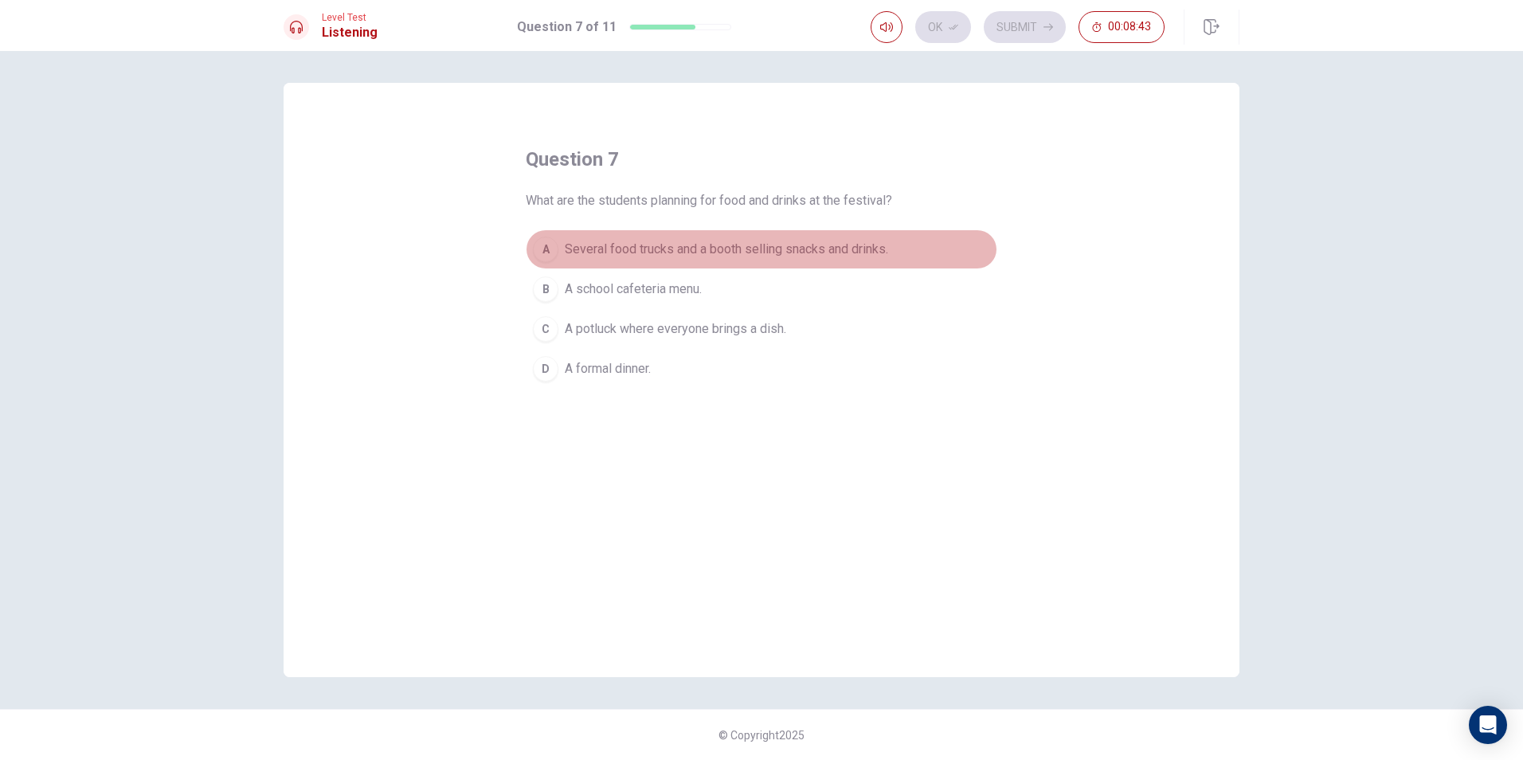
click at [780, 245] on span "Several food trucks and a booth selling snacks and drinks." at bounding box center [726, 249] width 323 height 19
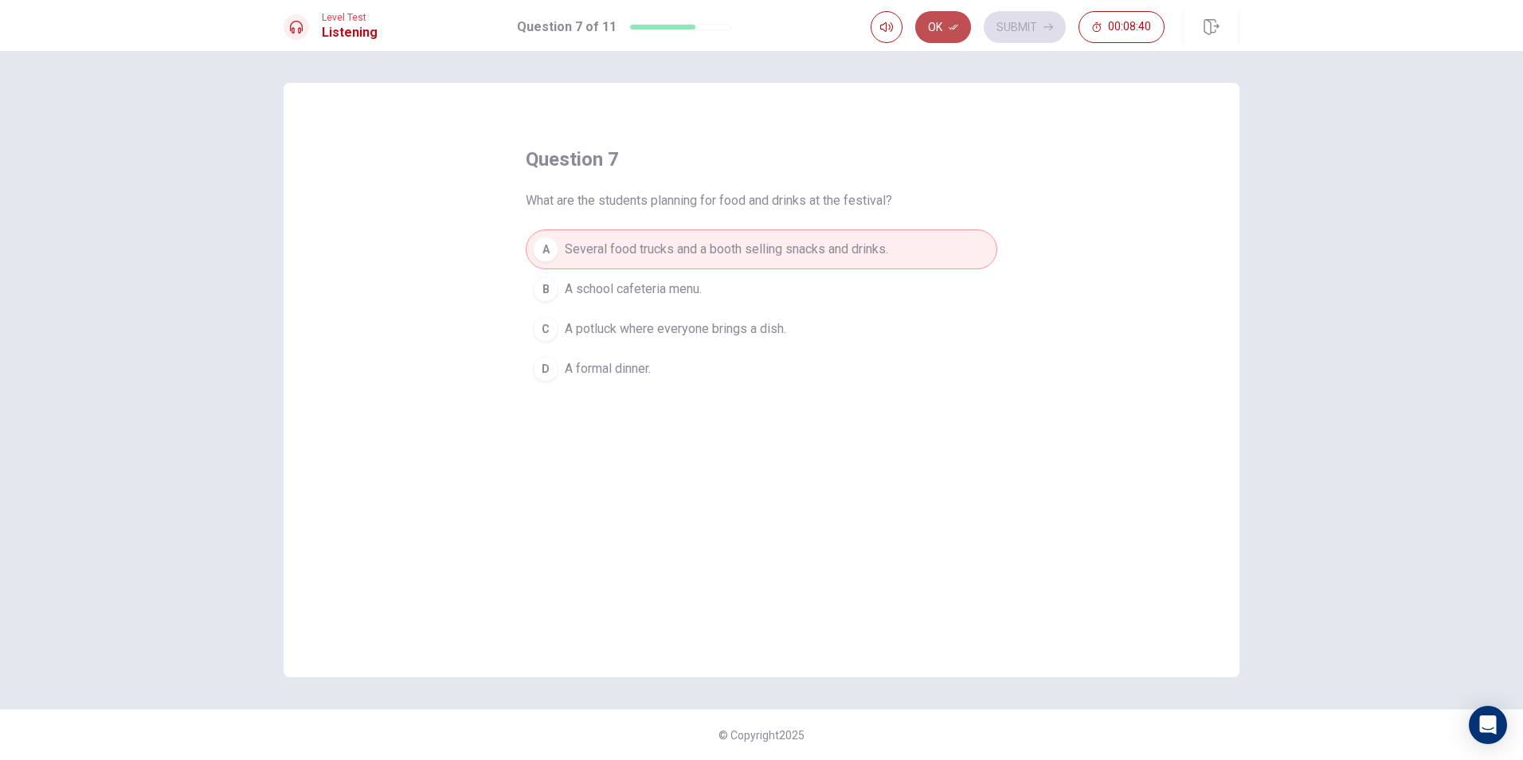
click at [957, 39] on button "Ok" at bounding box center [943, 27] width 56 height 32
click at [1021, 23] on button "Submit" at bounding box center [1025, 27] width 82 height 32
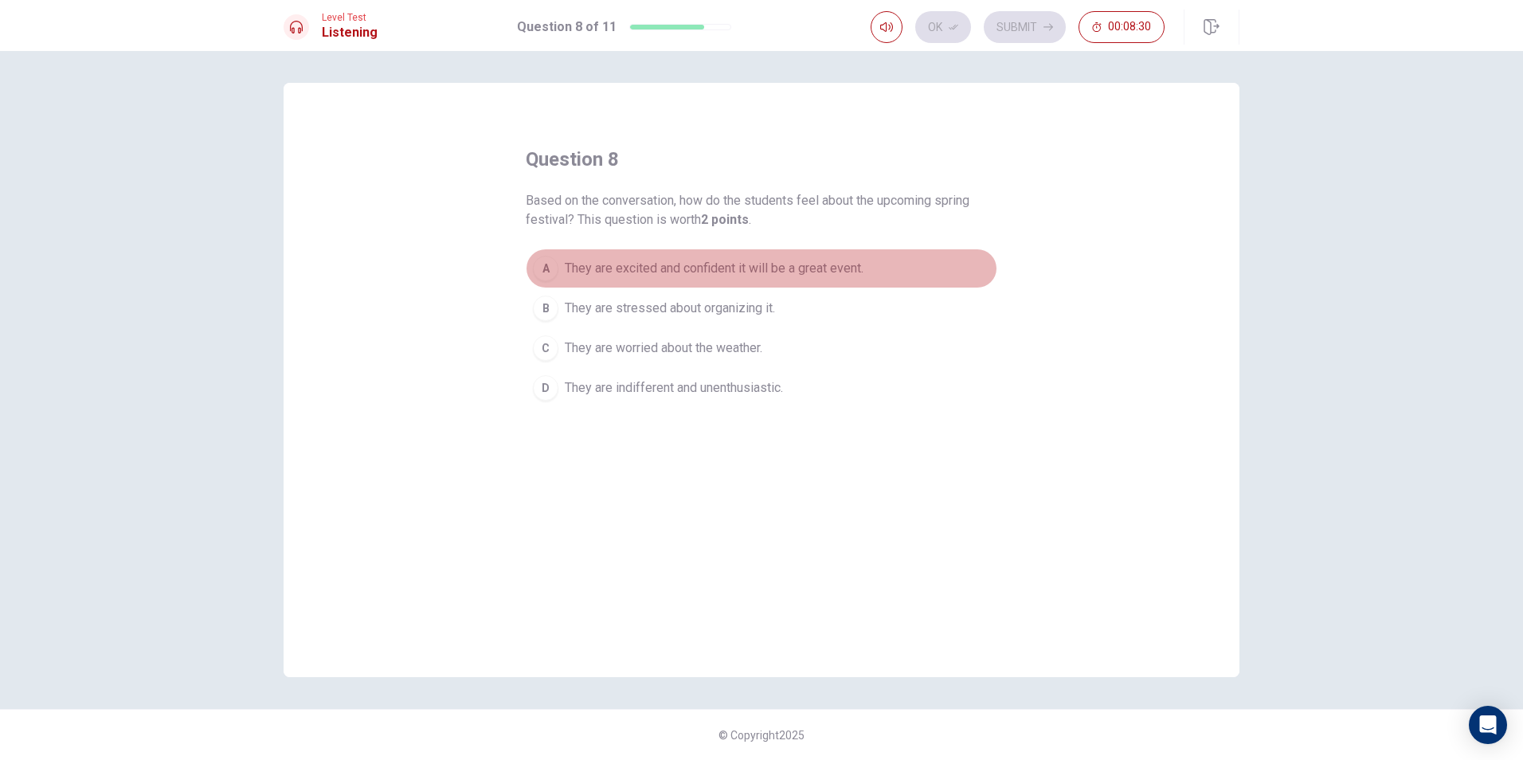
click at [659, 262] on span "They are excited and confident it will be a great event." at bounding box center [714, 268] width 299 height 19
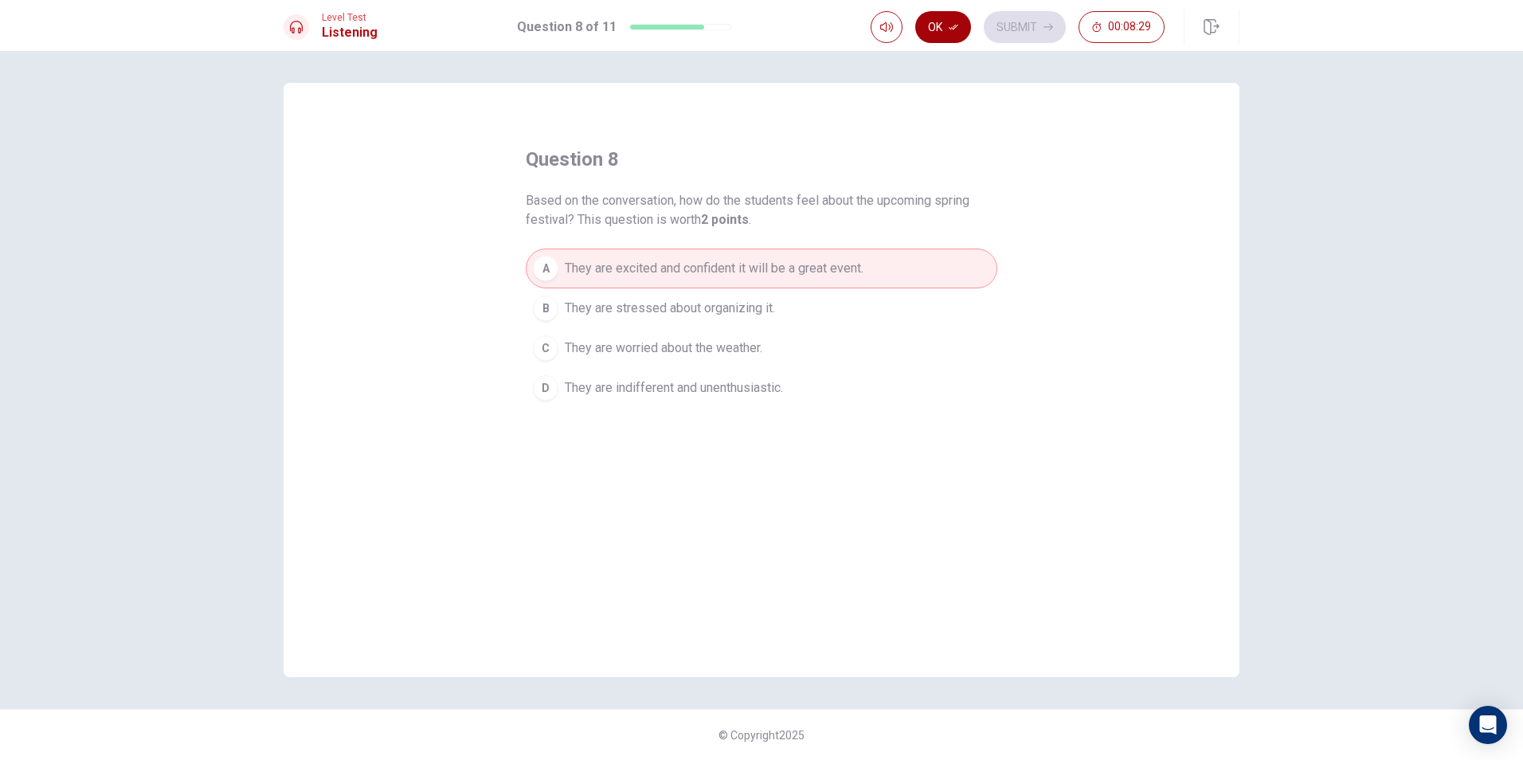
click at [962, 29] on button "Ok" at bounding box center [943, 27] width 56 height 32
click at [1003, 27] on button "Submit" at bounding box center [1025, 27] width 82 height 32
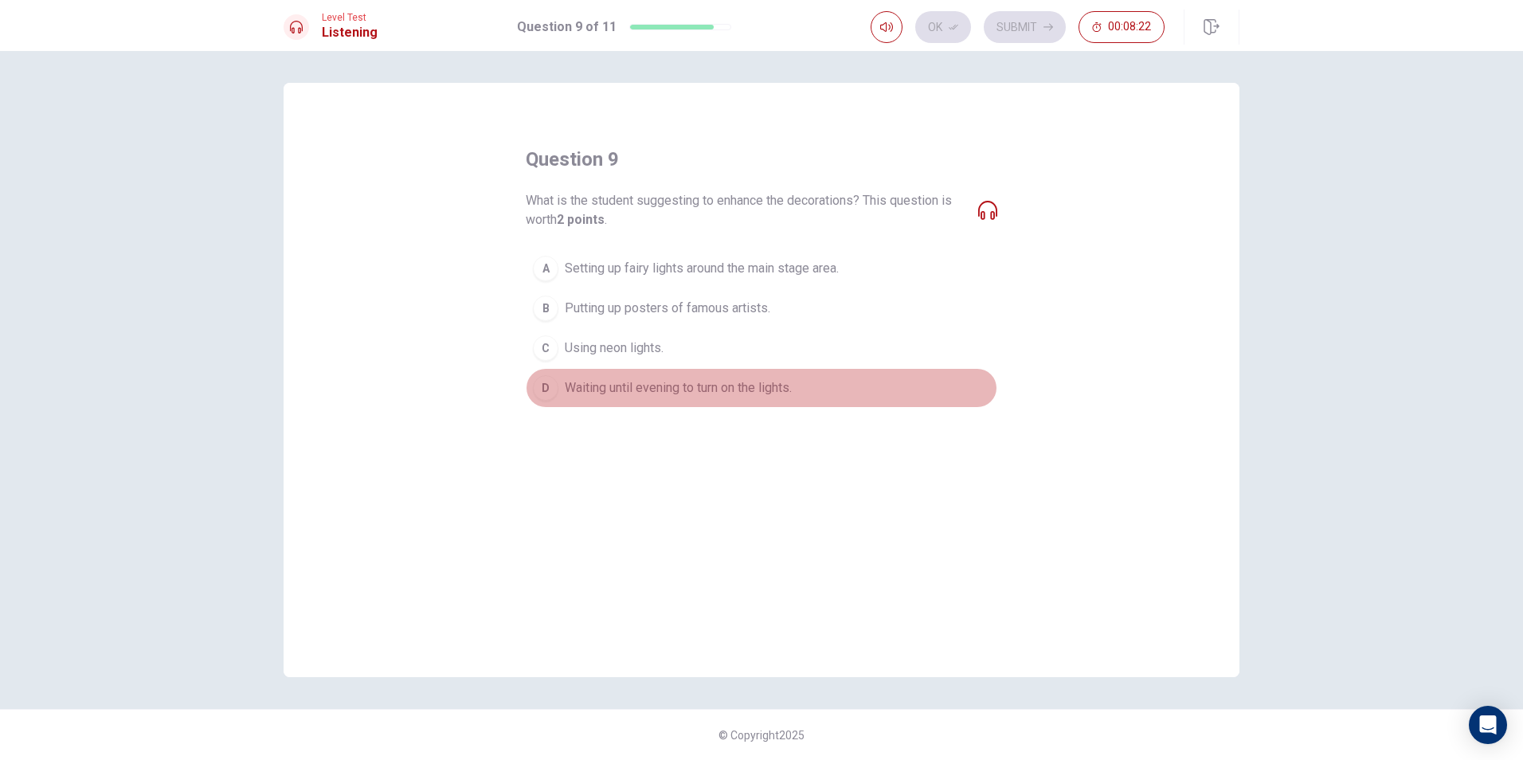
click at [661, 389] on span "Waiting until evening to turn on the lights." at bounding box center [678, 387] width 227 height 19
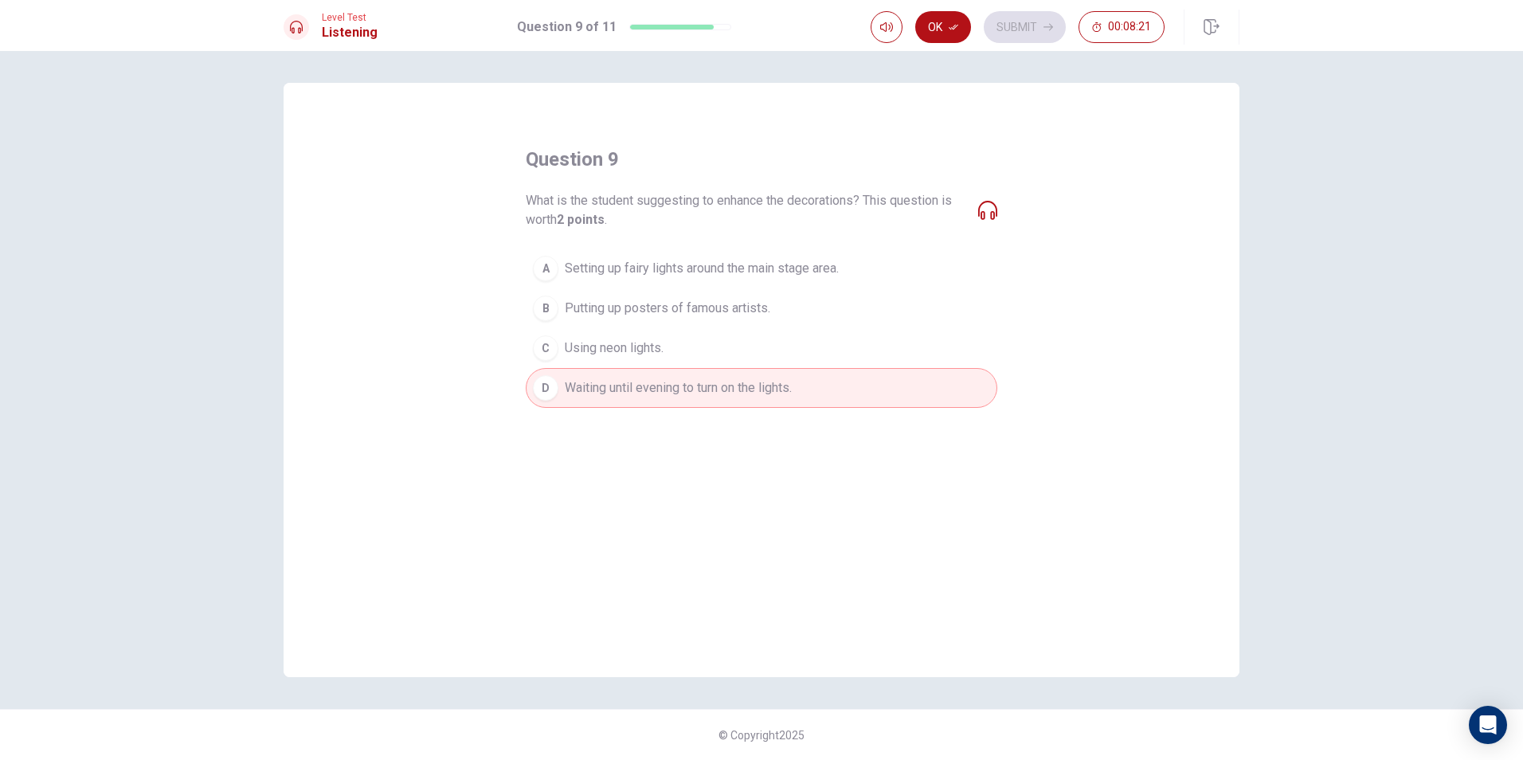
click at [661, 351] on span "Using neon lights." at bounding box center [614, 348] width 99 height 19
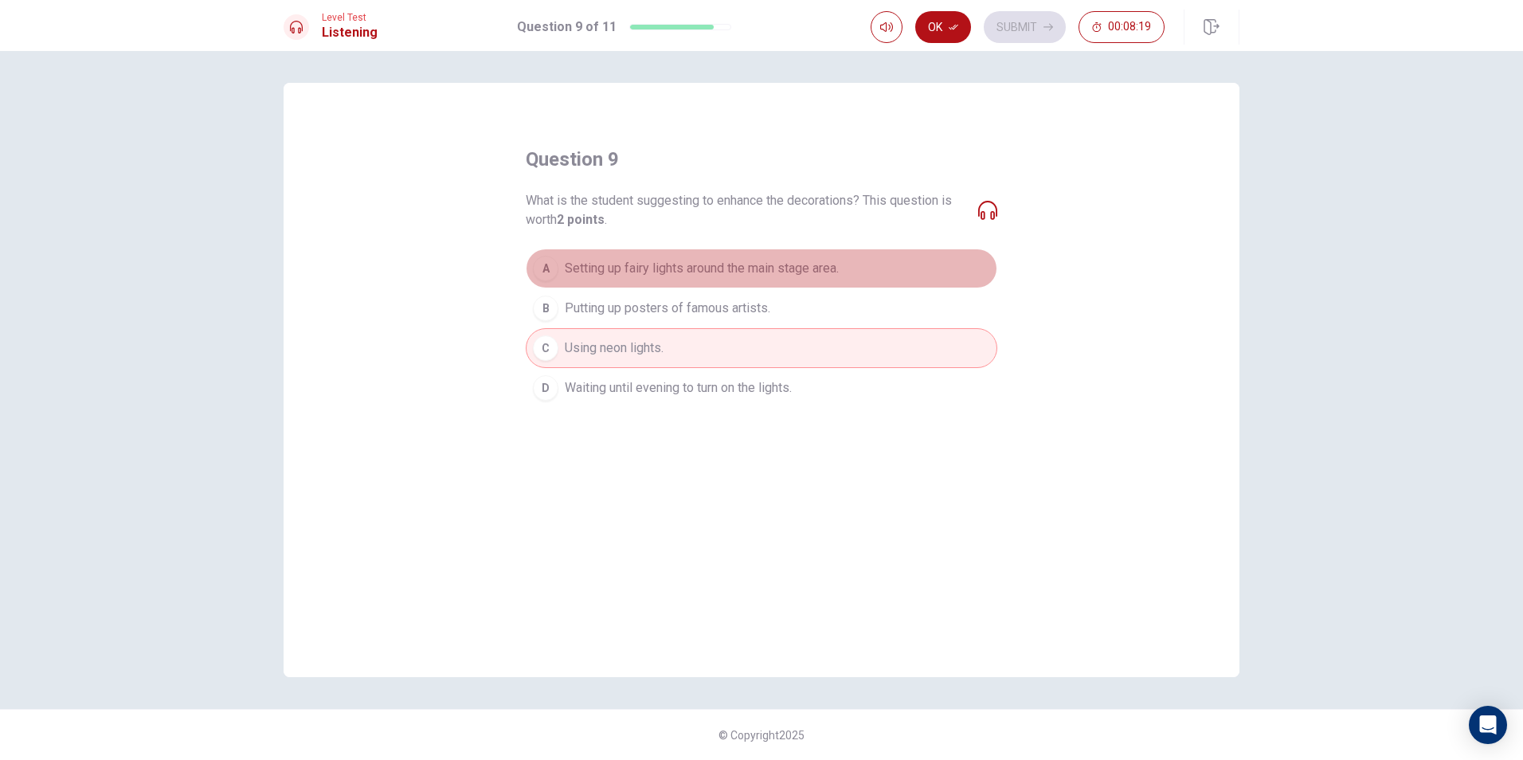
click at [697, 277] on span "Setting up fairy lights around the main stage area." at bounding box center [702, 268] width 274 height 19
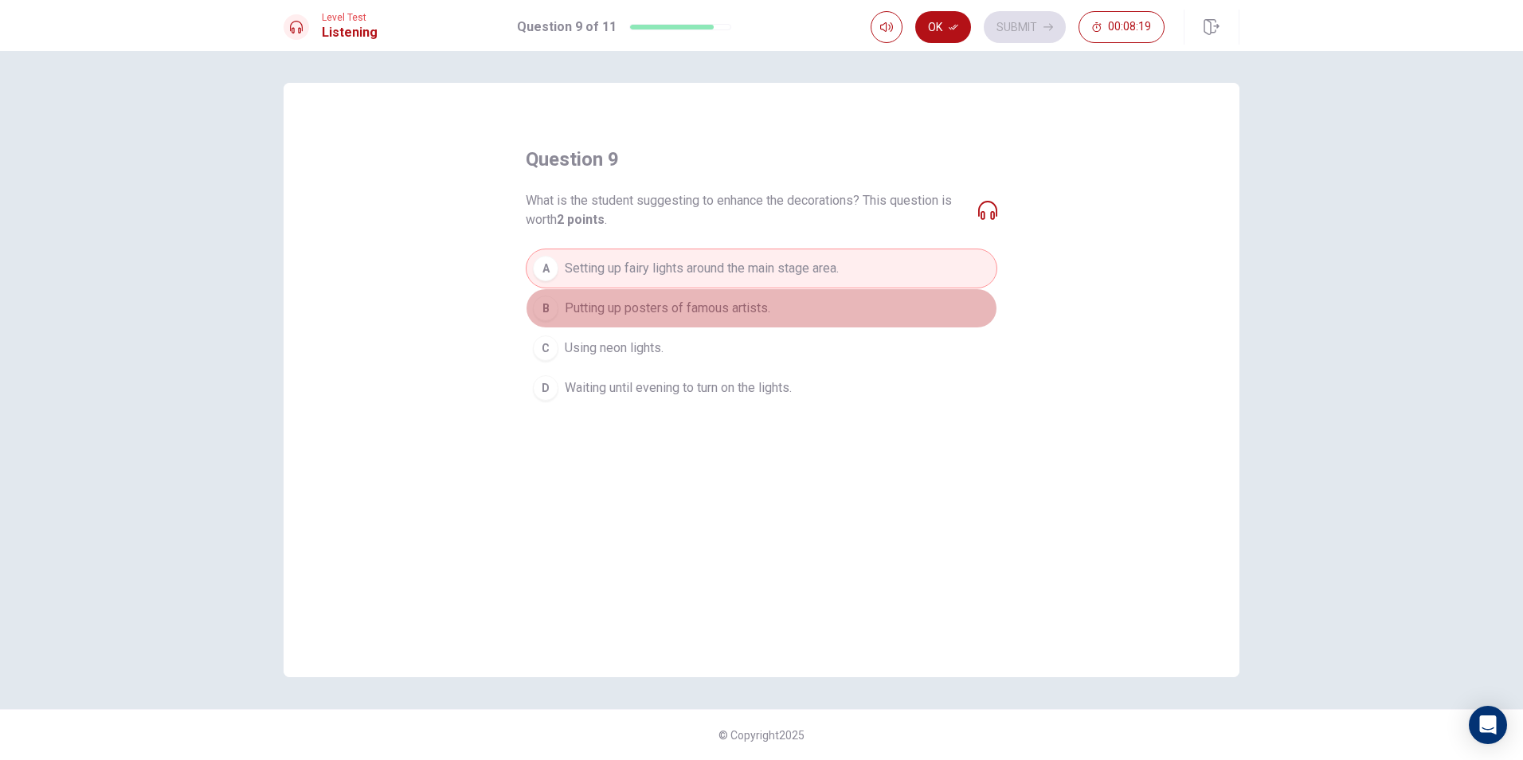
click at [702, 309] on span "Putting up posters of famous artists." at bounding box center [667, 308] width 205 height 19
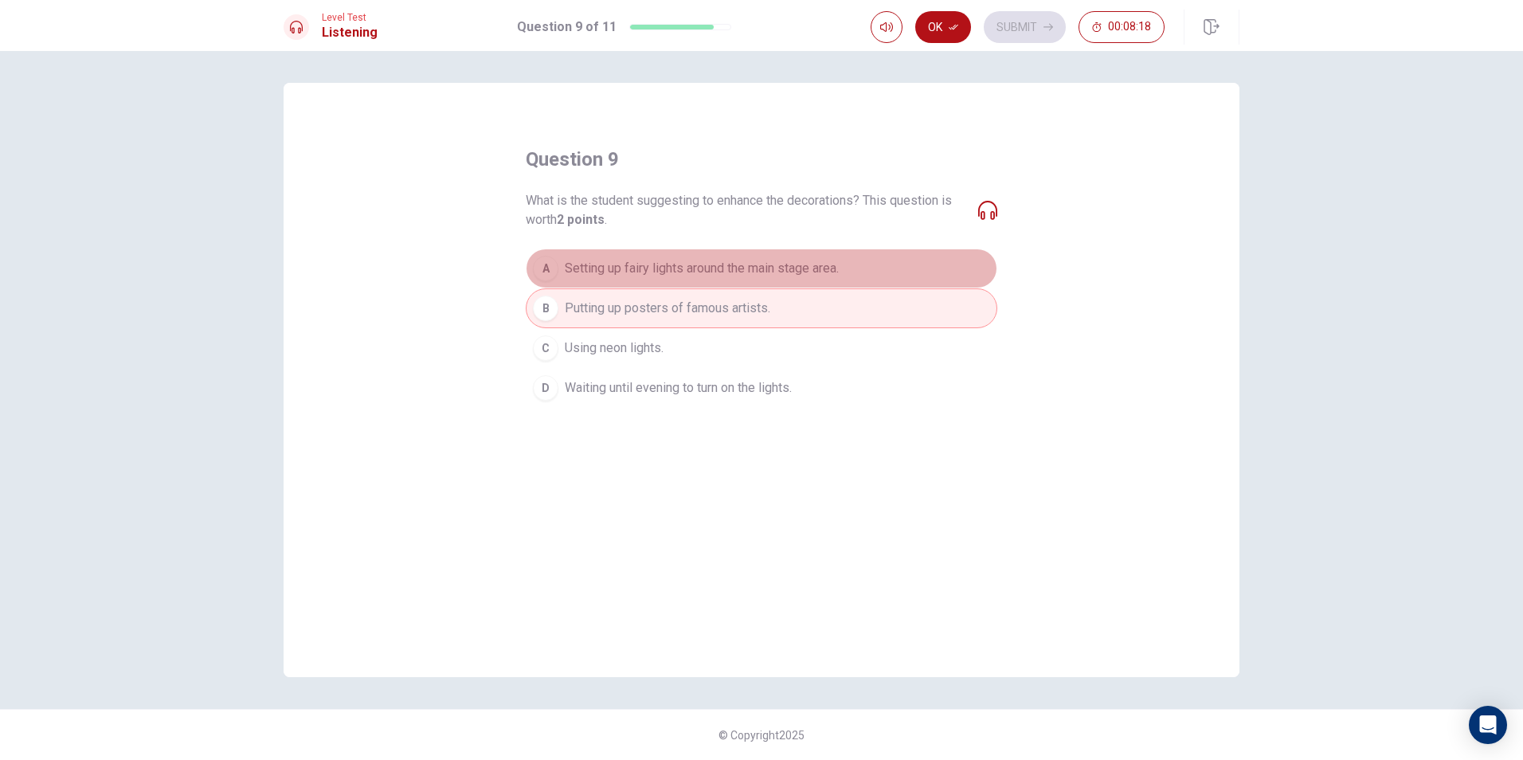
click at [716, 271] on span "Setting up fairy lights around the main stage area." at bounding box center [702, 268] width 274 height 19
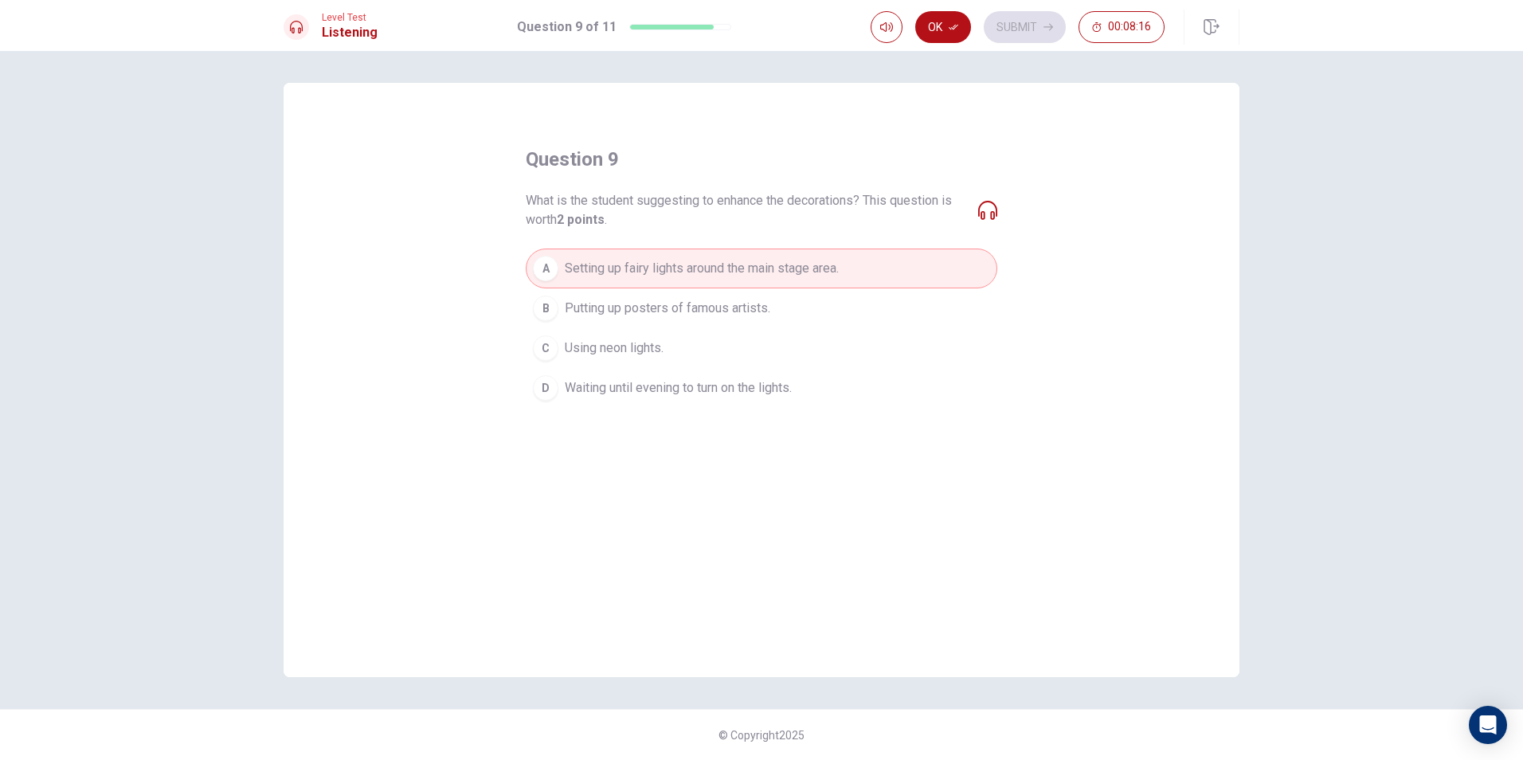
click at [938, 20] on button "Ok" at bounding box center [943, 27] width 56 height 32
click at [1055, 25] on button "Submit" at bounding box center [1025, 27] width 82 height 32
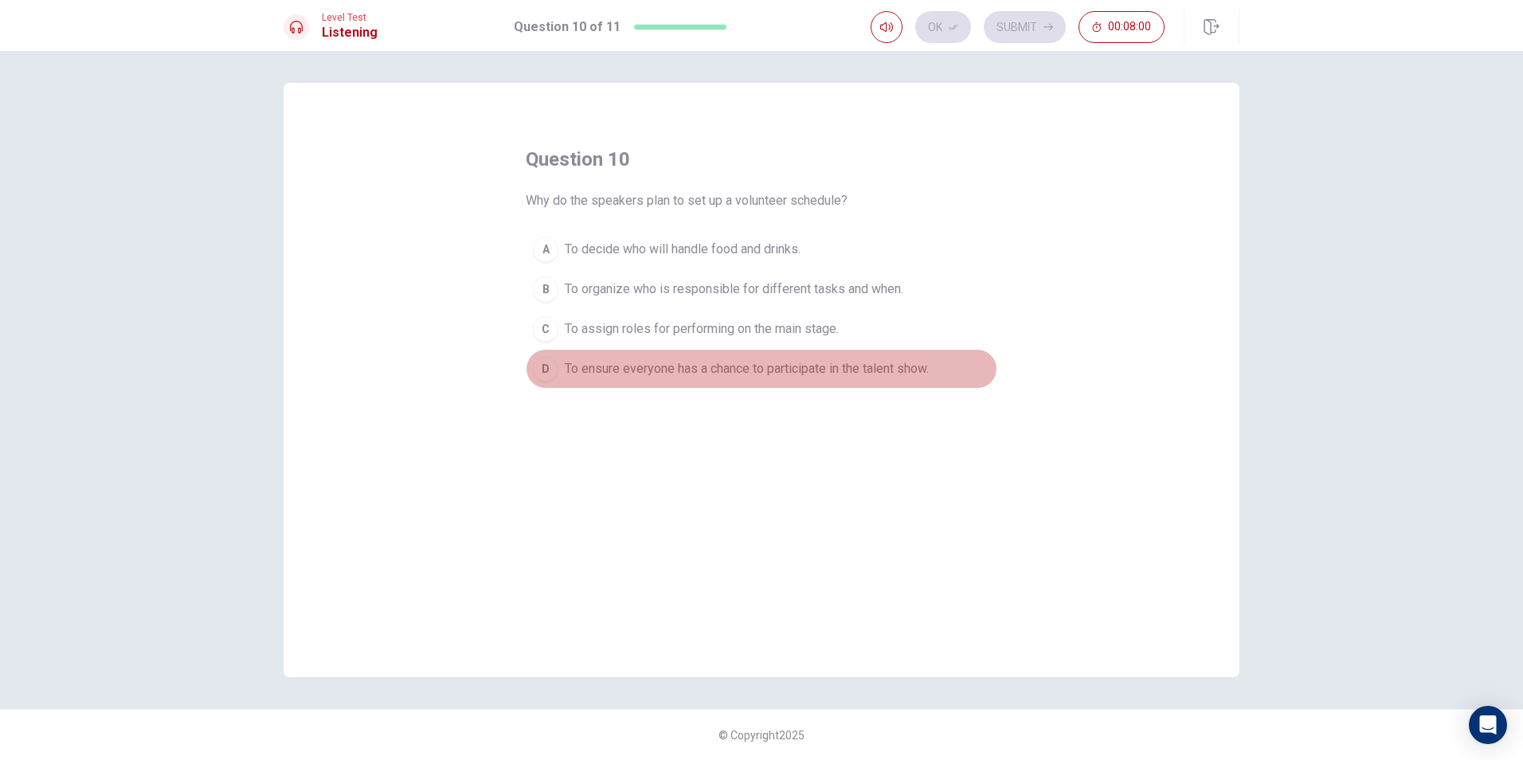
click at [800, 358] on button "D To ensure everyone has a chance to participate in the talent show." at bounding box center [762, 369] width 472 height 40
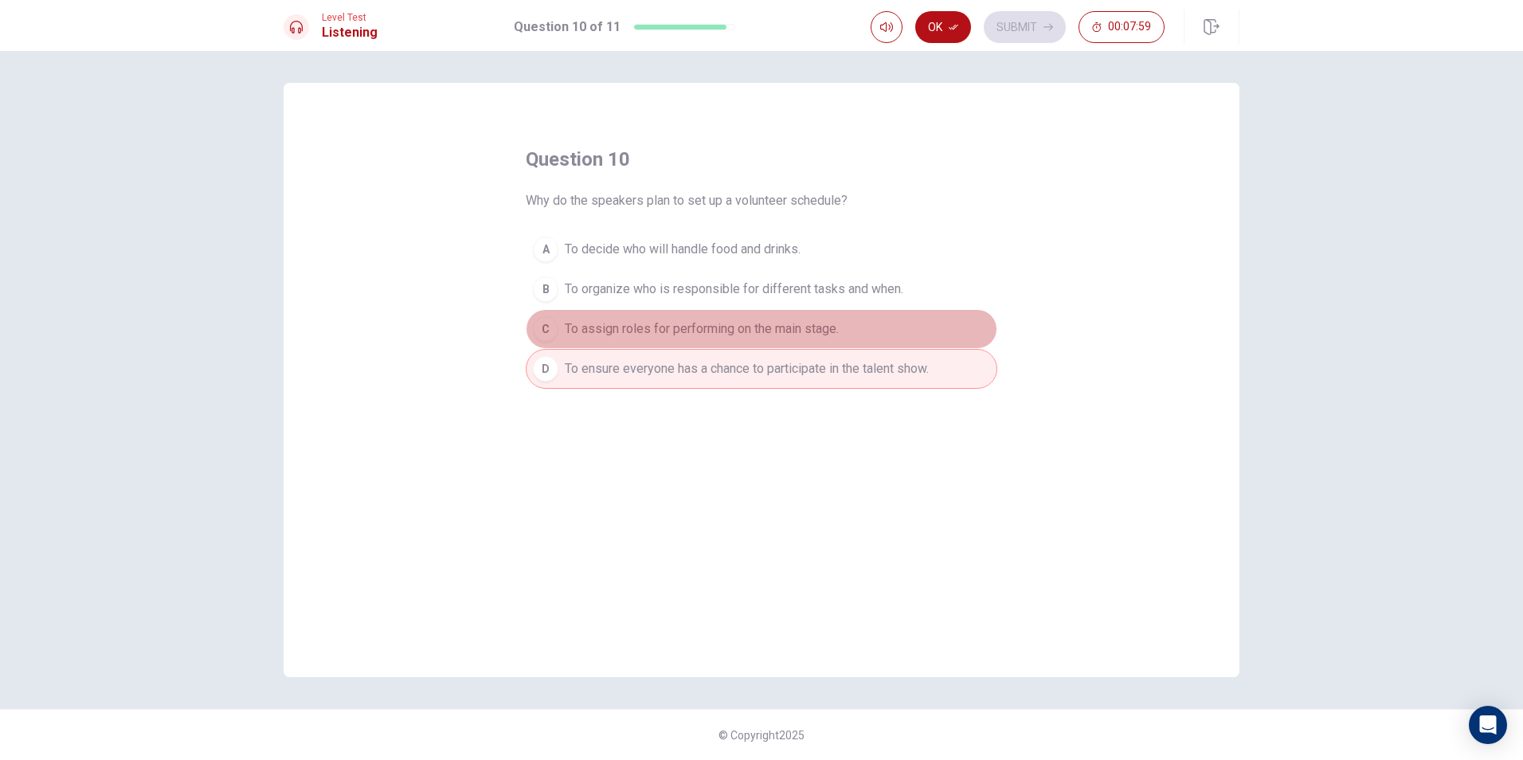
click at [809, 319] on button "C To assign roles for performing on the main stage." at bounding box center [762, 329] width 472 height 40
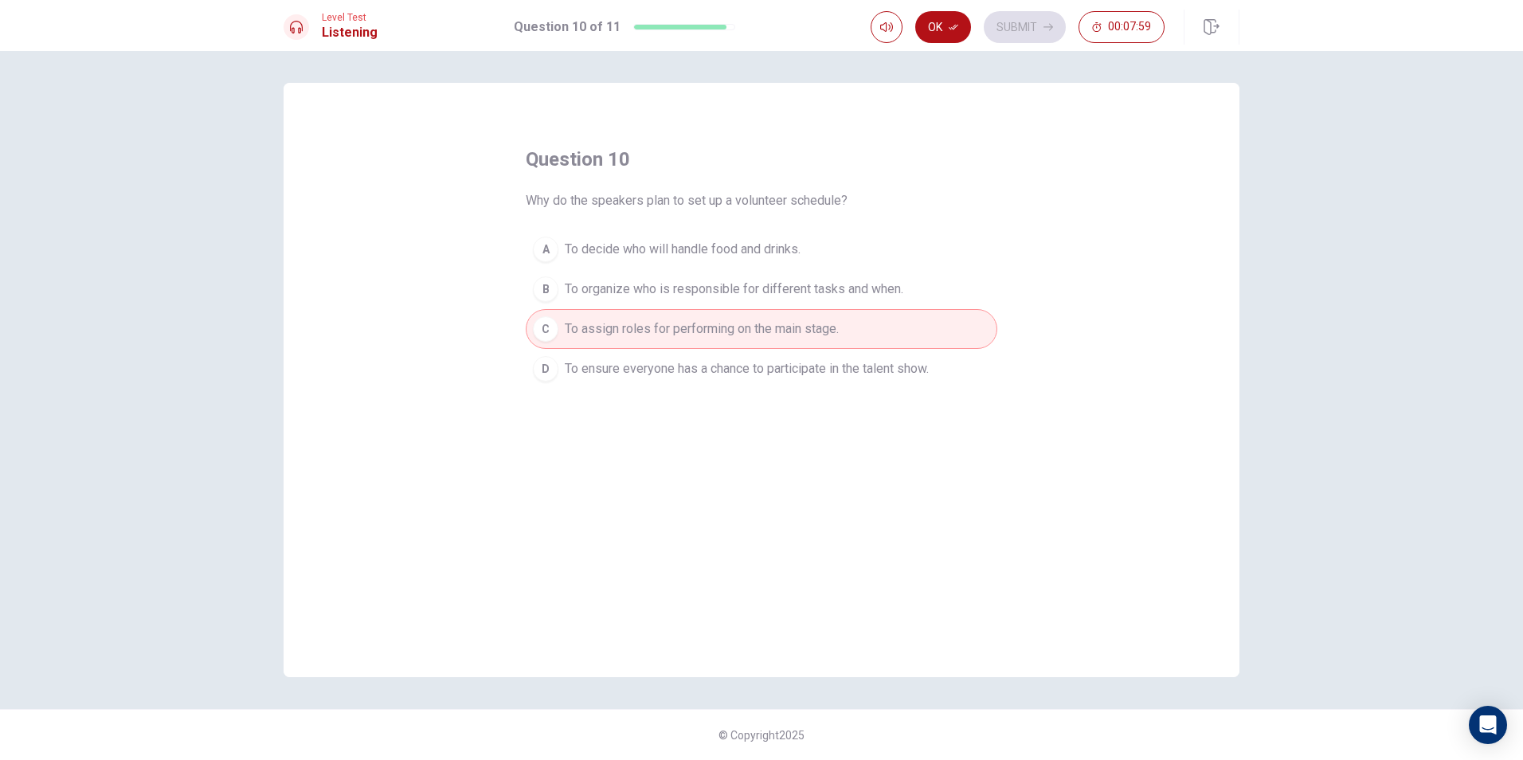
click at [827, 285] on span "To organize who is responsible for different tasks and when." at bounding box center [734, 289] width 339 height 19
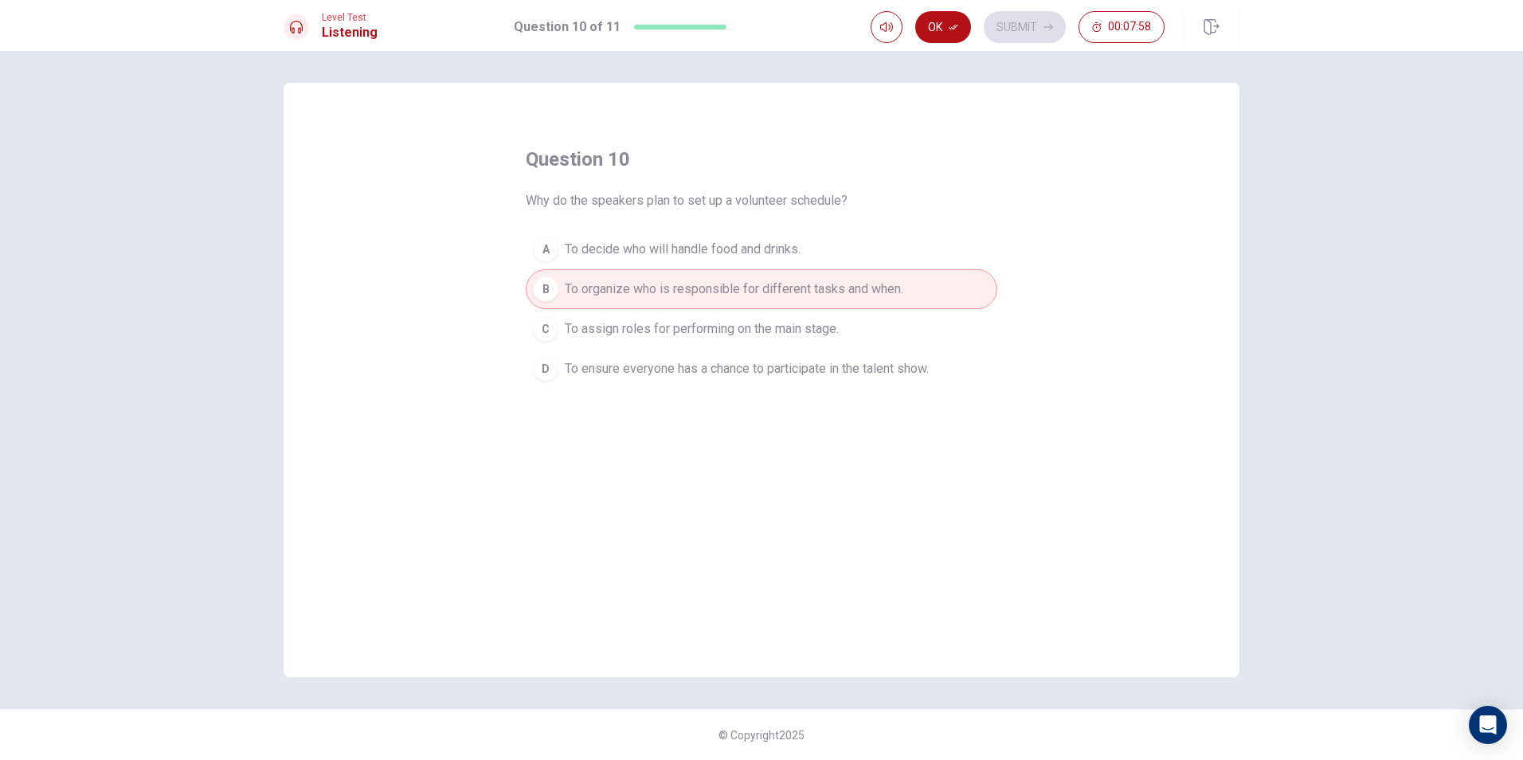
click at [799, 220] on div "question 10 Why do the speakers plan to set up a volunteer schedule? A To decid…" at bounding box center [762, 268] width 472 height 242
click at [800, 272] on button "B To organize who is responsible for different tasks and when." at bounding box center [762, 289] width 472 height 40
click at [800, 249] on span "To decide who will handle food and drinks." at bounding box center [683, 249] width 236 height 19
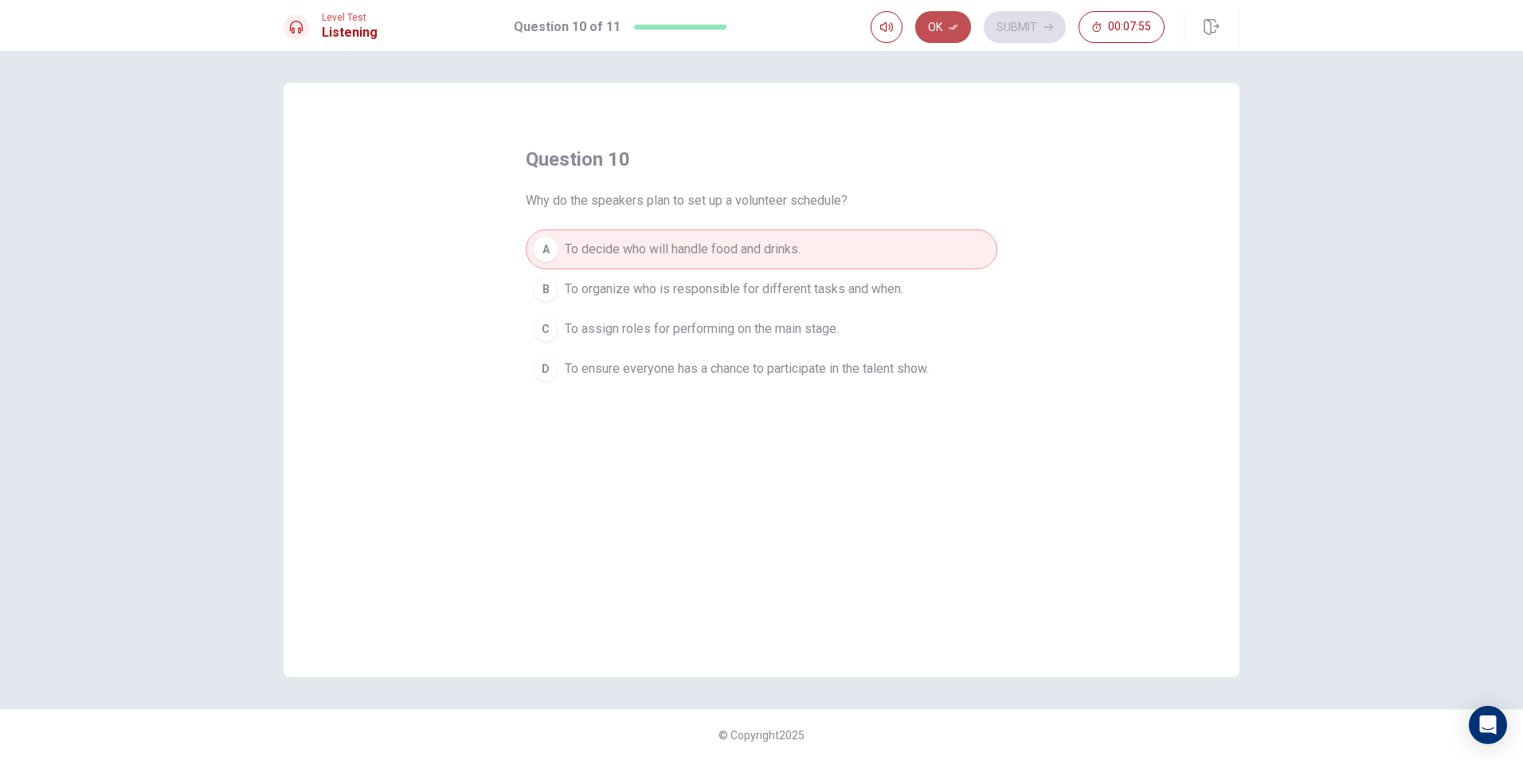
click at [958, 13] on button "Ok" at bounding box center [943, 27] width 56 height 32
click at [1036, 37] on button "Submit" at bounding box center [1025, 27] width 82 height 32
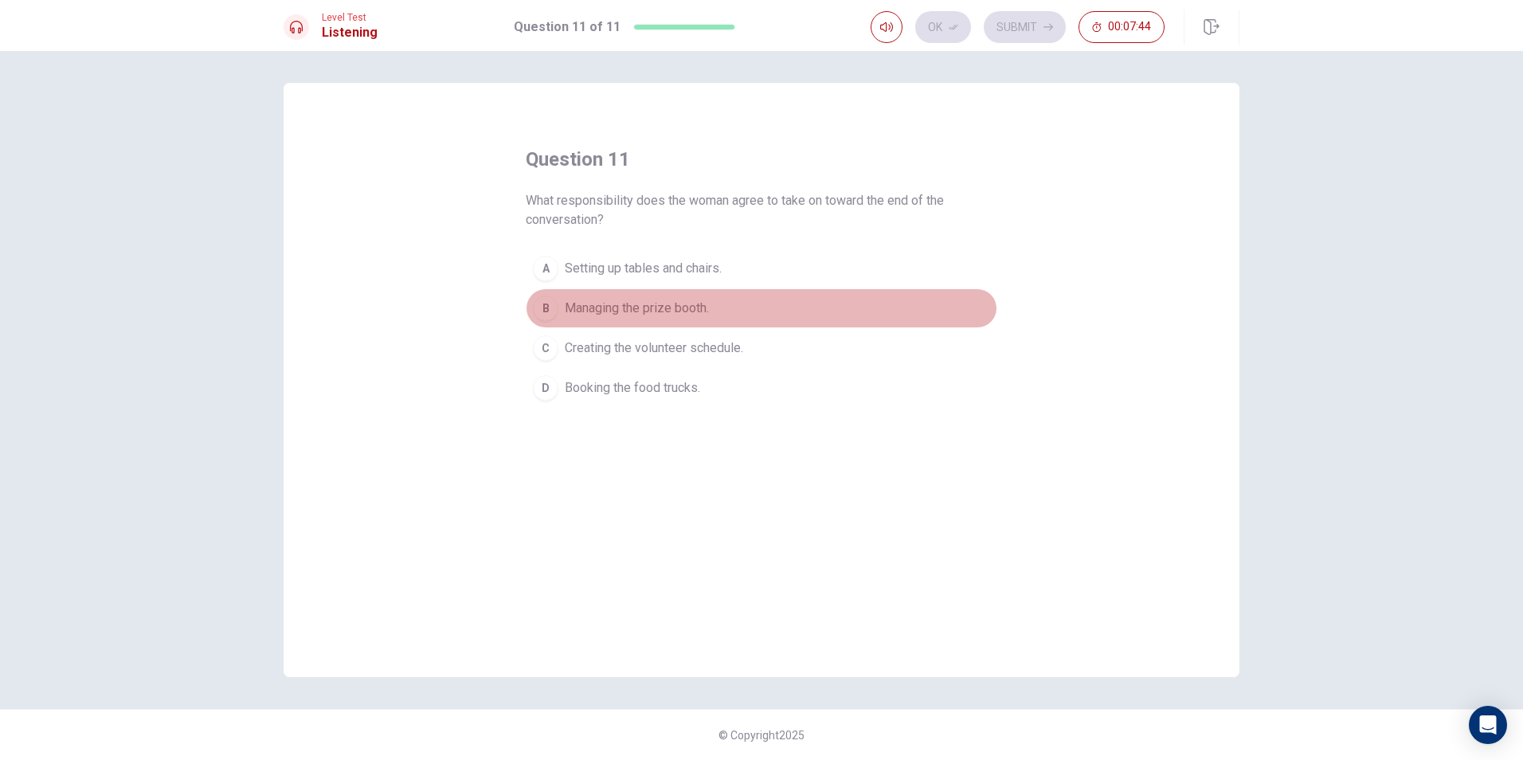
click at [659, 299] on span "Managing the prize booth." at bounding box center [637, 308] width 144 height 19
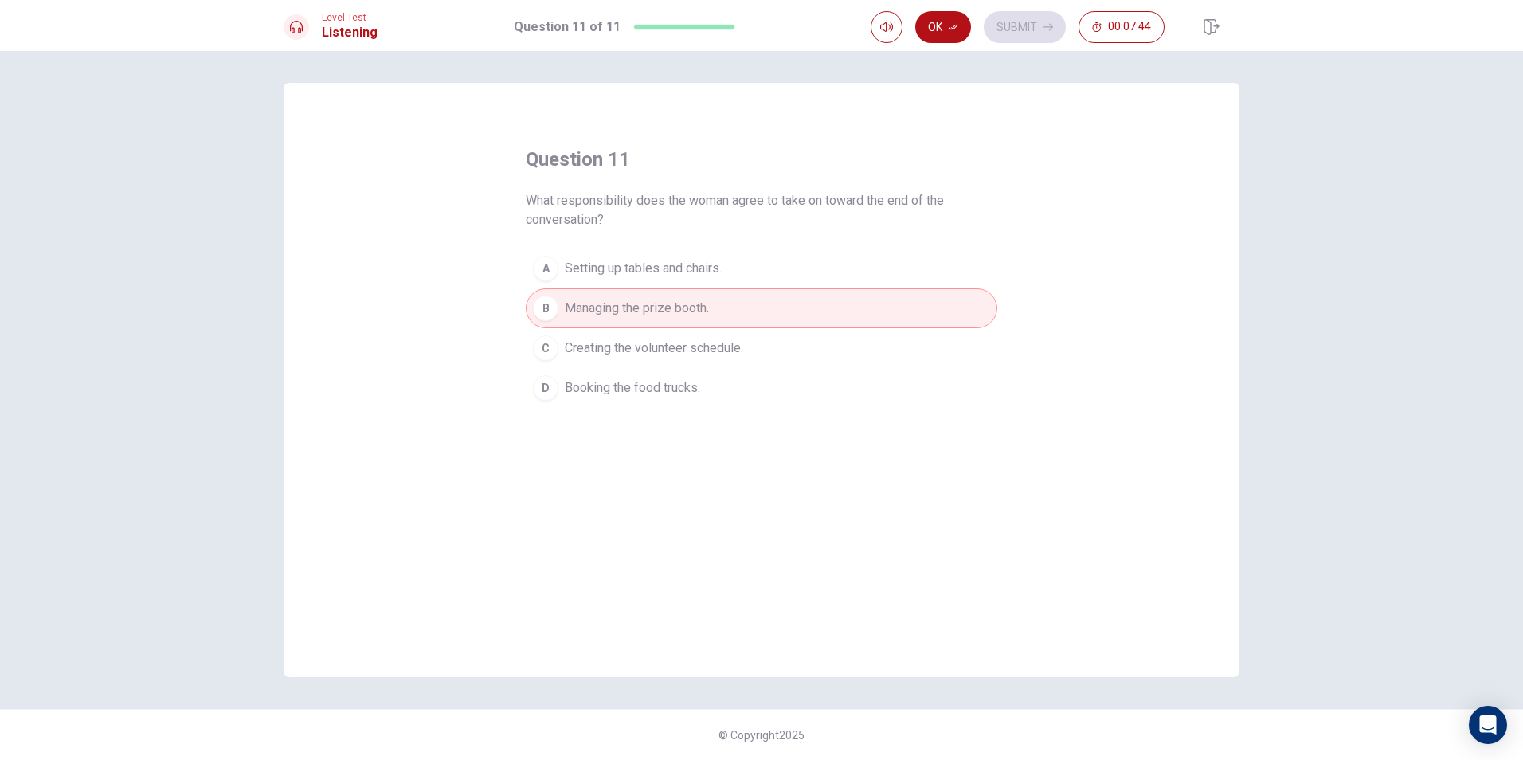
click at [656, 377] on button "D Booking the food trucks." at bounding box center [762, 388] width 472 height 40
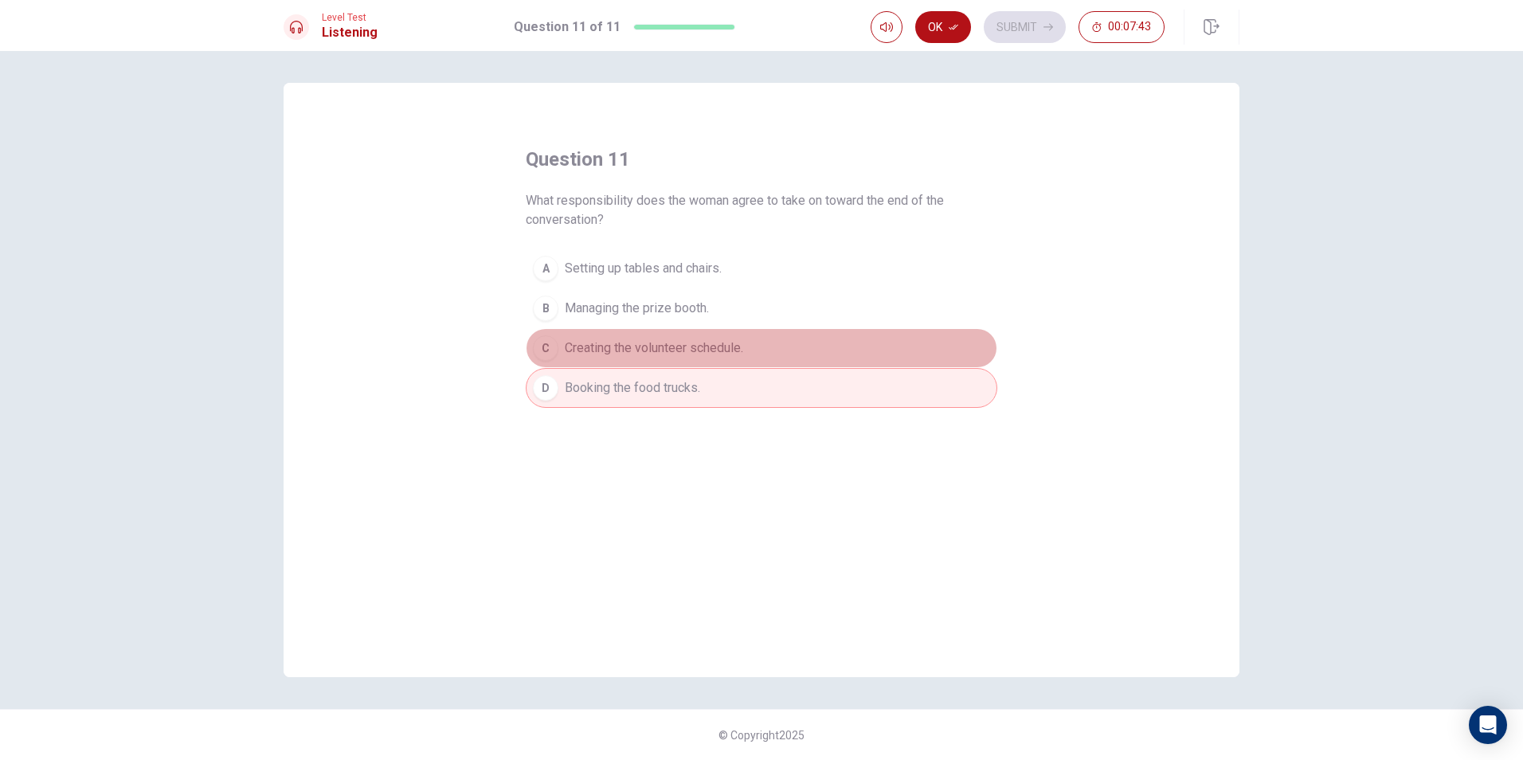
click at [663, 355] on span "Creating the volunteer schedule." at bounding box center [654, 348] width 178 height 19
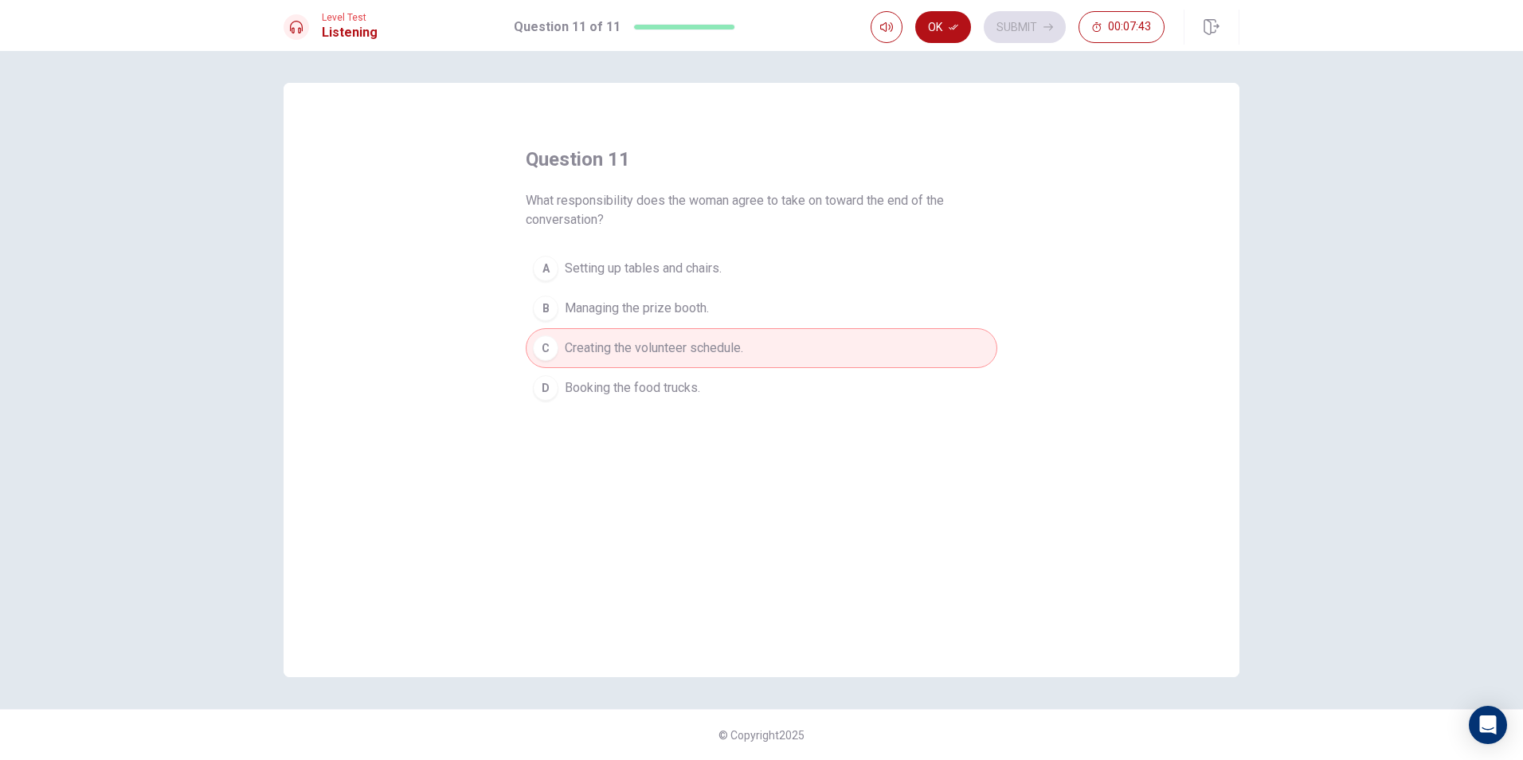
click at [663, 251] on button "A Setting up tables and chairs." at bounding box center [762, 269] width 472 height 40
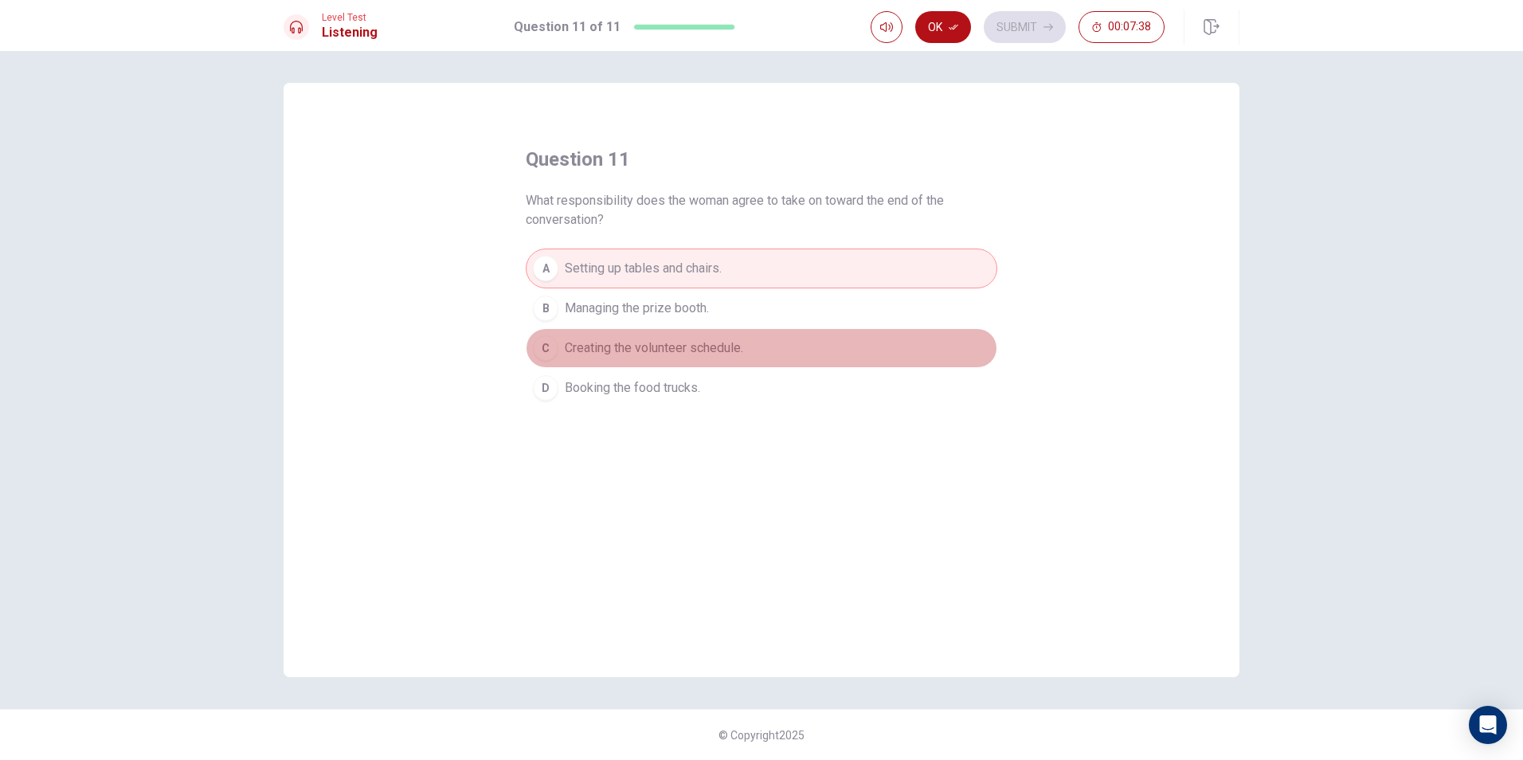
click at [730, 352] on span "Creating the volunteer schedule." at bounding box center [654, 348] width 178 height 19
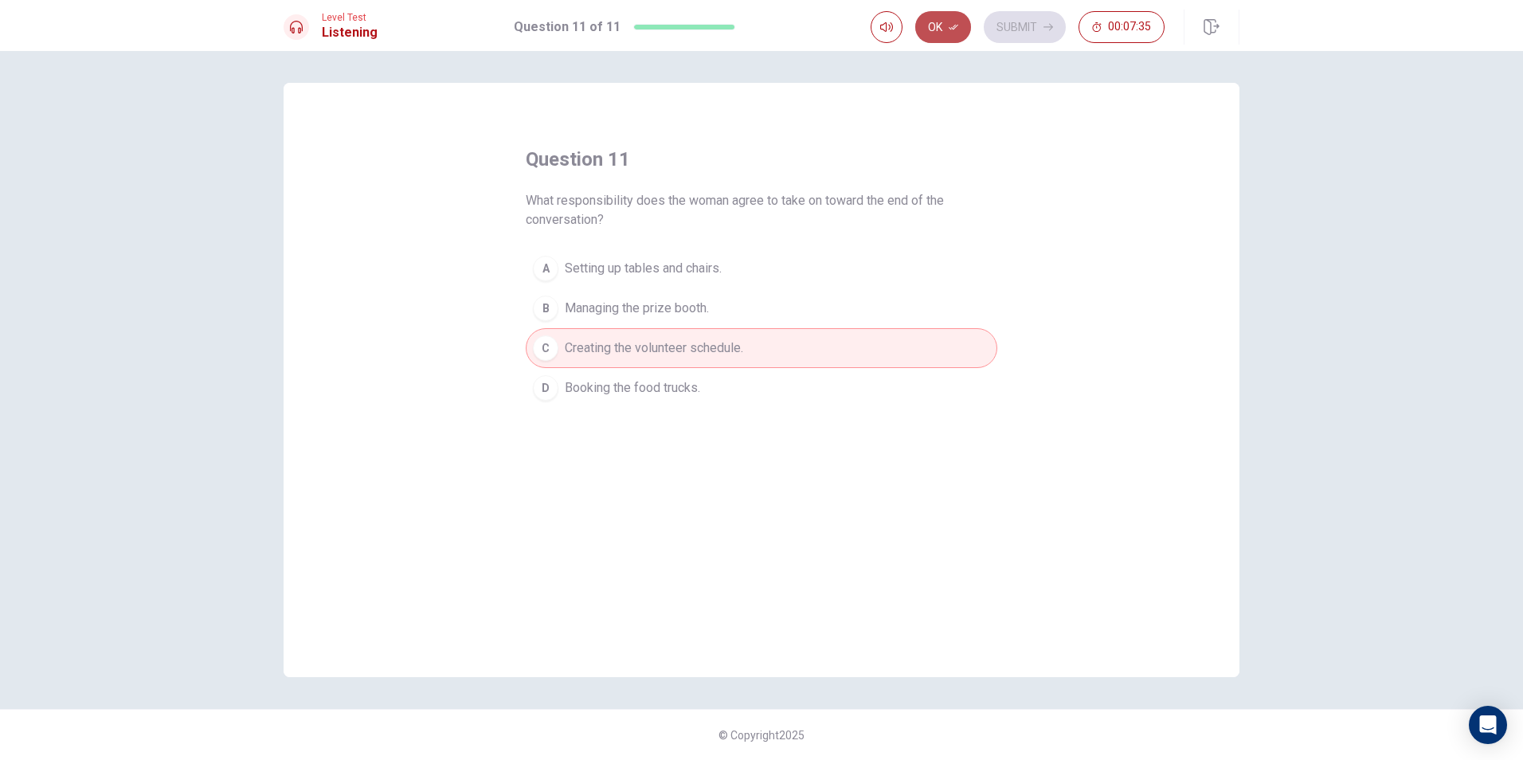
click at [953, 35] on button "Ok" at bounding box center [943, 27] width 56 height 32
click at [1025, 29] on button "Submit" at bounding box center [1025, 27] width 82 height 32
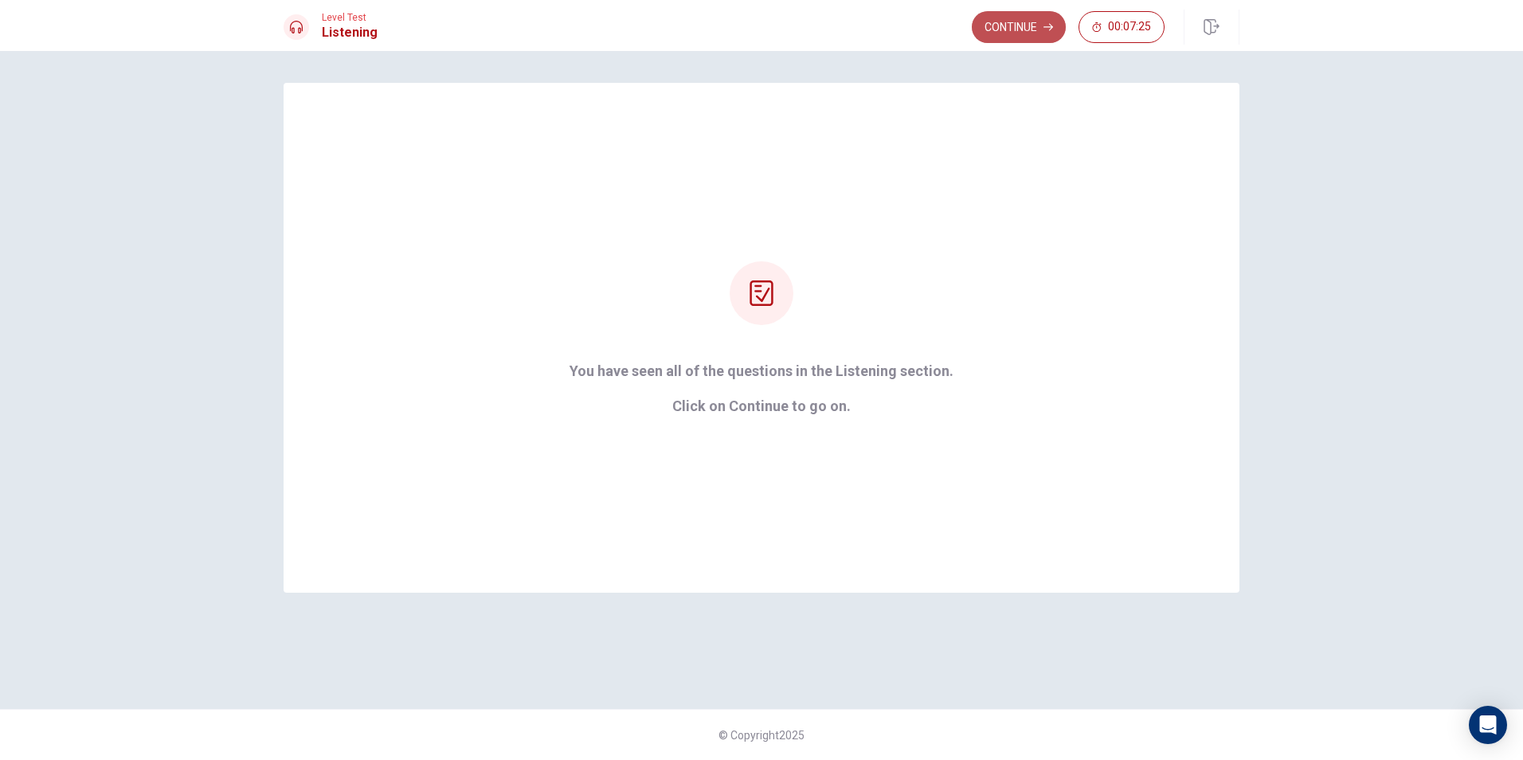
click at [1019, 14] on button "Continue" at bounding box center [1019, 27] width 94 height 32
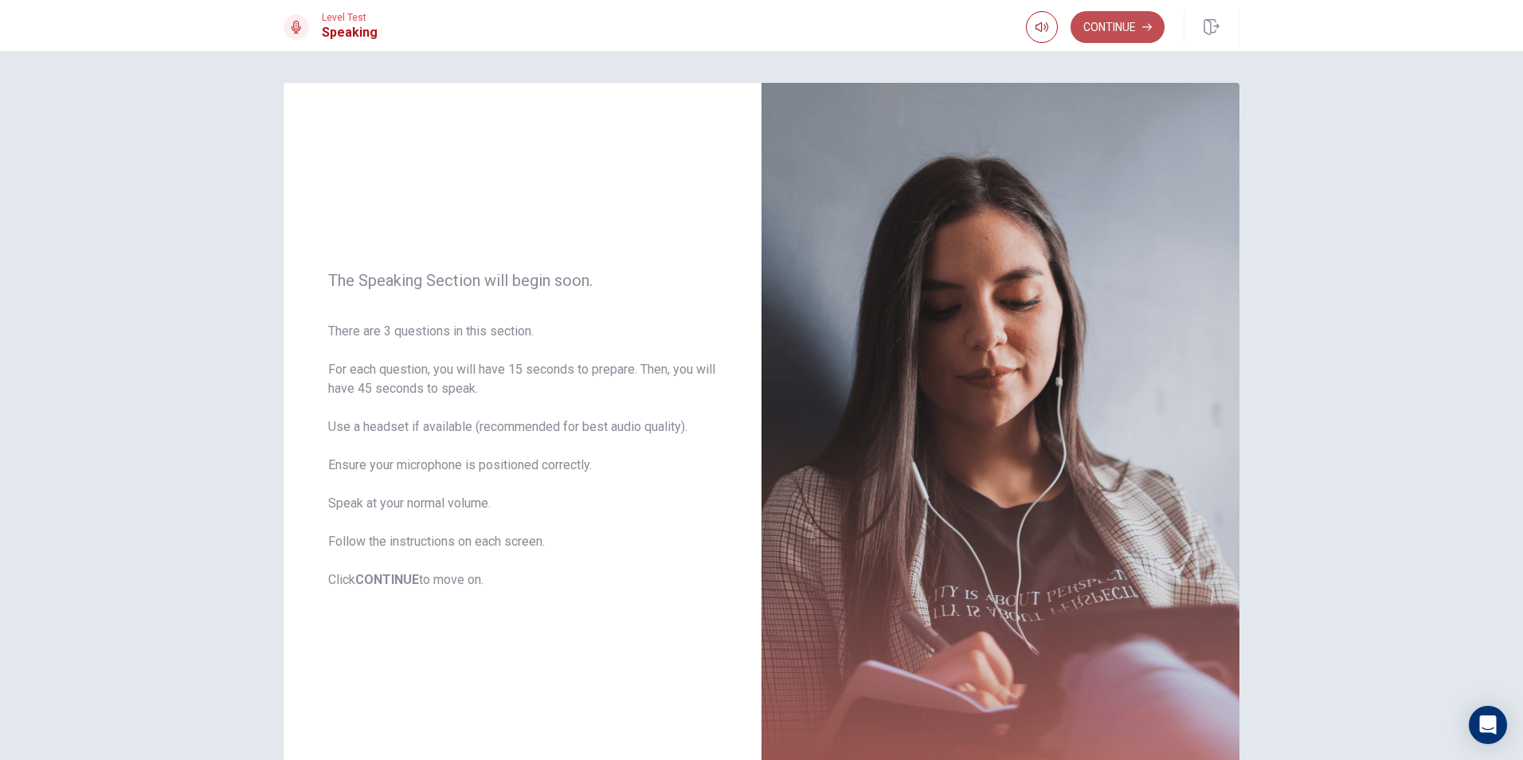
click at [1132, 30] on button "Continue" at bounding box center [1117, 27] width 94 height 32
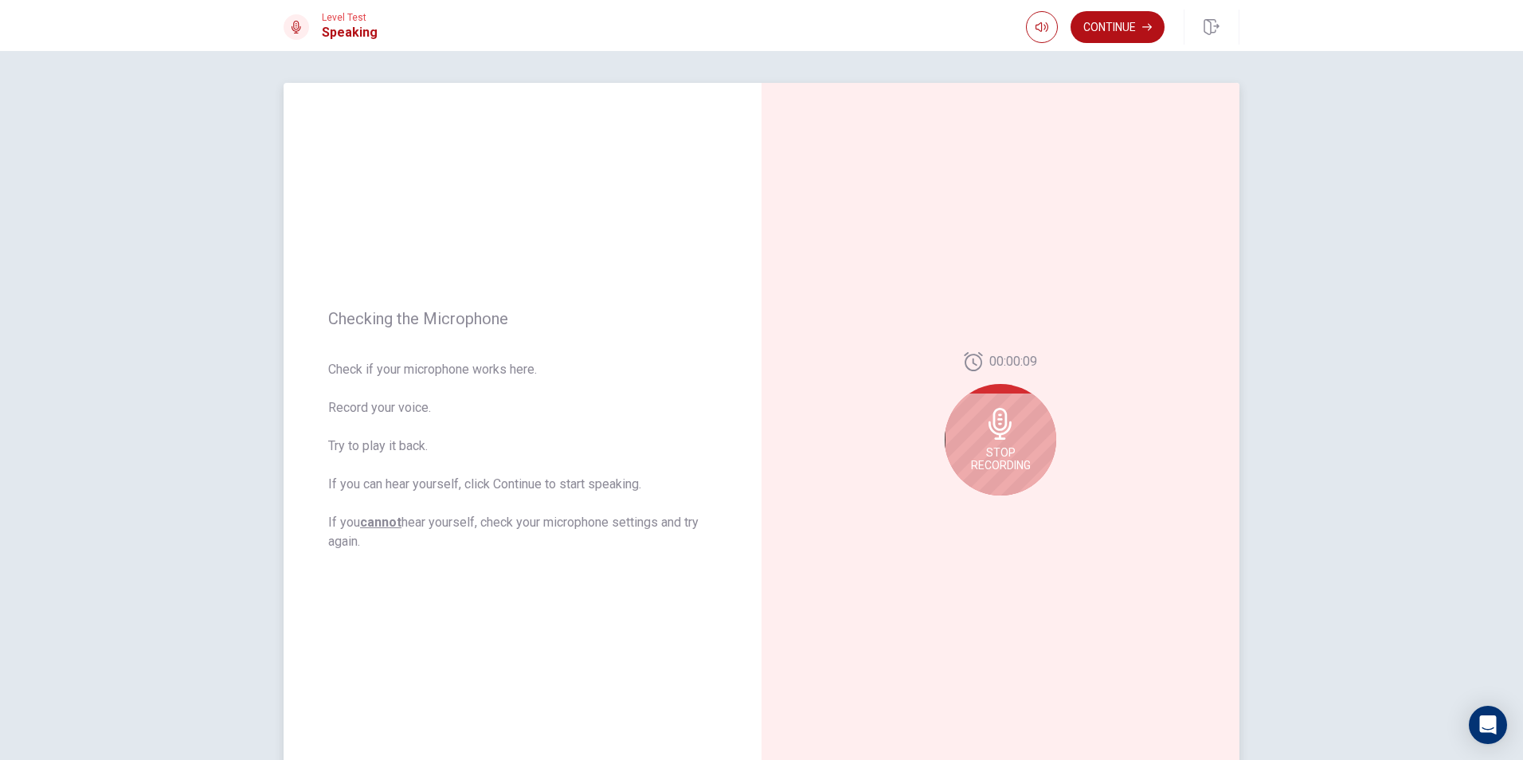
click at [985, 440] on div "Stop Recording" at bounding box center [1001, 440] width 112 height 112
click at [1000, 426] on icon at bounding box center [1004, 429] width 32 height 32
click at [1014, 506] on icon "Play Audio" at bounding box center [1017, 508] width 7 height 10
click at [1090, 25] on button "Continue" at bounding box center [1117, 27] width 94 height 32
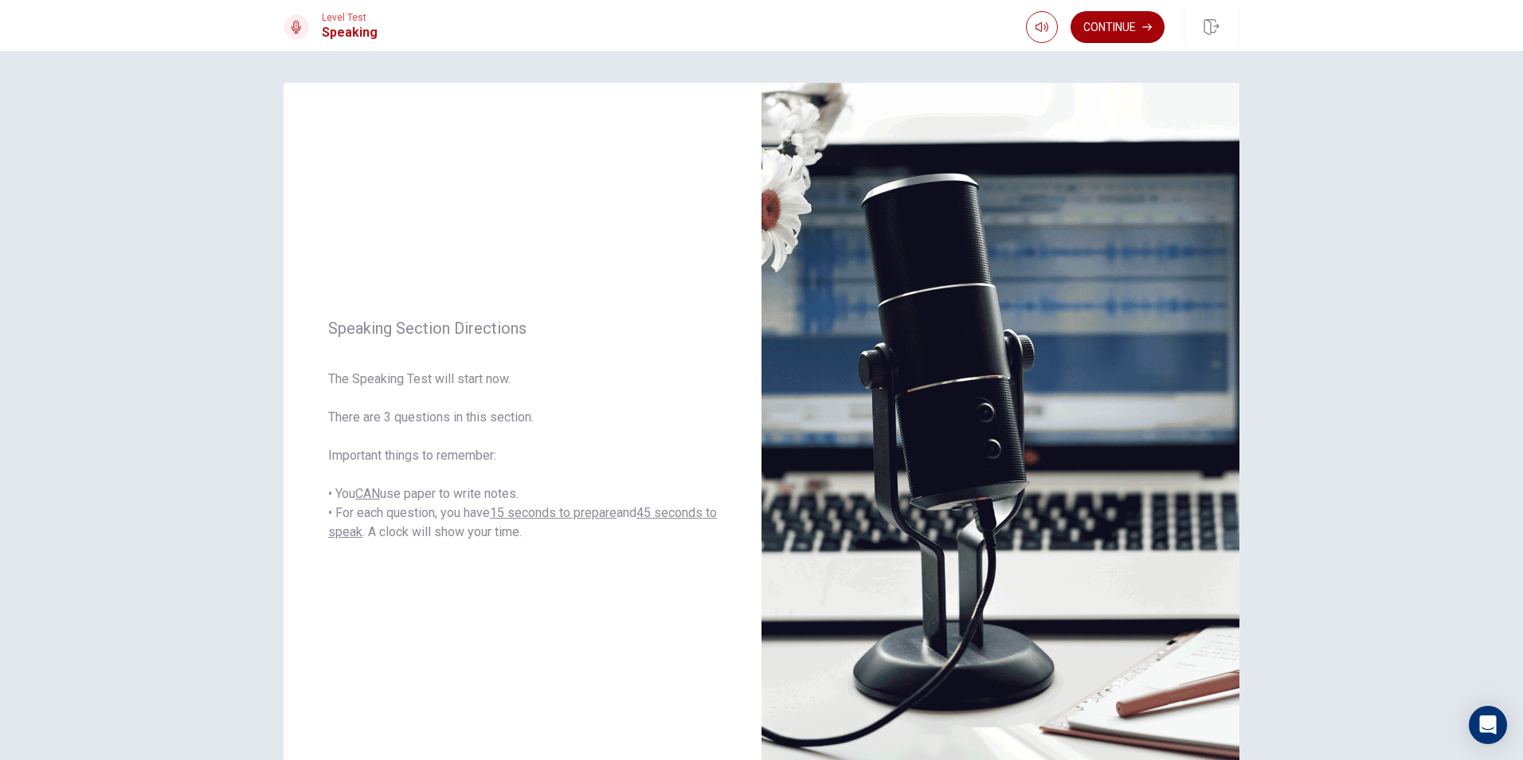
click at [1116, 31] on button "Continue" at bounding box center [1117, 27] width 94 height 32
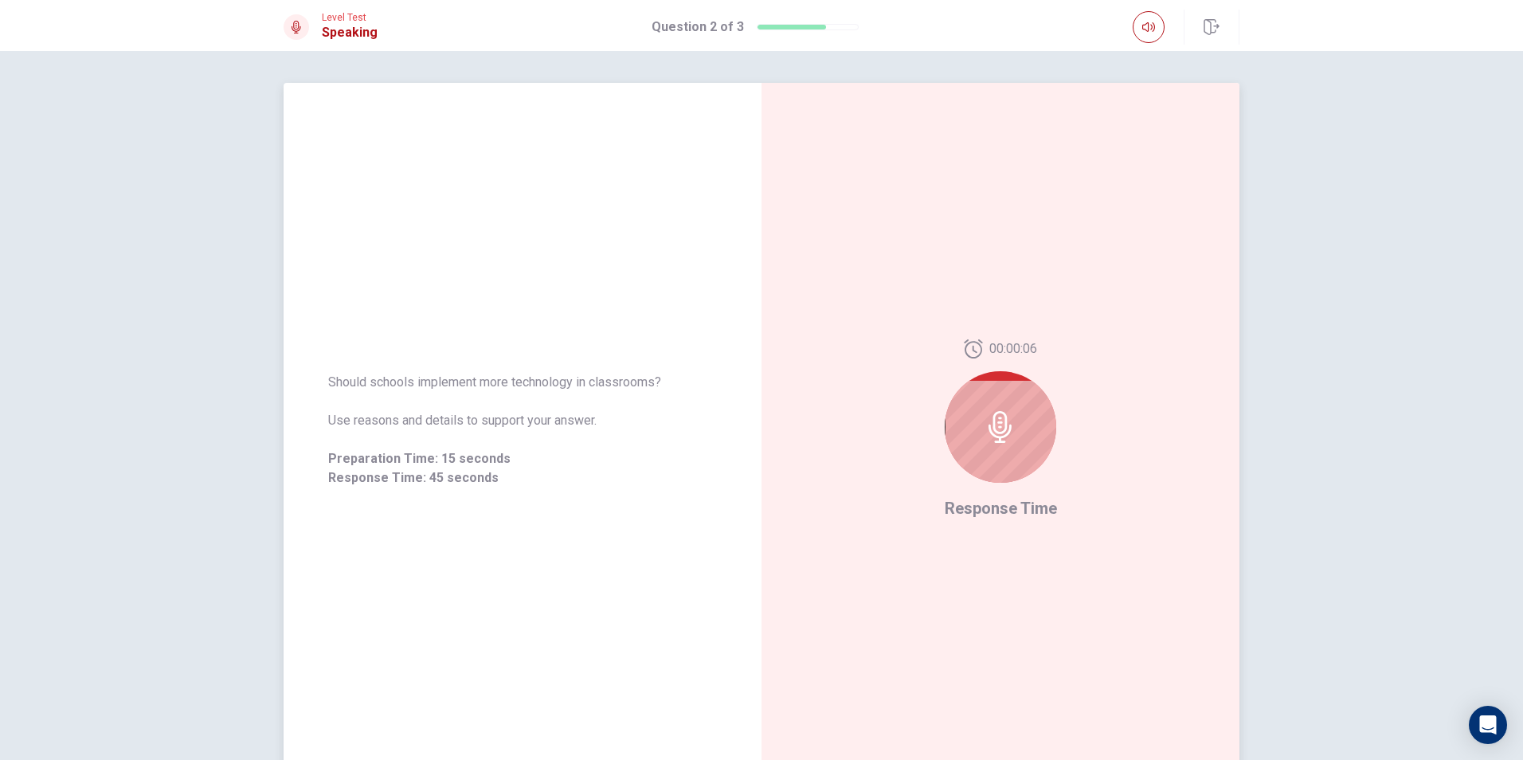
click at [1008, 425] on icon at bounding box center [1000, 427] width 32 height 32
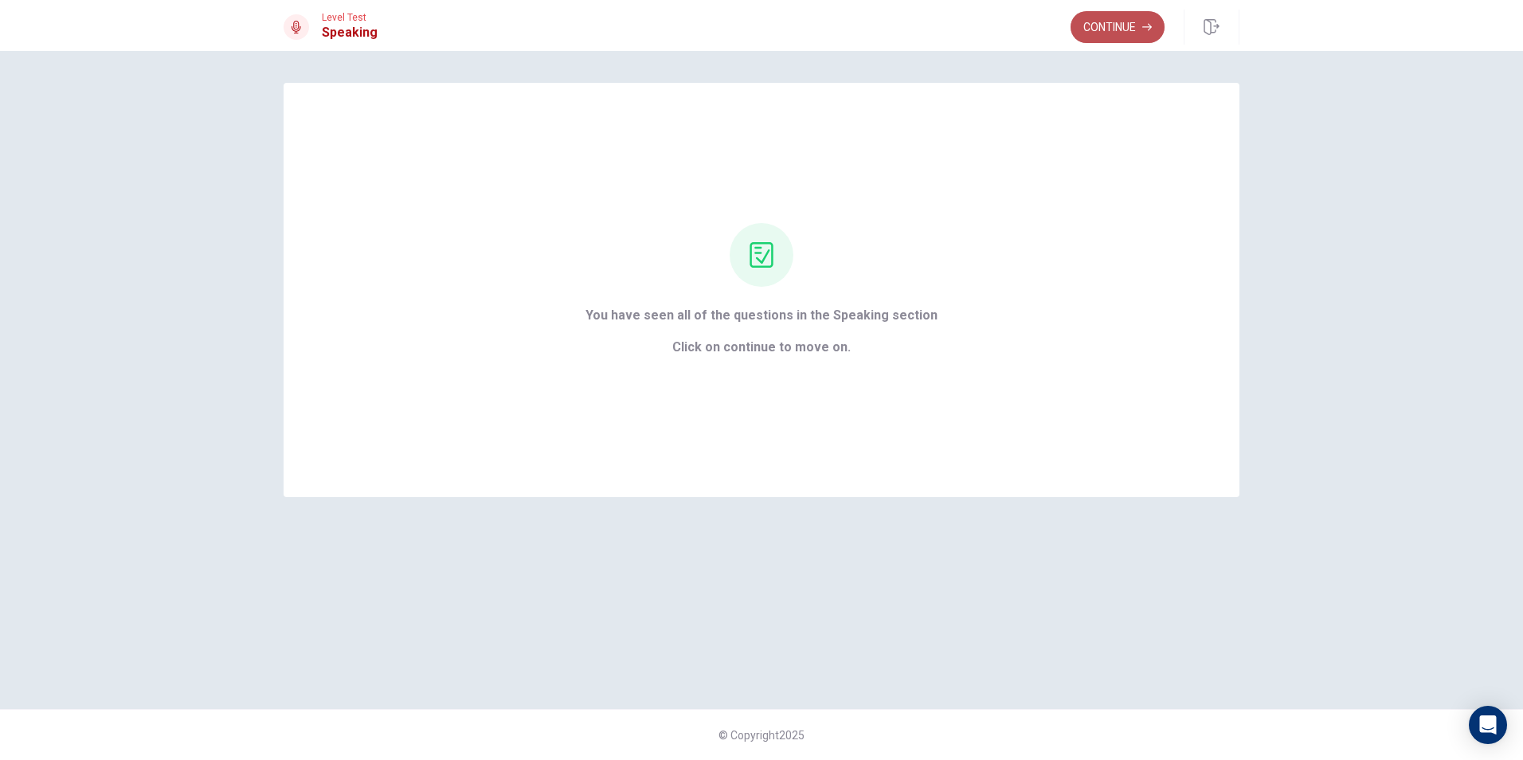
click at [1104, 39] on button "Continue" at bounding box center [1117, 27] width 94 height 32
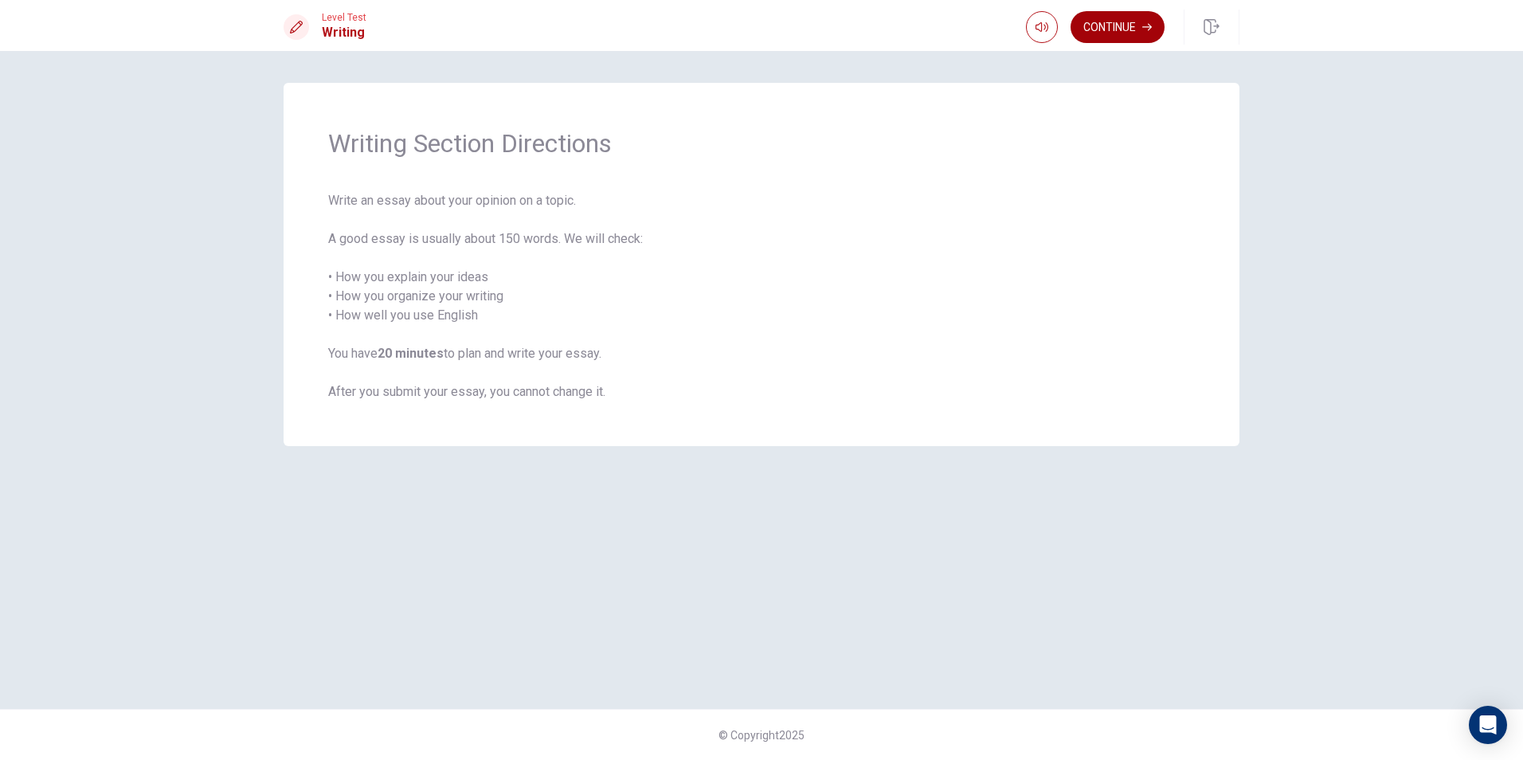
click at [1132, 21] on button "Continue" at bounding box center [1117, 27] width 94 height 32
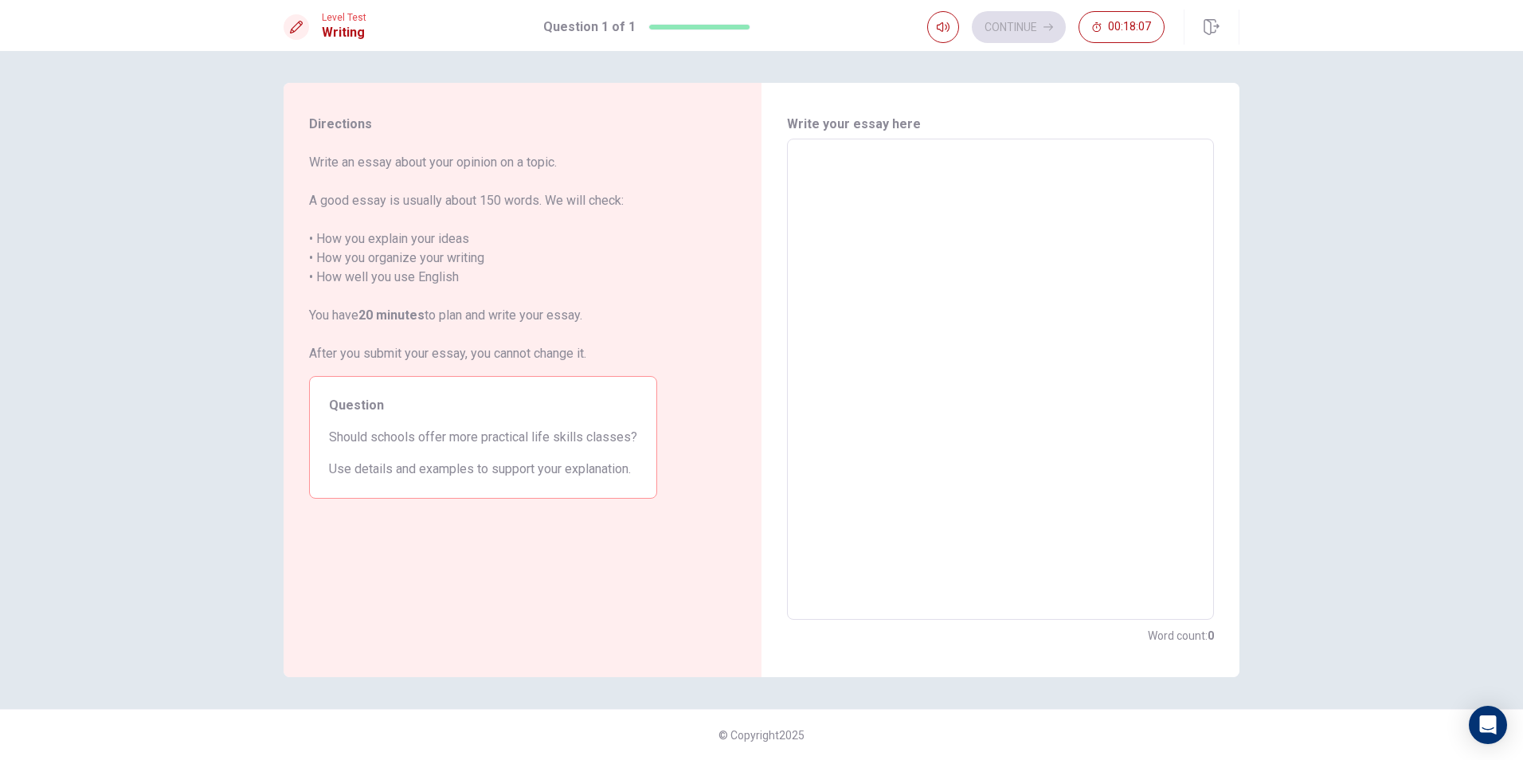
click at [925, 186] on textarea at bounding box center [1000, 379] width 405 height 455
type textarea "I"
type textarea "x"
type textarea "In"
type textarea "x"
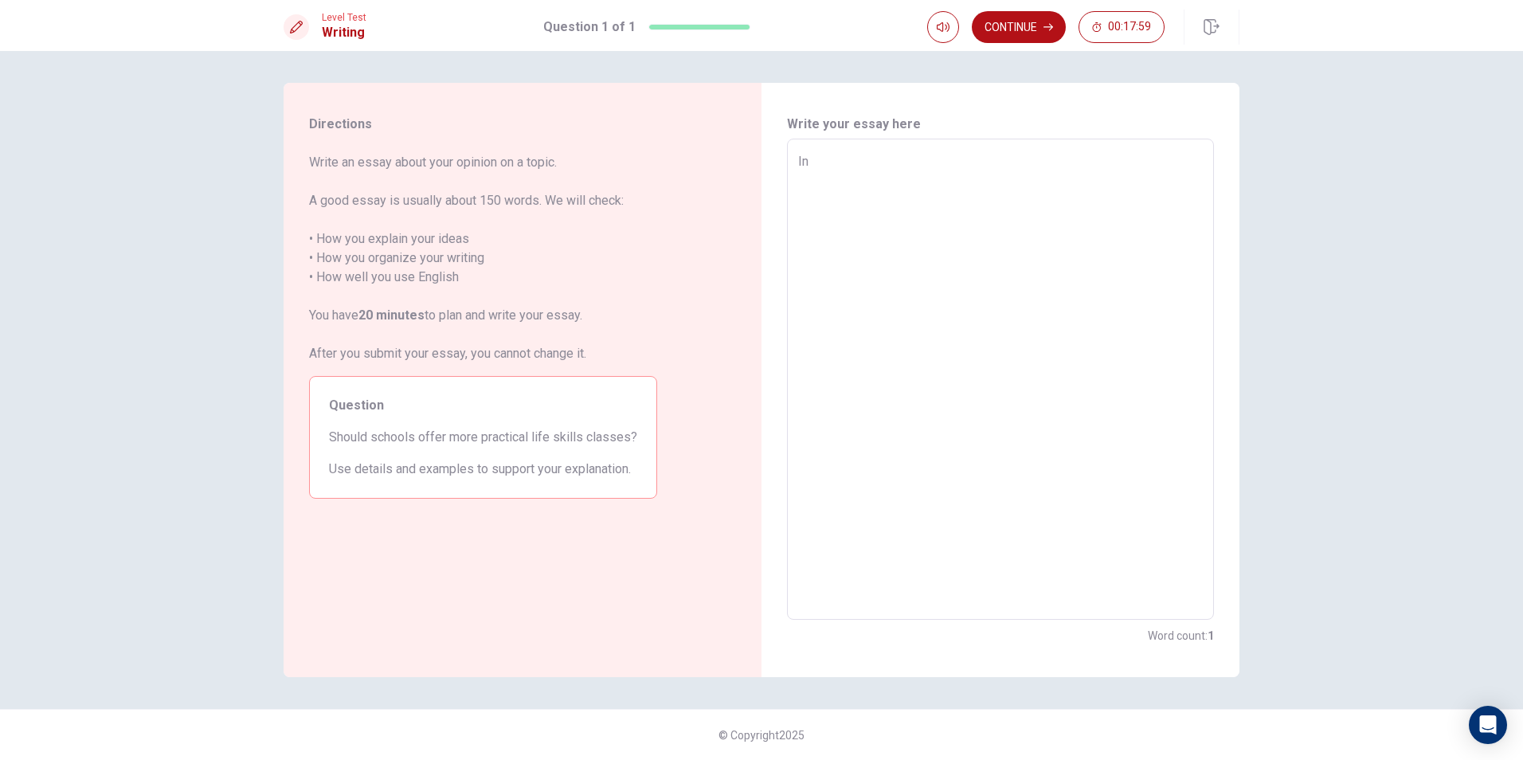
type textarea "In"
type textarea "x"
type textarea "In m"
type textarea "x"
type textarea "In my"
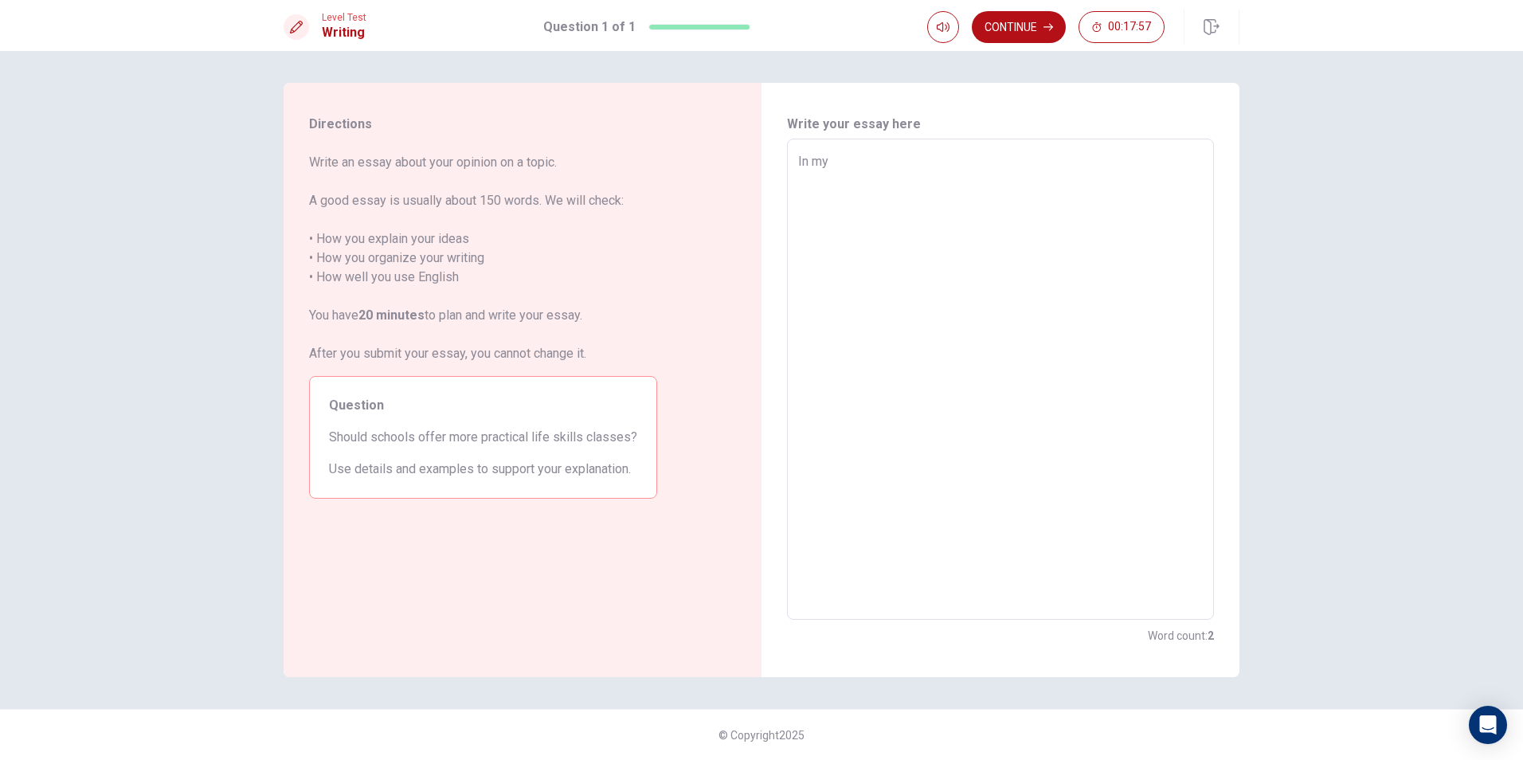
type textarea "x"
type textarea "In myo"
type textarea "x"
type textarea "In myoop"
type textarea "x"
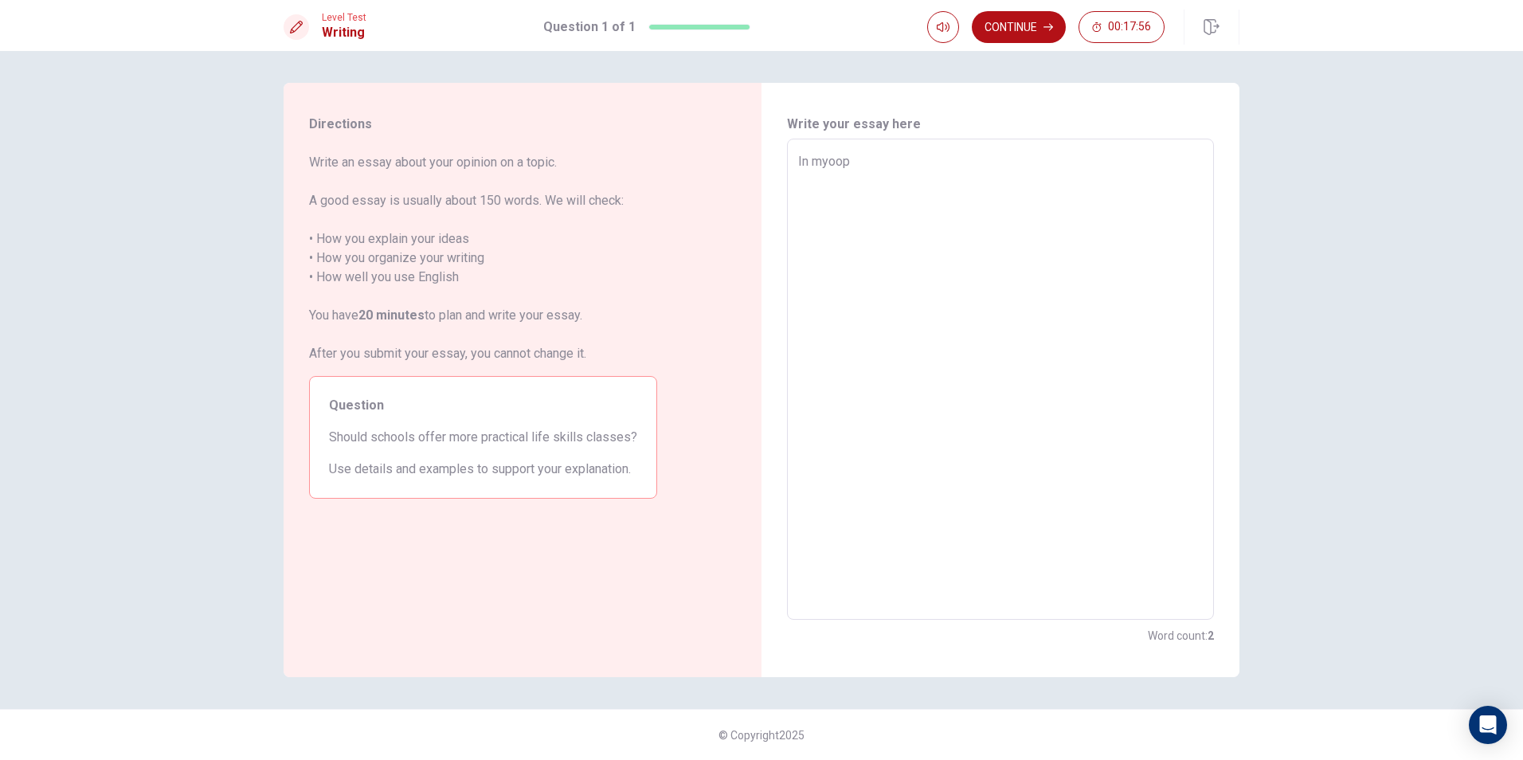
type textarea "In myoopi"
type textarea "x"
type textarea "In myoop"
type textarea "x"
type textarea "In myoo"
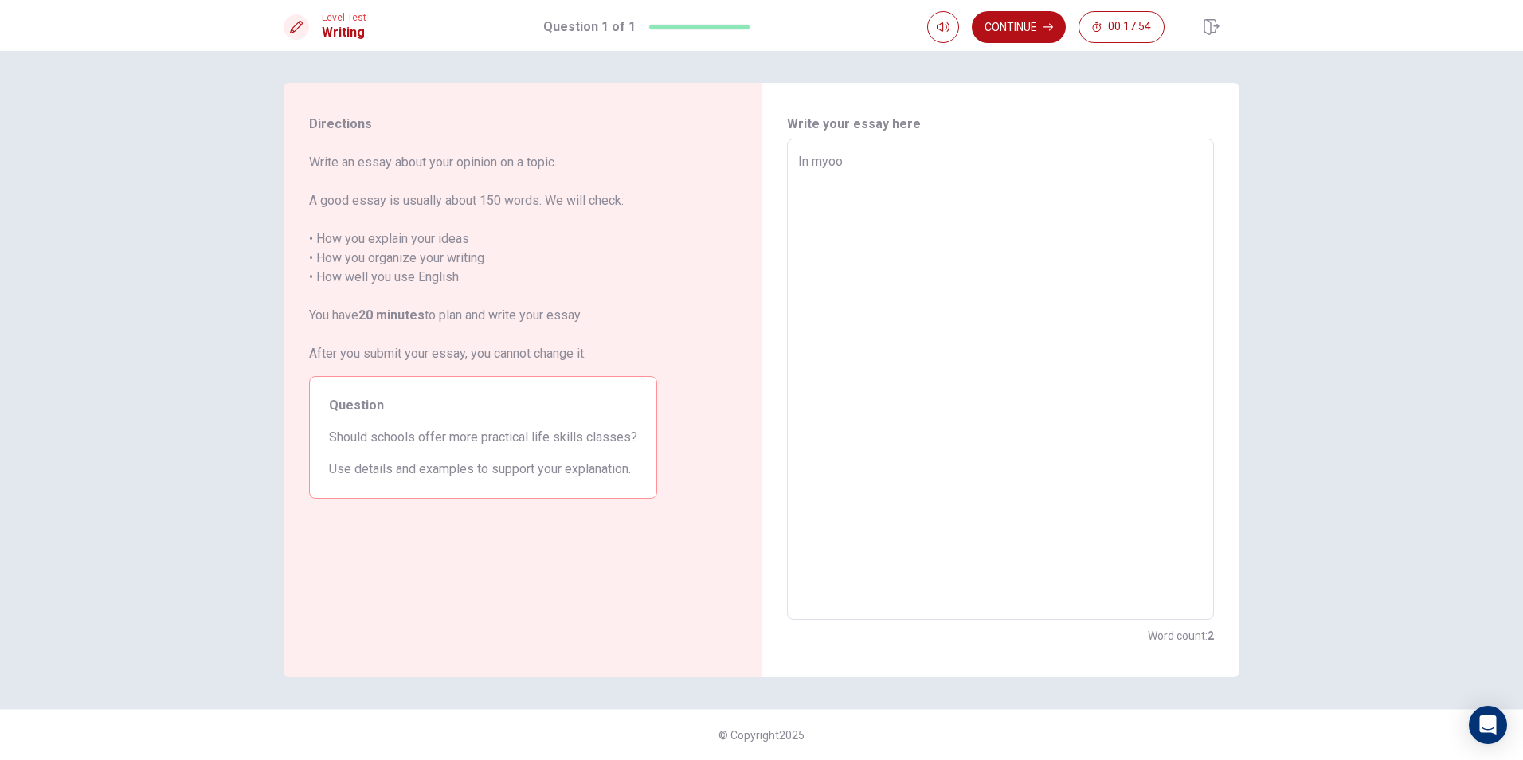
type textarea "x"
type textarea "In myo"
type textarea "x"
type textarea "In my"
type textarea "x"
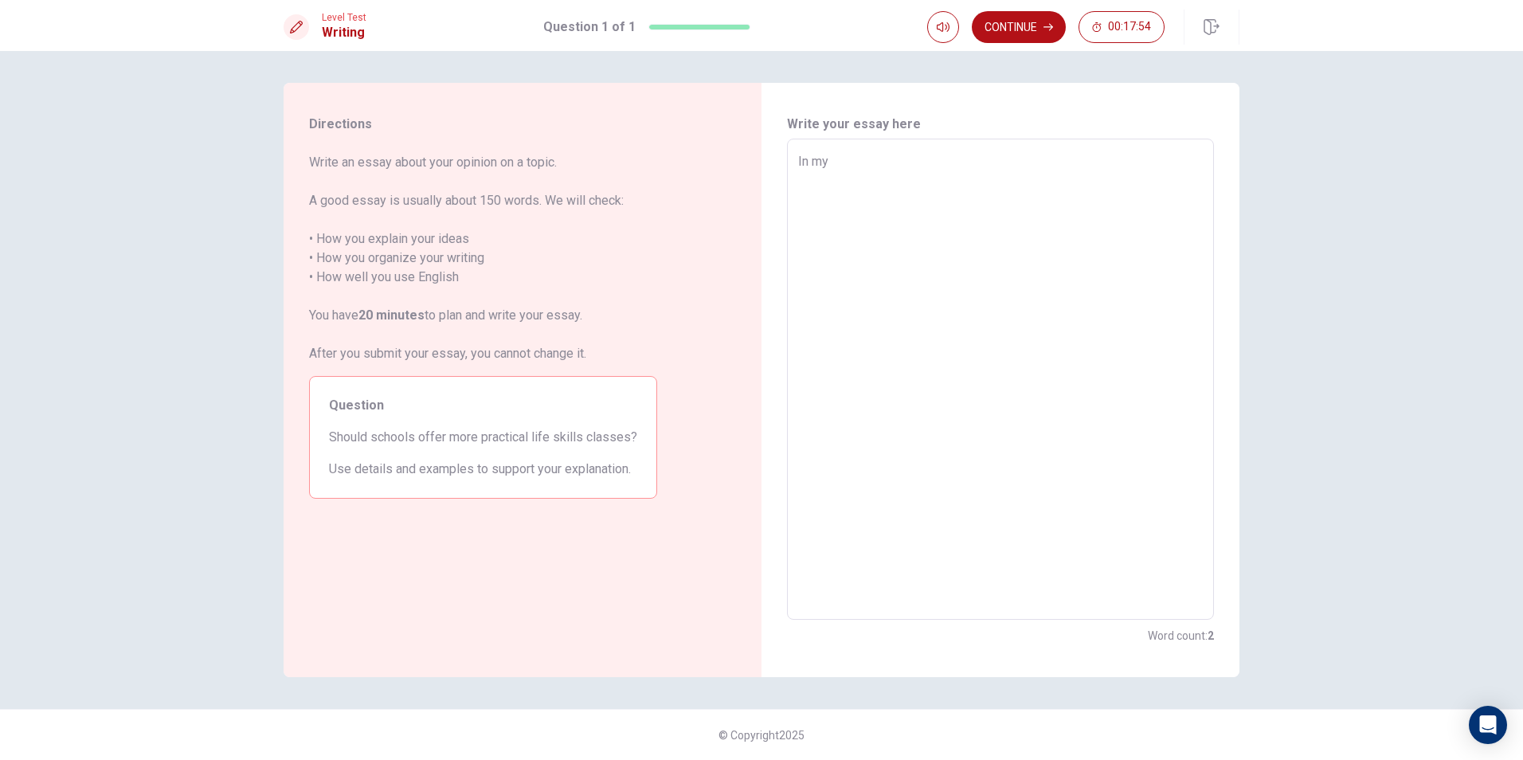
type textarea "In my"
type textarea "x"
type textarea "In my o"
type textarea "x"
type textarea "In my op"
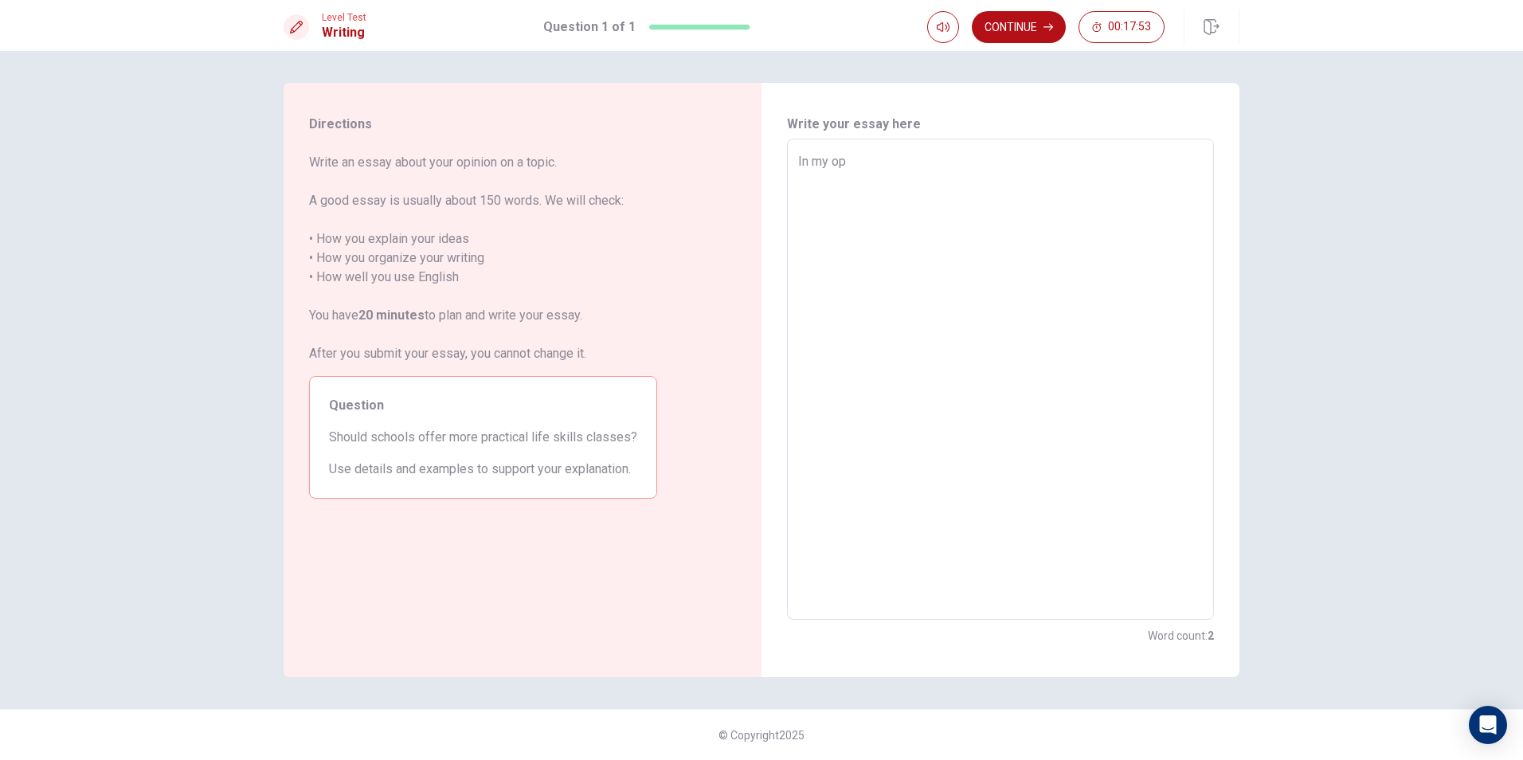
type textarea "x"
type textarea "In my opi"
type textarea "x"
type textarea "In my opin"
type textarea "x"
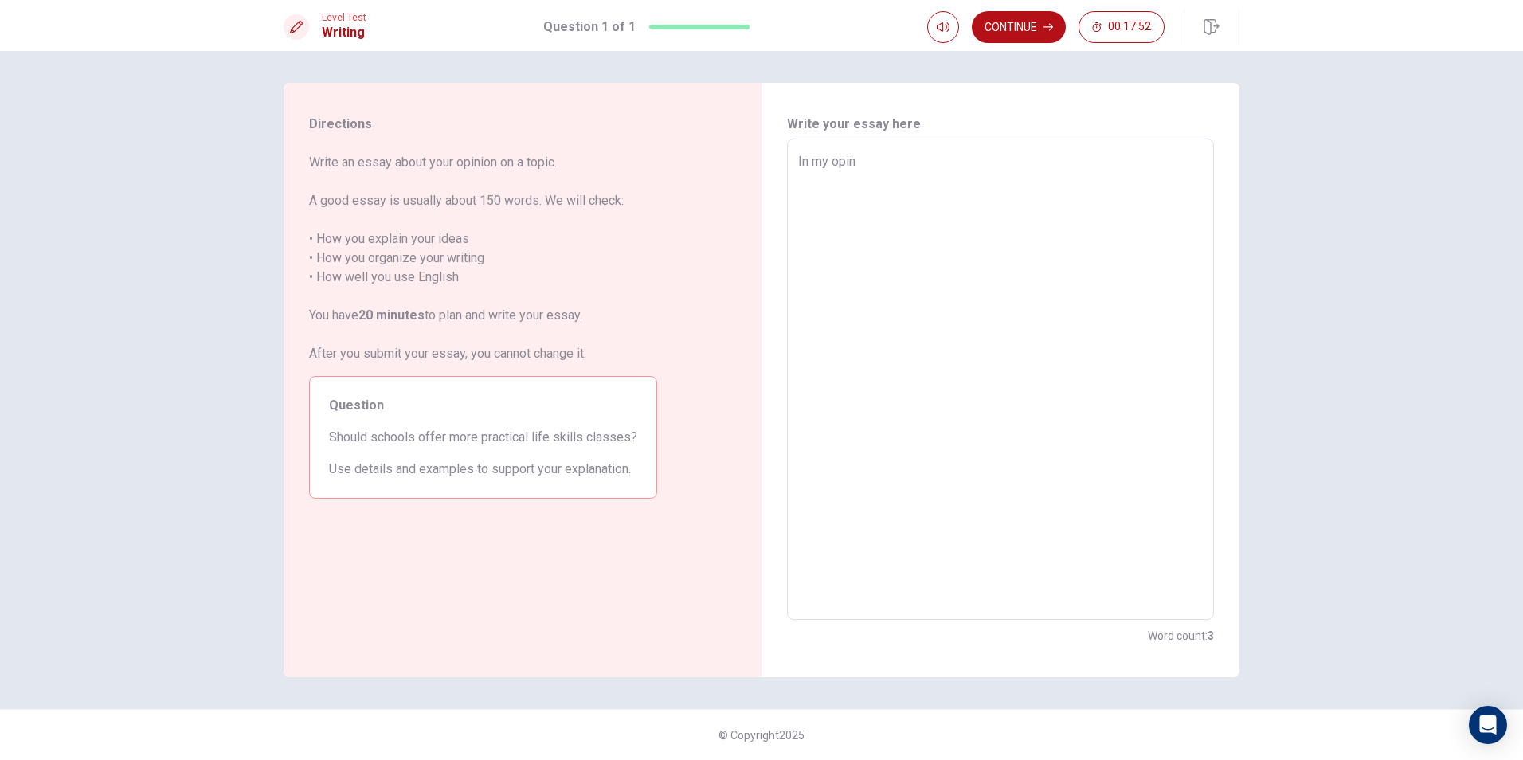
type textarea "In my opini"
type textarea "x"
type textarea "In my opinio"
type textarea "x"
type textarea "In my opinion"
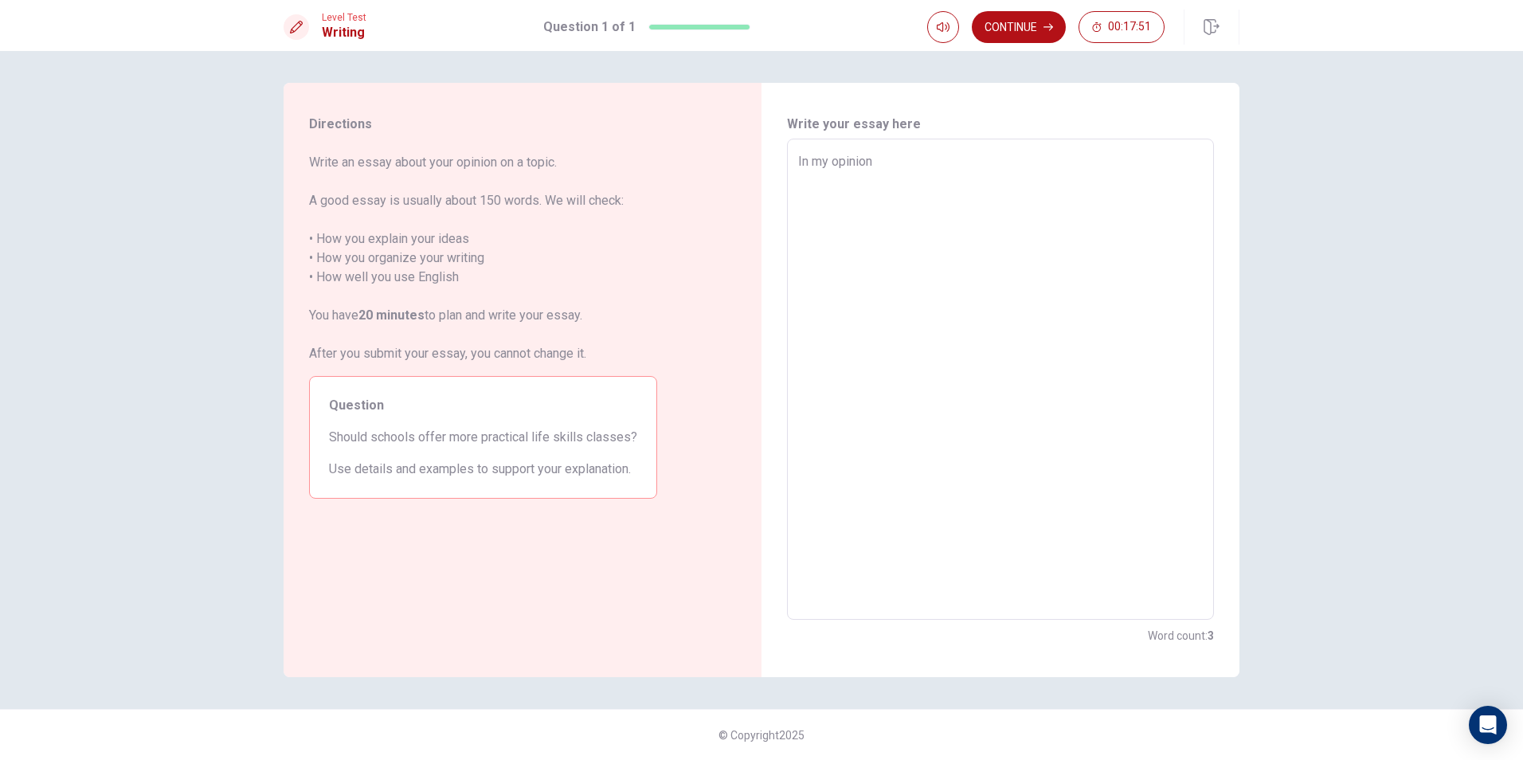
type textarea "x"
type textarea "In my opinion"
type textarea "x"
type textarea "In my opinion i"
type textarea "x"
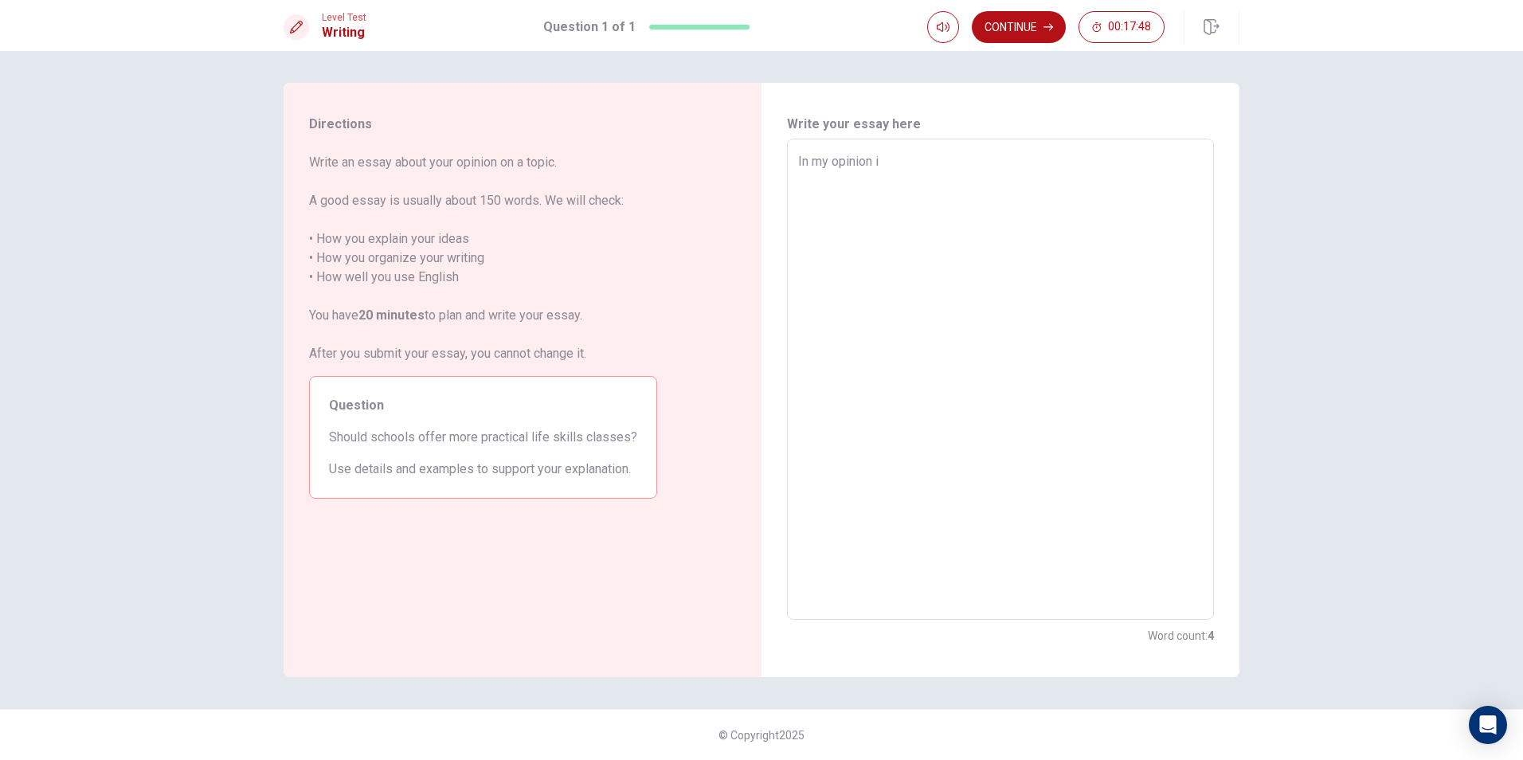
type textarea "In my opinion"
type textarea "x"
type textarea "In my opinion UI"
type textarea "x"
type textarea "In my opinion U"
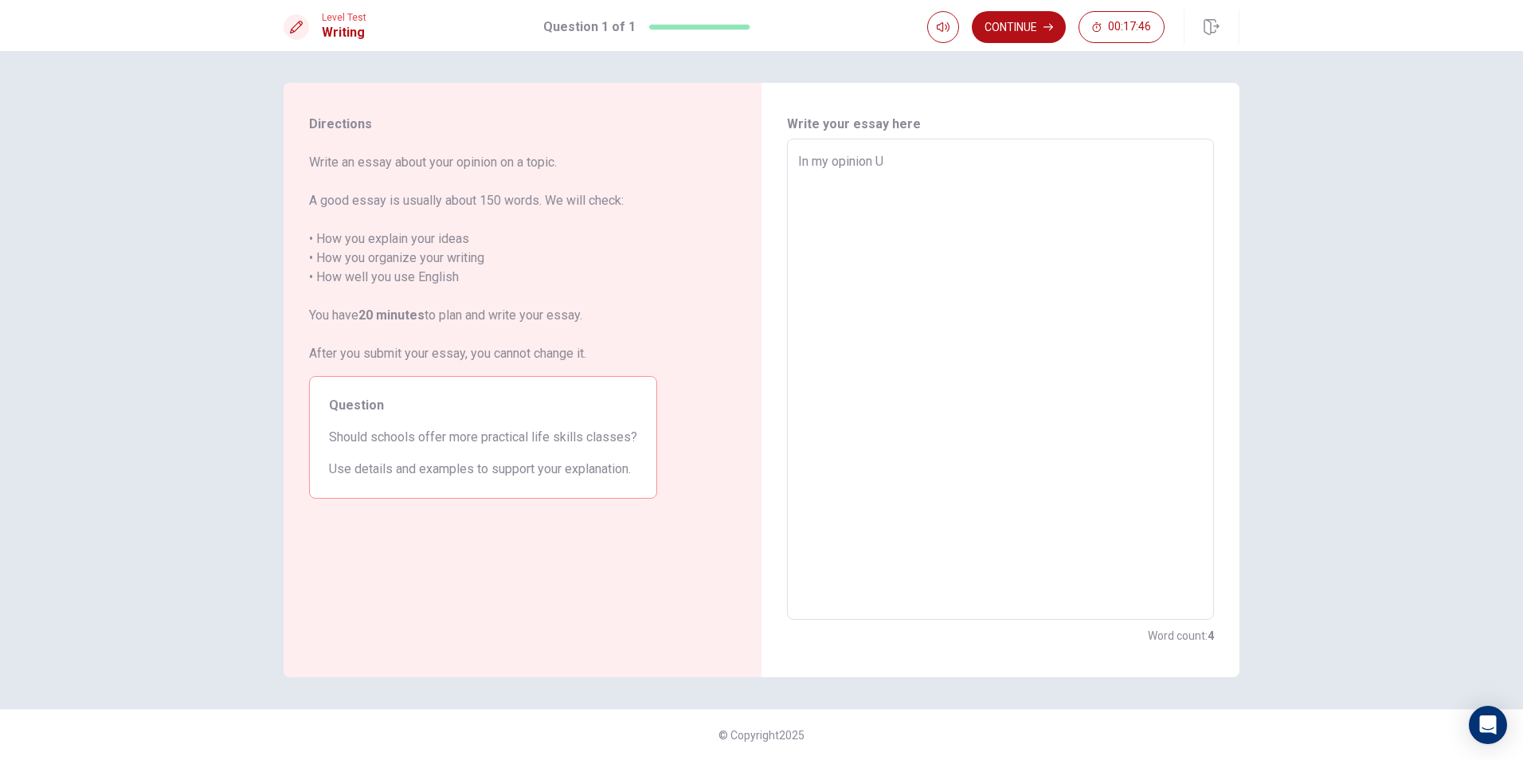
type textarea "x"
type textarea "In my opinion"
type textarea "x"
type textarea "In my opinion I"
type textarea "x"
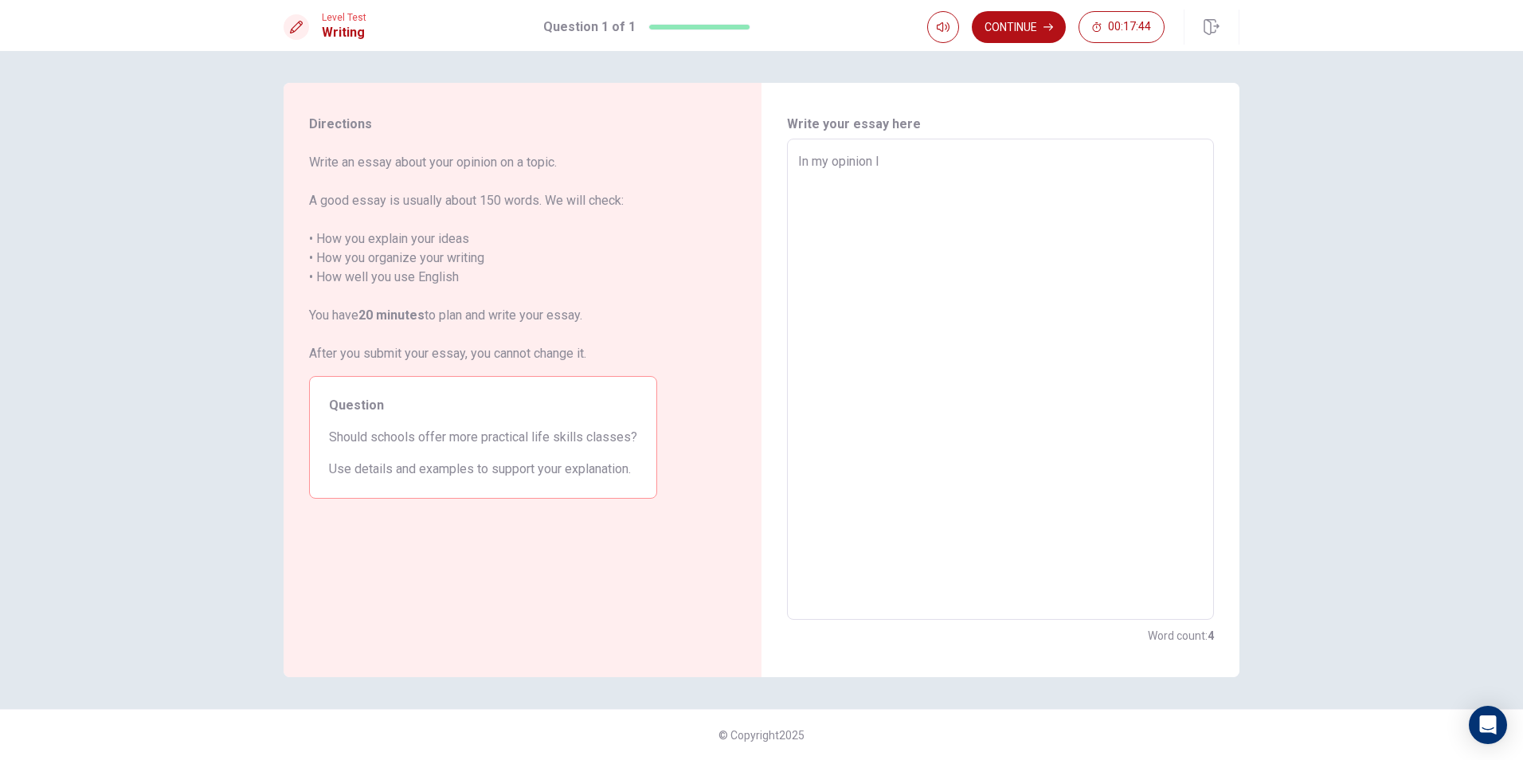
type textarea "In my opinion I"
type textarea "x"
type textarea "In my opinion I t"
type textarea "x"
type textarea "In my opinion I th"
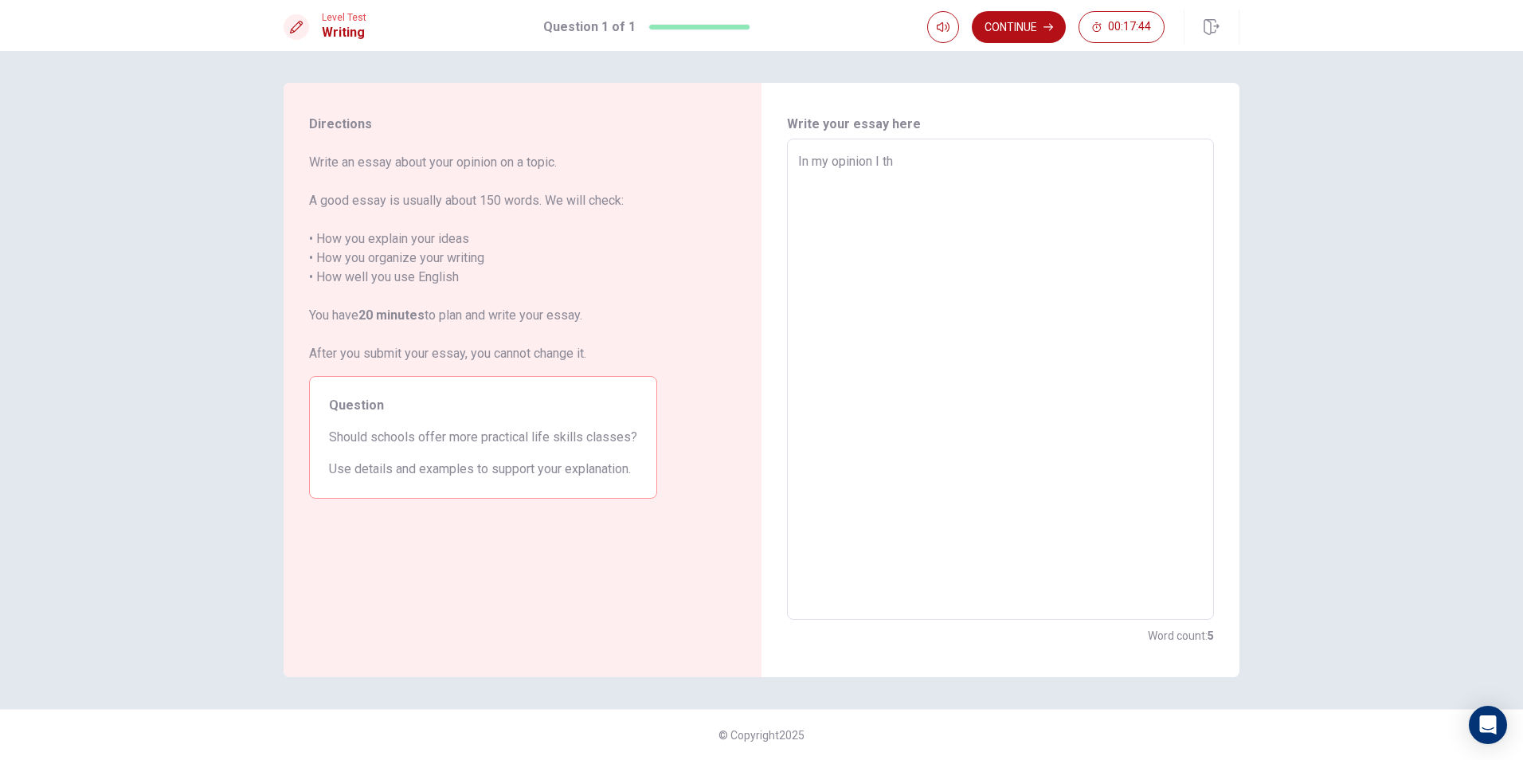
type textarea "x"
type textarea "In my opinion I thu"
type textarea "x"
type textarea "In my opinion I th"
type textarea "x"
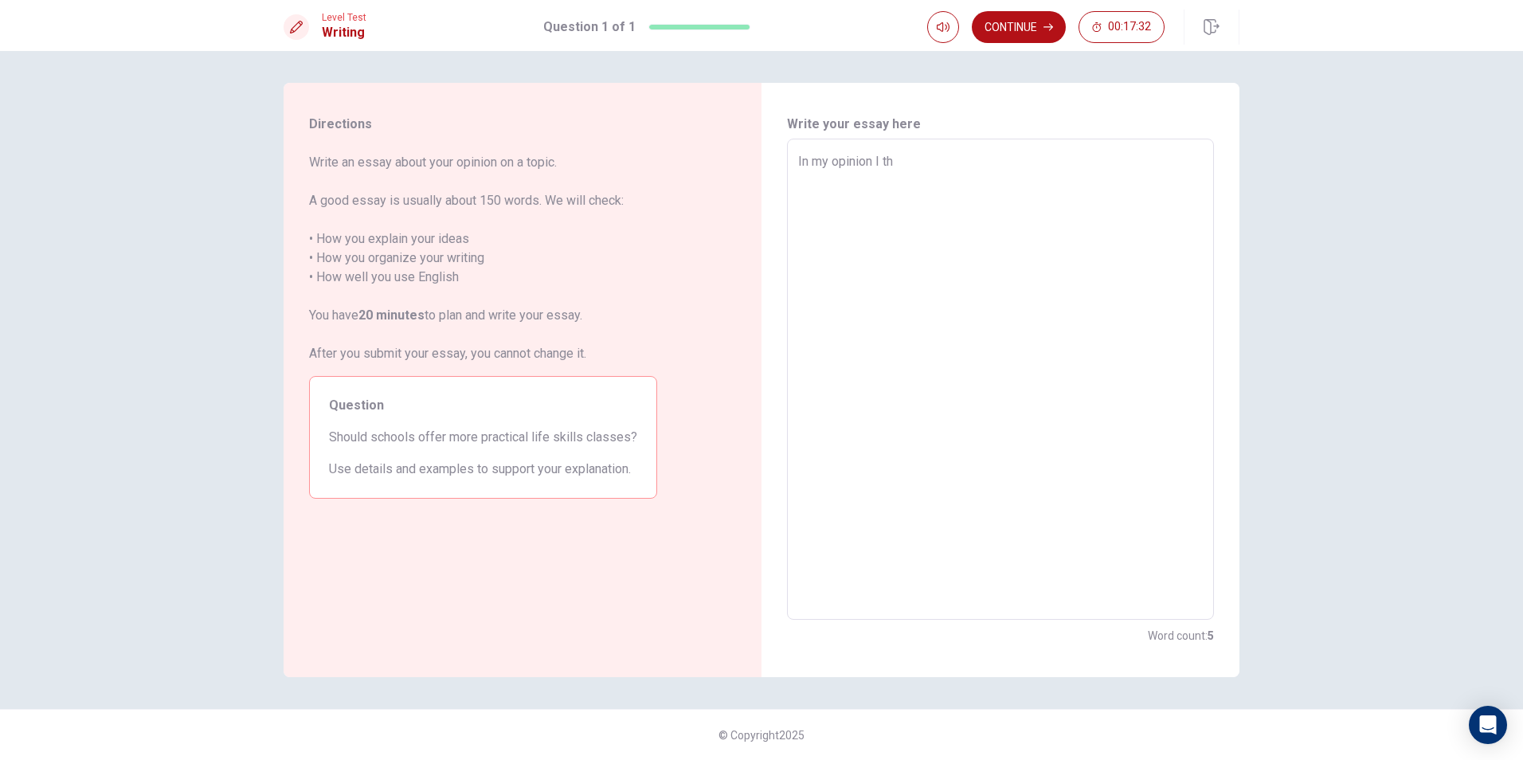
type textarea "In my opinion I thi"
type textarea "x"
type textarea "In my opinion I thin"
type textarea "x"
type textarea "In my opinion I think"
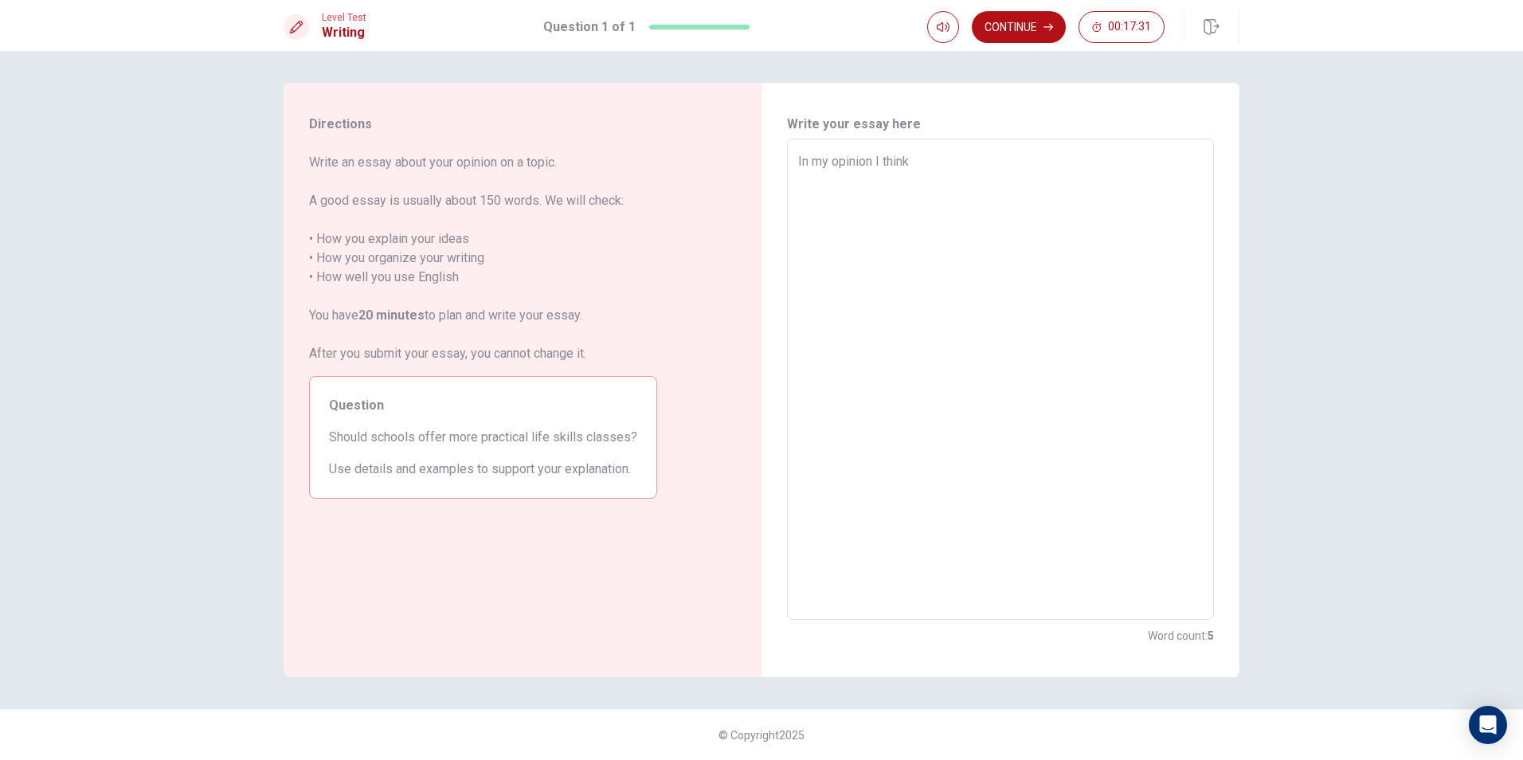
type textarea "x"
type textarea "In my opinion I thinky"
type textarea "x"
type textarea "In my opinion I thinkye"
type textarea "x"
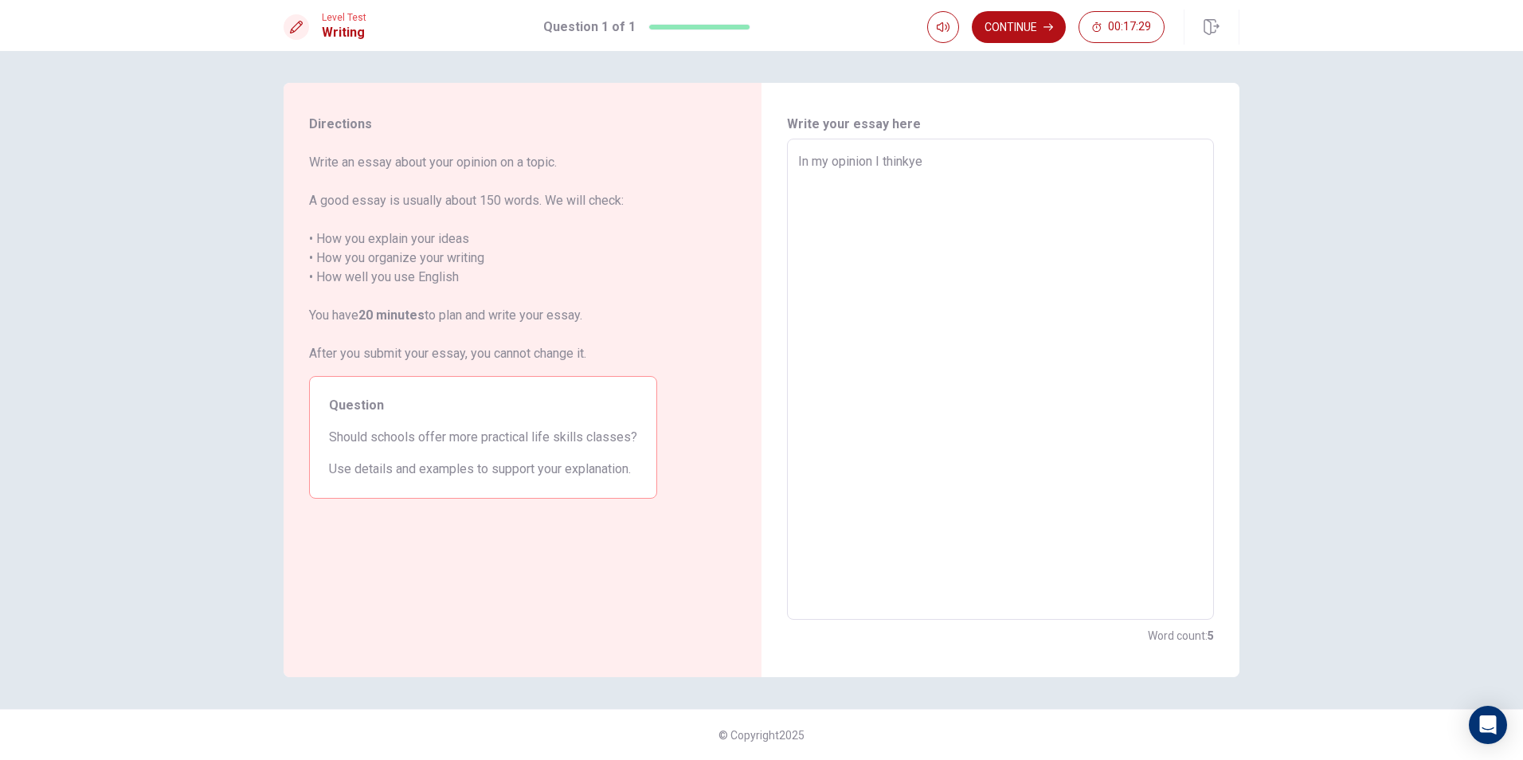
type textarea "In my opinion I thinkyes"
type textarea "x"
type textarea "In my opinion I thinkyes"
type textarea "x"
type textarea "In my opinion I thinkyes"
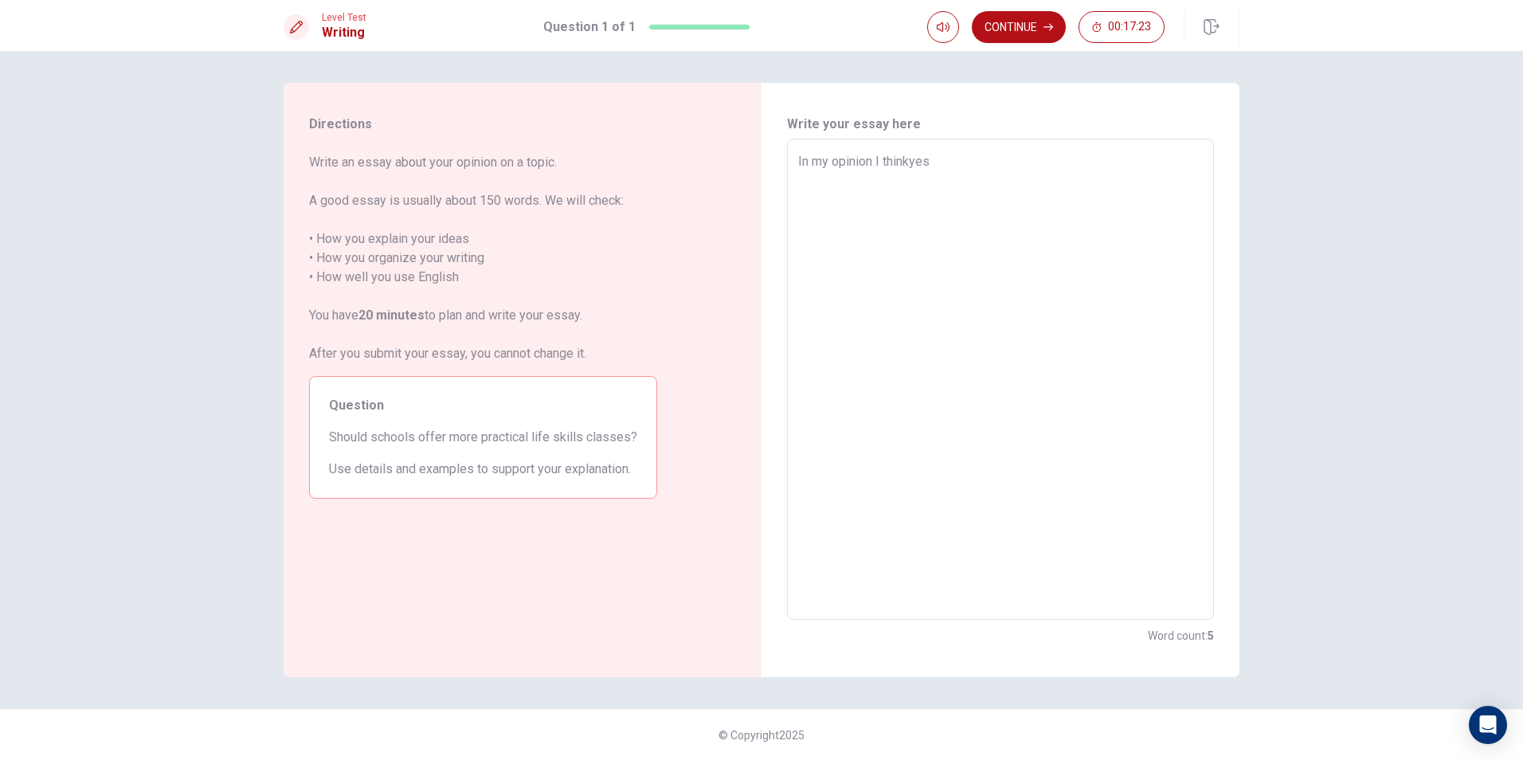
type textarea "x"
type textarea "In my opinion I thinkye"
type textarea "x"
type textarea "In my opinion I thinky"
type textarea "x"
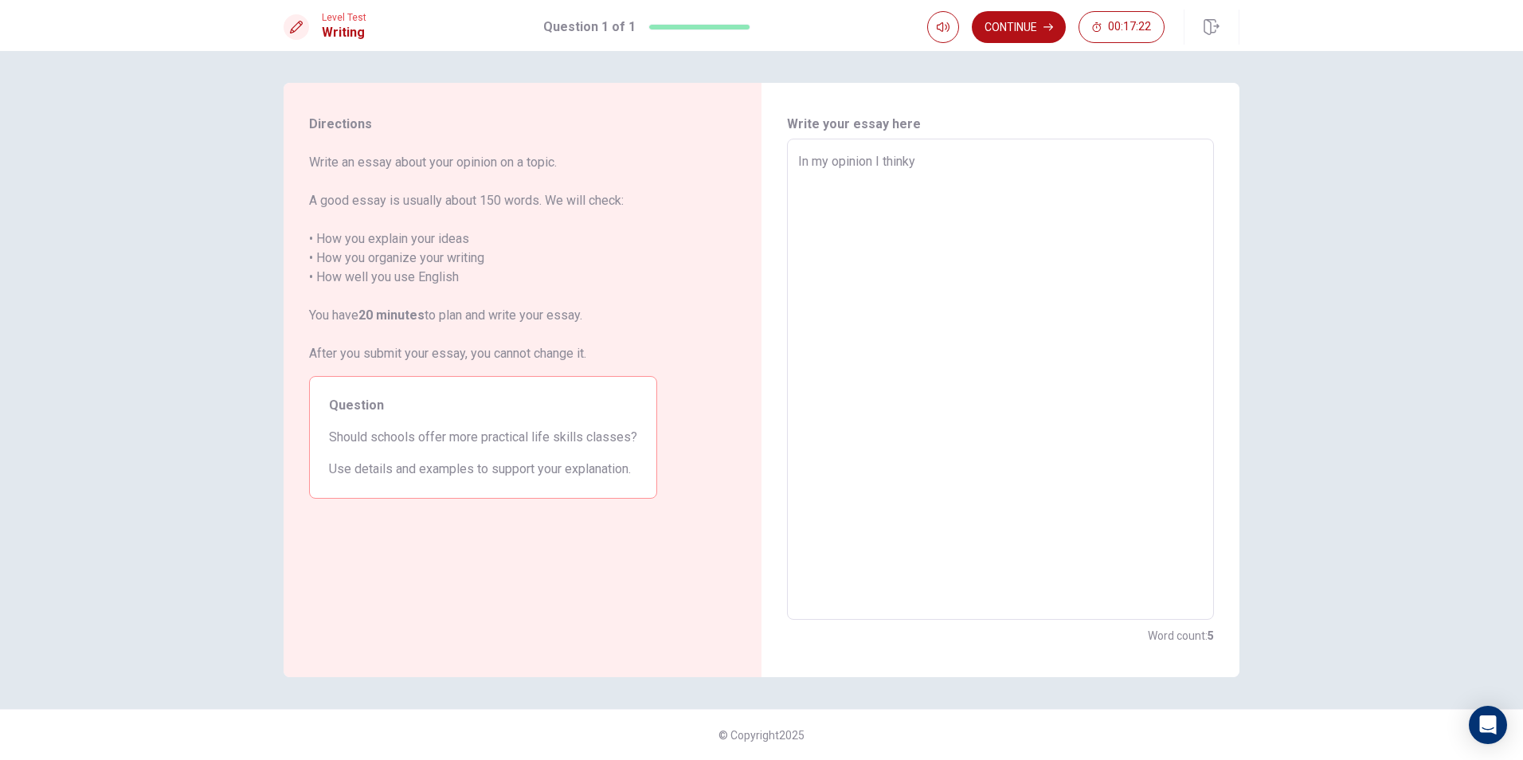
type textarea "In my opinion I think"
type textarea "x"
type textarea "In my opinion I think"
type textarea "x"
type textarea "In my opinion I think y"
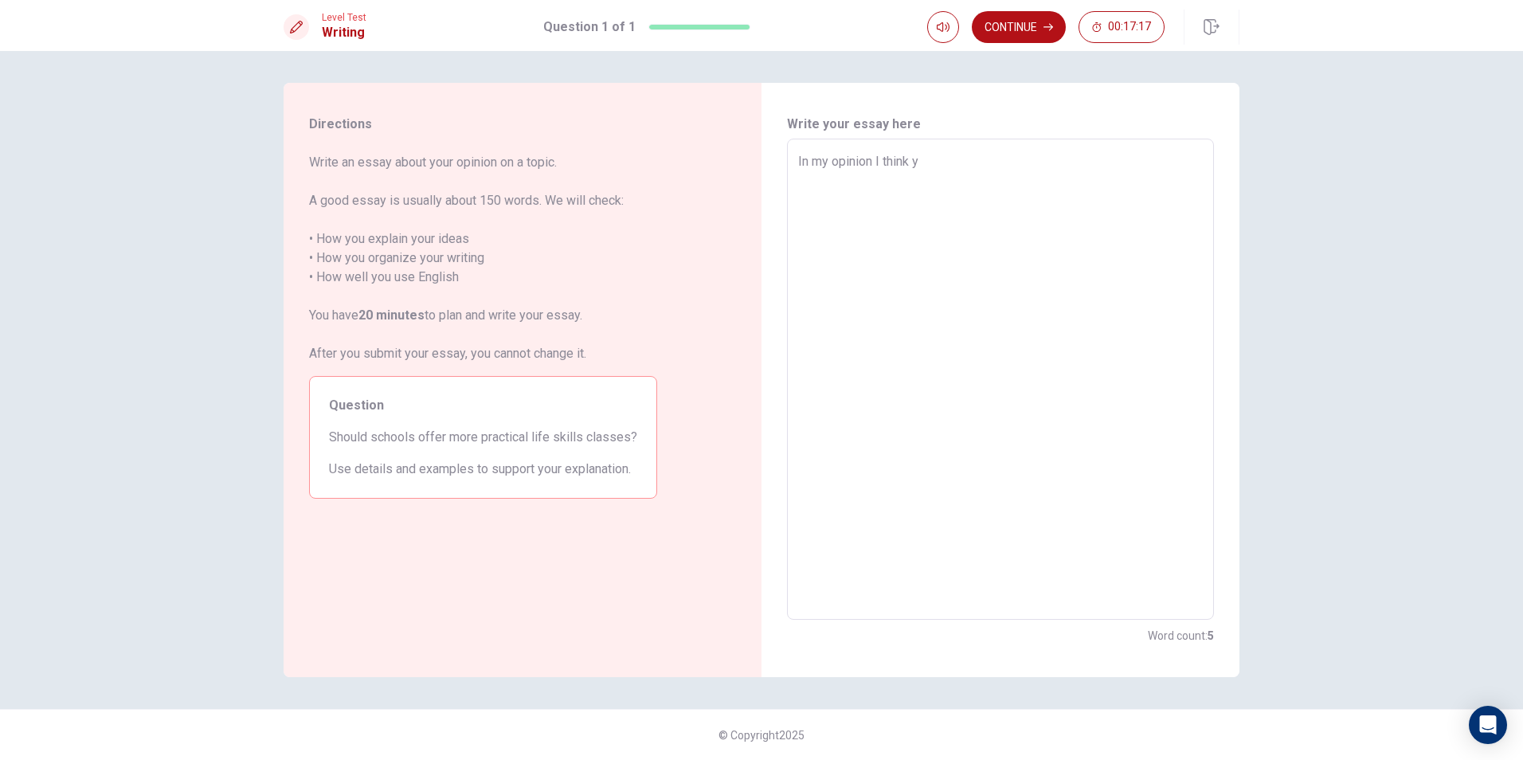
type textarea "x"
type textarea "In my opinion I think ye"
type textarea "x"
type textarea "In my opinion I think yes"
type textarea "x"
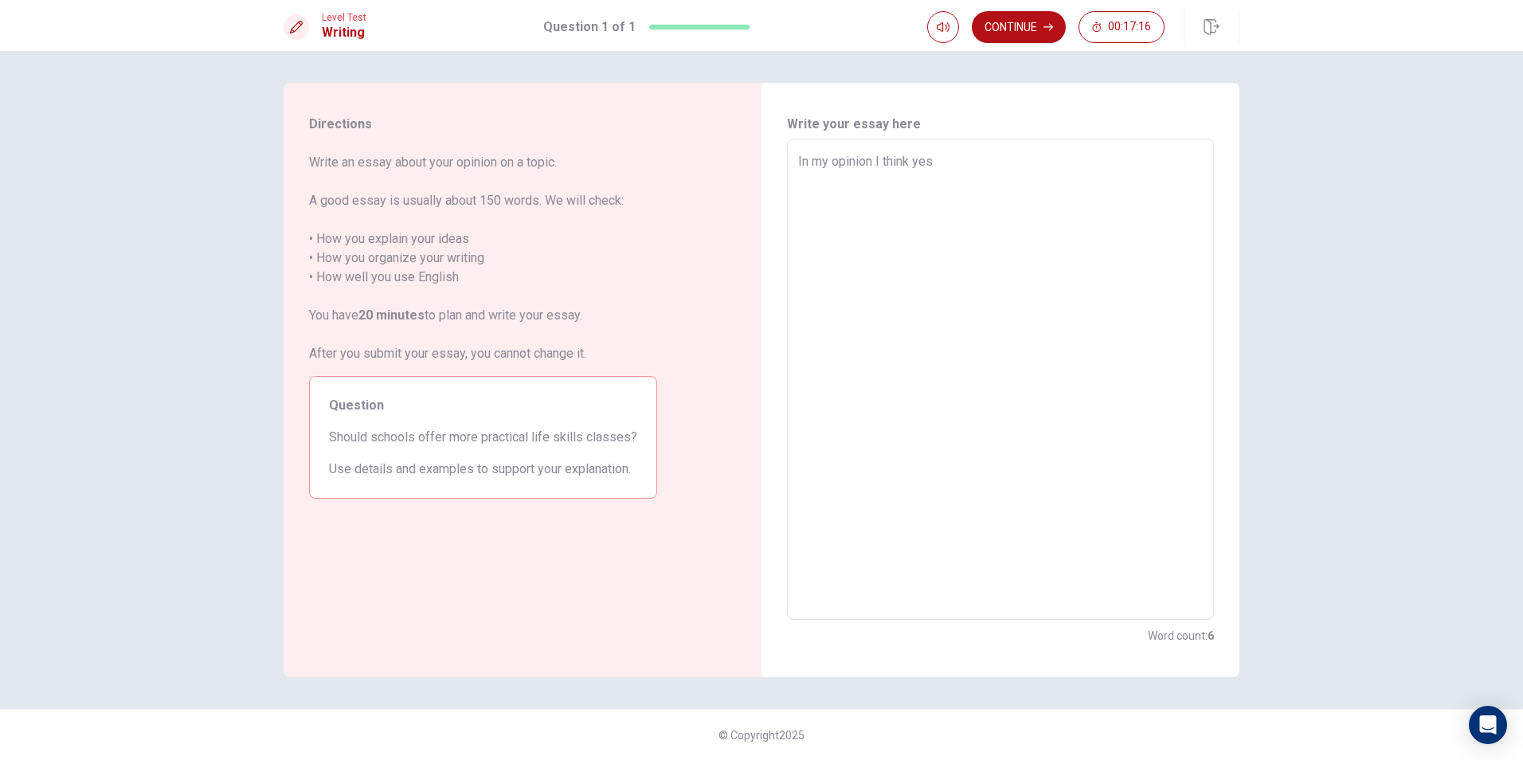
type textarea "In my opinion I think yes"
type textarea "x"
type textarea "In my opinion I think yes b"
type textarea "x"
type textarea "In my opinion I think yes be"
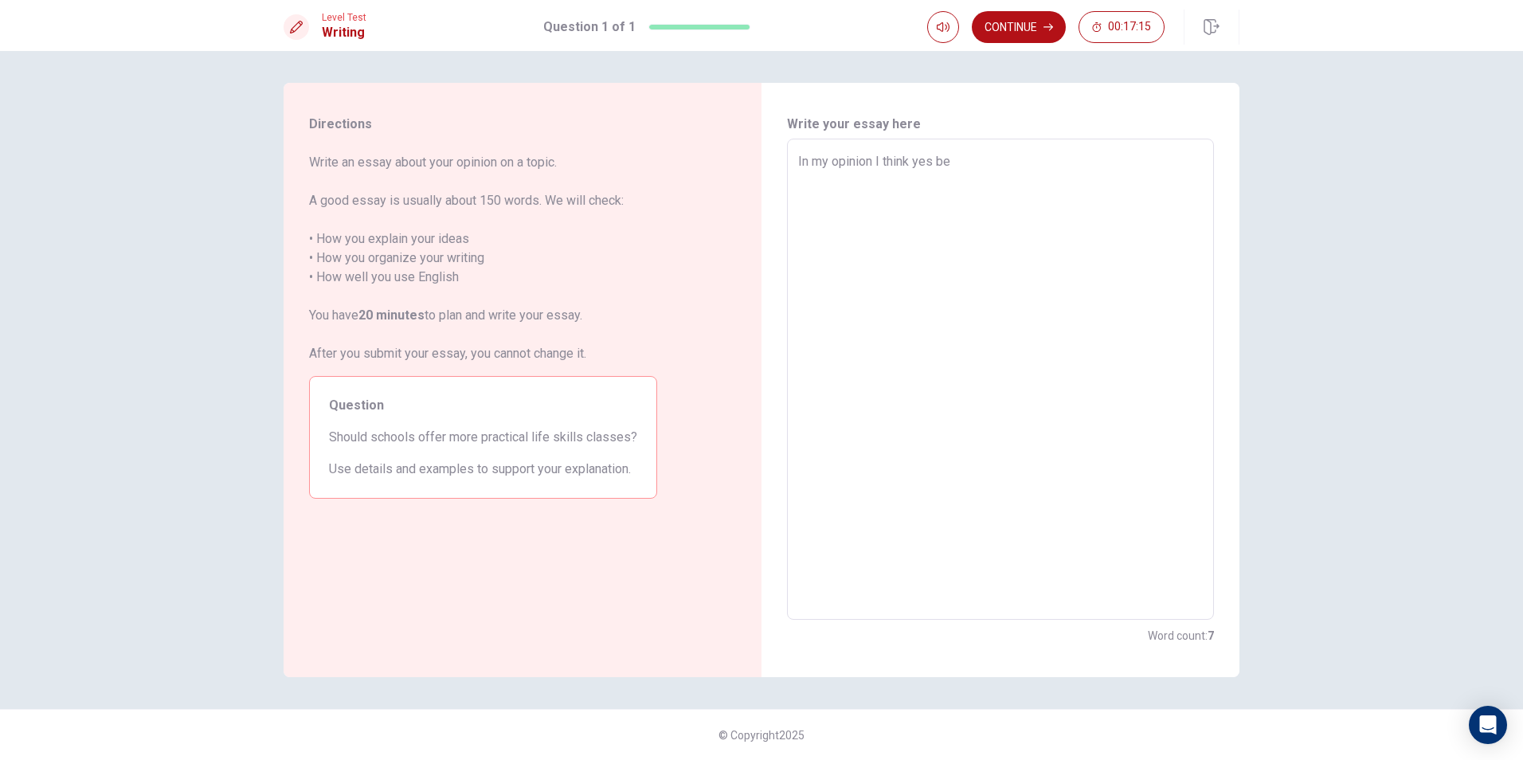
type textarea "x"
type textarea "In my opinion I think yes [PERSON_NAME]"
type textarea "x"
type textarea "In my opinion I think yes beca"
type textarea "x"
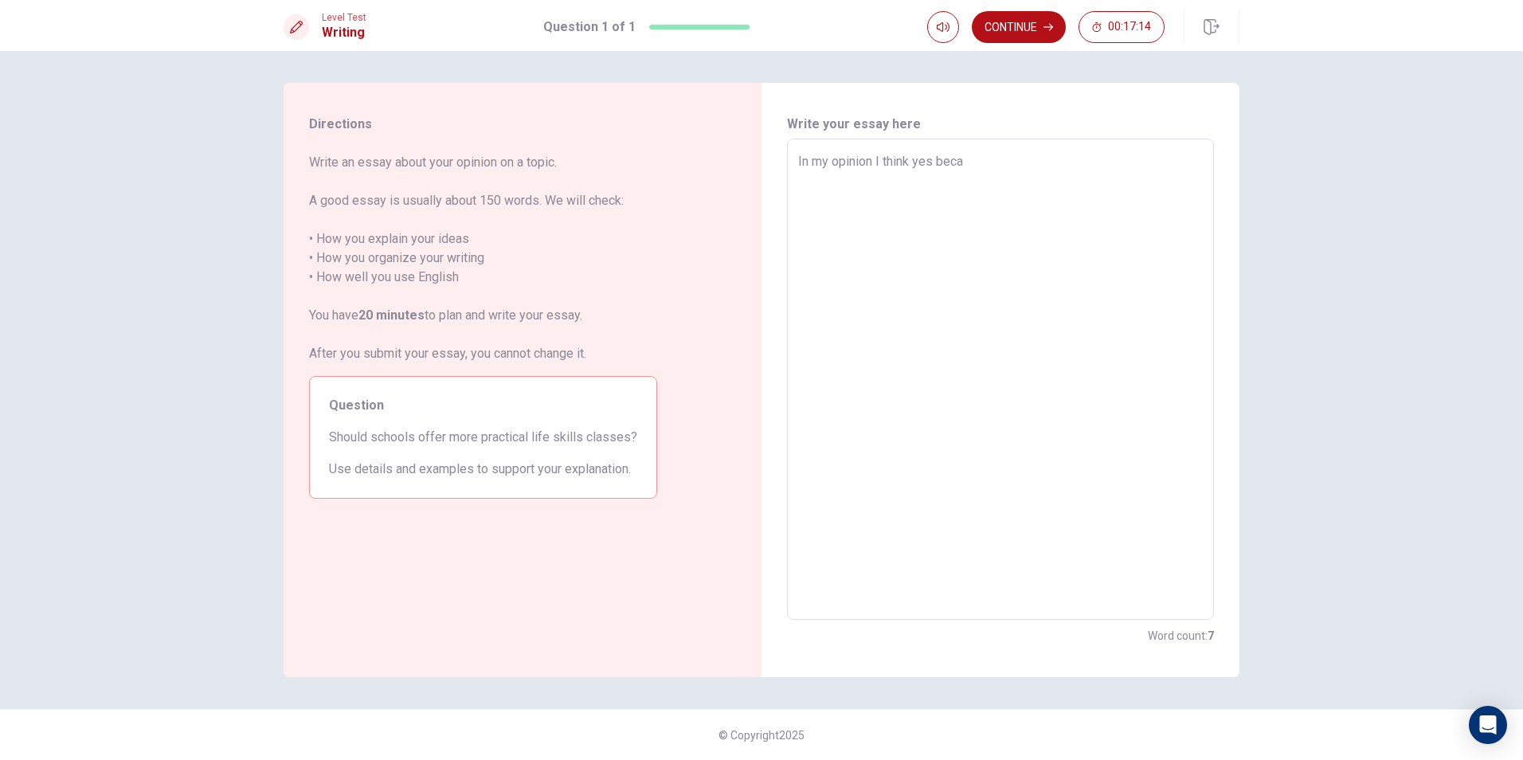
type textarea "In my opinion I think yes becau"
type textarea "x"
type textarea "In my opinion I think yes becaus"
type textarea "x"
type textarea "In my opinion I think yes because"
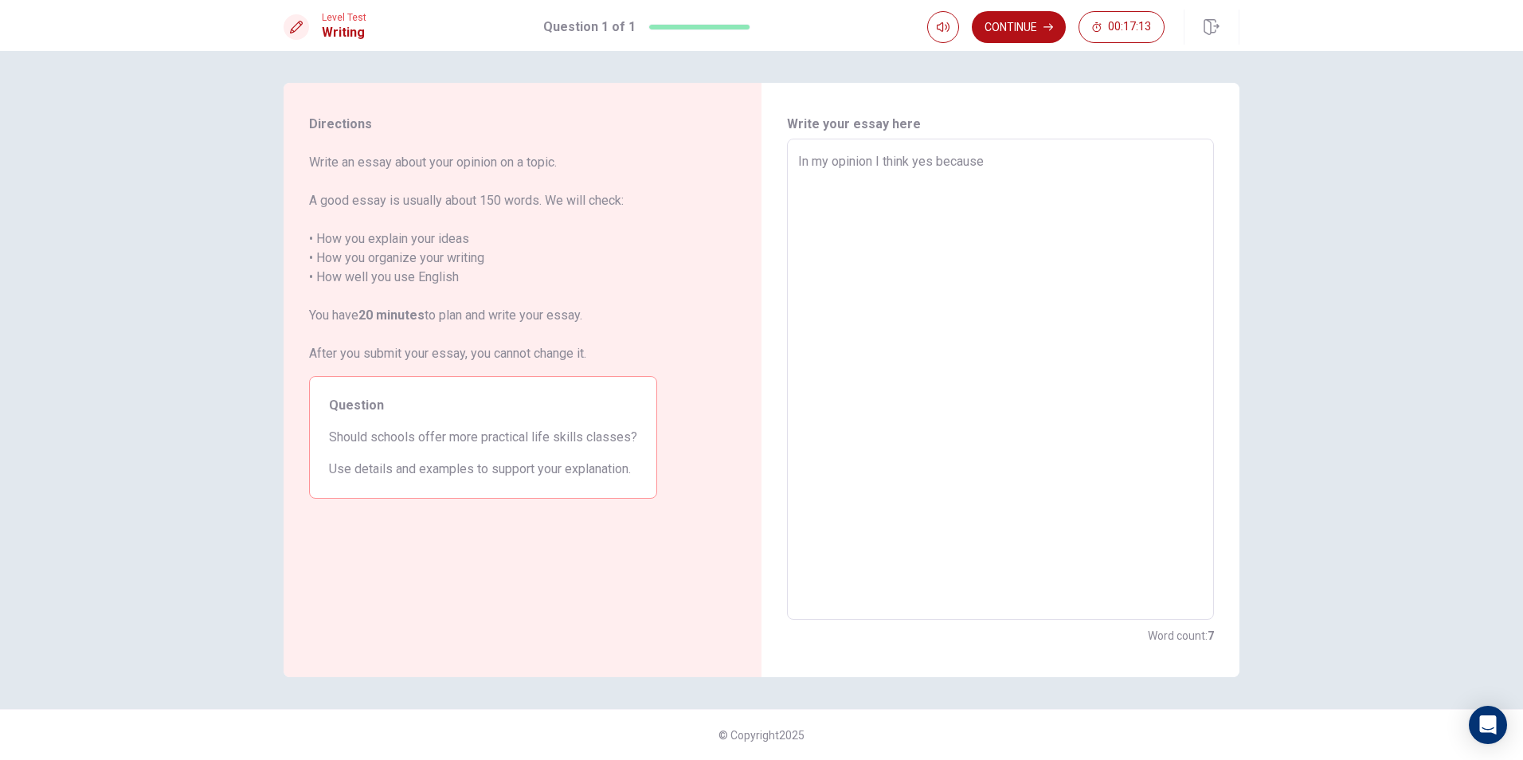
type textarea "x"
type textarea "In my opinion I think yes because"
type textarea "x"
type textarea "In my opinion I think yes because"
type textarea "x"
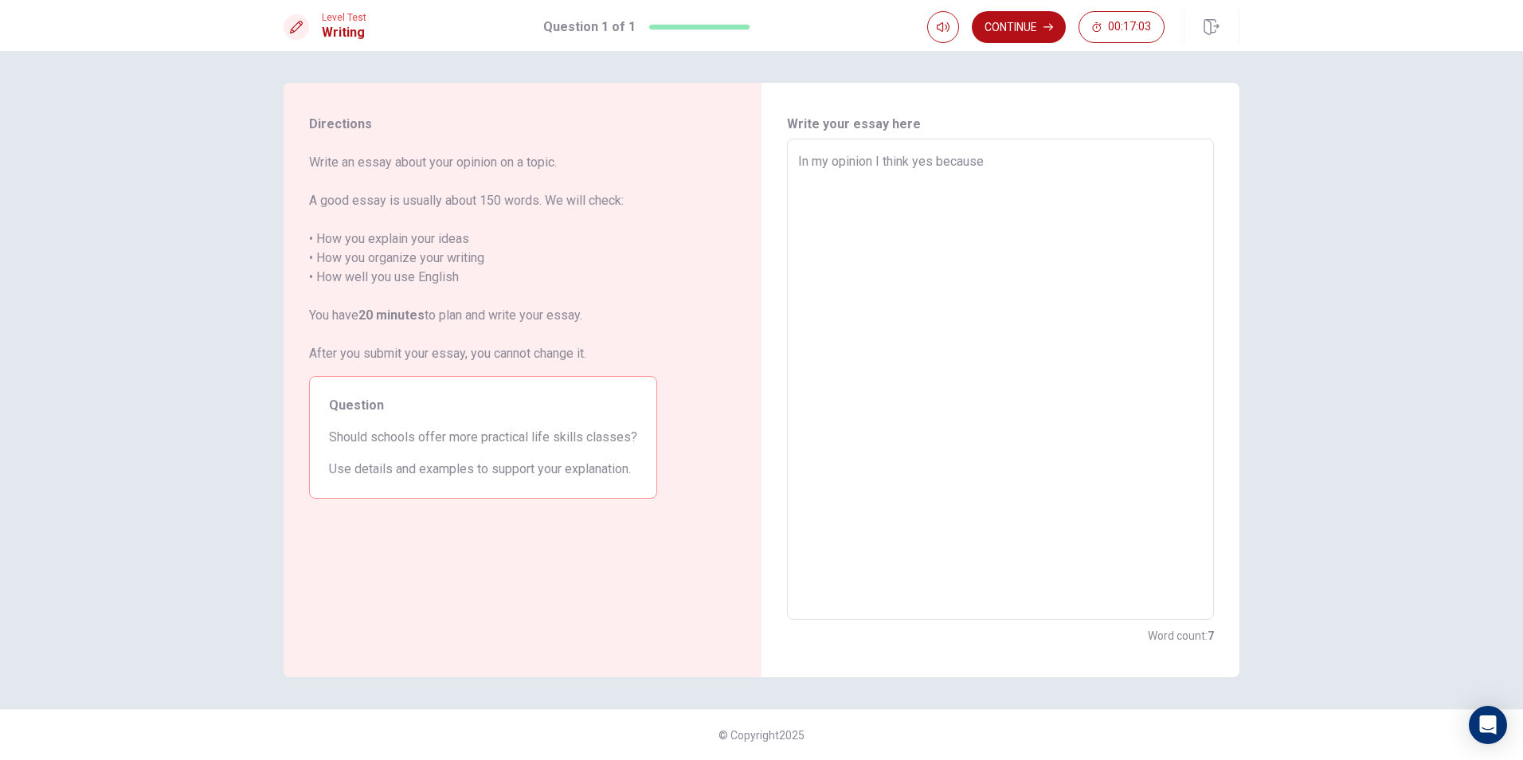
type textarea "In my opinion I think yes becaus"
type textarea "x"
type textarea "In my opinion I think yes becau"
type textarea "x"
type textarea "In my opinion I think yes beca"
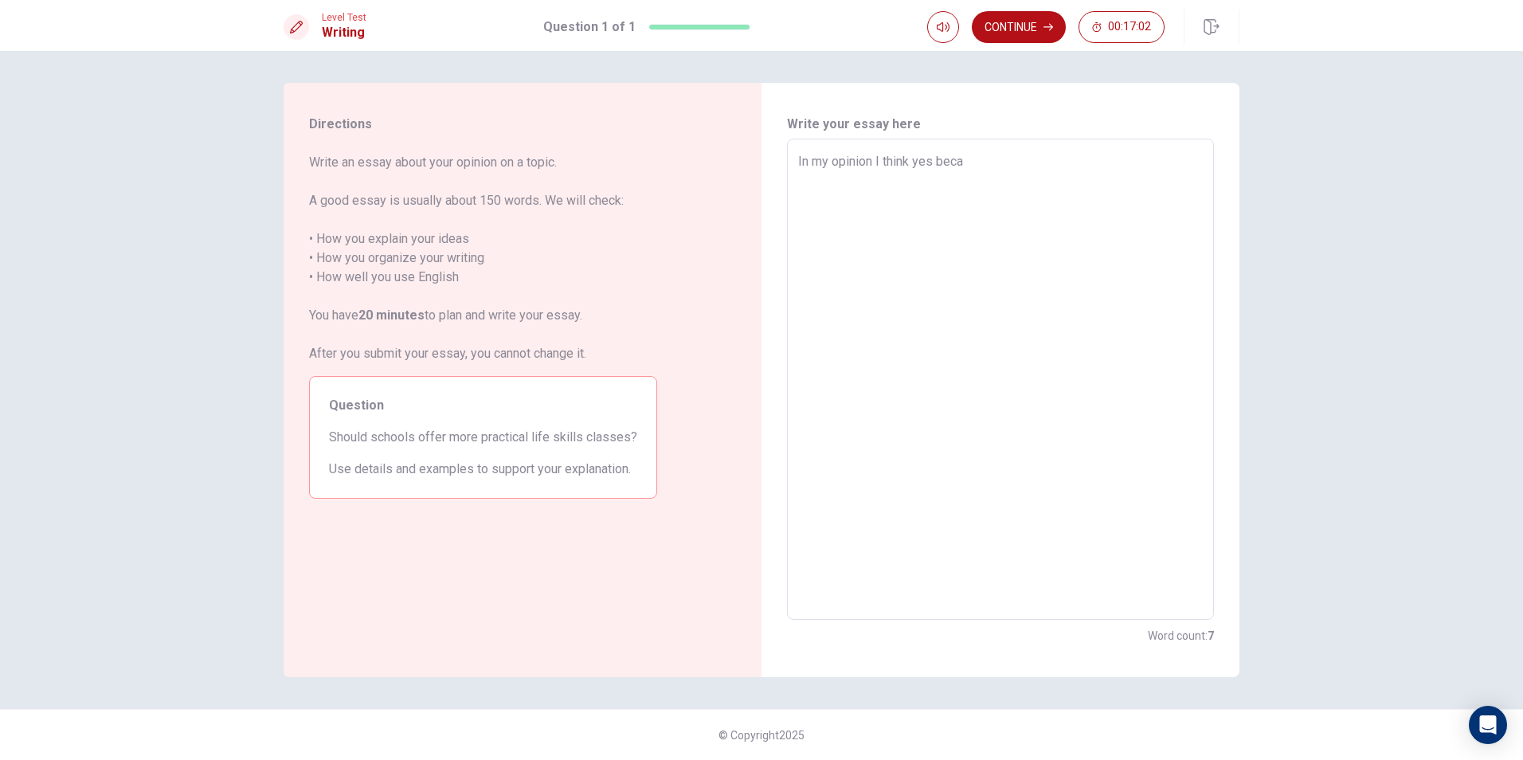
type textarea "x"
type textarea "In my opinion I think yes [PERSON_NAME]"
type textarea "x"
type textarea "In my opinion I think yes be"
type textarea "x"
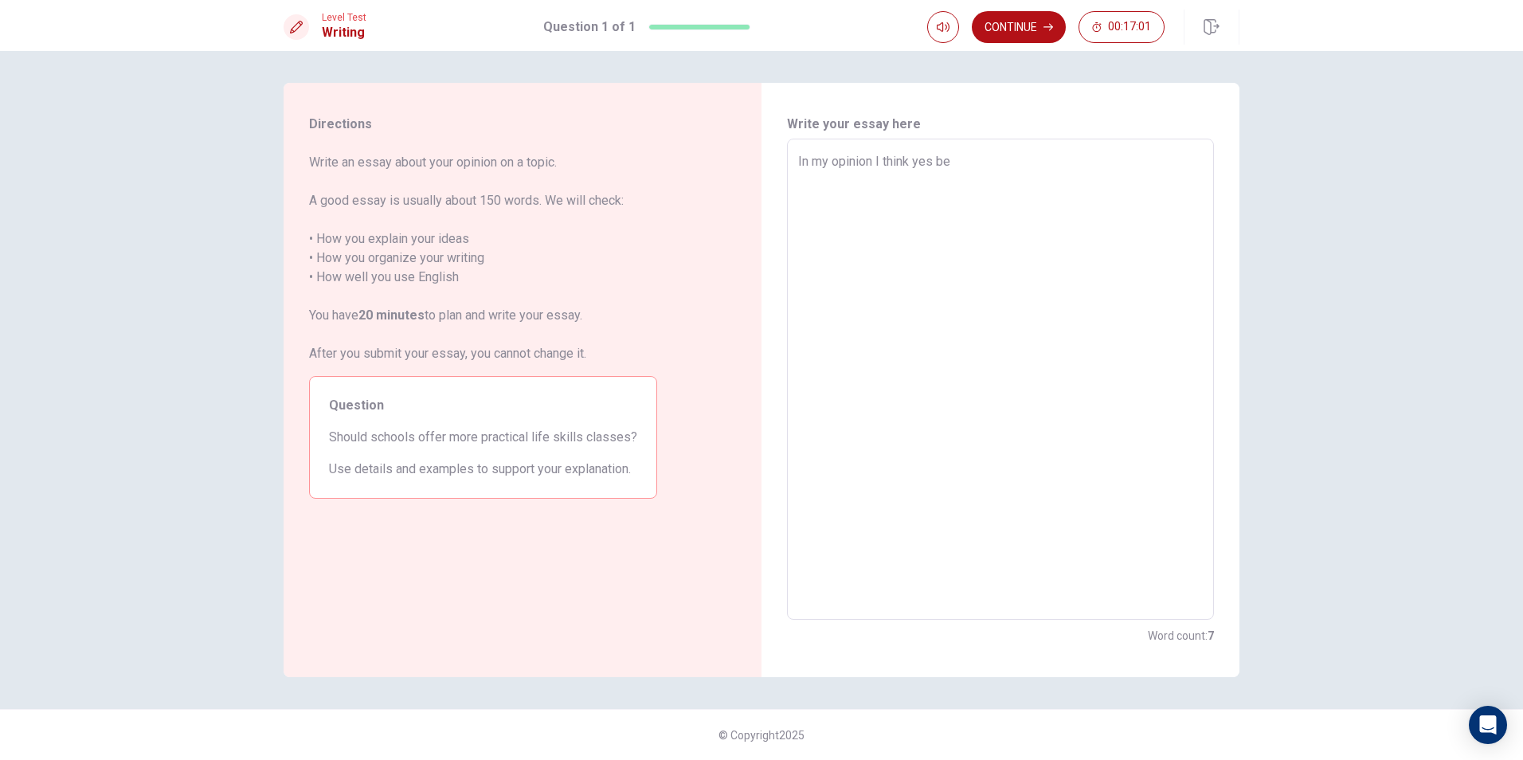
type textarea "In my opinion I think yes b"
type textarea "x"
type textarea "In my opinion I think yes"
type textarea "x"
type textarea "In my opinion I think yes"
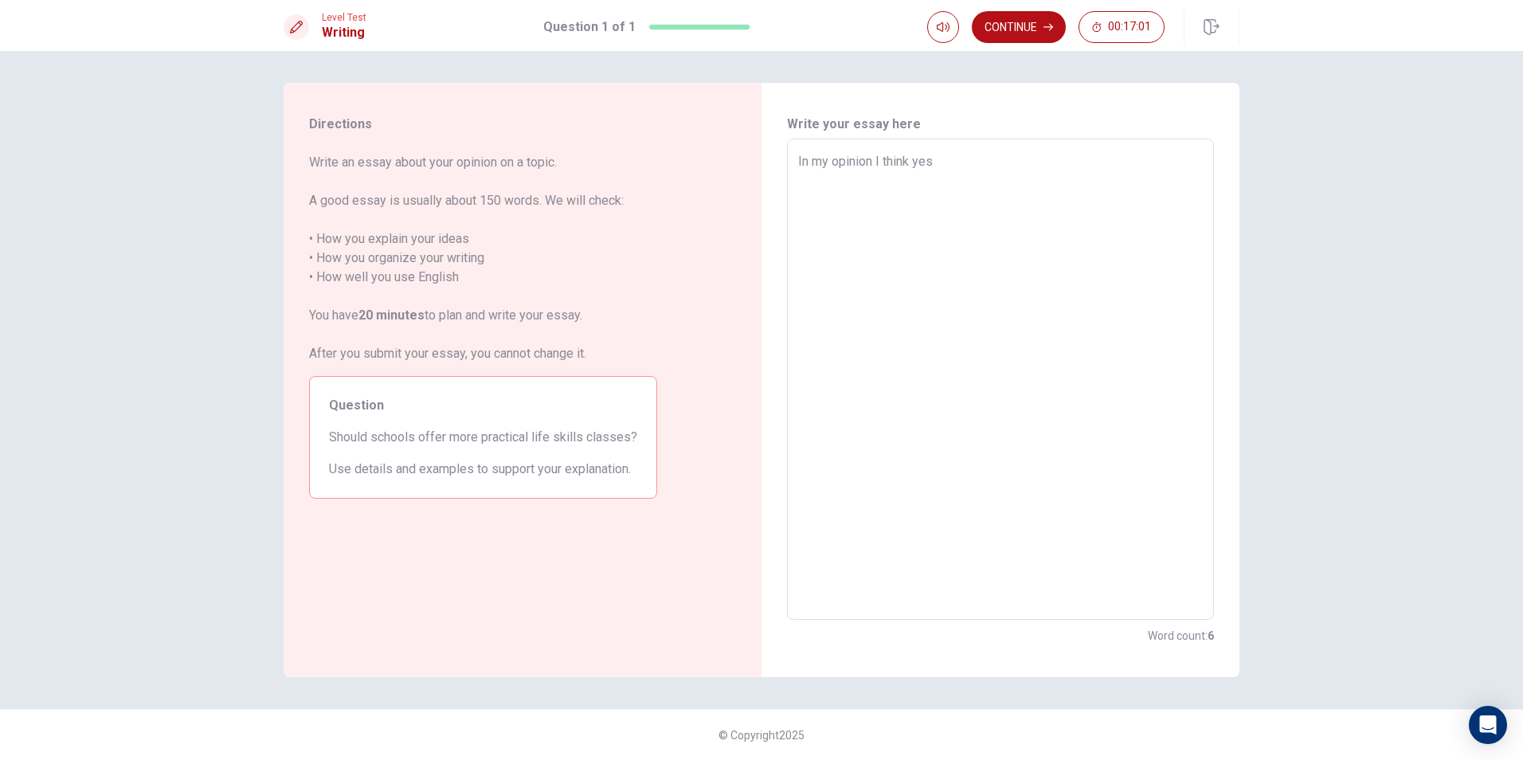
type textarea "x"
type textarea "In my opinion I think ye"
type textarea "x"
type textarea "In my opinion I think y"
type textarea "x"
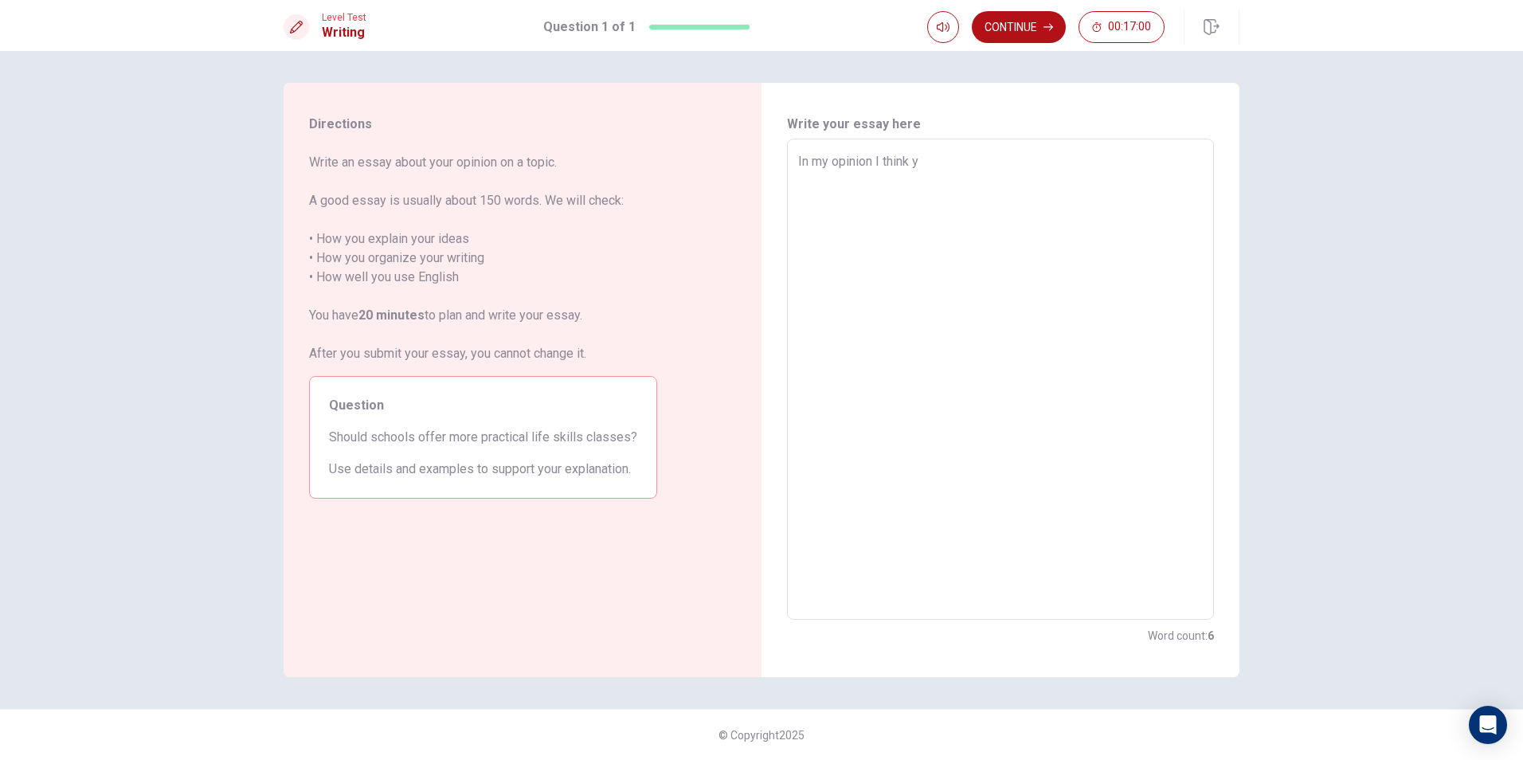
type textarea "In my opinion I think"
type textarea "x"
type textarea "In my opinion I think t"
type textarea "x"
type textarea "In my opinion I think th"
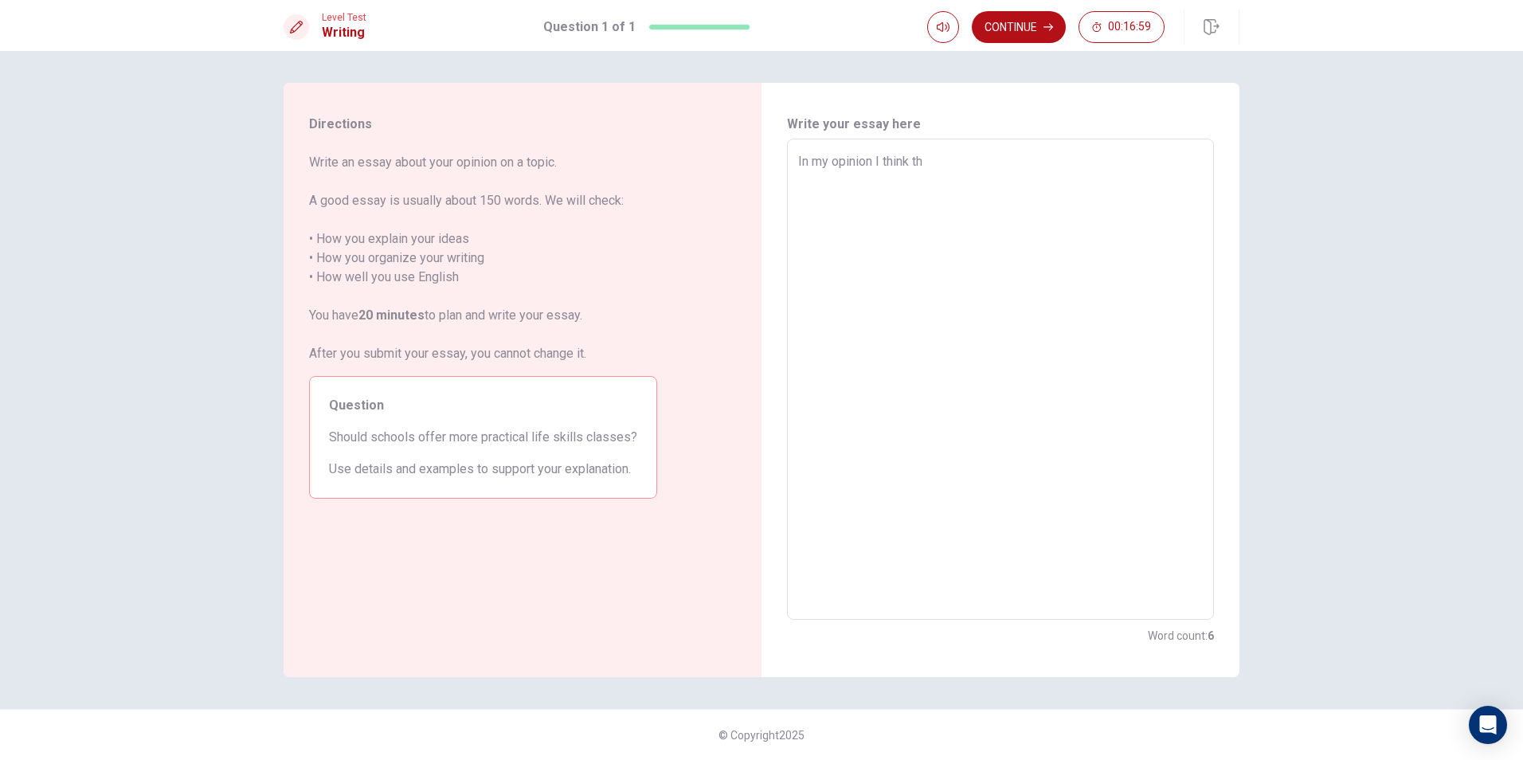
type textarea "x"
type textarea "In my opinion I think tha"
type textarea "x"
type textarea "In my opinion I think that"
type textarea "x"
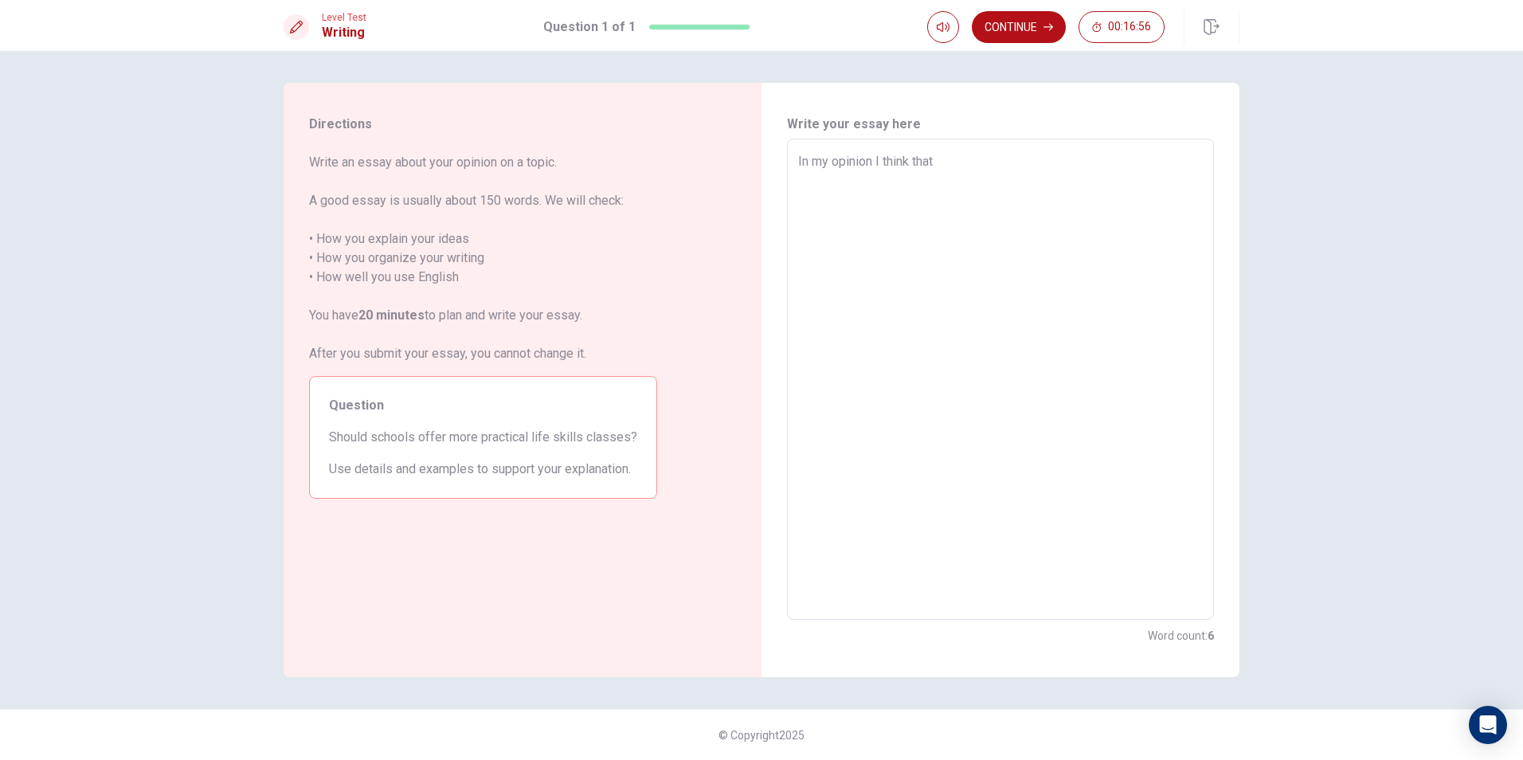
type textarea "In my opinion I think that"
type textarea "x"
type textarea "In my opinion I think that t"
type textarea "x"
type textarea "In my opinion I think that to"
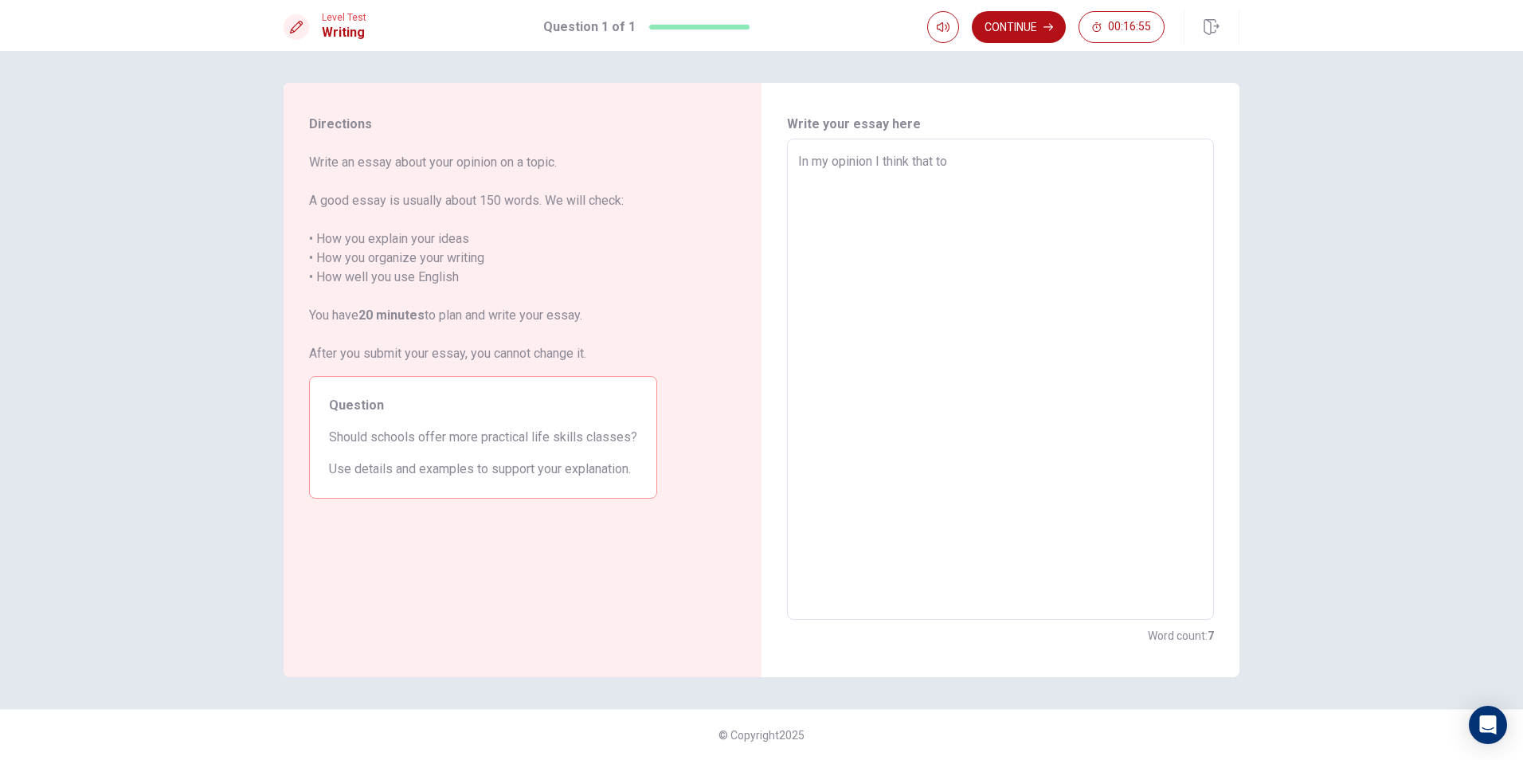
type textarea "x"
type textarea "In my opinion I think that to"
type textarea "x"
type textarea "In my opinion I think that to h"
type textarea "x"
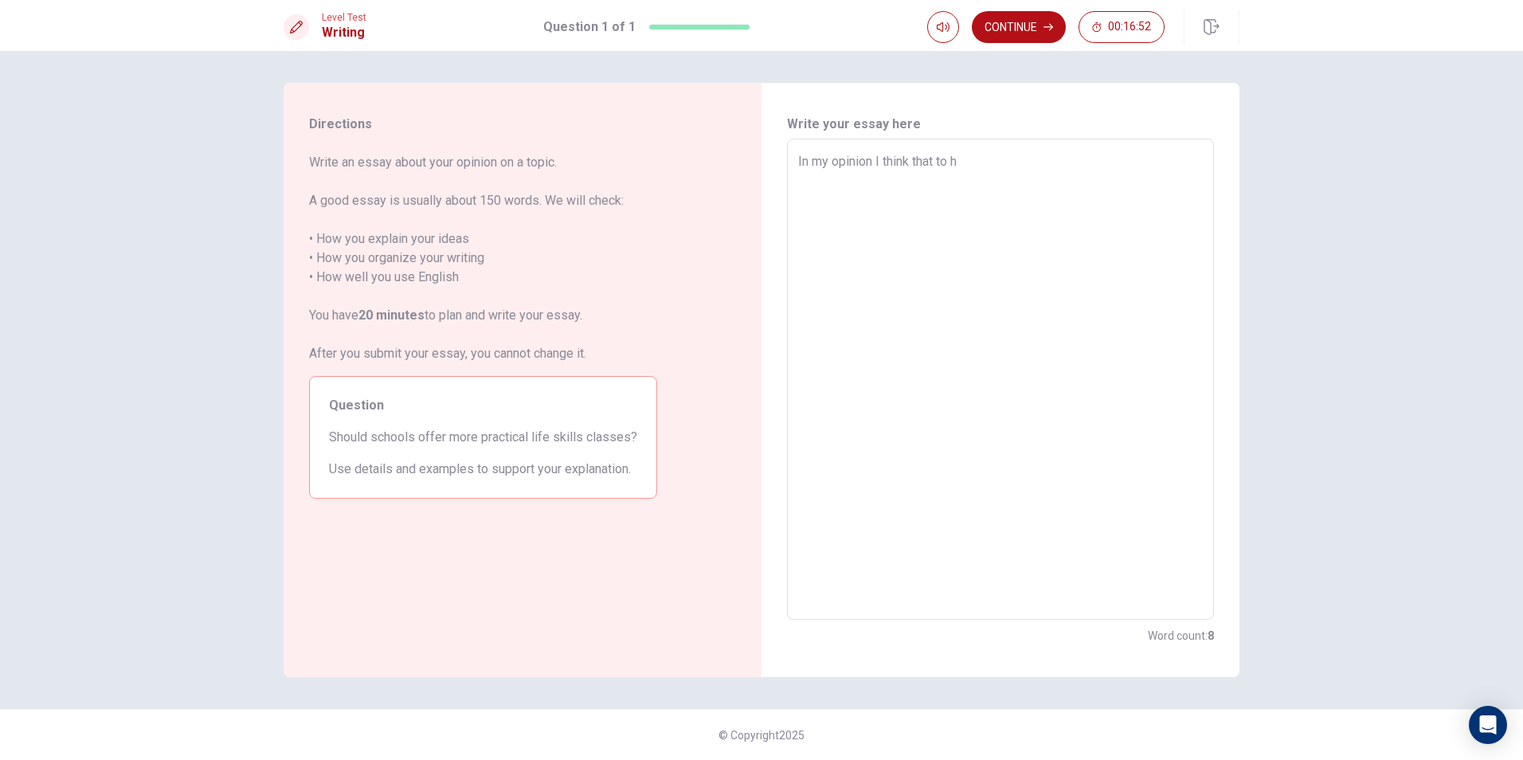
type textarea "In my opinion I think that to ha"
type textarea "x"
type textarea "In my opinion I think that to hav"
type textarea "x"
type textarea "In my opinion I think that to have"
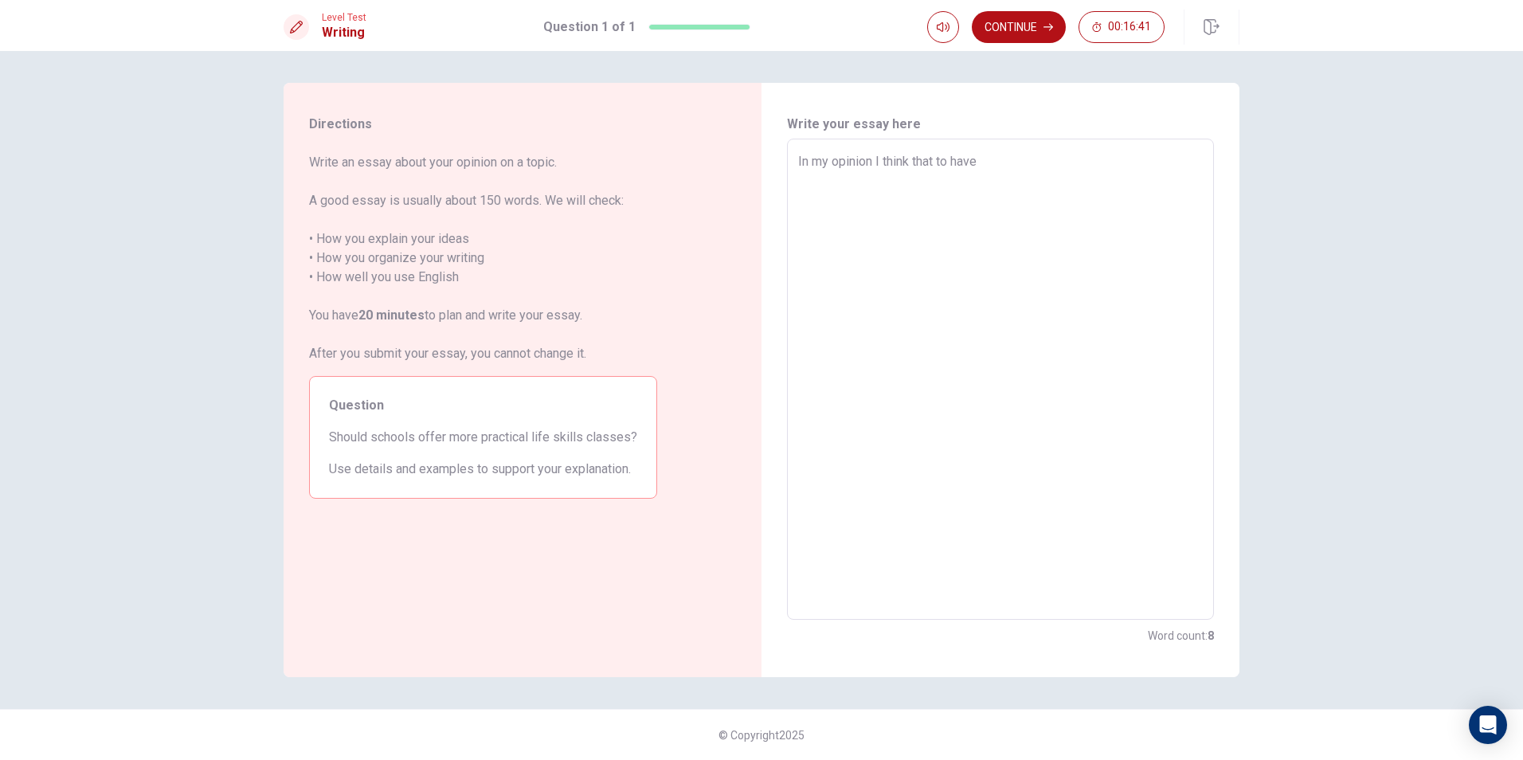
type textarea "x"
type textarea "In my opinion I think that to have"
type textarea "x"
type textarea "In my opinion I think that to have k"
type textarea "x"
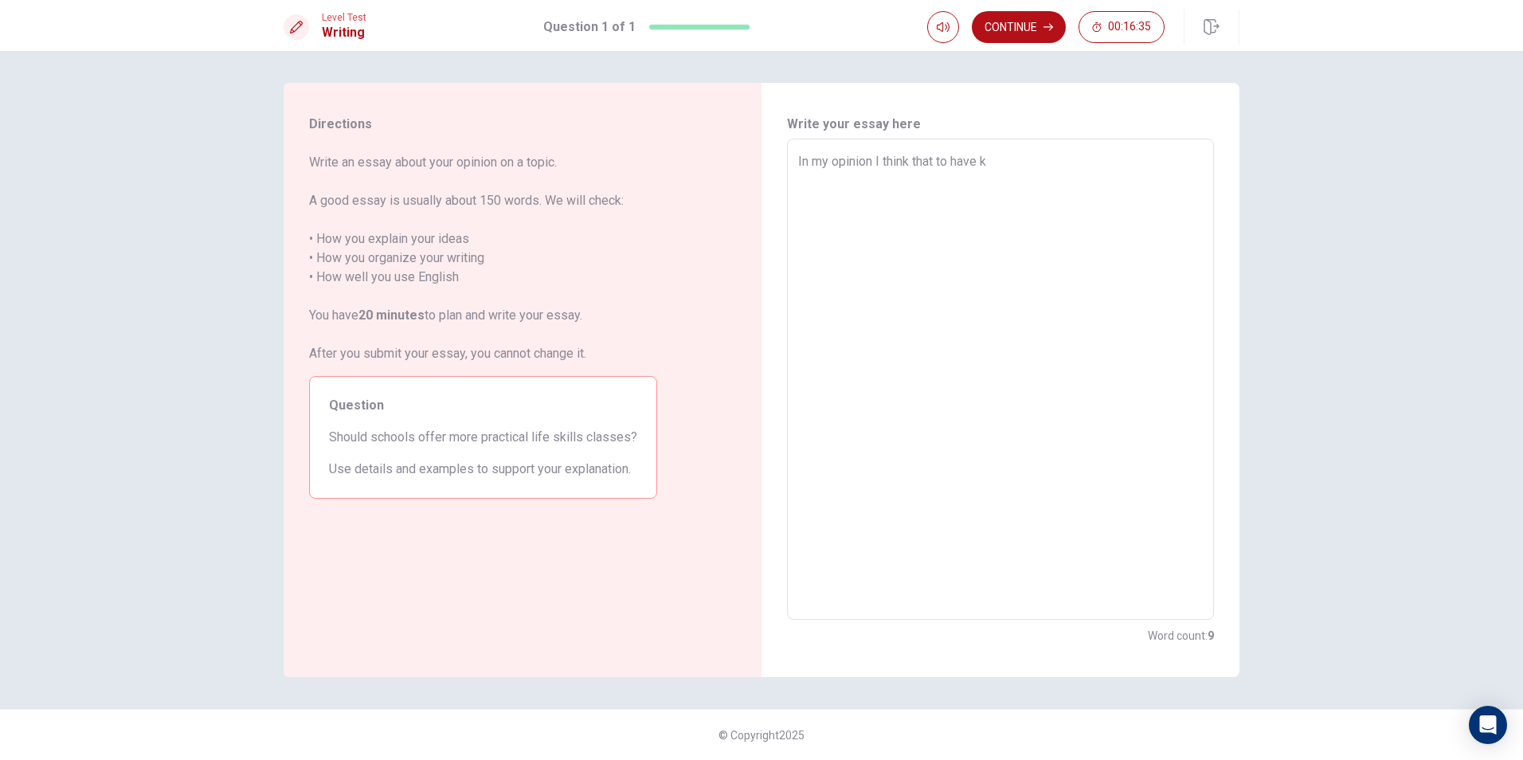
type textarea "In my opinion I think that to have kn"
type textarea "x"
type textarea "In my opinion I think that to have kno"
type textarea "x"
type textarea "In my opinion I think that to have know"
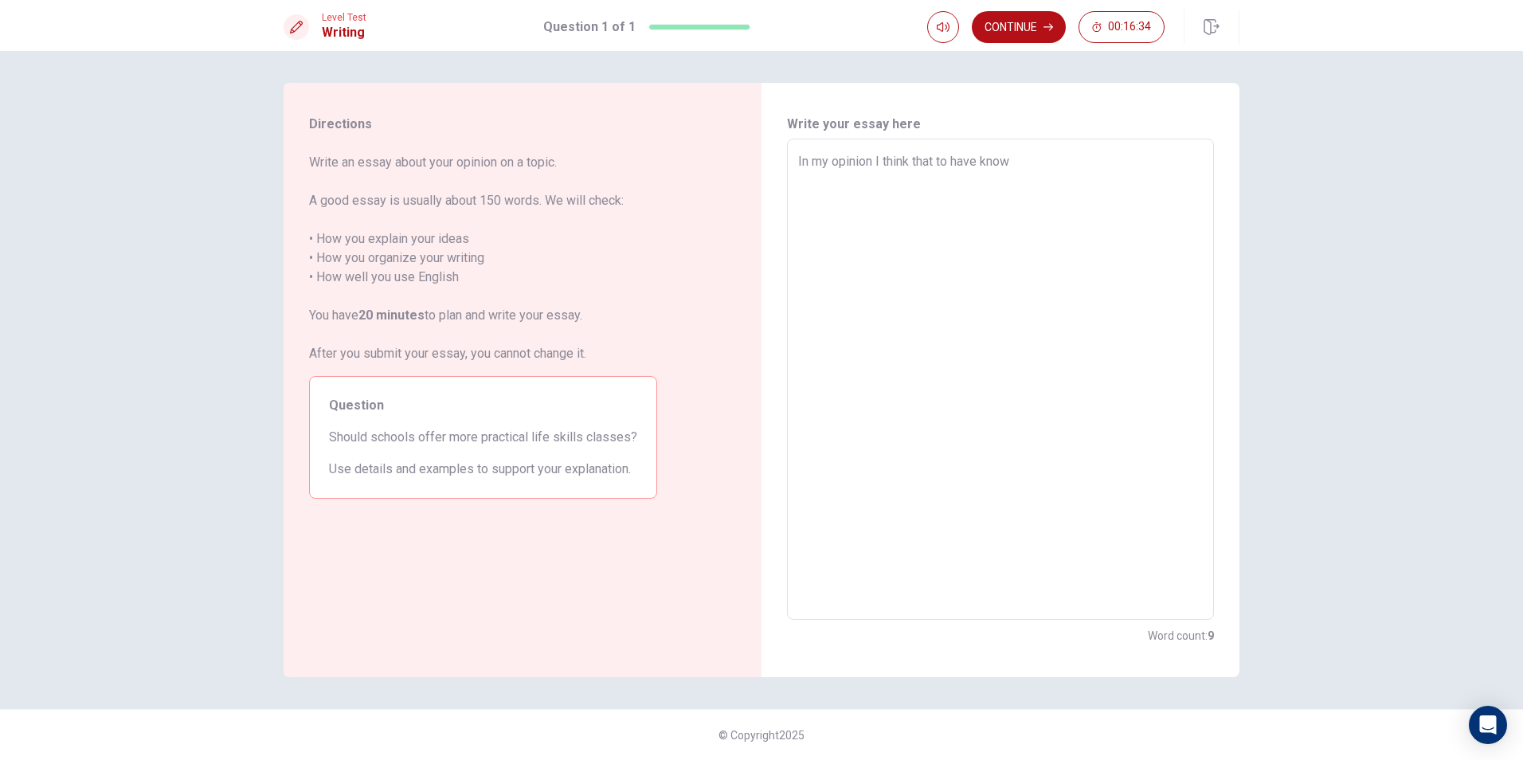
type textarea "x"
type textarea "In my opinion I think that to have knowl"
type textarea "x"
type textarea "In my opinion I think that to have knowle"
type textarea "x"
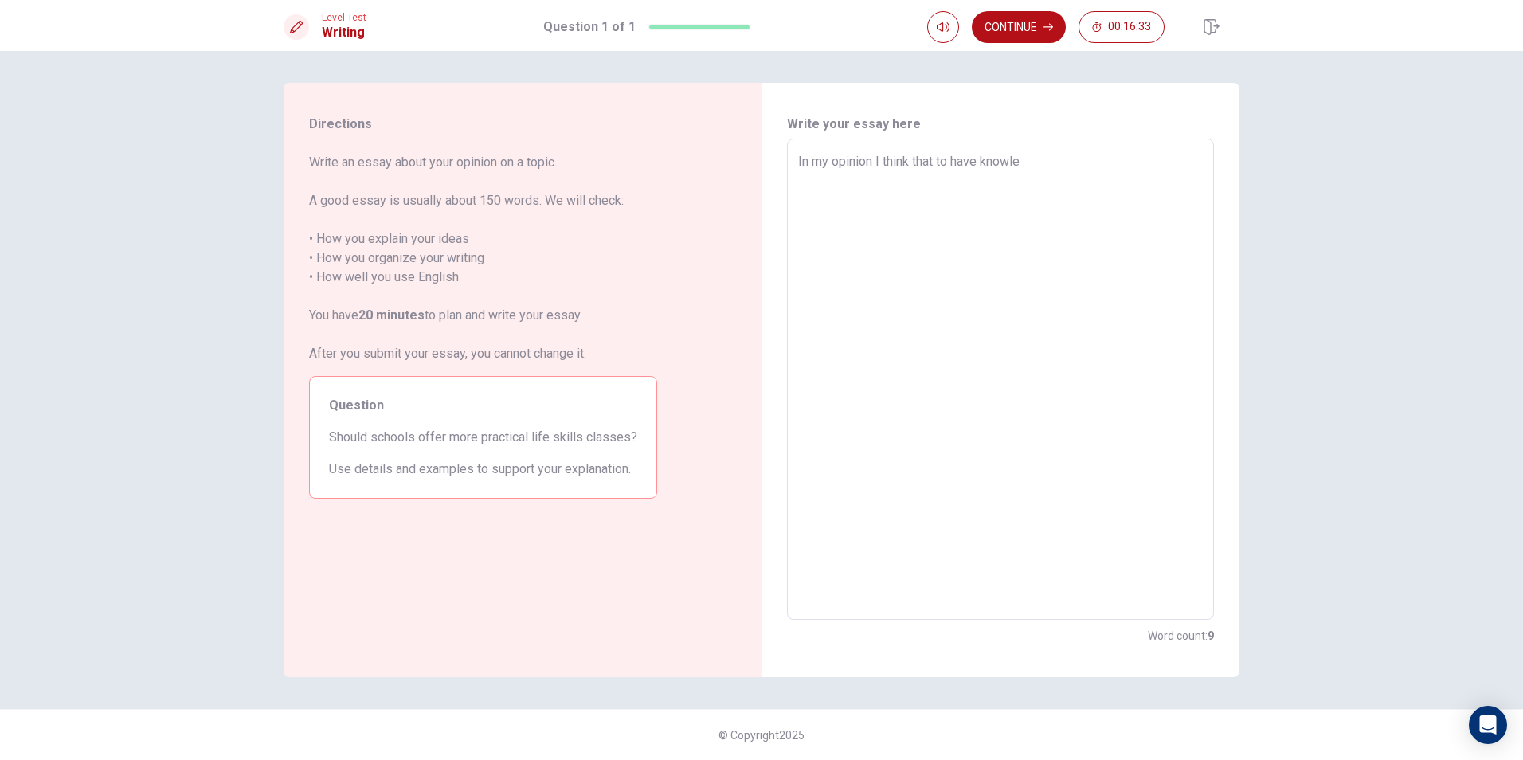
type textarea "In my opinion I think that to have knowled"
type textarea "x"
type textarea "In my opinion I think that to have knowledg"
type textarea "x"
type textarea "In my opinion I think that to have knowledge"
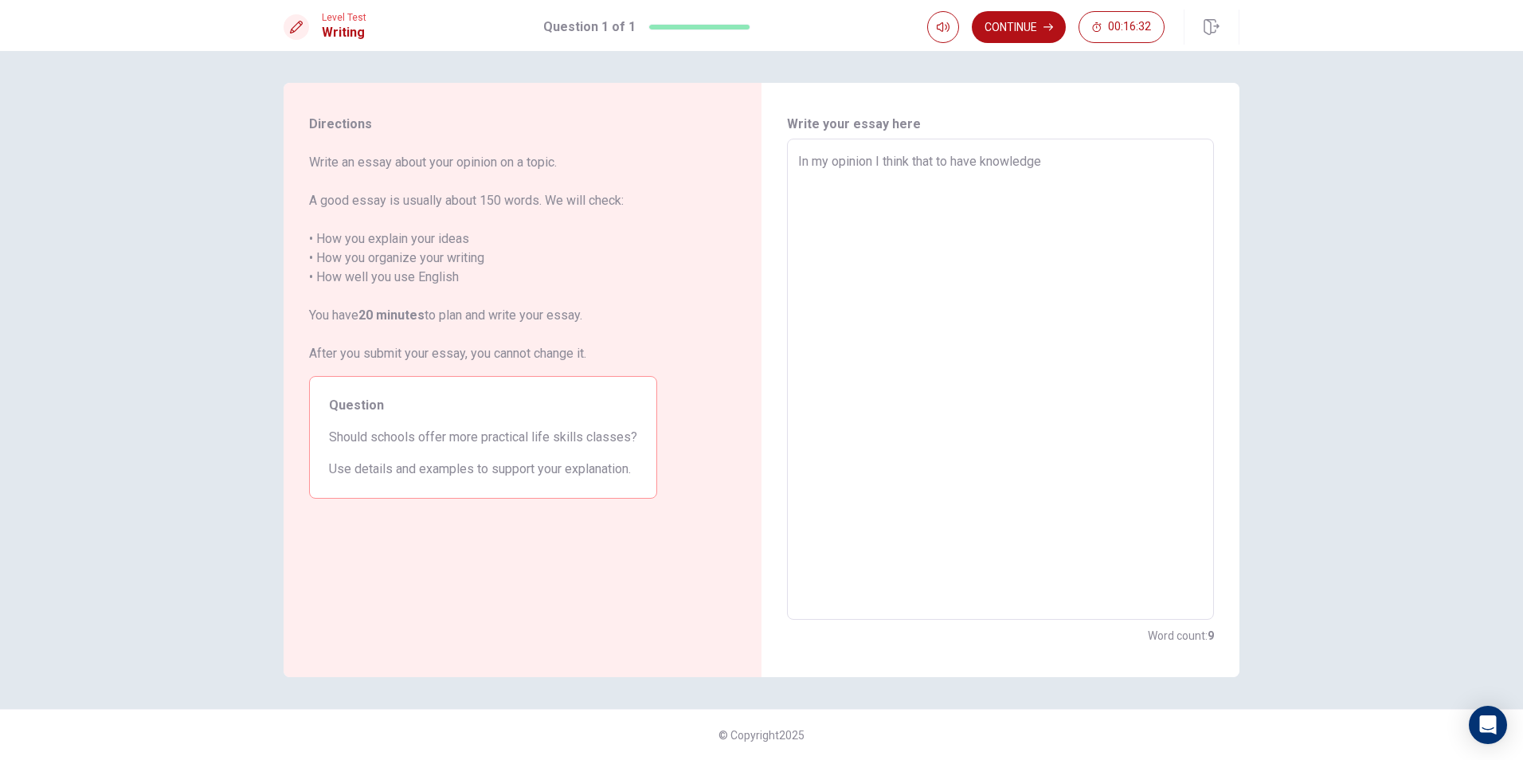
type textarea "x"
type textarea "In my opinion I think that to have knowledge"
type textarea "x"
type textarea "In my opinion I think that to have knowledge"
type textarea "x"
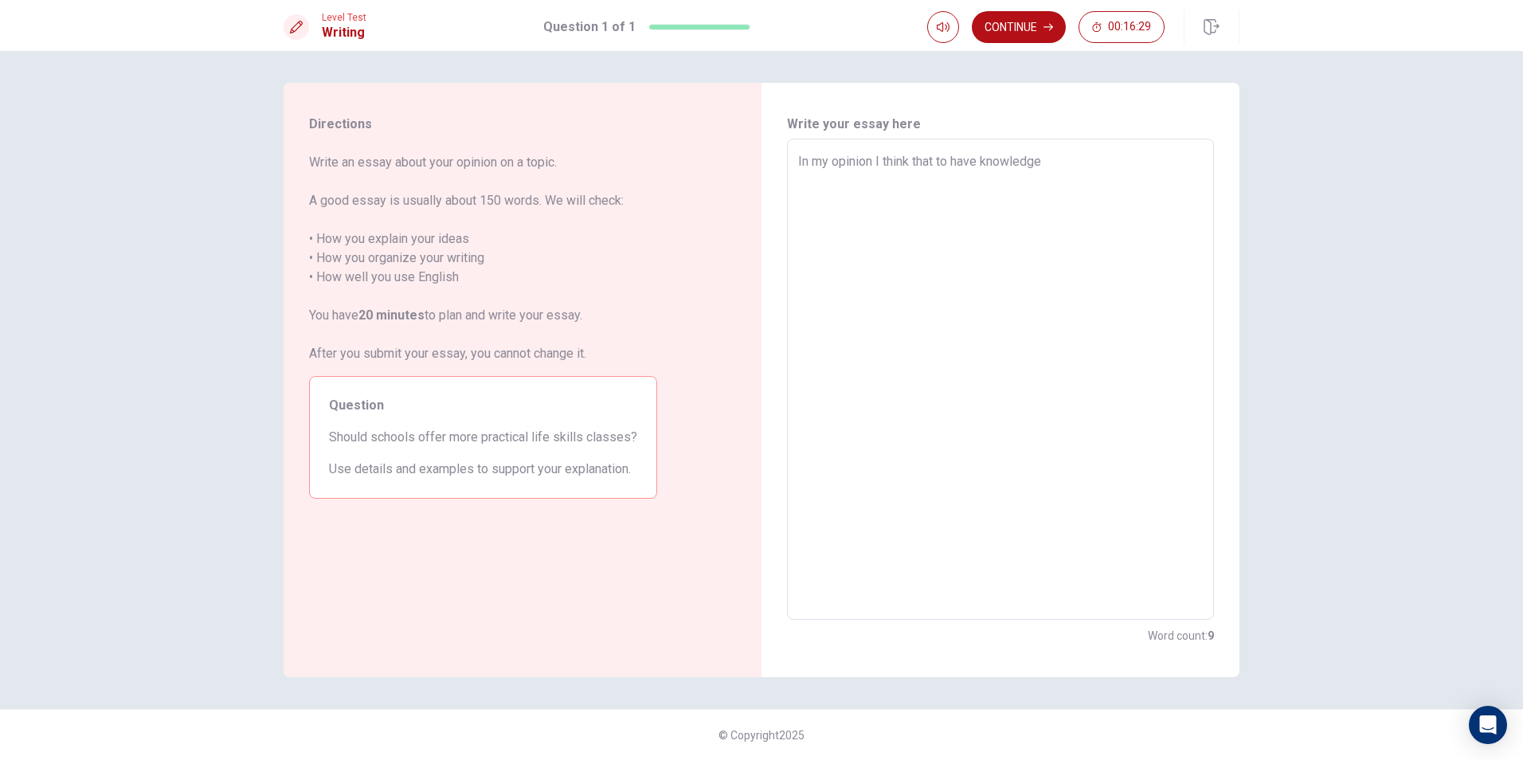
type textarea "In my opinion I think that to have knowledg"
type textarea "x"
type textarea "In my opinion I think that to have knowled"
type textarea "x"
type textarea "In my opinion I think that to have knowle"
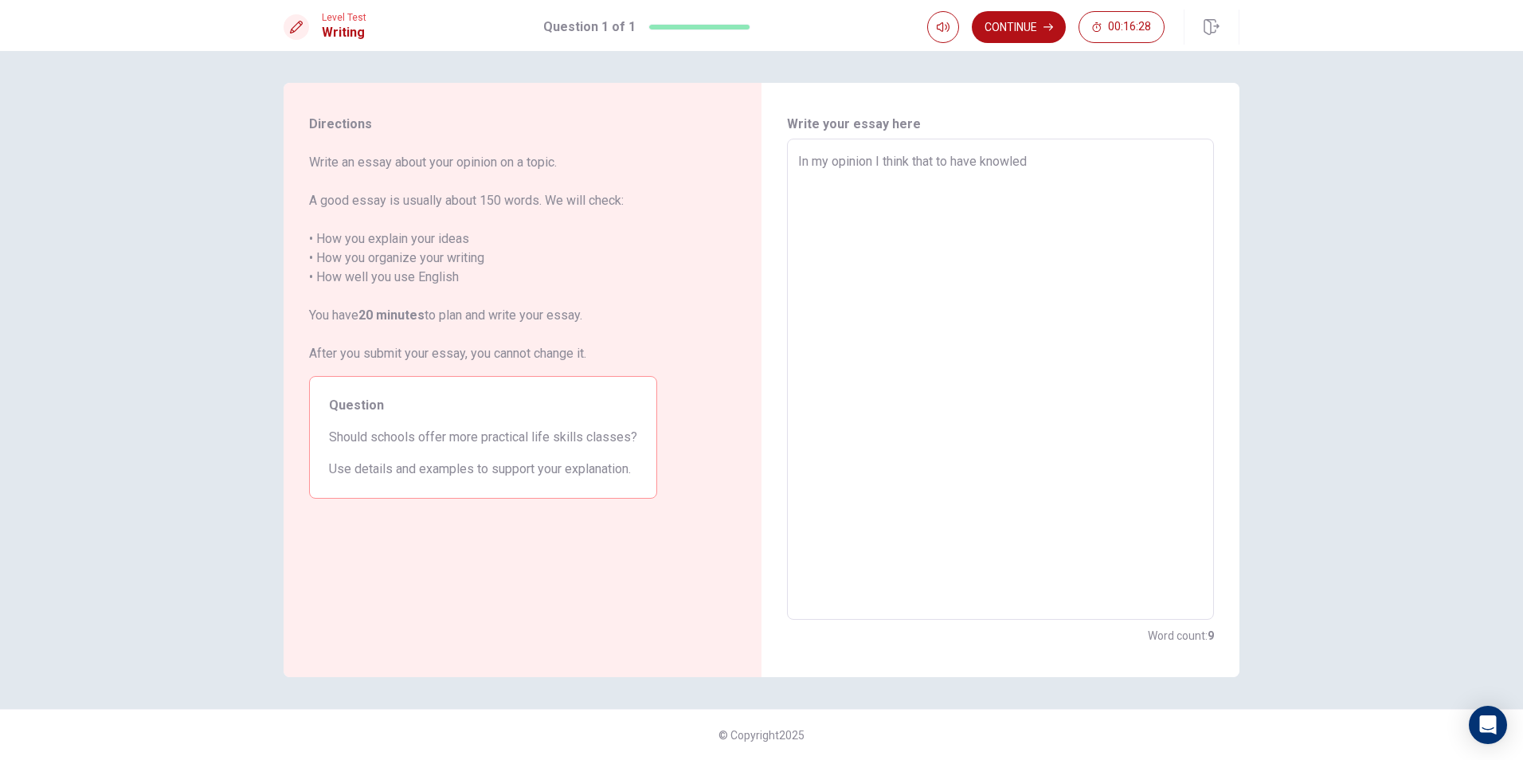
type textarea "x"
type textarea "In my opinion I think that to have knowl"
type textarea "x"
type textarea "In my opinion I think that to have know"
type textarea "x"
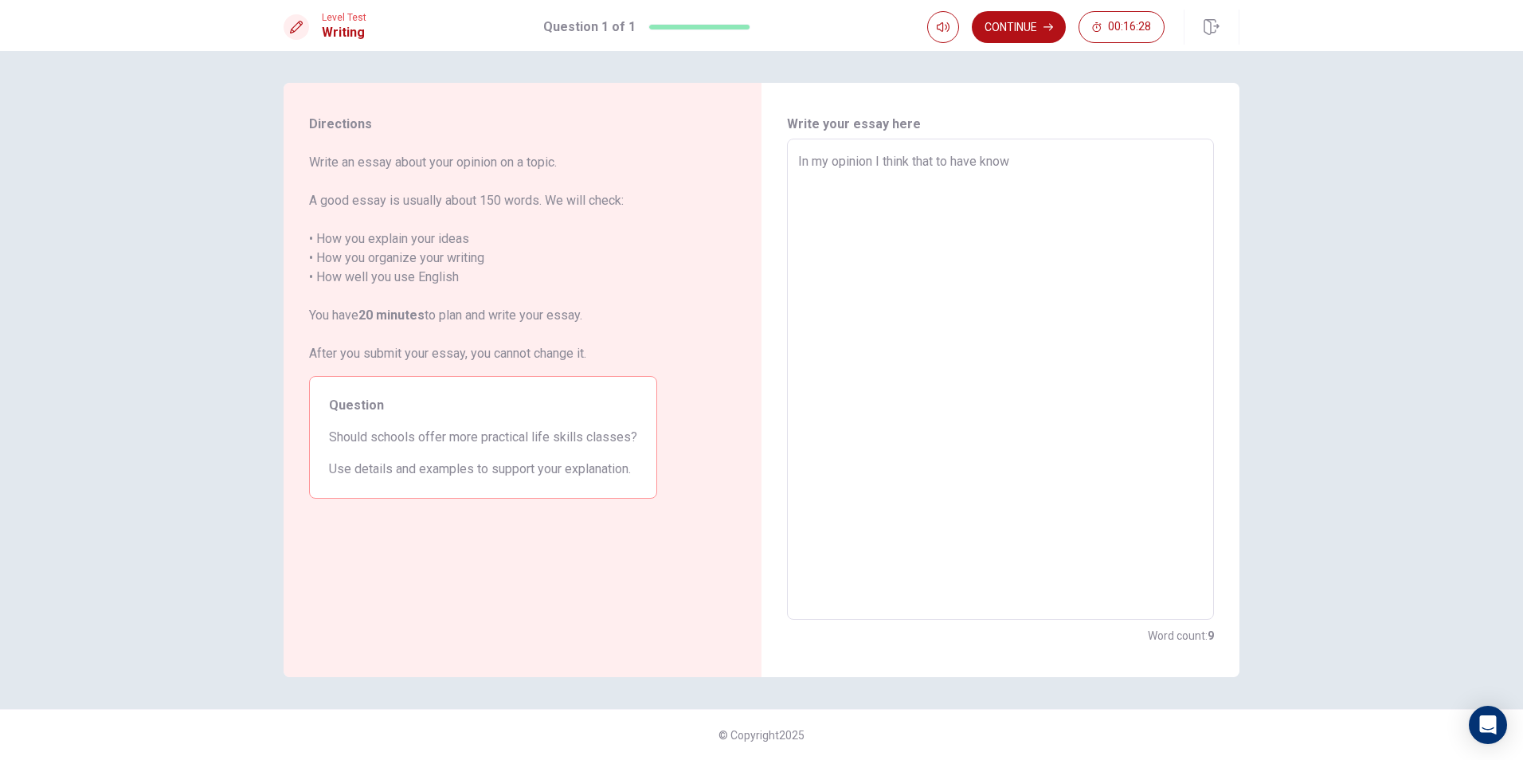
type textarea "In my opinion I think that to have kno"
type textarea "x"
type textarea "In my opinion I think that to have kn"
type textarea "x"
type textarea "In my opinion I think that to have k"
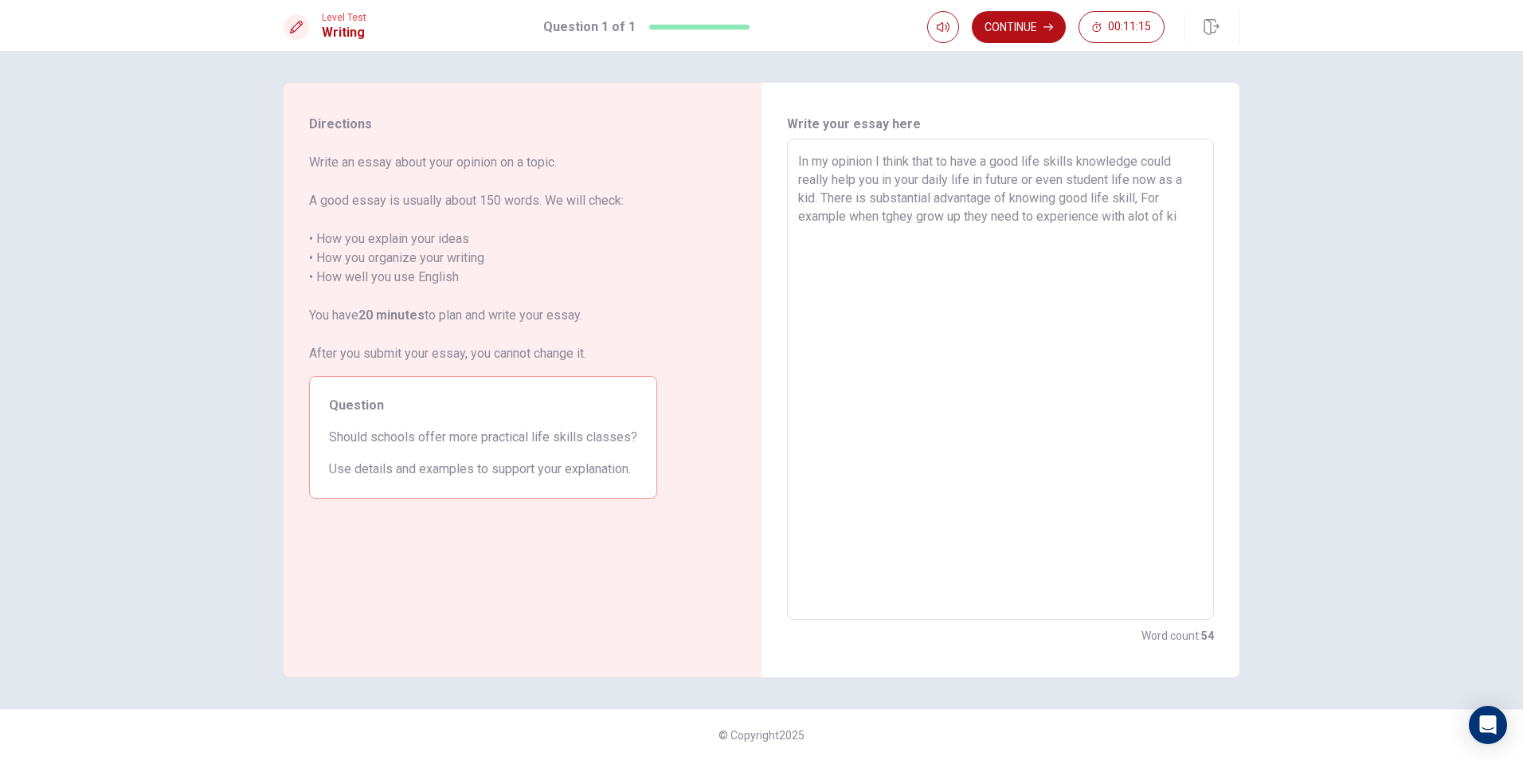
click at [1149, 219] on textarea "In my opinion I think that to have a good life skills knowledge could really he…" at bounding box center [1000, 379] width 405 height 455
click at [1154, 221] on textarea "In my opinion I think that to have a good life skills knowledge could really he…" at bounding box center [1000, 379] width 405 height 455
click at [1151, 221] on textarea "In my opinion I think that to have a good life skills knowledge could really he…" at bounding box center [1000, 379] width 405 height 455
click at [1180, 219] on textarea "In my opinion I think that to have a good life skills knowledge could really he…" at bounding box center [1000, 379] width 405 height 455
click at [1181, 218] on textarea "In my opinion I think that to have a good life skills knowledge could really he…" at bounding box center [1000, 379] width 405 height 455
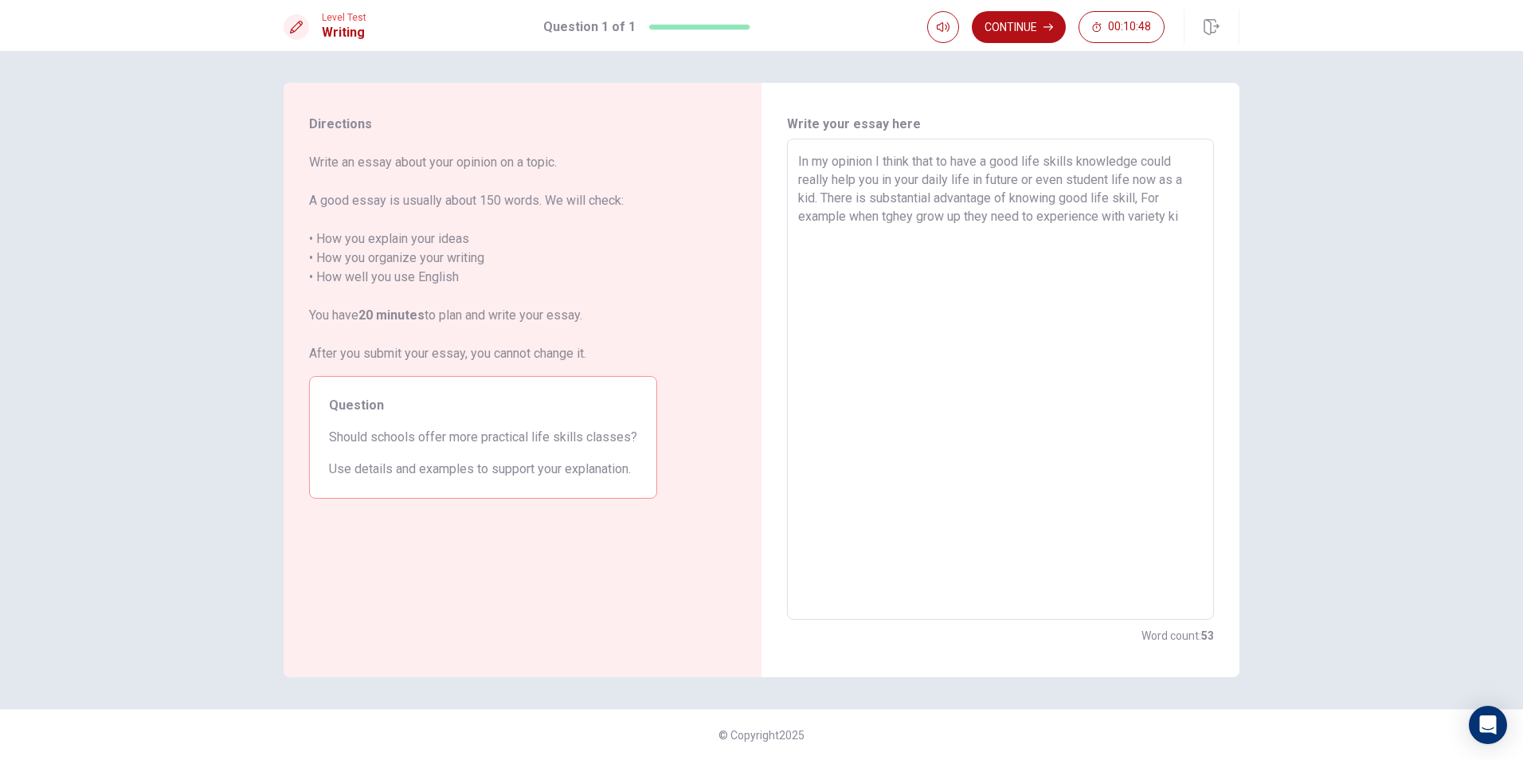
click at [1189, 221] on textarea "In my opinion I think that to have a good life skills knowledge could really he…" at bounding box center [1000, 379] width 405 height 455
click at [1112, 241] on textarea "In my opinion I think that to have a good life skills knowledge could really he…" at bounding box center [1000, 379] width 405 height 455
click at [1196, 242] on textarea "In my opinion I think that to have a good life skills knowledge could really he…" at bounding box center [1000, 379] width 405 height 455
click at [895, 219] on textarea "In my opinion I think that to have a good life skills knowledge could really he…" at bounding box center [1000, 379] width 405 height 455
drag, startPoint x: 850, startPoint y: 214, endPoint x: 851, endPoint y: 228, distance: 13.6
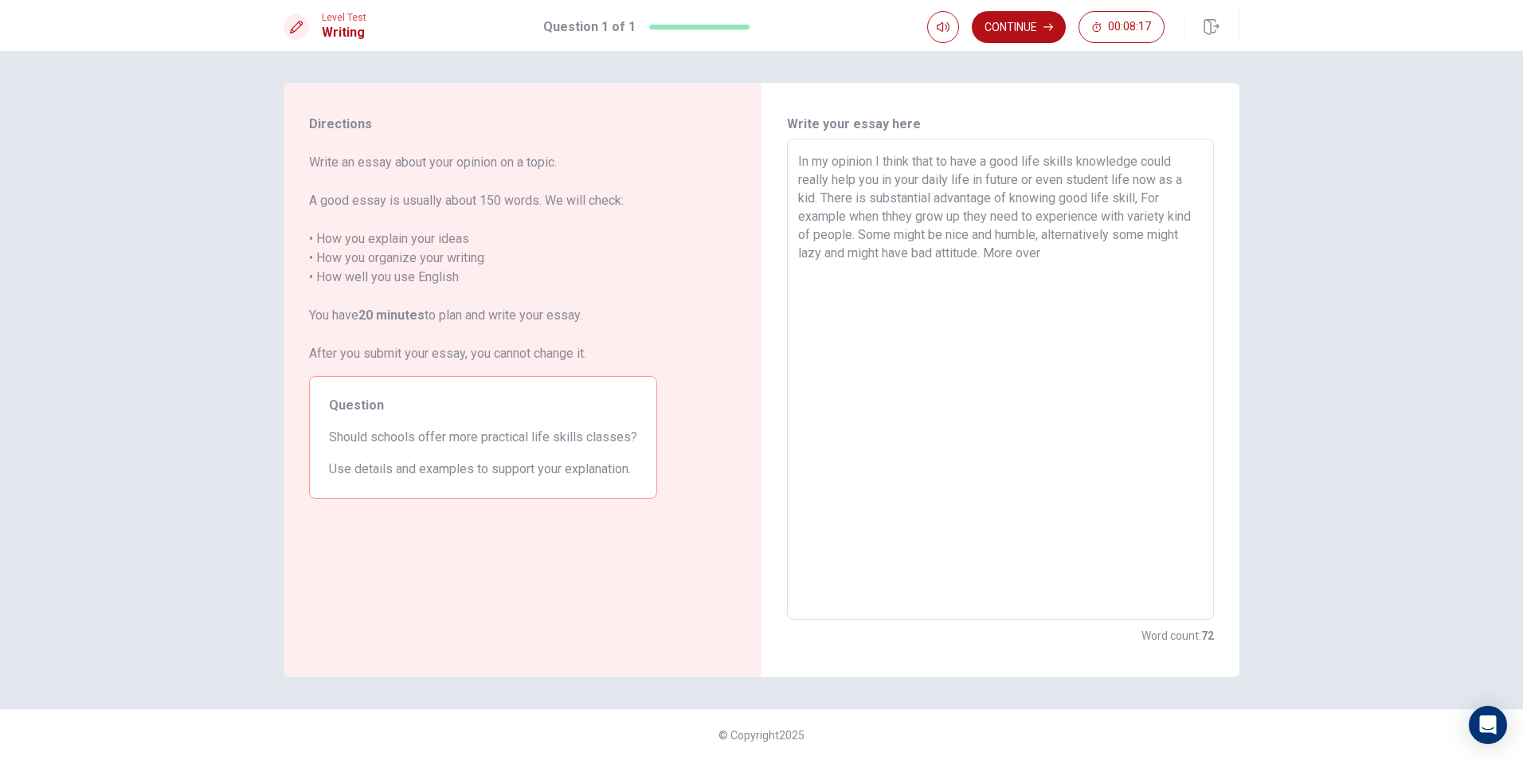
click at [850, 219] on textarea "In my opinion I think that to have a good life skills knowledge could really he…" at bounding box center [1000, 379] width 405 height 455
click at [845, 217] on textarea "In my opinion I think that to have a good life skills knowledge could really he…" at bounding box center [1000, 379] width 405 height 455
click at [827, 220] on textarea "In my opinion I think that to have a good life skills knowledge could really he…" at bounding box center [1000, 379] width 405 height 455
click at [872, 221] on textarea "In my opinion I think that to have a good life skills knowledge could really he…" at bounding box center [1000, 379] width 405 height 455
click at [1110, 279] on textarea "In my opinion I think that to have a good life skills knowledge could really he…" at bounding box center [1000, 379] width 405 height 455
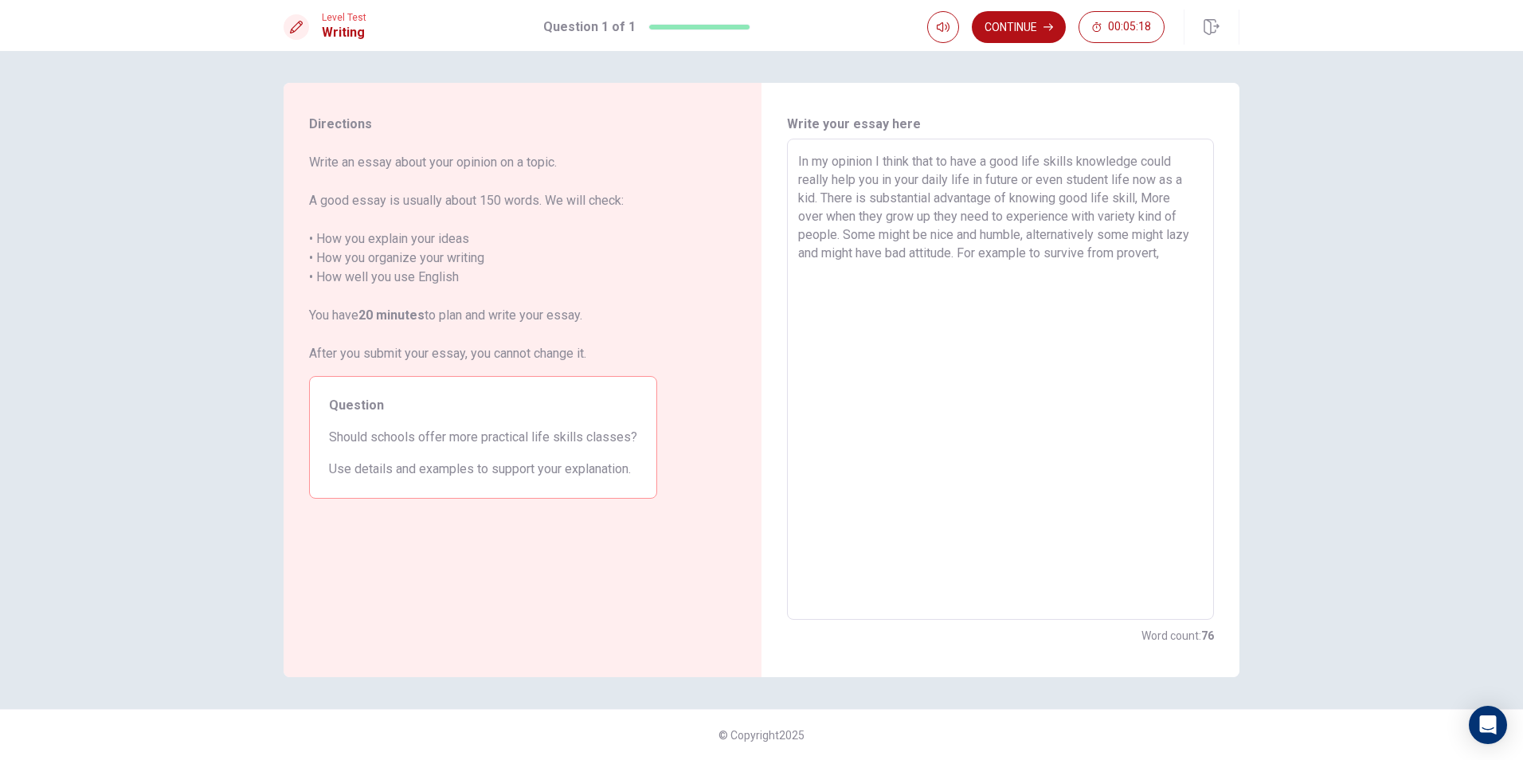
click at [1118, 253] on textarea "In my opinion I think that to have a good life skills knowledge could really he…" at bounding box center [1000, 379] width 405 height 455
click at [1150, 266] on textarea "In my opinion I think that to have a good life skills knowledge could really he…" at bounding box center [1000, 379] width 405 height 455
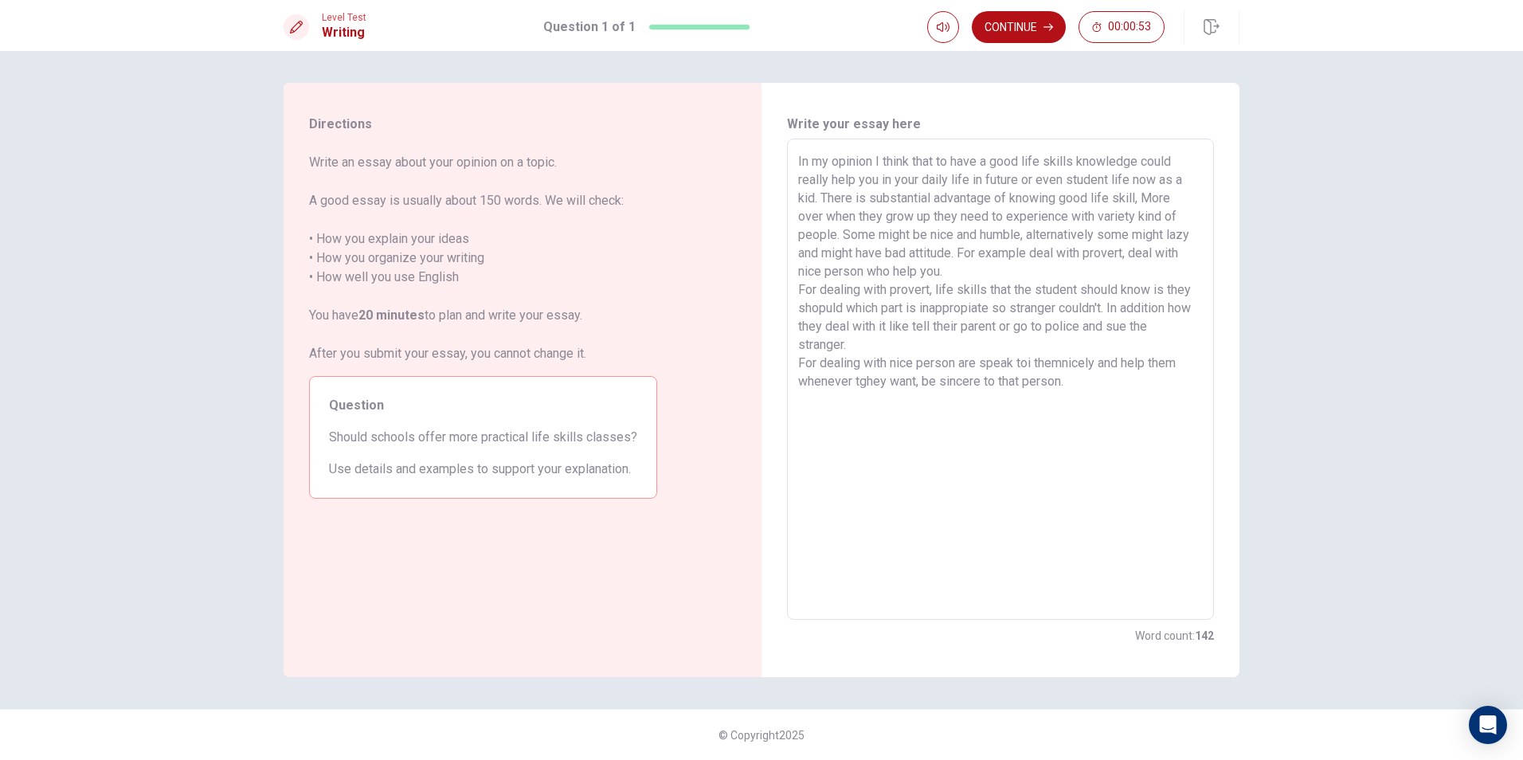
drag, startPoint x: 869, startPoint y: 378, endPoint x: 888, endPoint y: 385, distance: 20.4
click at [871, 376] on textarea "In my opinion I think that to have a good life skills knowledge could really he…" at bounding box center [1000, 379] width 405 height 455
click at [874, 389] on textarea "In my opinion I think that to have a good life skills knowledge could really he…" at bounding box center [1000, 379] width 405 height 455
click at [871, 385] on textarea "In my opinion I think that to have a good life skills knowledge could really he…" at bounding box center [1000, 379] width 405 height 455
click at [867, 385] on textarea "In my opinion I think that to have a good life skills knowledge could really he…" at bounding box center [1000, 379] width 405 height 455
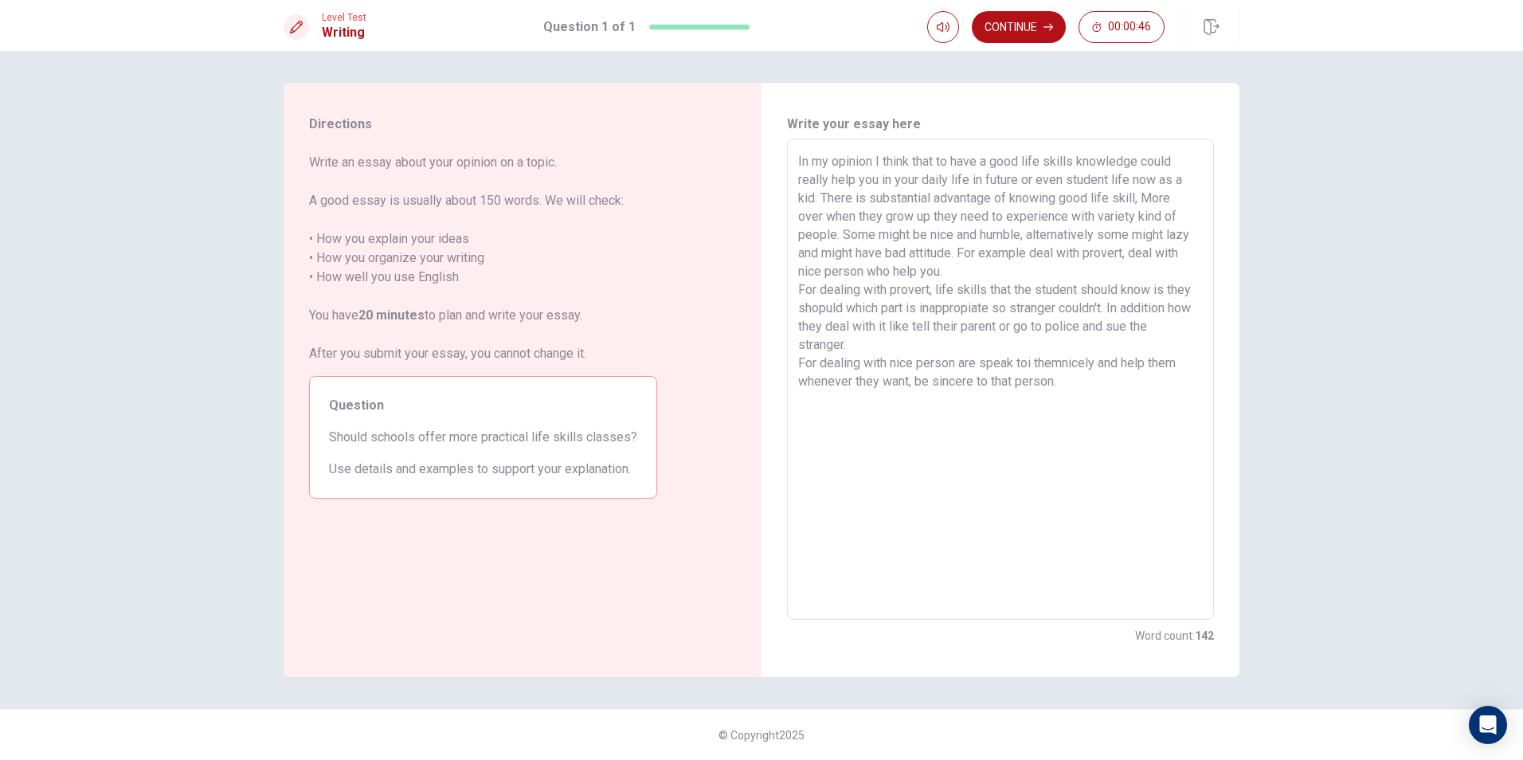
click at [1126, 389] on textarea "In my opinion I think that to have a good life skills knowledge could really he…" at bounding box center [1000, 379] width 405 height 455
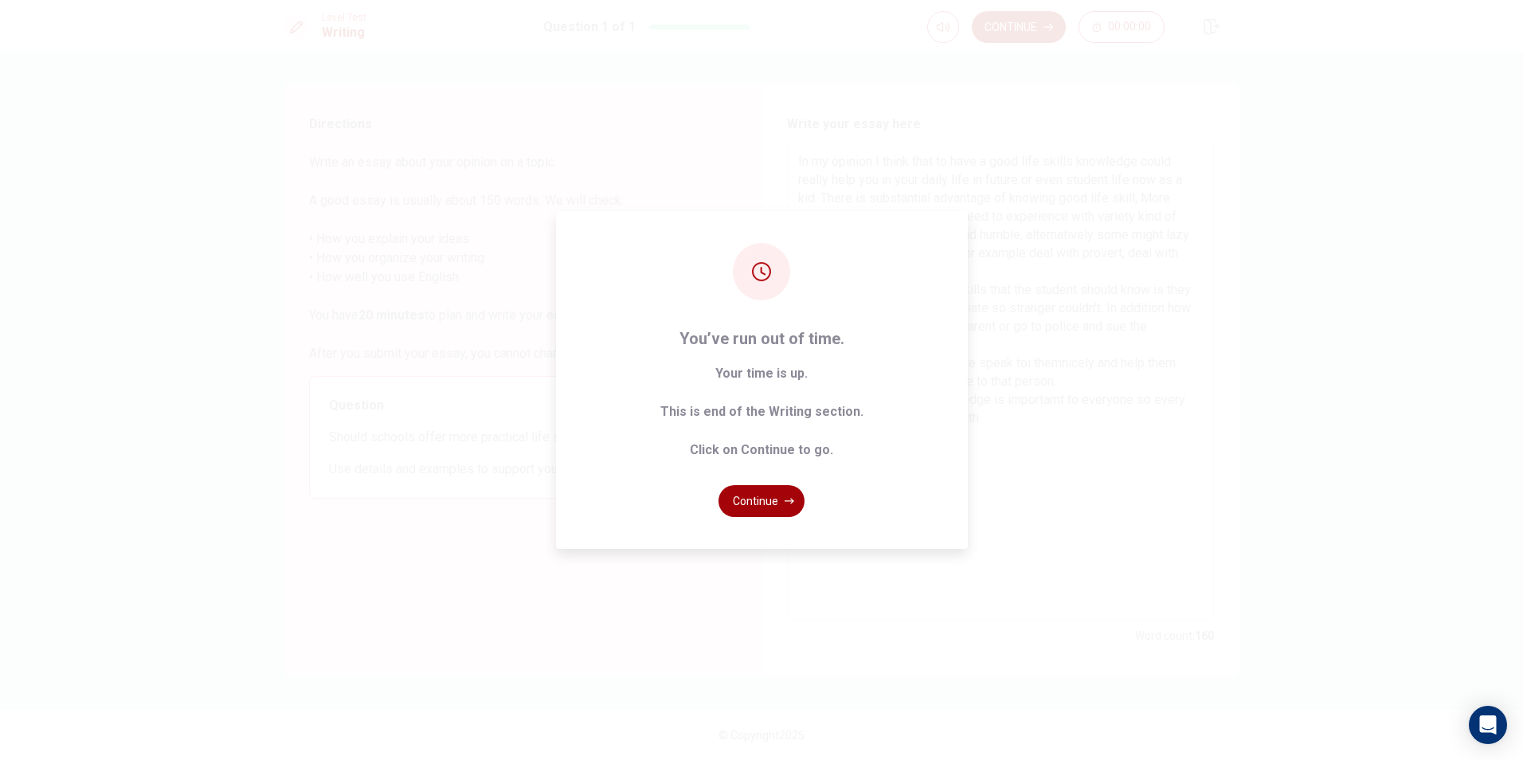
click at [776, 490] on button "Continue" at bounding box center [761, 501] width 86 height 32
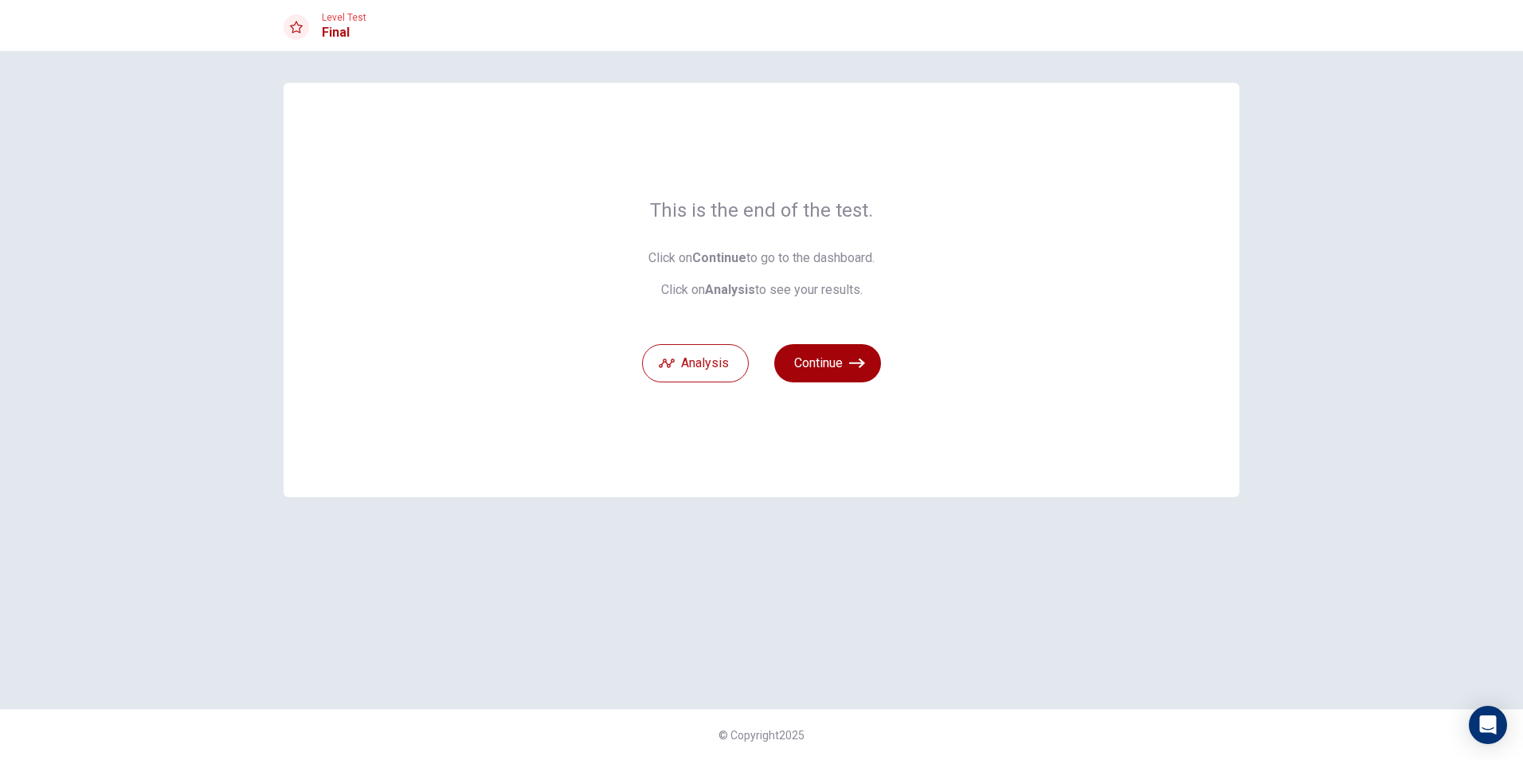
click at [831, 359] on button "Continue" at bounding box center [827, 363] width 107 height 38
